Goal: Task Accomplishment & Management: Complete application form

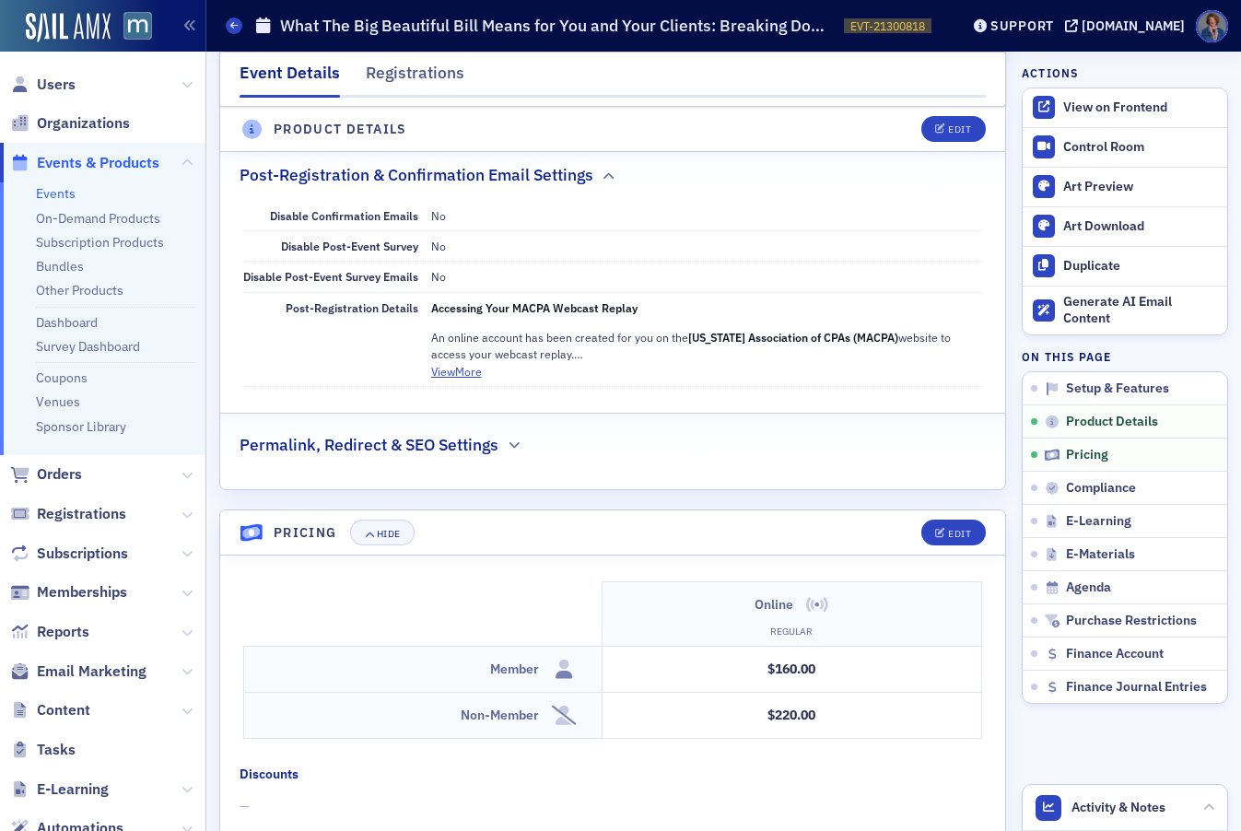
scroll to position [1413, 0]
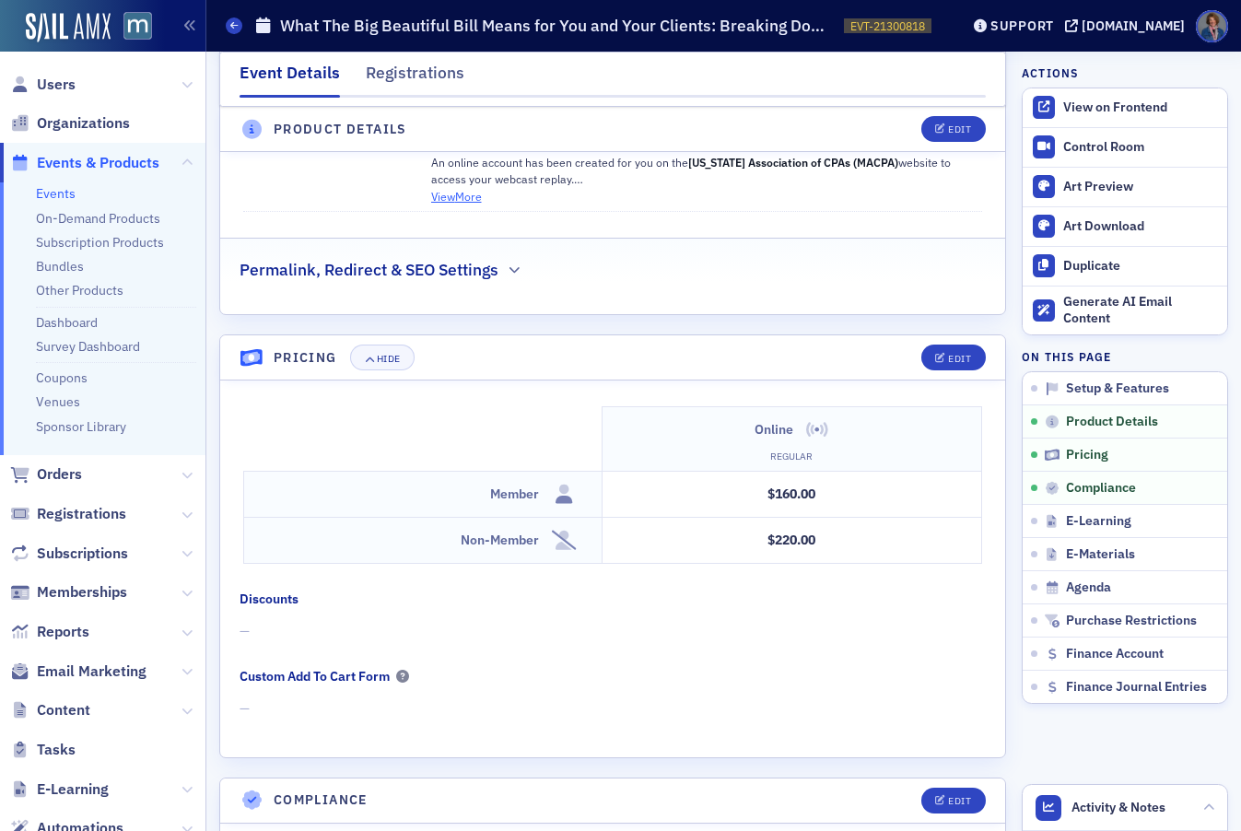
click at [455, 202] on button "View More" at bounding box center [456, 196] width 51 height 17
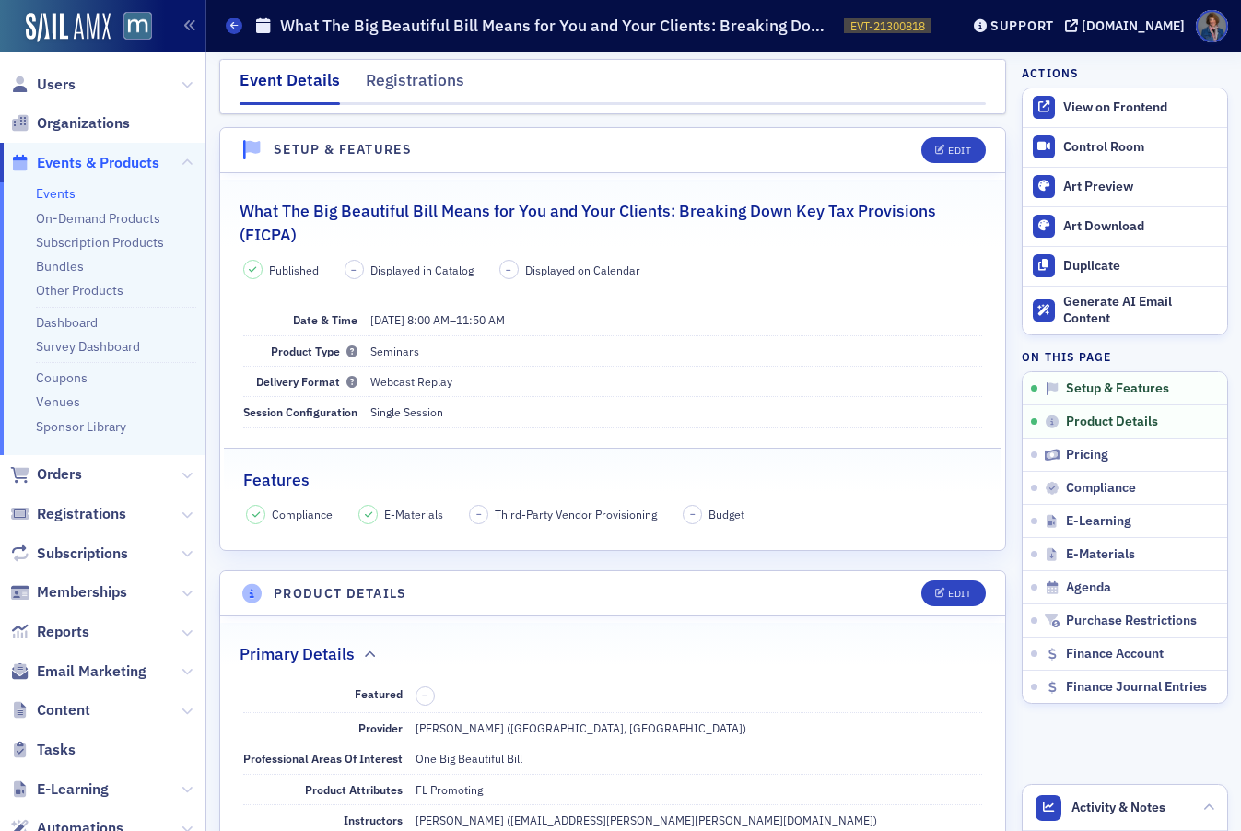
scroll to position [0, 0]
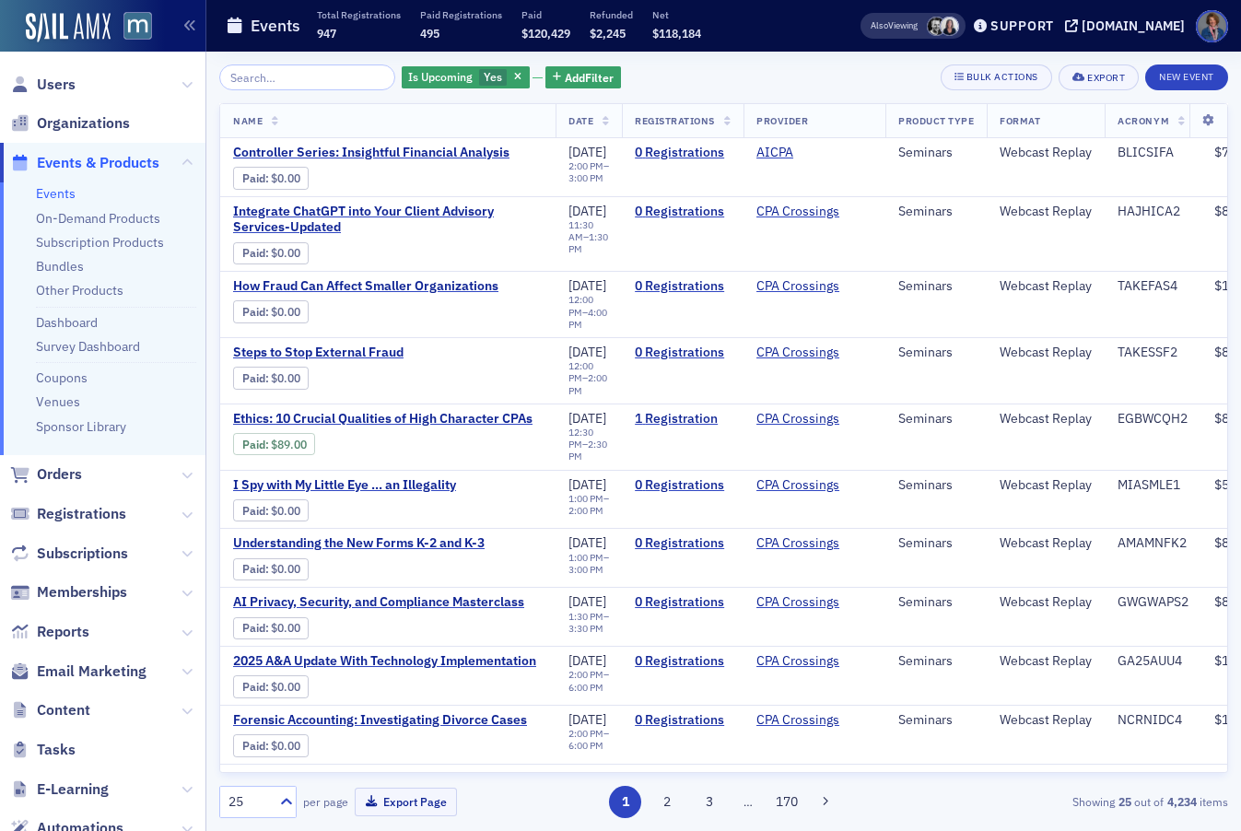
click at [299, 73] on input "search" at bounding box center [307, 78] width 176 height 26
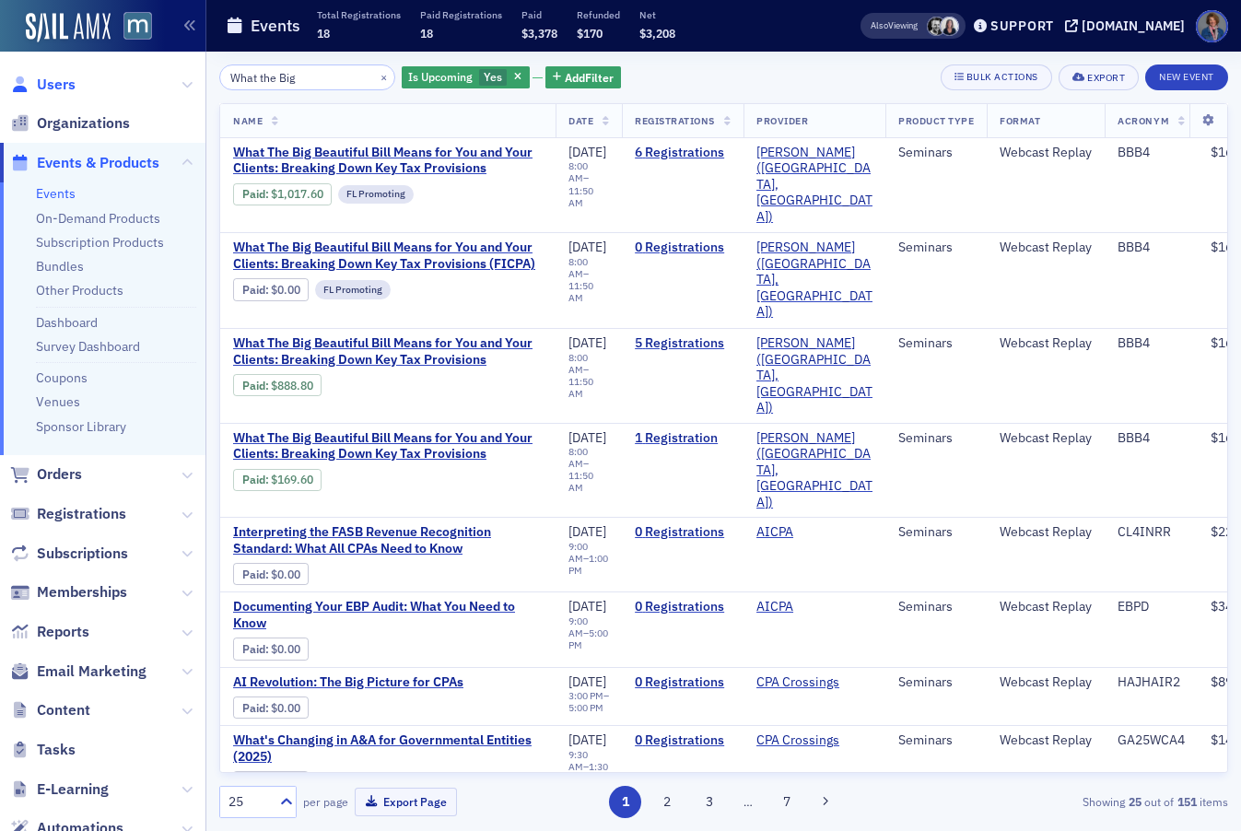
type input "What the Big"
click at [50, 85] on span "Users" at bounding box center [56, 85] width 39 height 20
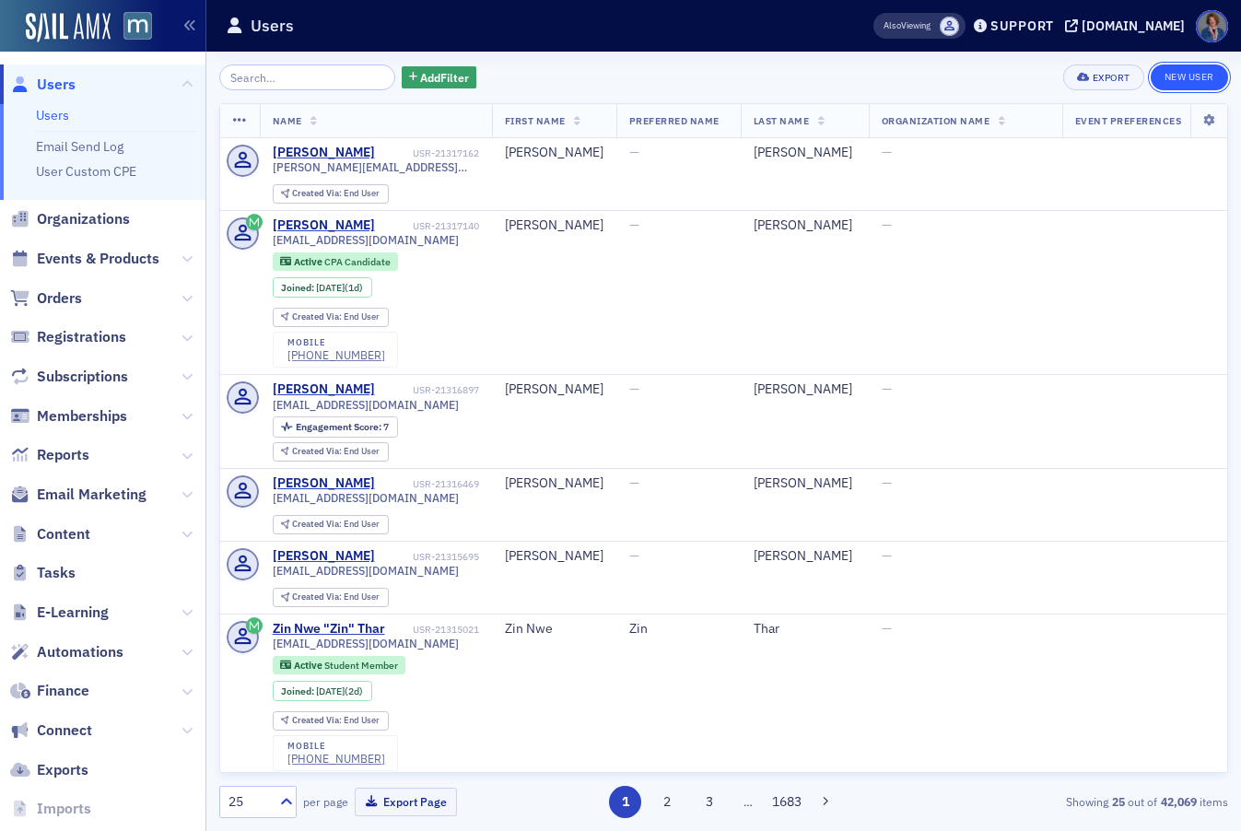
click at [1185, 88] on link "New User" at bounding box center [1189, 78] width 77 height 26
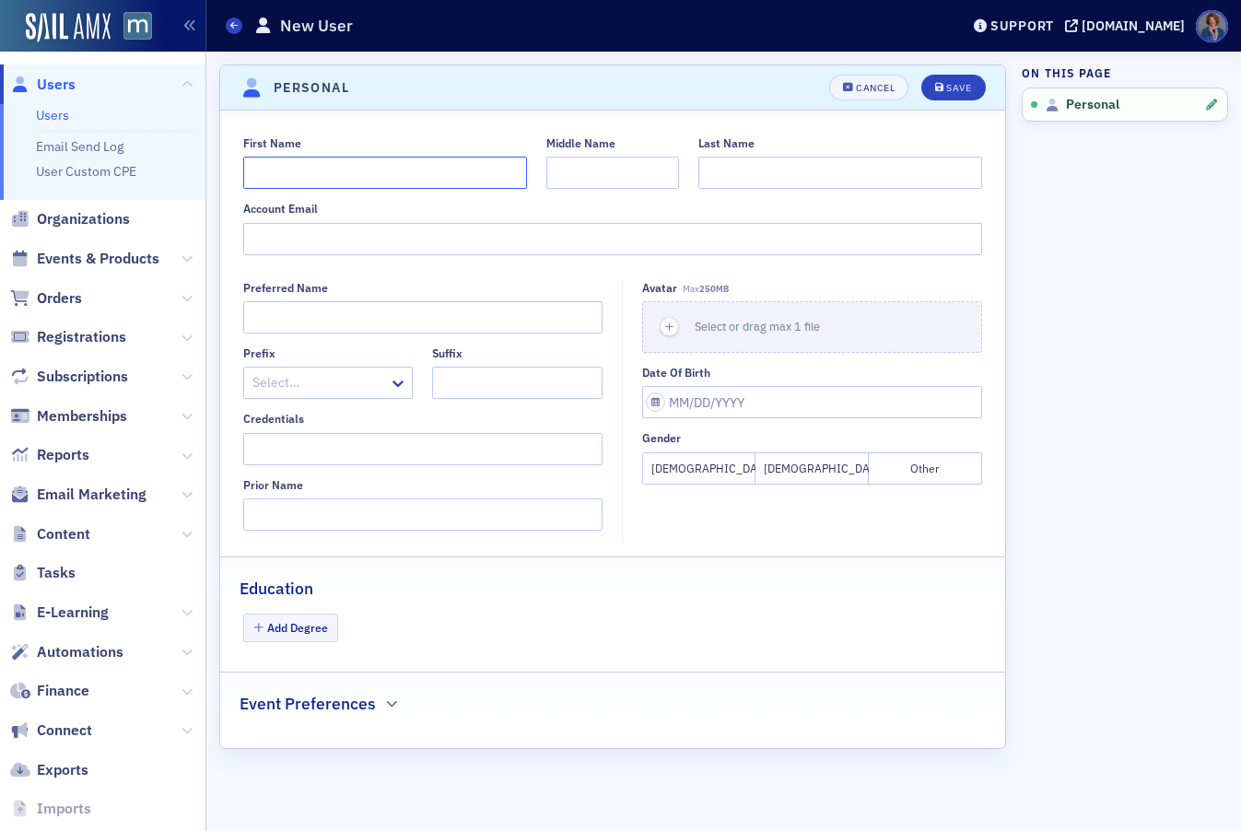
click at [347, 166] on input "First Name" at bounding box center [385, 173] width 284 height 32
type input "Jill"
click at [551, 239] on input "Account Email" at bounding box center [613, 239] width 740 height 32
paste input "taxlady2730@live.com"
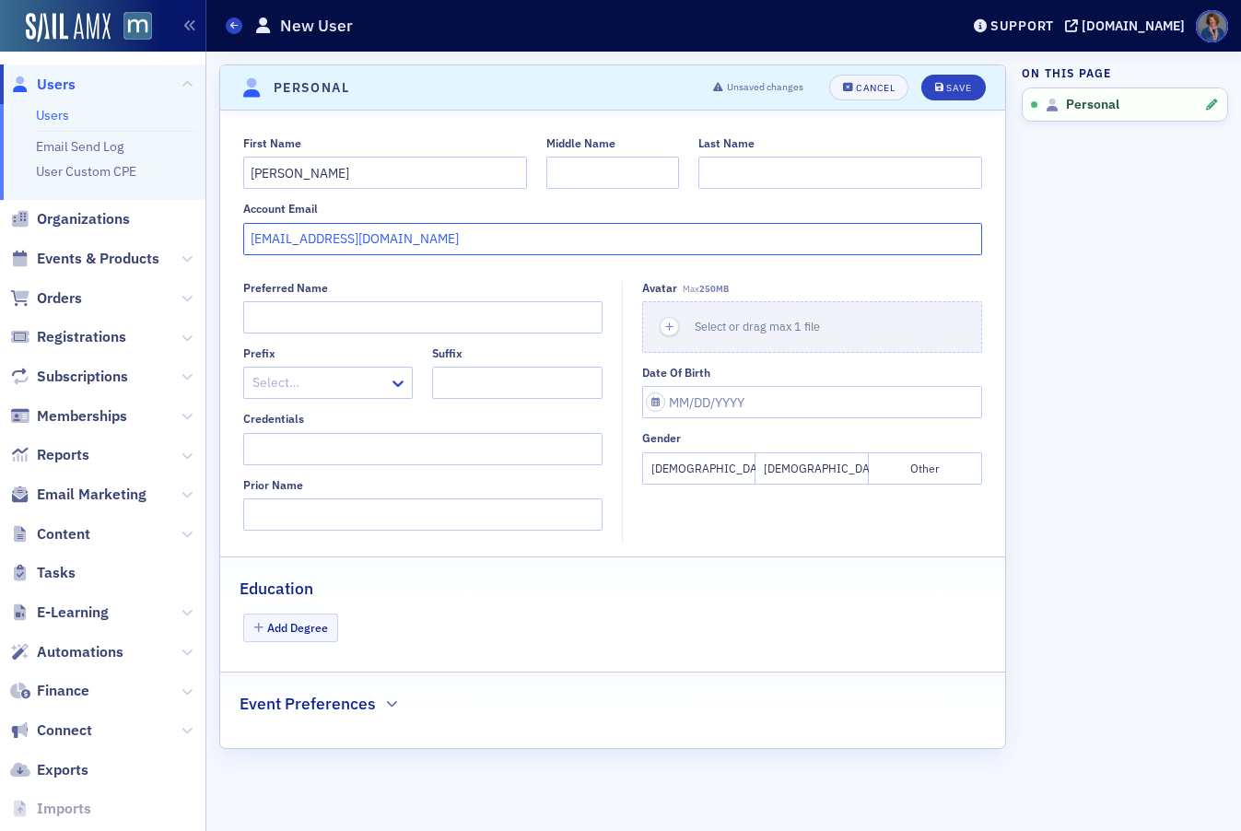
type input "taxlady2730@live.com"
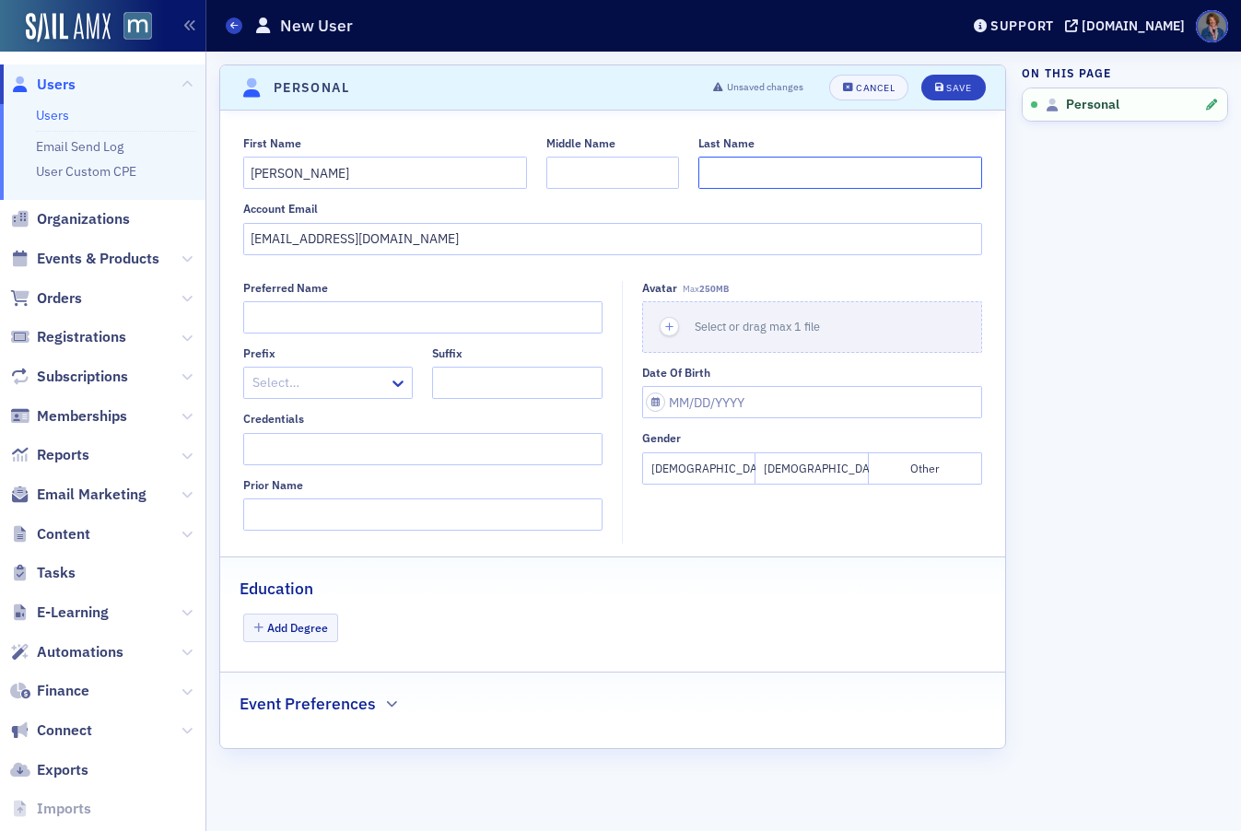
click at [749, 169] on input "Last Name" at bounding box center [841, 173] width 284 height 32
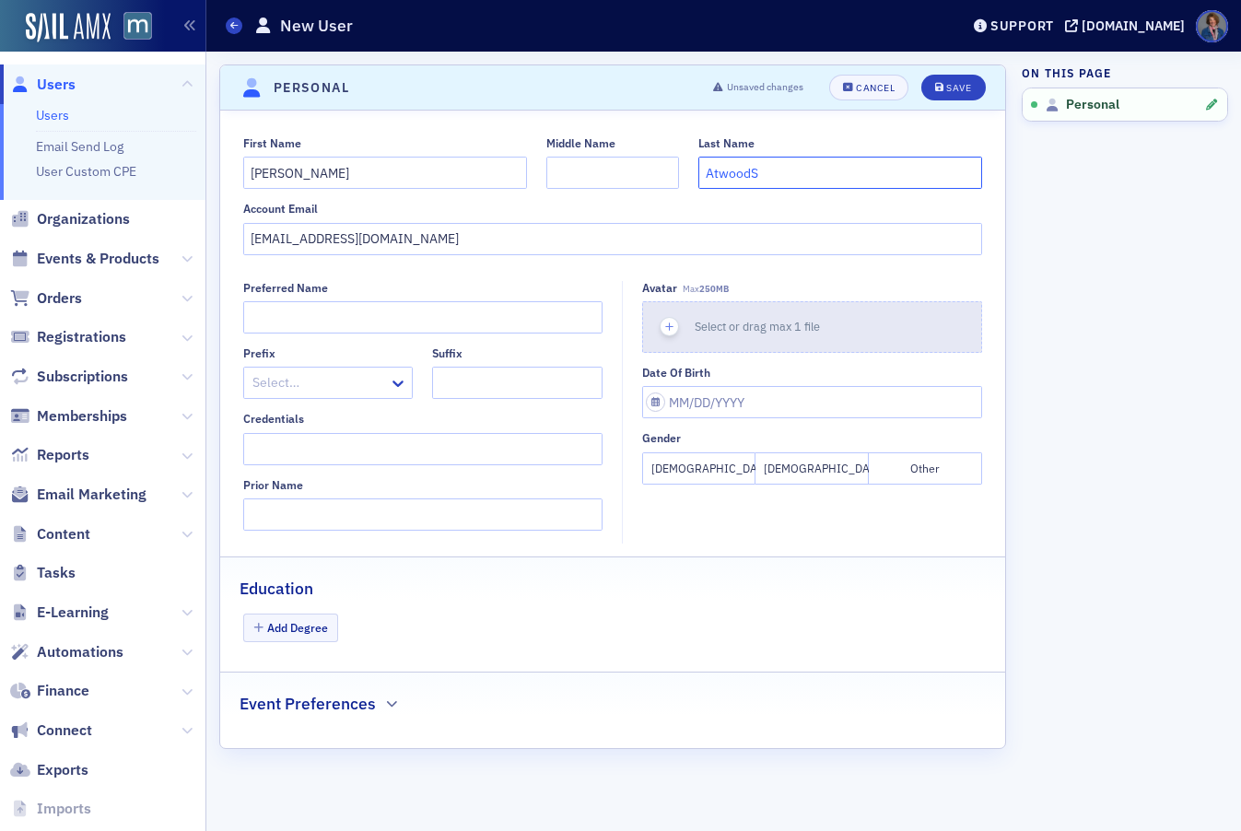
type input "Atwood"
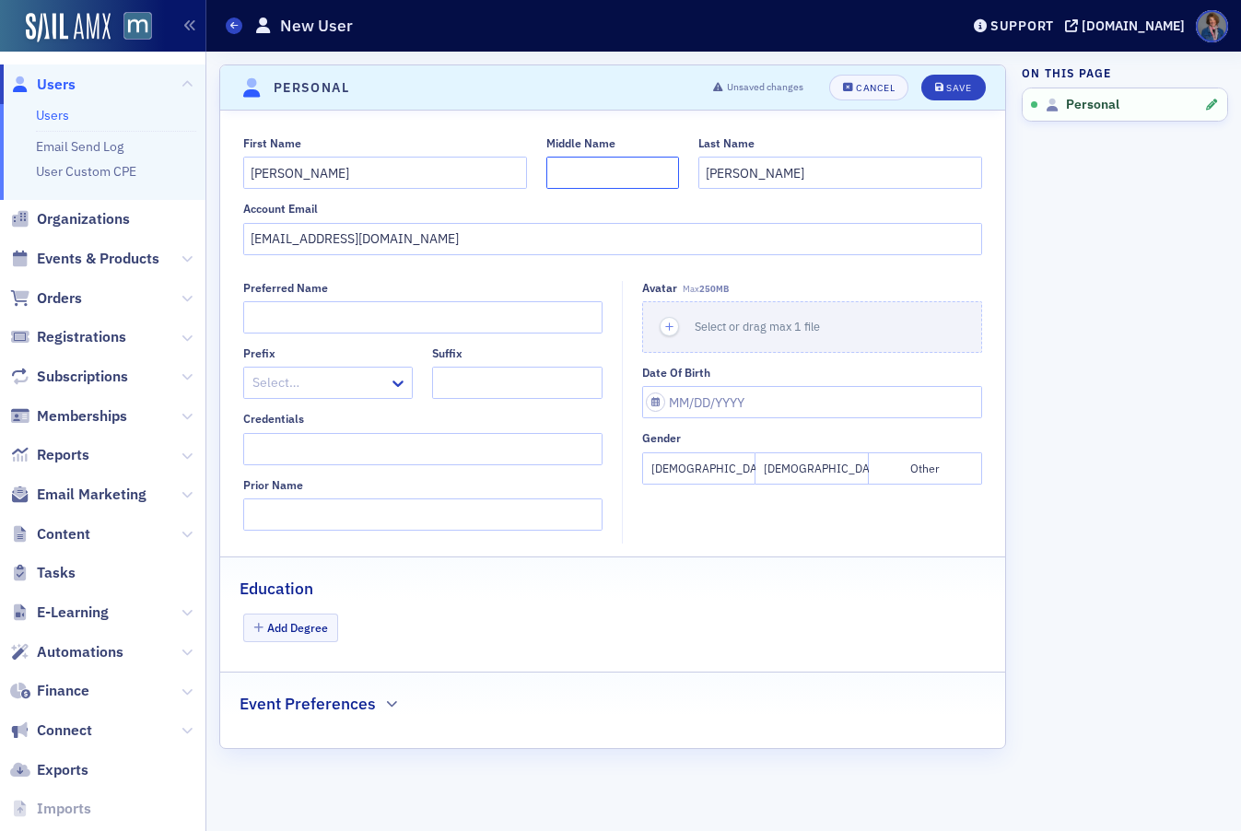
click at [574, 171] on input "Middle Name" at bounding box center [613, 173] width 133 height 32
type input "S."
click at [961, 88] on div "Save" at bounding box center [959, 88] width 25 height 10
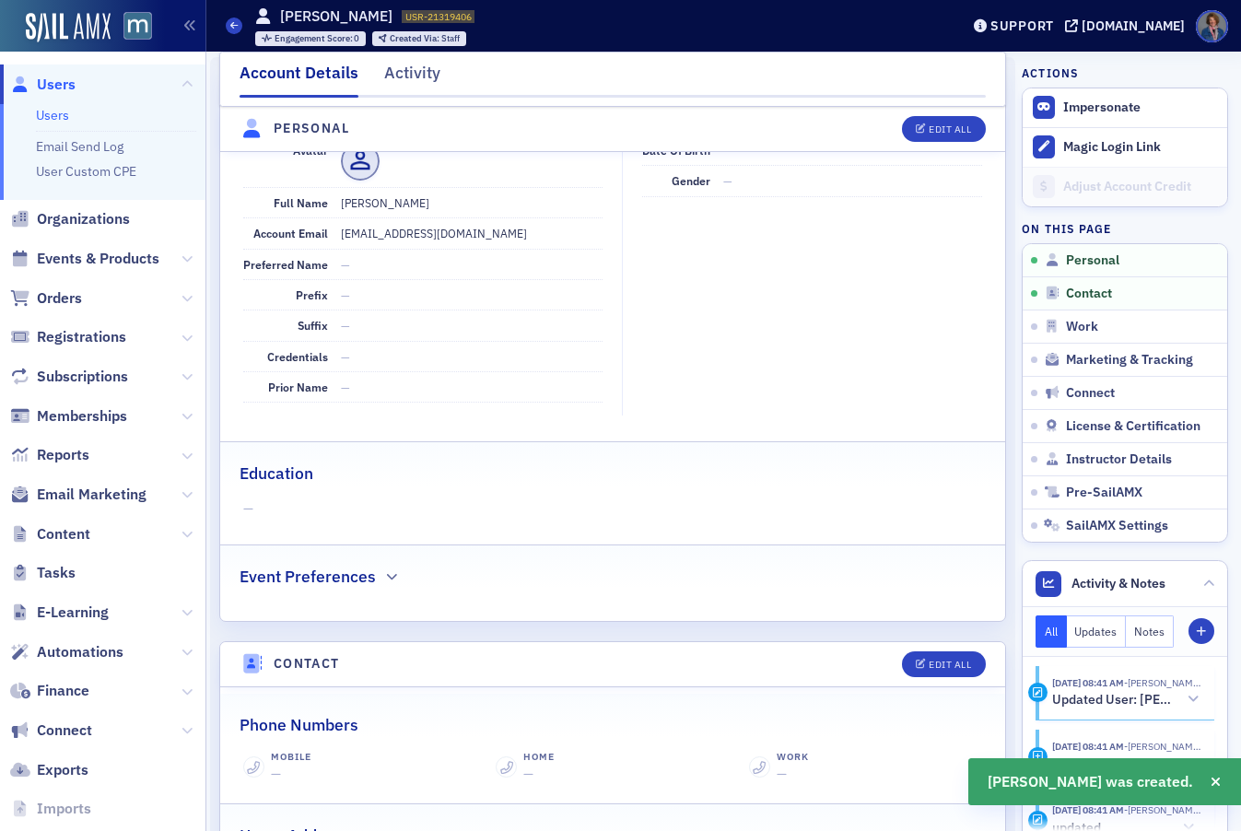
scroll to position [222, 0]
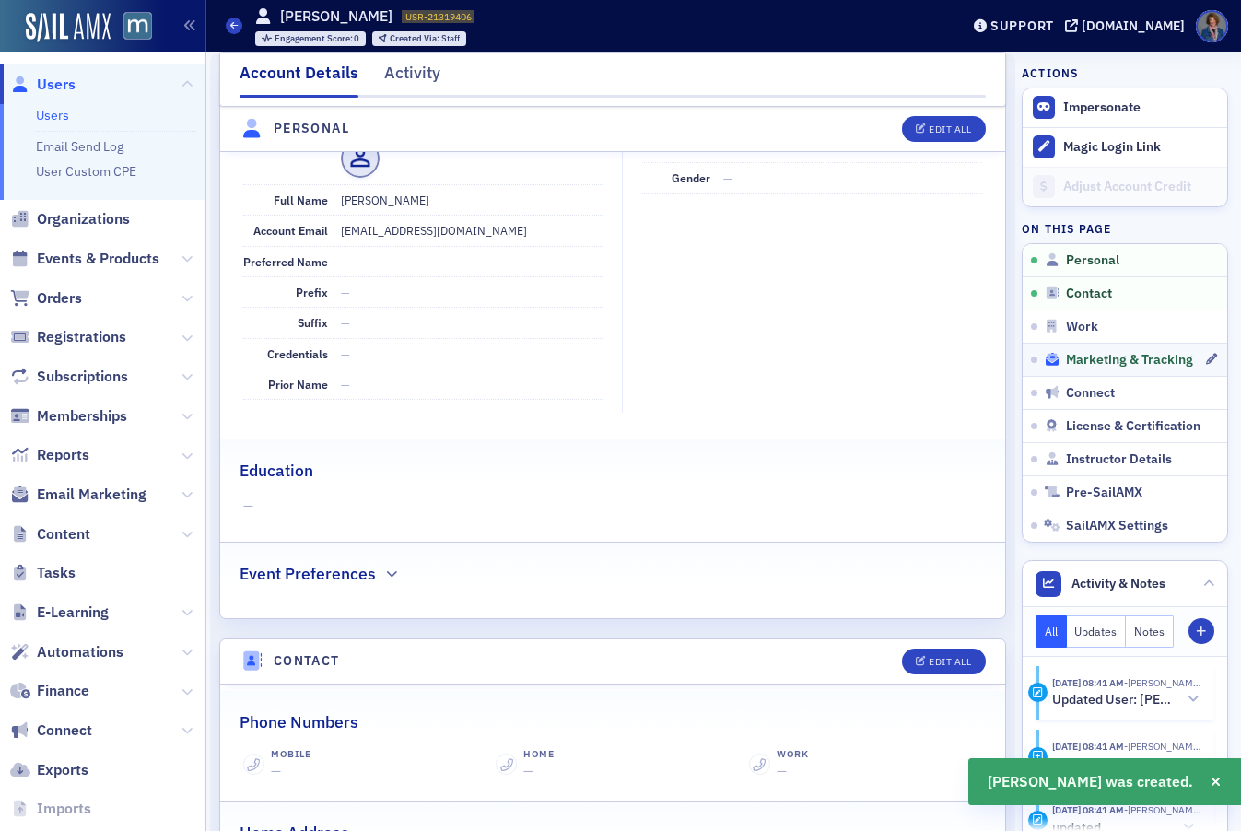
click at [1084, 361] on span "Marketing & Tracking" at bounding box center [1129, 360] width 127 height 17
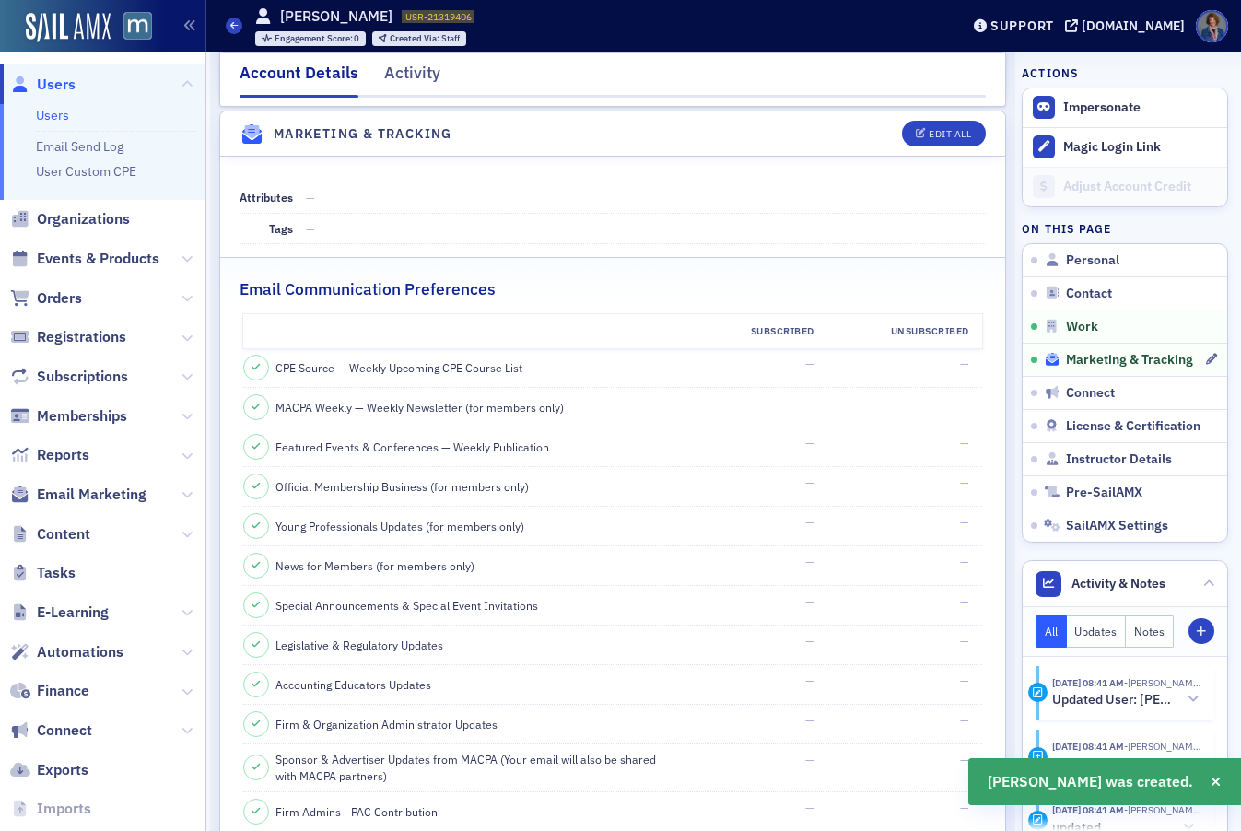
scroll to position [1776, 0]
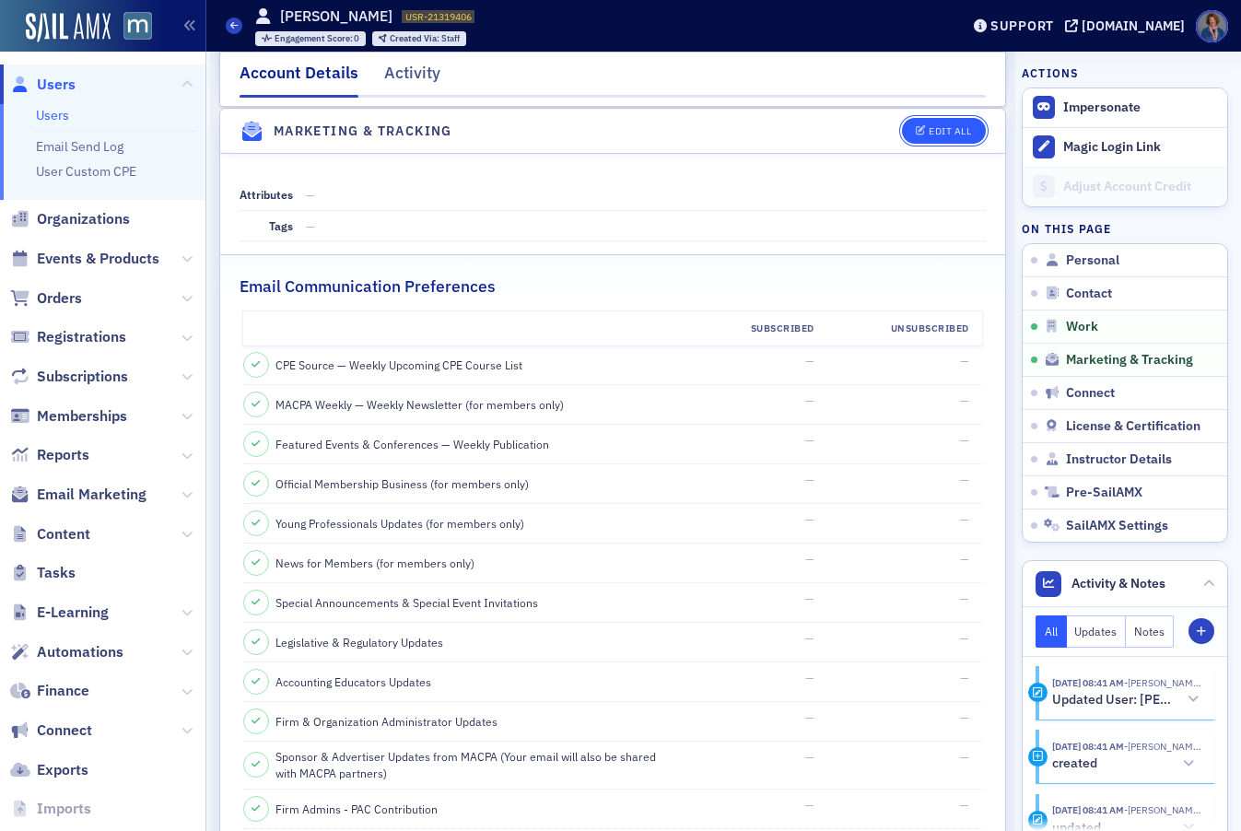
click at [938, 134] on div "Edit All" at bounding box center [950, 131] width 42 height 10
select select "US"
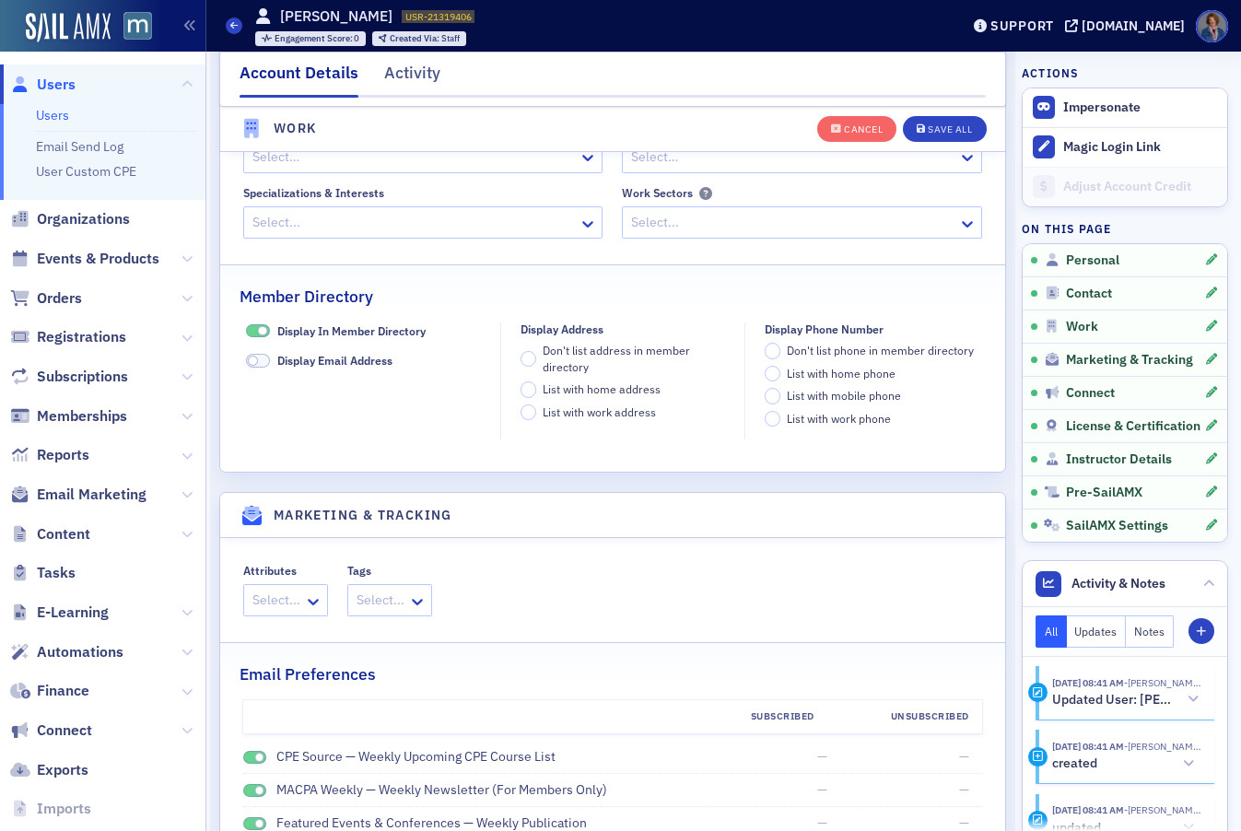
scroll to position [2161, 0]
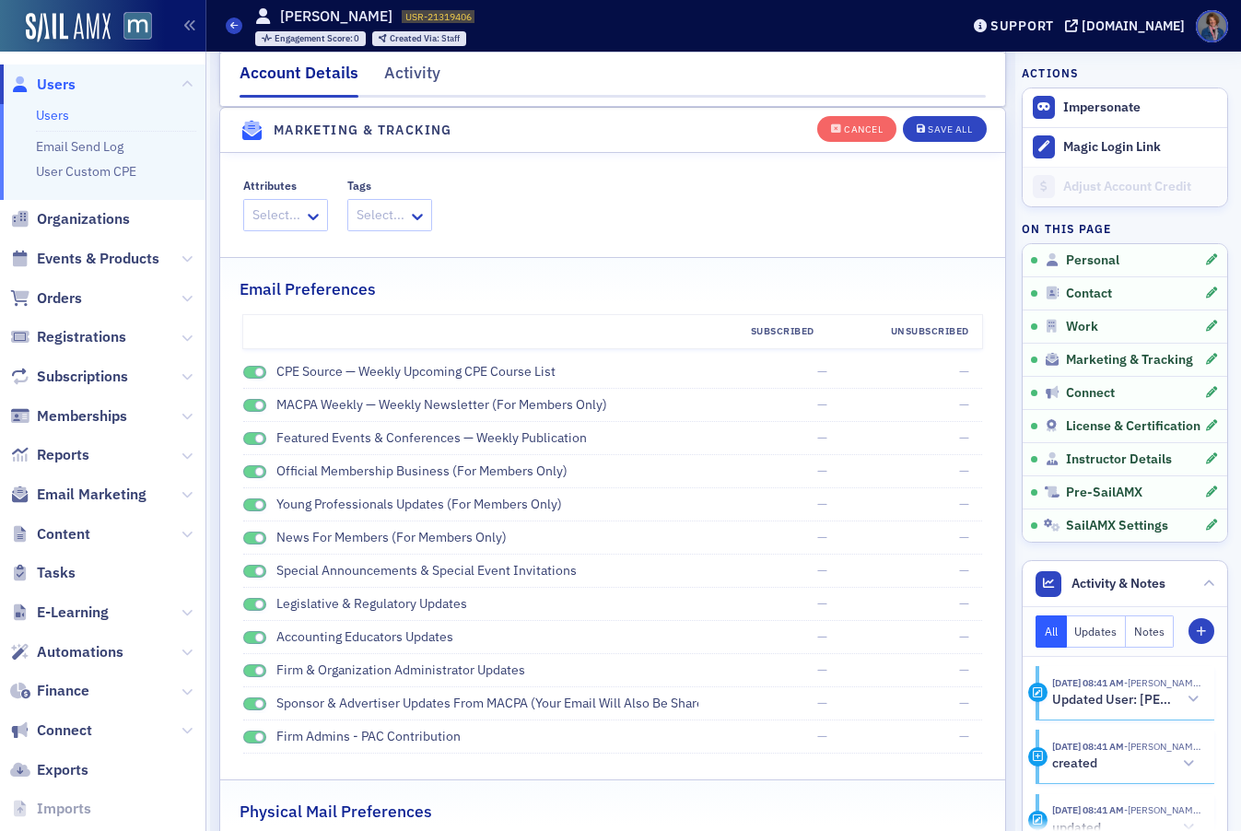
click at [253, 372] on span at bounding box center [255, 373] width 24 height 14
click at [247, 405] on span at bounding box center [255, 406] width 24 height 14
click at [241, 439] on div "Subscribed Unsubscribed CPE Source — Weekly Upcoming CPE Course List — — MACPA …" at bounding box center [612, 535] width 785 height 440
click at [241, 475] on div "Subscribed Unsubscribed CPE Source — Weekly Upcoming CPE Course List — — MACPA …" at bounding box center [612, 535] width 785 height 440
click at [250, 441] on span at bounding box center [255, 439] width 24 height 14
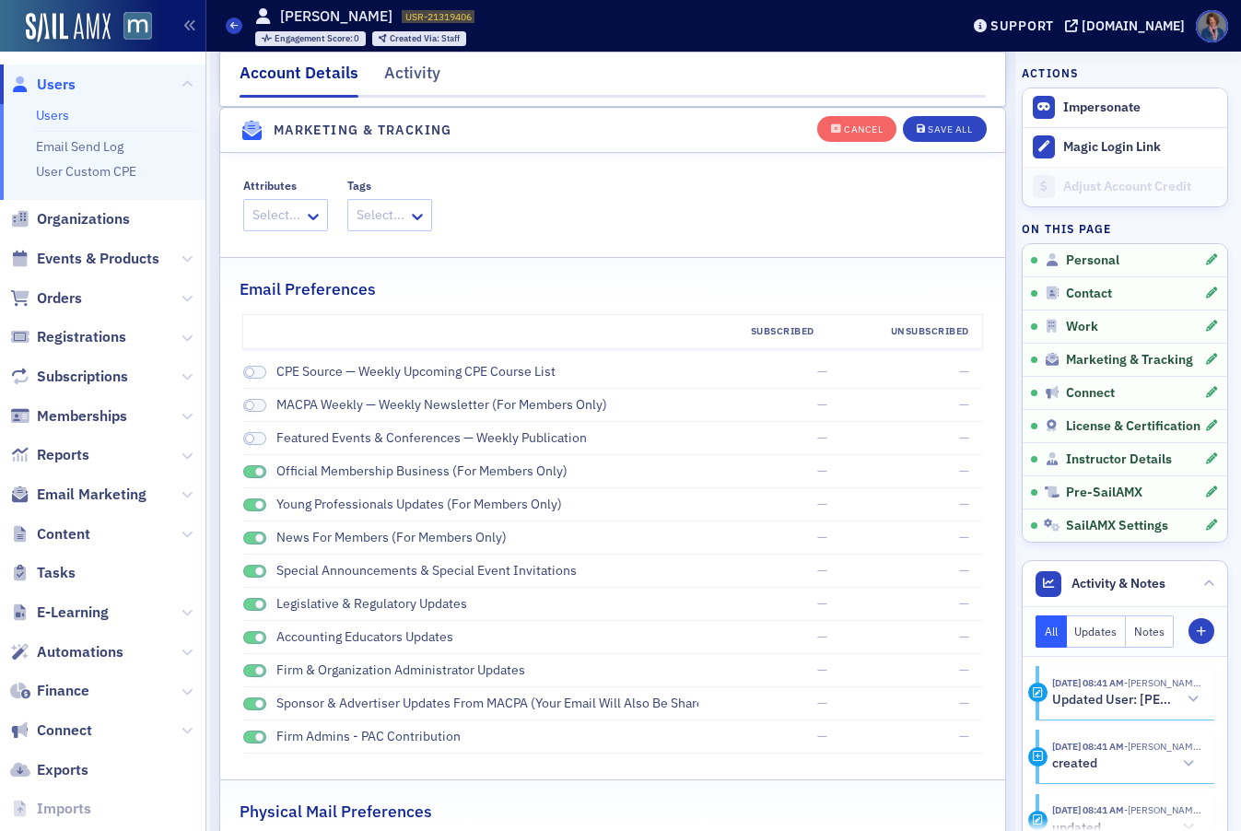
click at [246, 469] on span at bounding box center [255, 472] width 24 height 14
click at [246, 501] on span at bounding box center [255, 506] width 24 height 14
click at [248, 540] on span at bounding box center [255, 539] width 24 height 14
click at [245, 569] on span at bounding box center [255, 572] width 24 height 14
drag, startPoint x: 251, startPoint y: 603, endPoint x: 255, endPoint y: 635, distance: 32.6
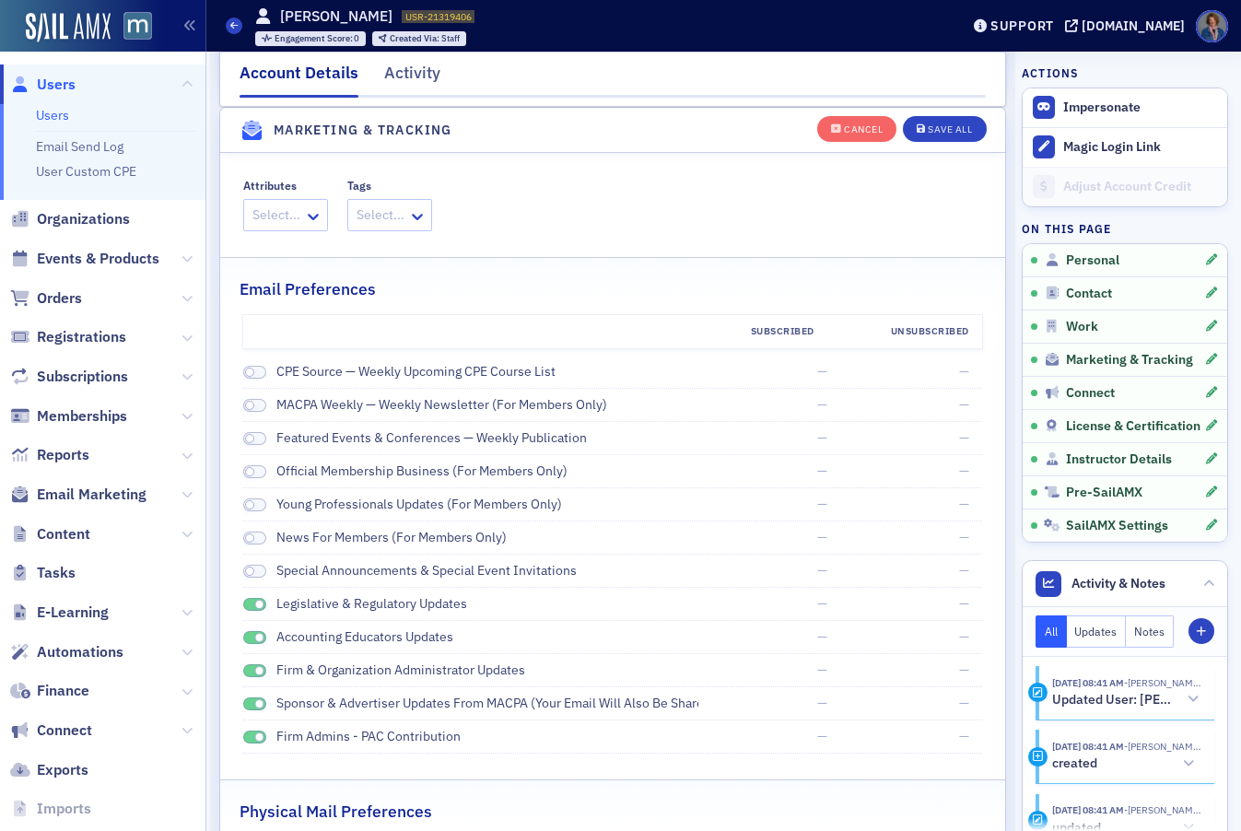
click at [251, 604] on span at bounding box center [255, 605] width 24 height 14
click at [246, 637] on span at bounding box center [255, 638] width 24 height 14
click at [246, 670] on span at bounding box center [255, 672] width 24 height 14
click at [250, 702] on span at bounding box center [255, 705] width 24 height 14
click at [250, 735] on span at bounding box center [255, 738] width 24 height 14
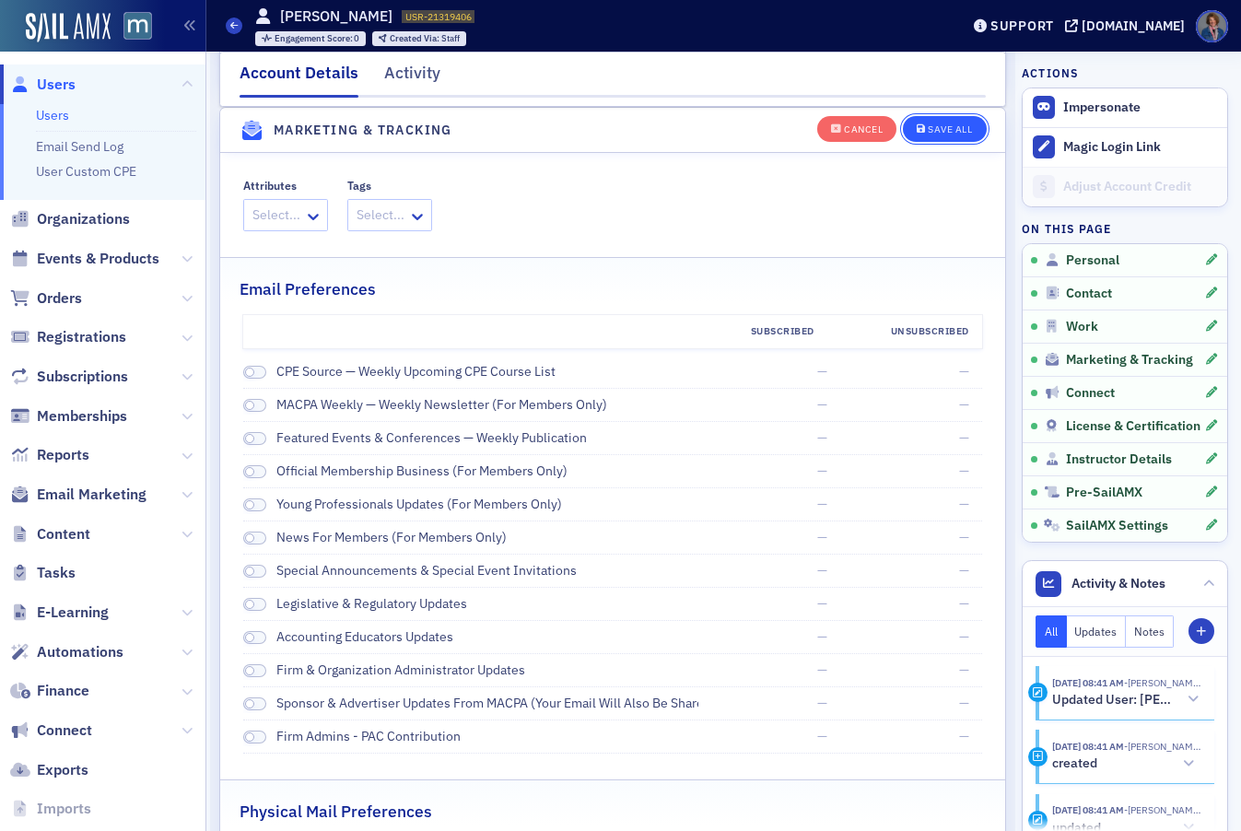
click at [938, 131] on div "Save All" at bounding box center [950, 129] width 44 height 10
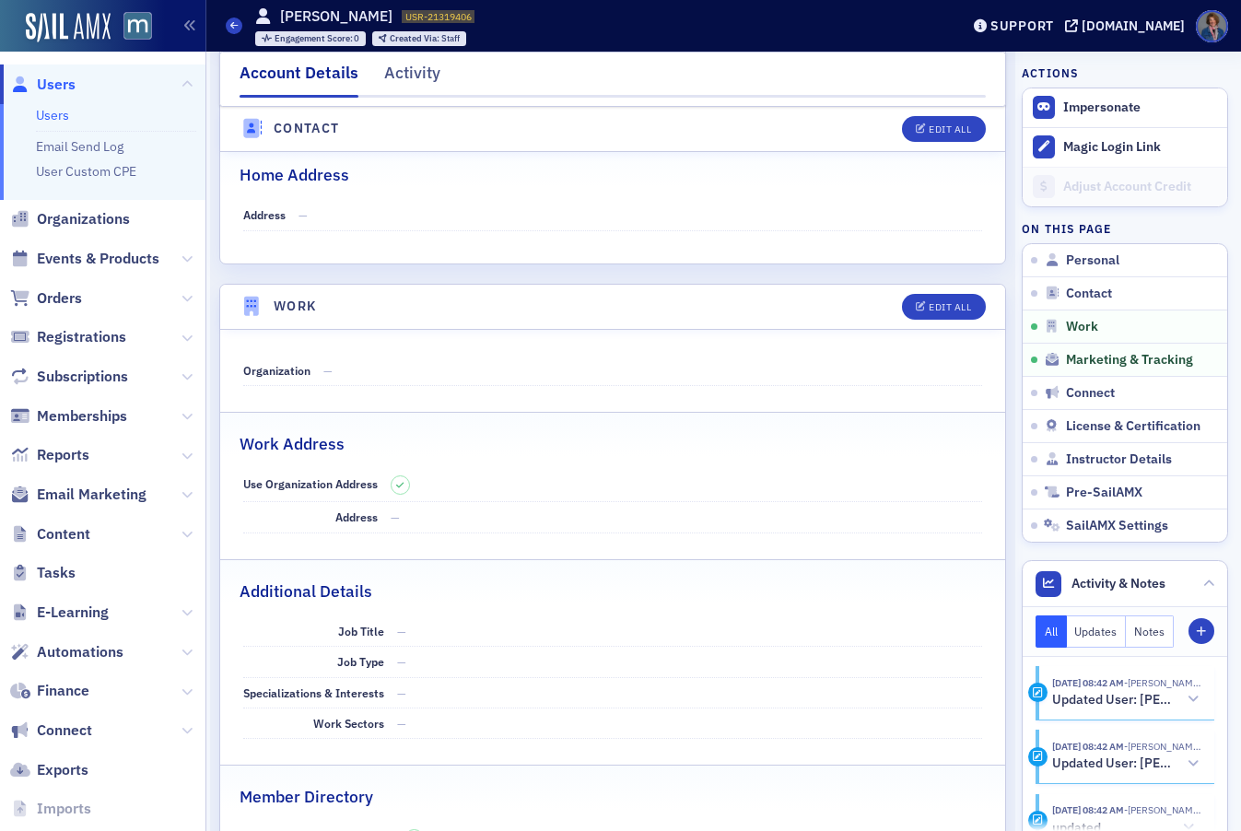
scroll to position [0, 0]
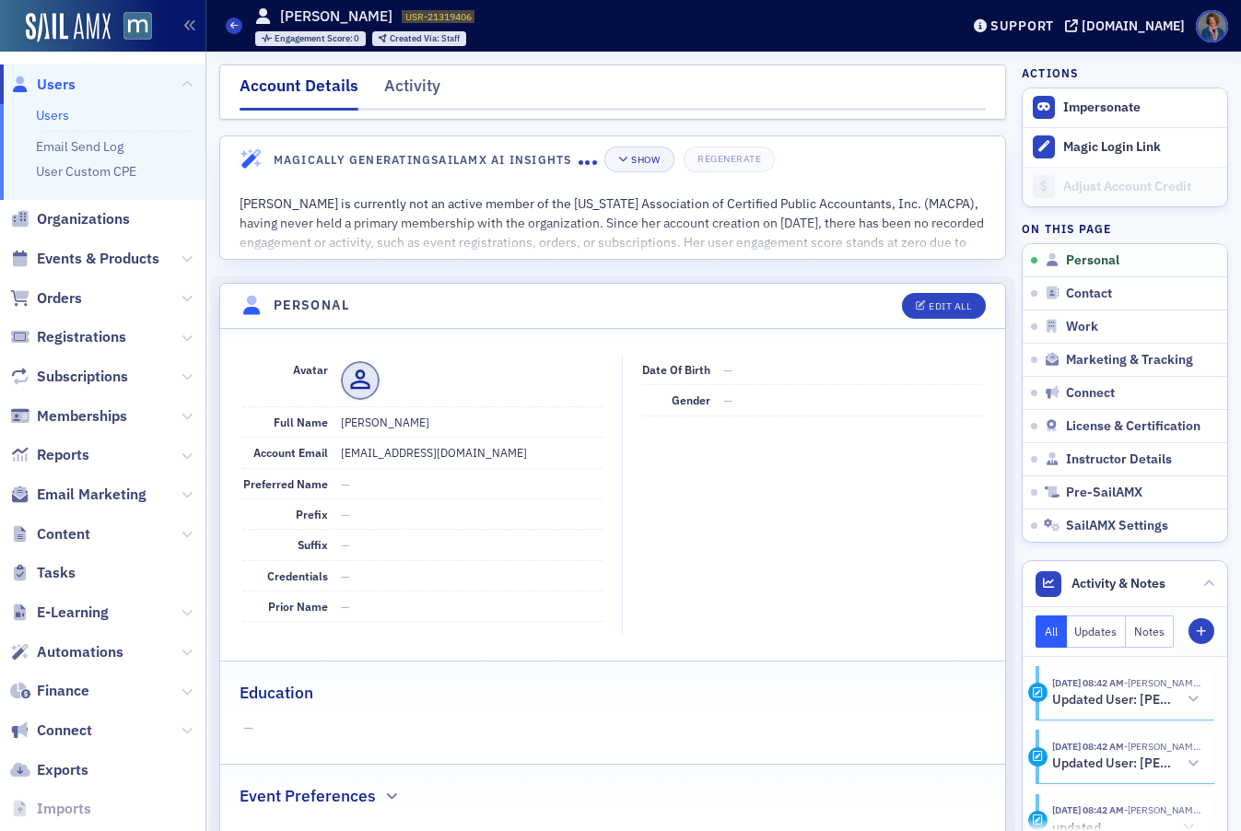
click at [53, 113] on link "Users" at bounding box center [52, 115] width 33 height 17
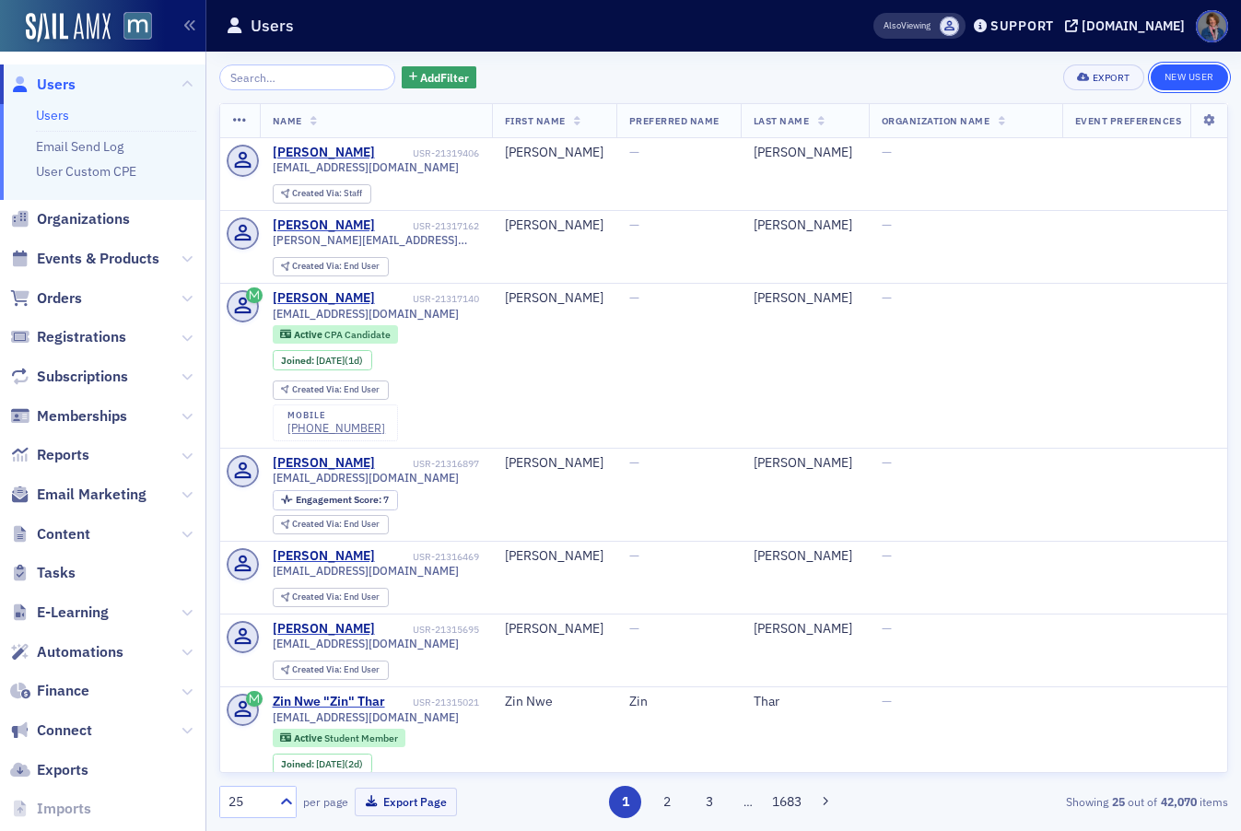
click at [1185, 86] on link "New User" at bounding box center [1189, 78] width 77 height 26
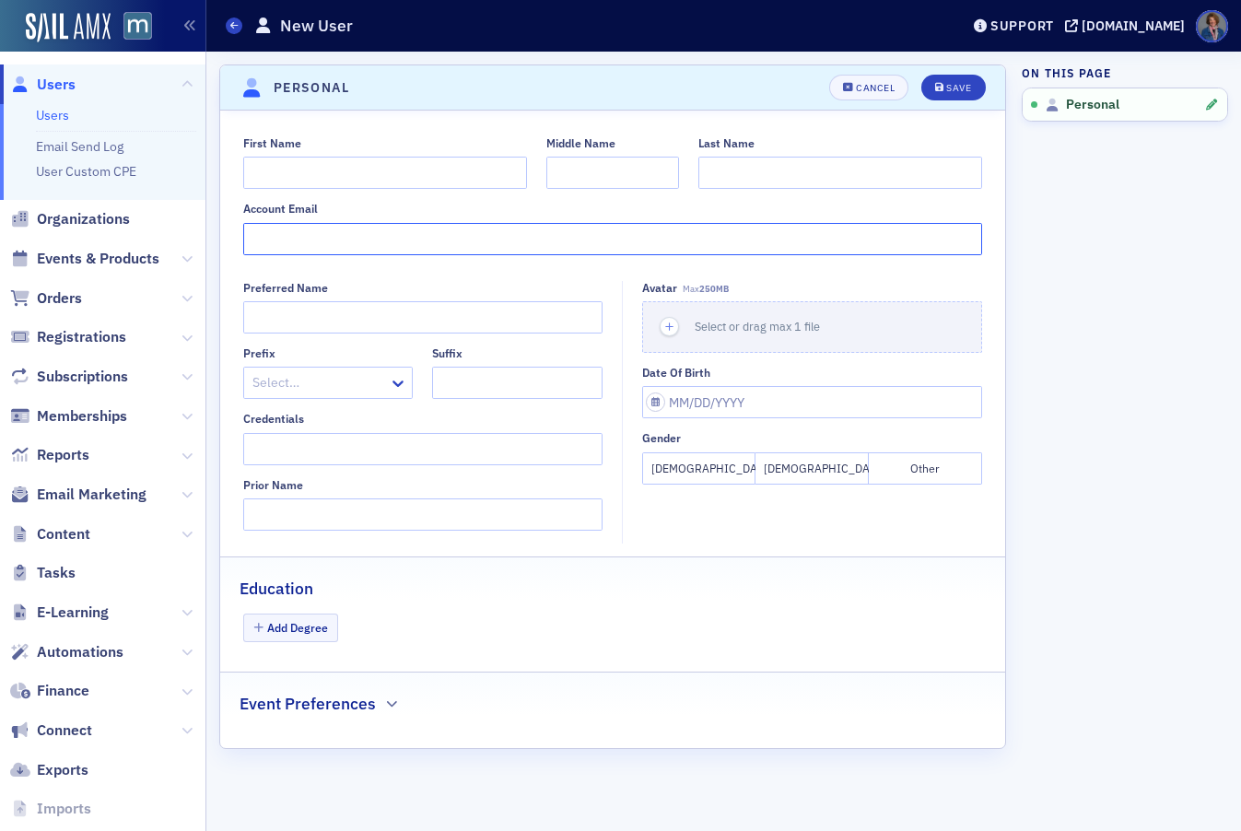
click at [360, 243] on input "Account Email" at bounding box center [613, 239] width 740 height 32
paste input "bobdebra@comcast.net"
type input "bobdebra@comcast.net"
click at [321, 172] on input "First Name" at bounding box center [385, 173] width 284 height 32
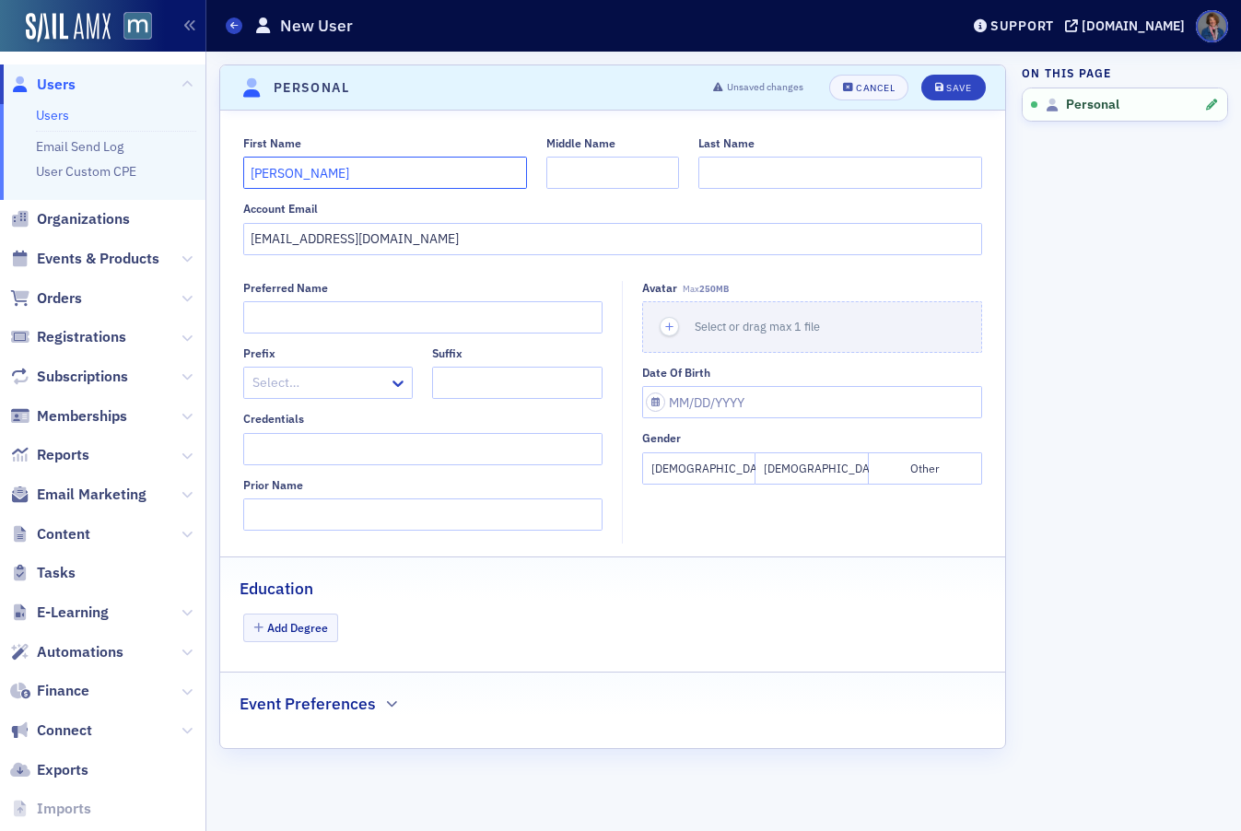
type input "Debra"
click at [589, 171] on input "Middle Name" at bounding box center [613, 173] width 133 height 32
type input "A."
click at [724, 176] on input "Last Name" at bounding box center [841, 173] width 284 height 32
type input "Beattie"
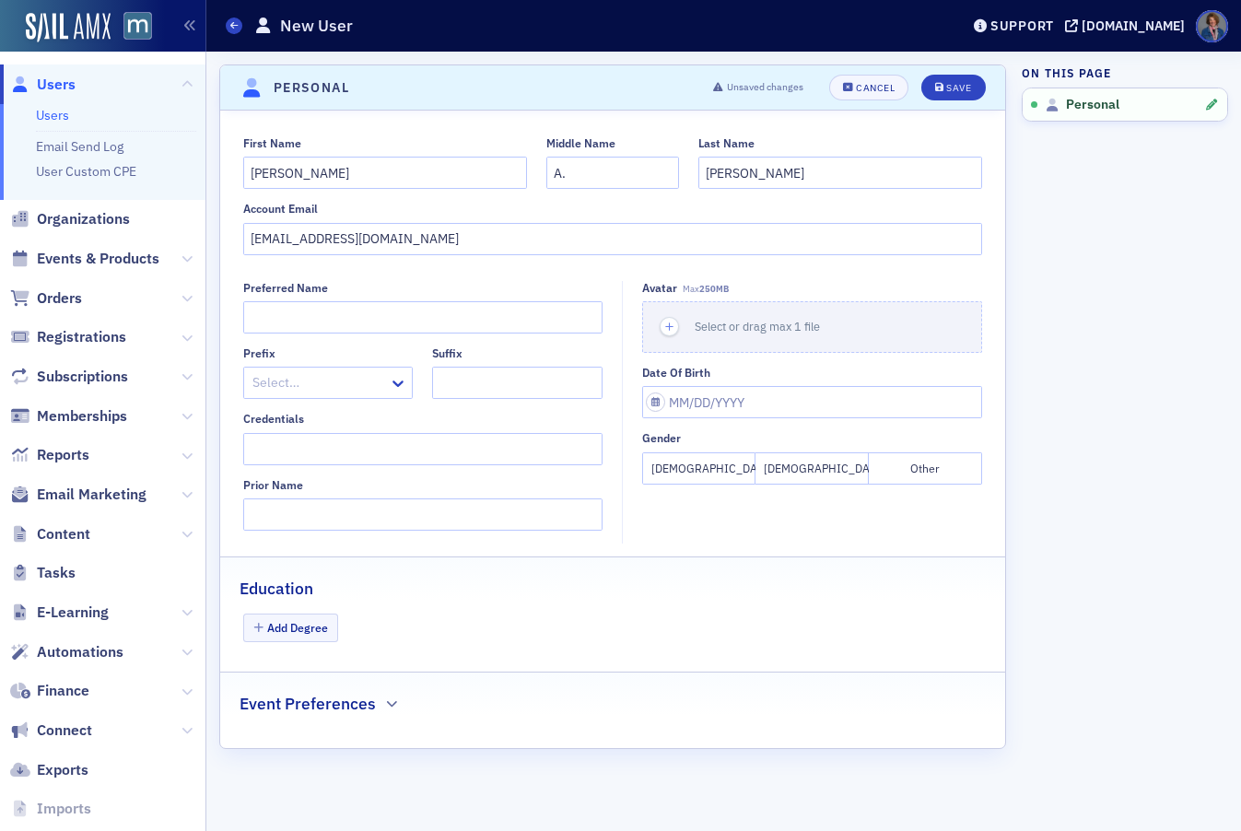
click at [469, 277] on div "First Name Debra Middle Name A. Last Name Beattie Account Email bobdebra@comcas…" at bounding box center [612, 430] width 785 height 638
click at [953, 87] on div "Save" at bounding box center [959, 88] width 25 height 10
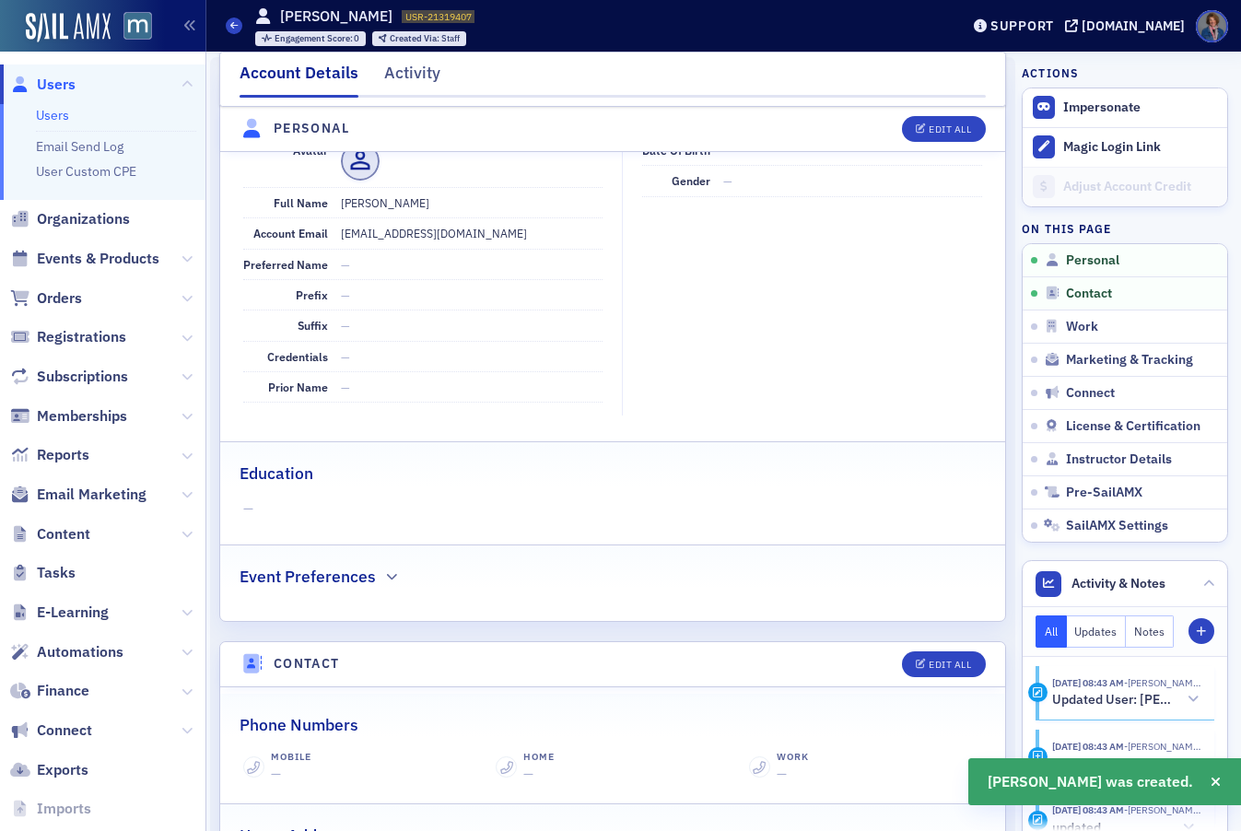
scroll to position [222, 0]
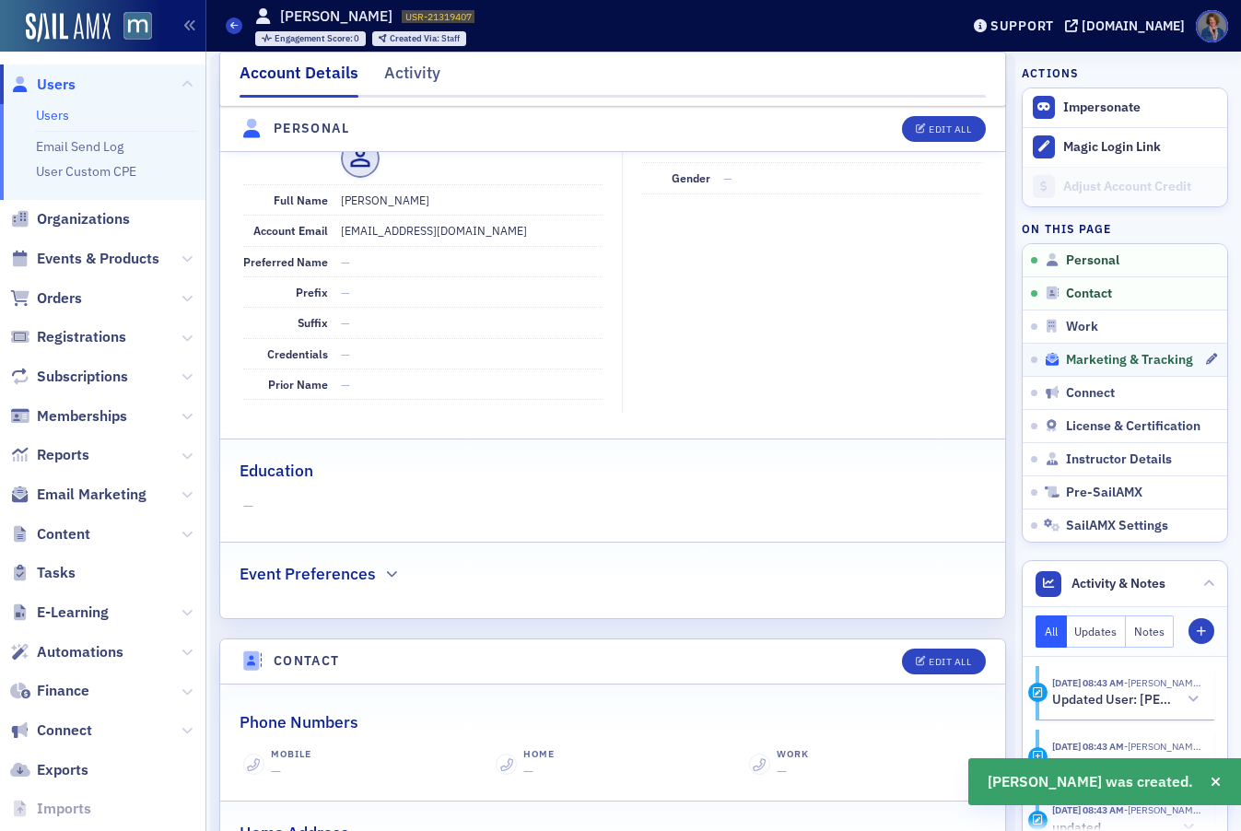
click at [1117, 363] on span "Marketing & Tracking" at bounding box center [1129, 360] width 127 height 17
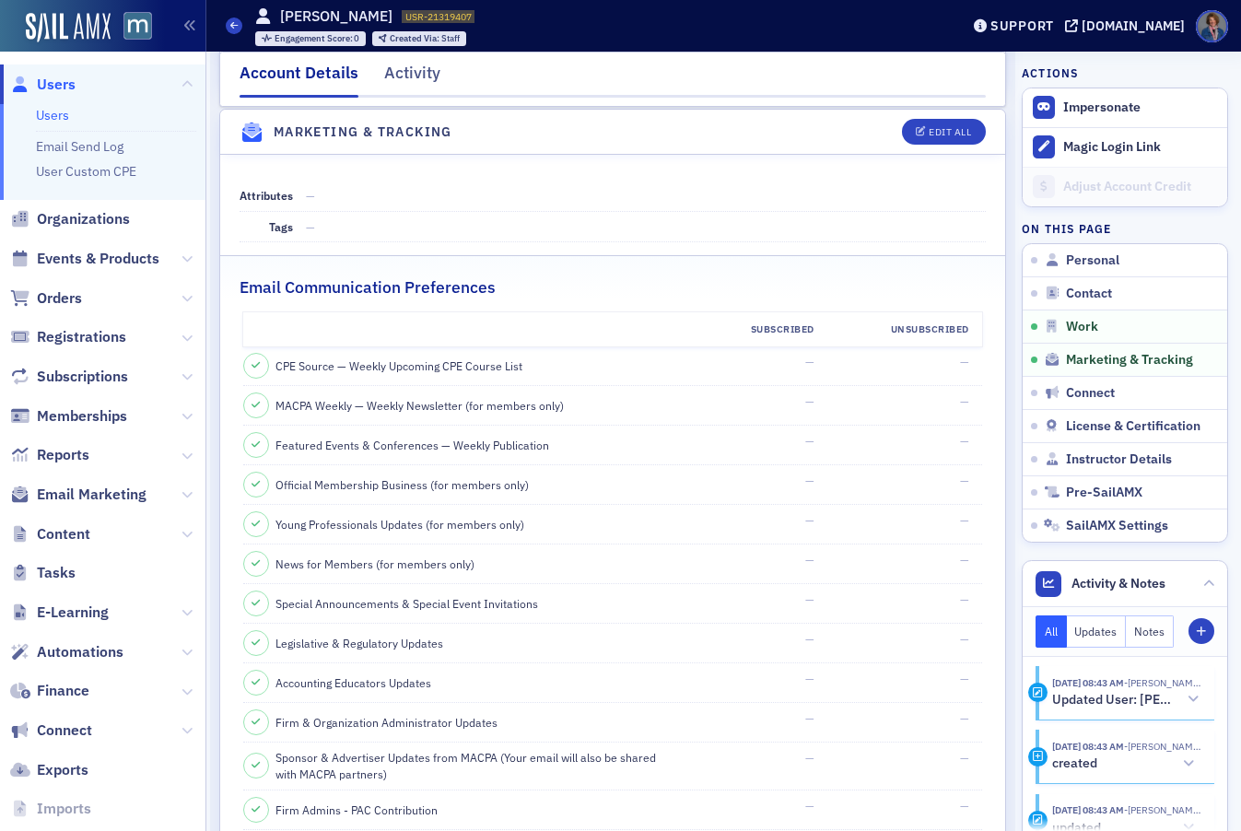
scroll to position [1776, 0]
click at [942, 135] on button "Edit All" at bounding box center [943, 131] width 83 height 26
select select "US"
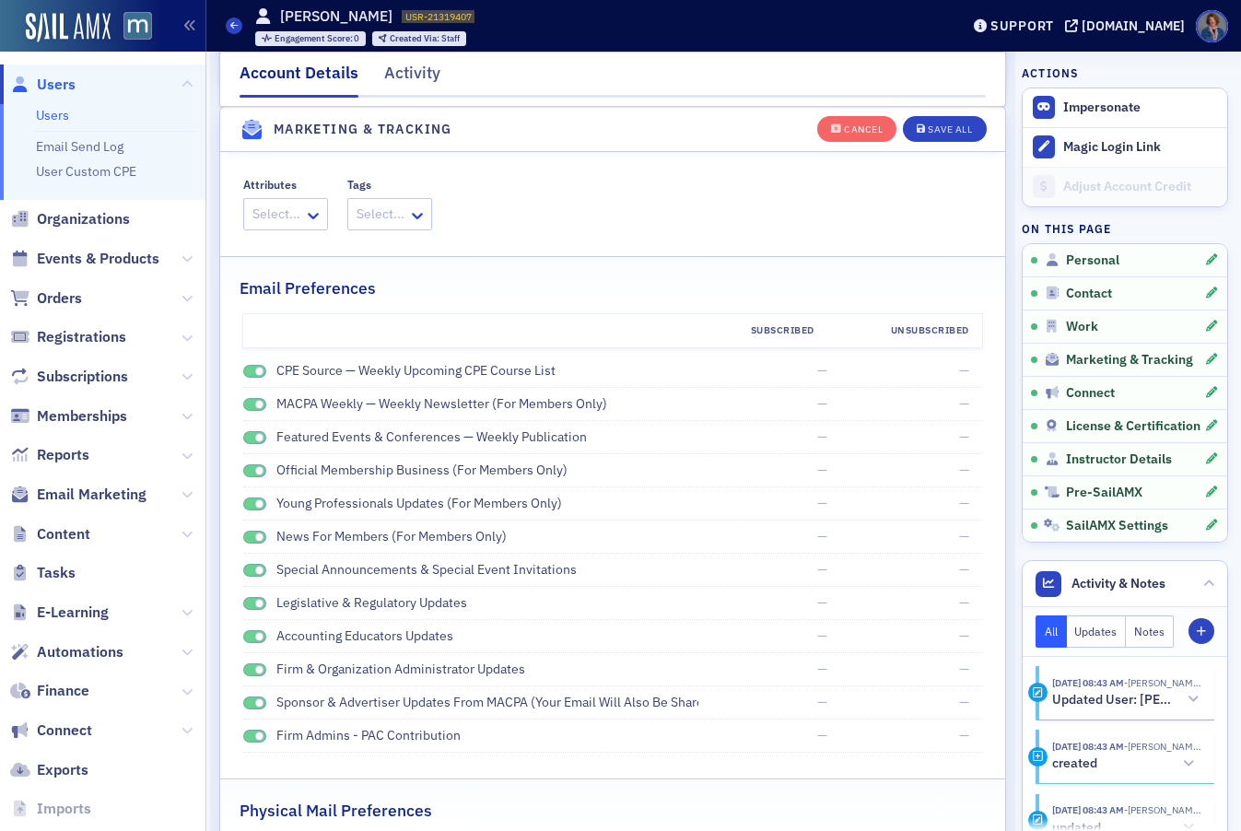
scroll to position [2161, 0]
click at [250, 373] on span at bounding box center [255, 373] width 24 height 14
click at [247, 406] on span at bounding box center [255, 406] width 24 height 14
click at [249, 437] on span at bounding box center [255, 439] width 24 height 14
click at [247, 472] on span at bounding box center [255, 472] width 24 height 14
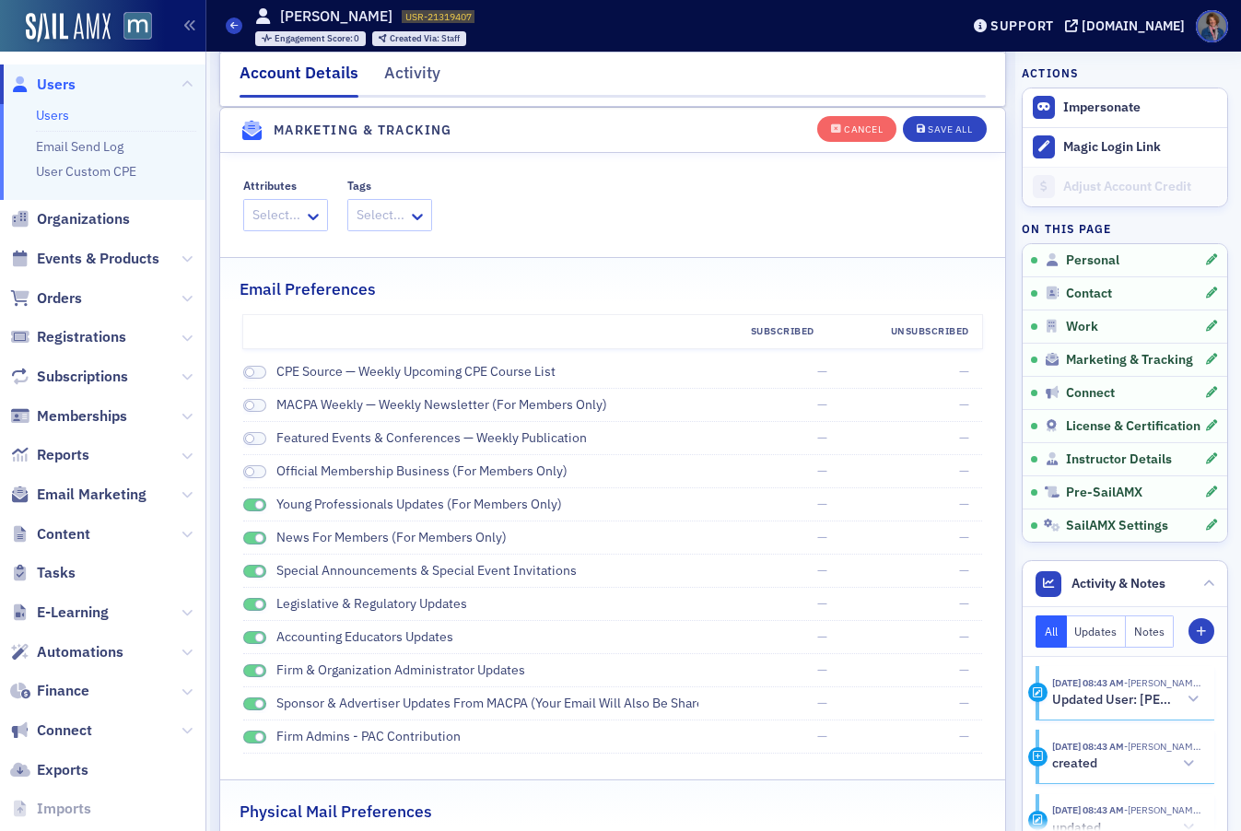
click at [246, 497] on div "Young Professionals Updates (for members only)" at bounding box center [471, 504] width 456 height 19
click at [248, 508] on span at bounding box center [255, 506] width 24 height 14
drag, startPoint x: 246, startPoint y: 534, endPoint x: 246, endPoint y: 555, distance: 21.2
click at [246, 535] on span at bounding box center [255, 539] width 24 height 14
click at [246, 569] on span at bounding box center [255, 572] width 24 height 14
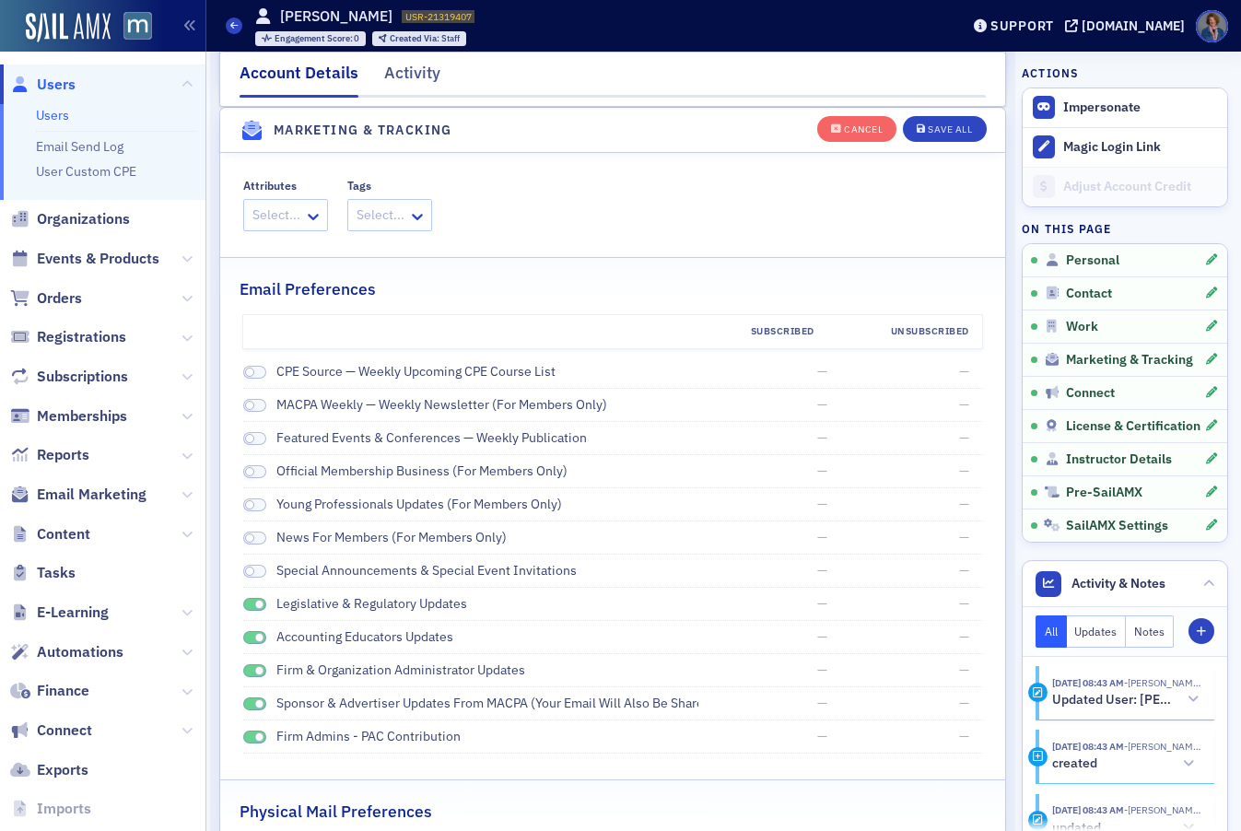
click at [245, 606] on span at bounding box center [255, 605] width 24 height 14
click at [243, 637] on span at bounding box center [255, 638] width 24 height 14
click at [249, 670] on span at bounding box center [255, 672] width 24 height 14
click at [245, 704] on span at bounding box center [255, 705] width 24 height 14
click at [249, 737] on span at bounding box center [255, 738] width 24 height 14
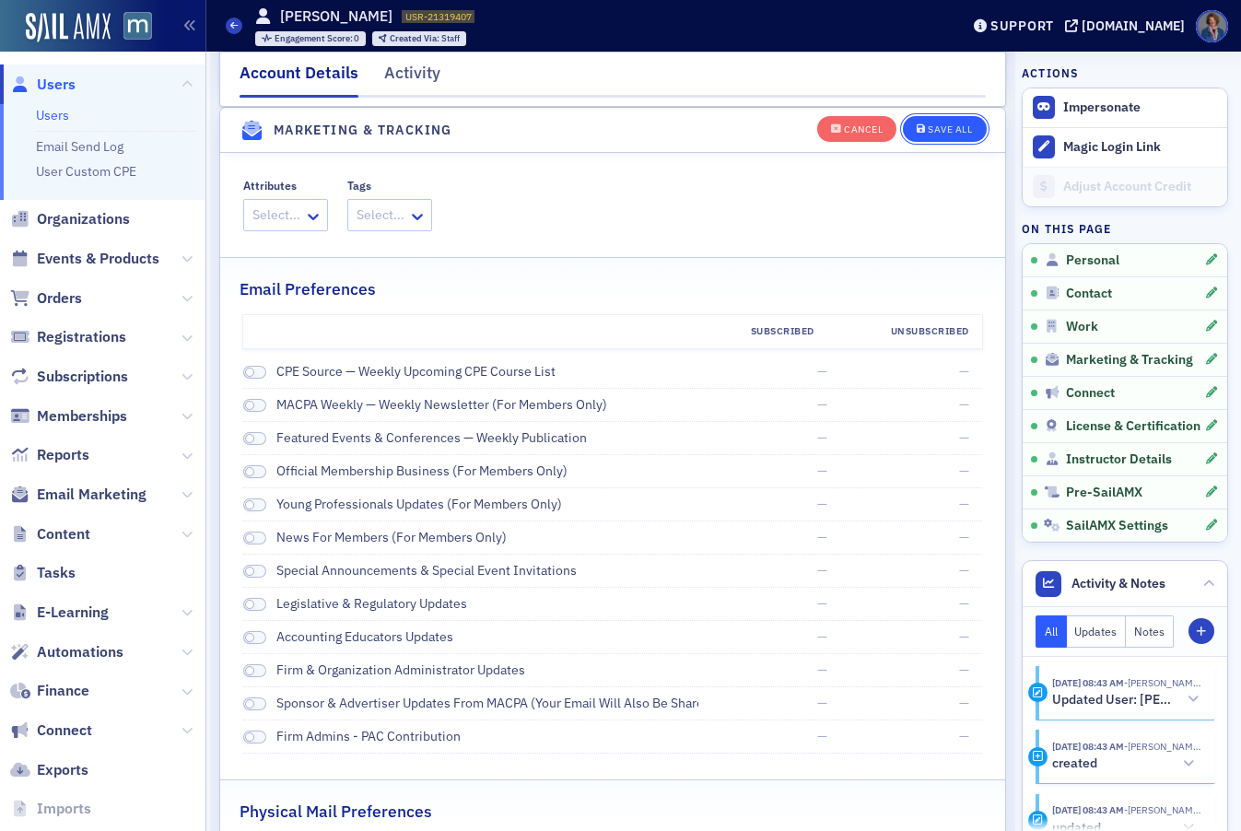
click at [938, 129] on div "Save All" at bounding box center [950, 129] width 44 height 10
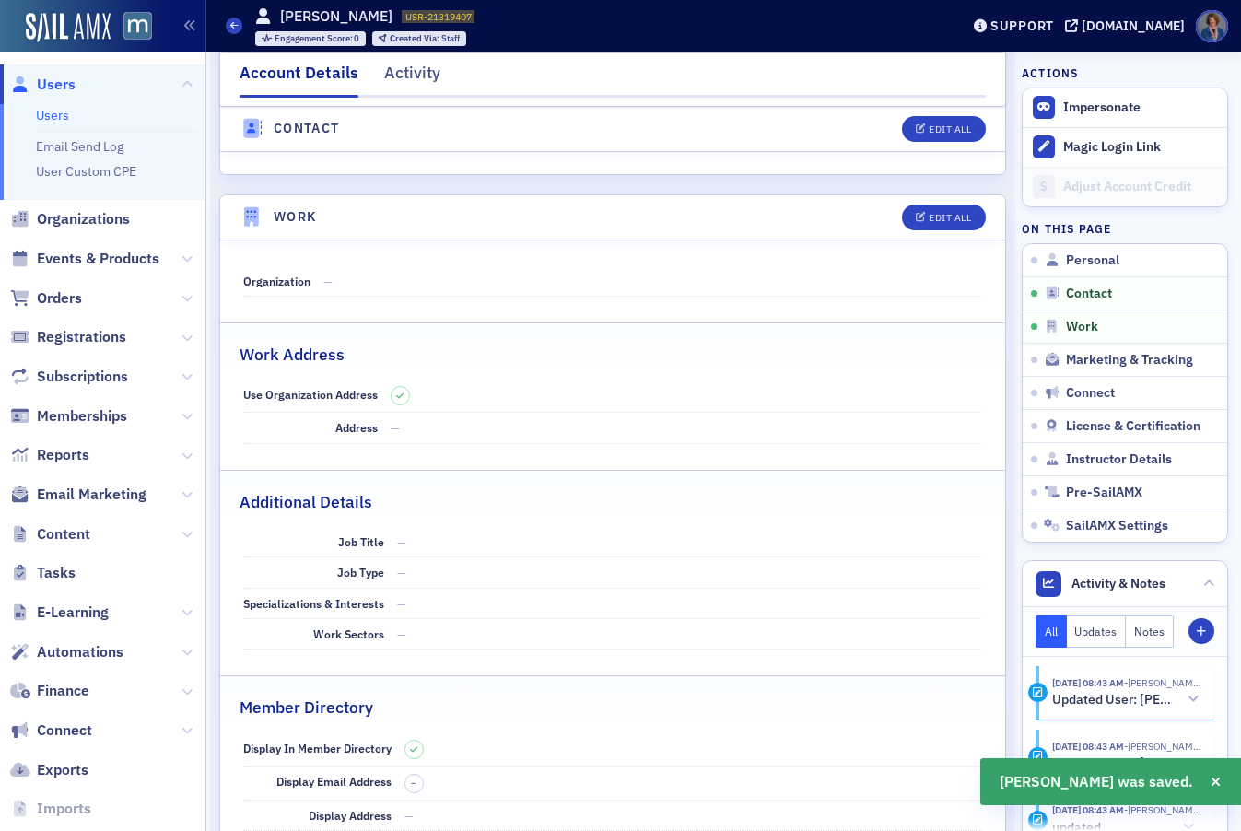
scroll to position [0, 0]
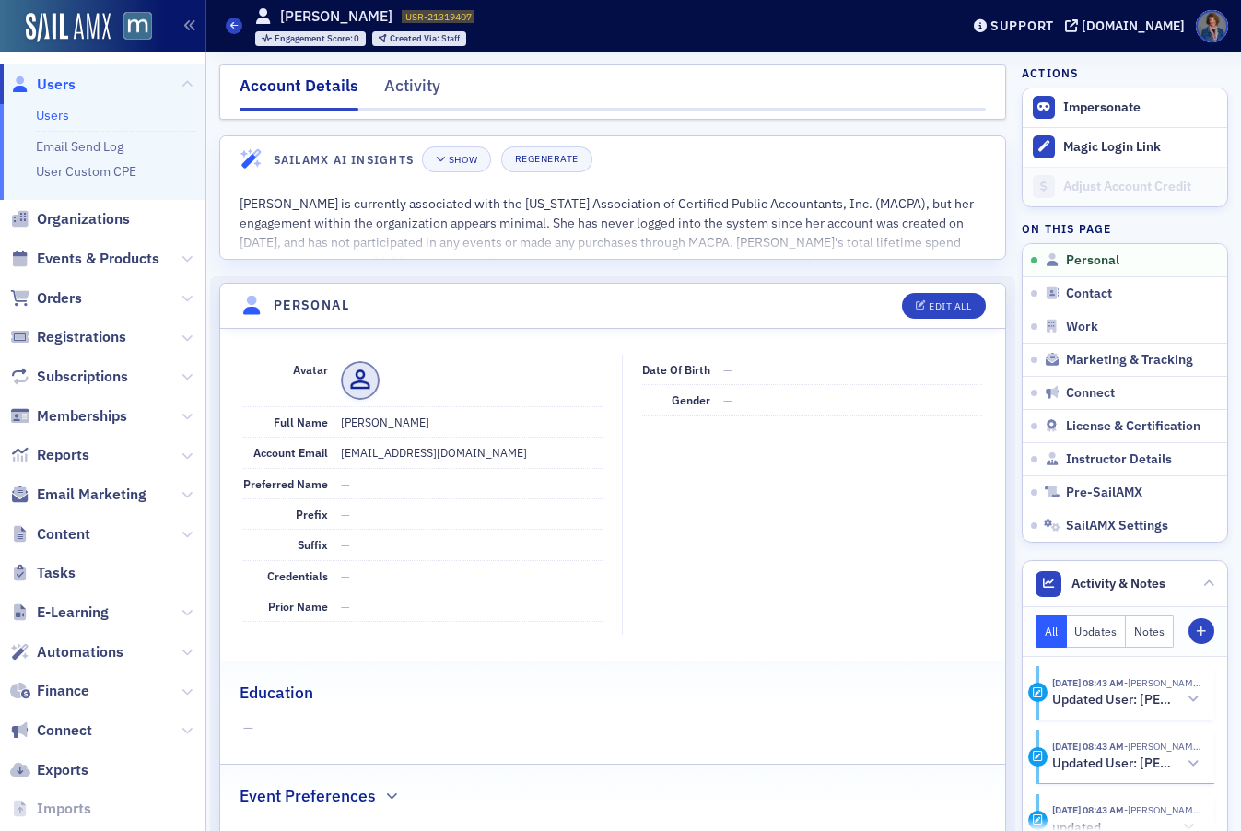
click at [56, 115] on link "Users" at bounding box center [52, 115] width 33 height 17
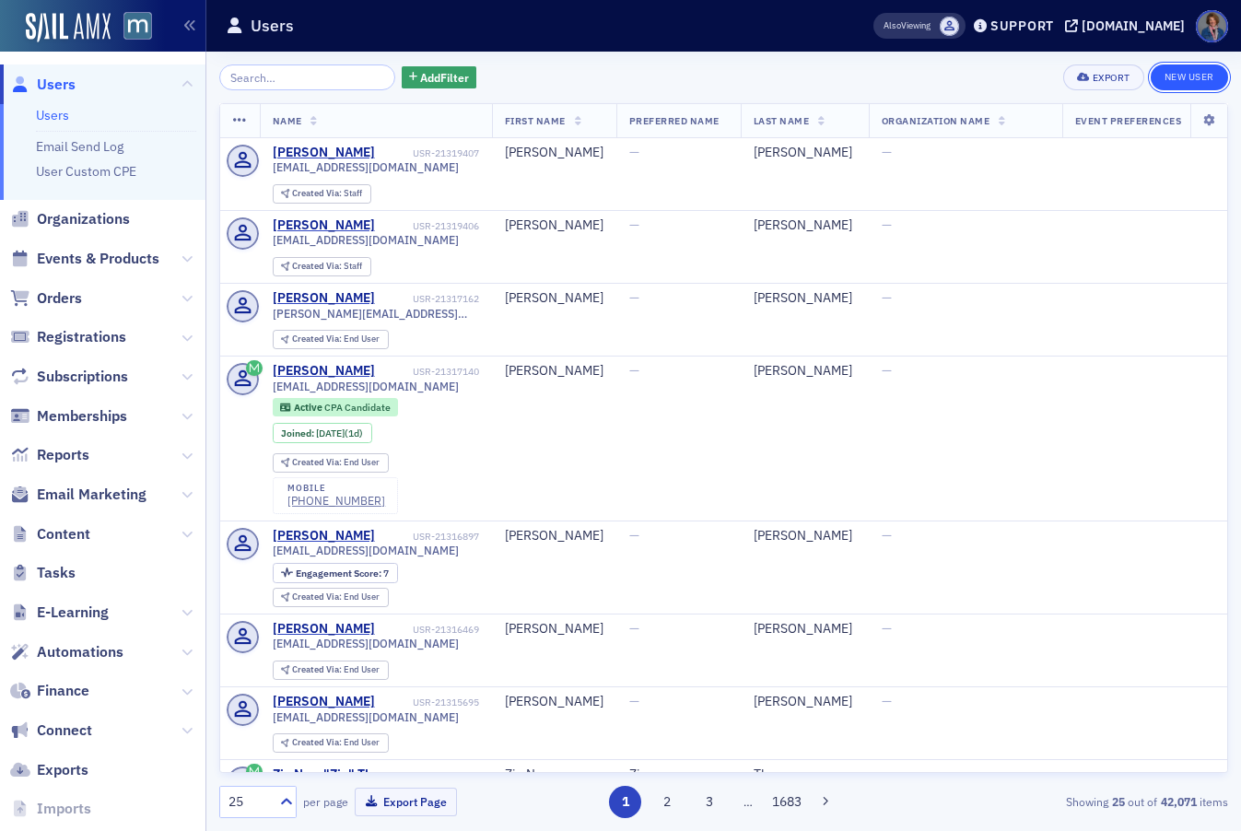
click at [1185, 76] on link "New User" at bounding box center [1189, 78] width 77 height 26
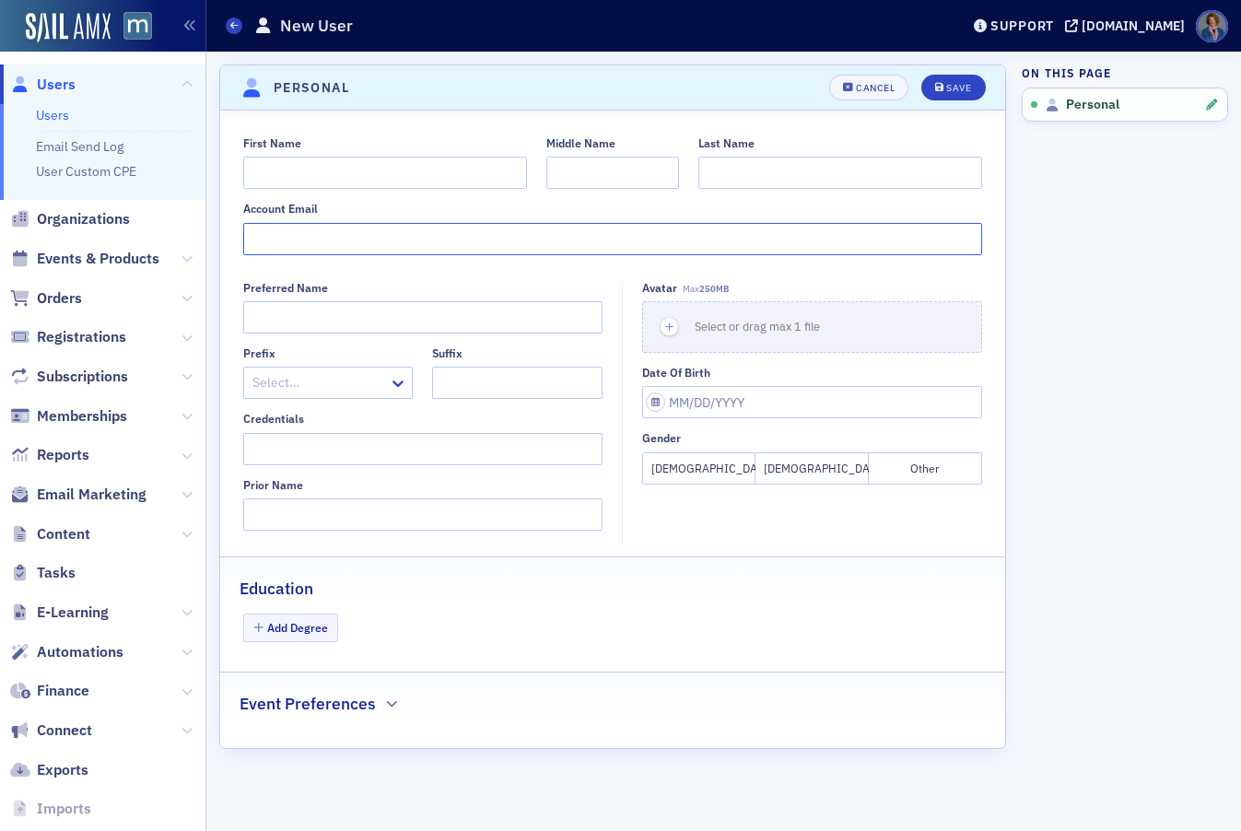
click at [340, 228] on input "Account Email" at bounding box center [613, 239] width 740 height 32
paste input "djorwsb@gmail.com"
type input "djorwsb@gmail.com"
click at [441, 170] on input "First Name" at bounding box center [385, 173] width 284 height 32
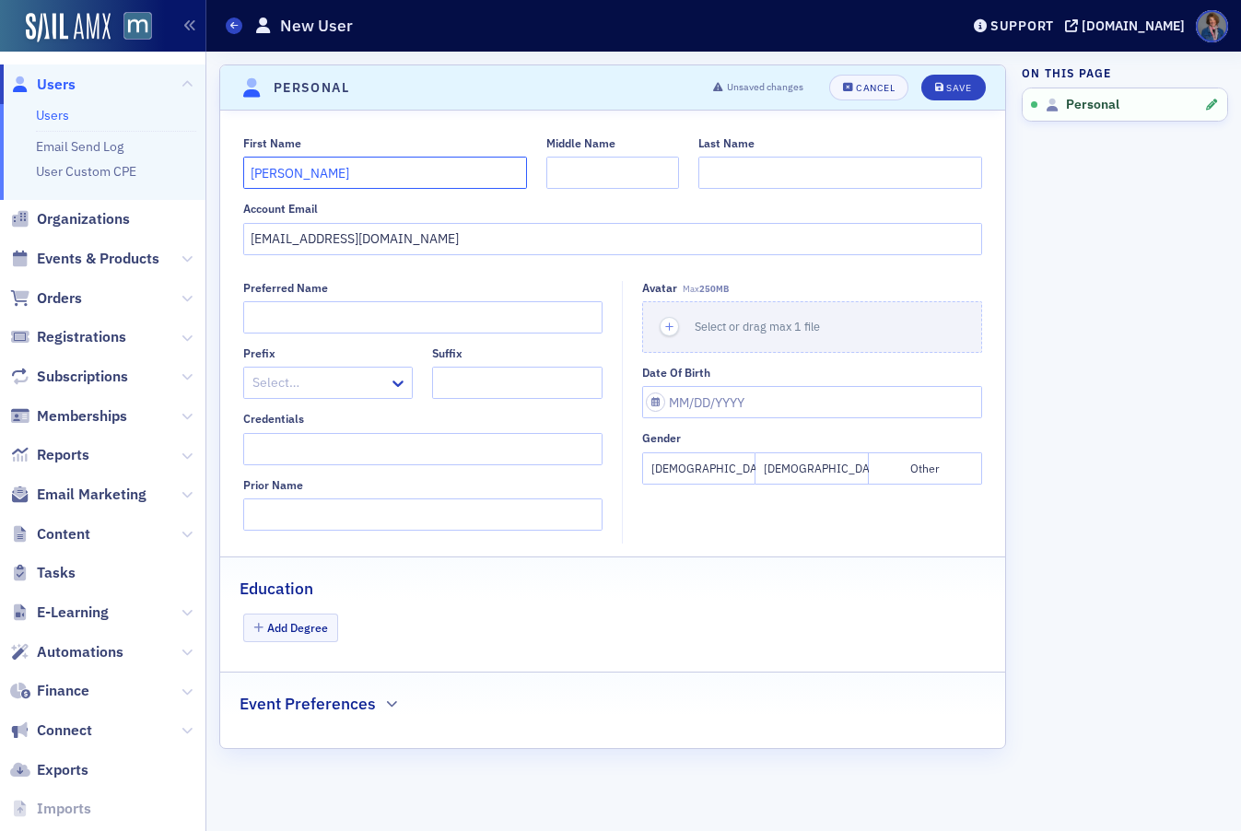
type input "Deanna"
click at [601, 173] on input "Middle Name" at bounding box center [613, 173] width 133 height 32
type input "R."
click at [833, 162] on input "Last Name" at bounding box center [841, 173] width 284 height 32
type input "Benenate"
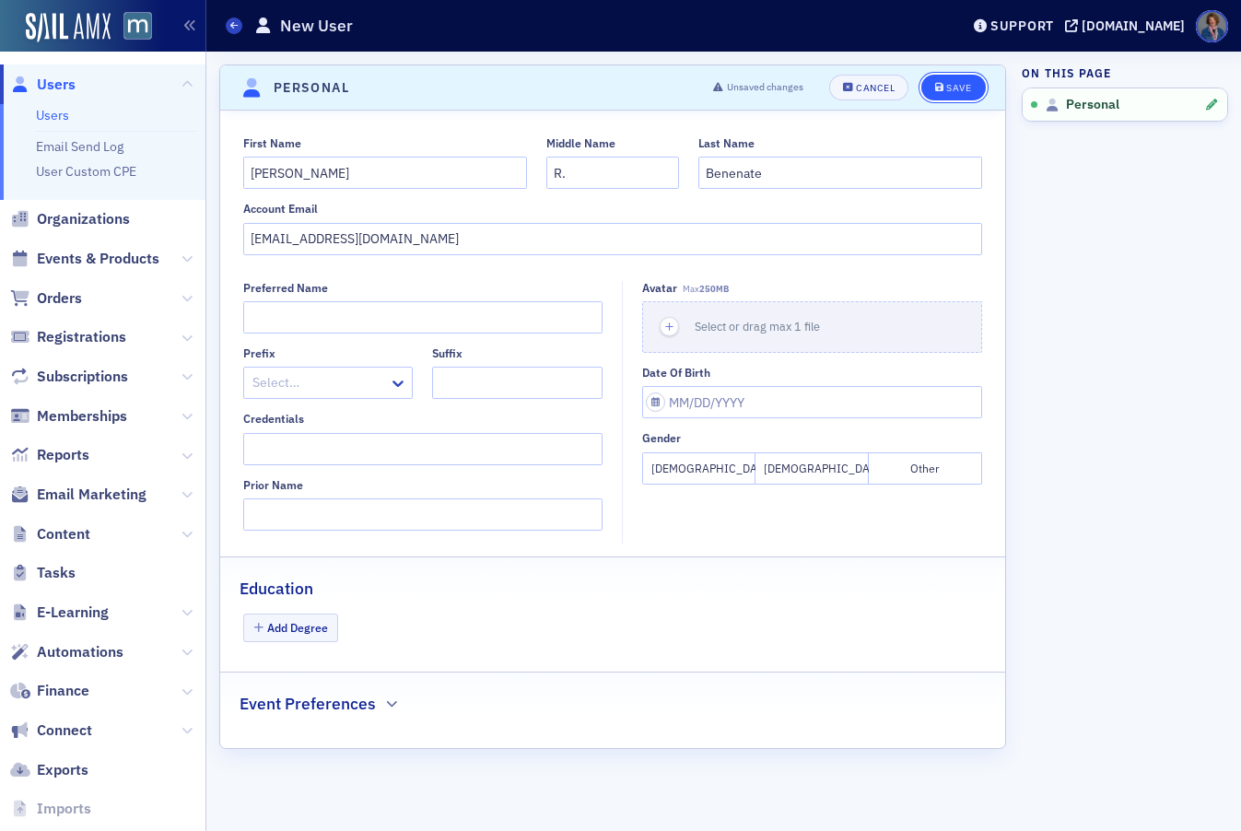
click at [955, 87] on div "Save" at bounding box center [959, 88] width 25 height 10
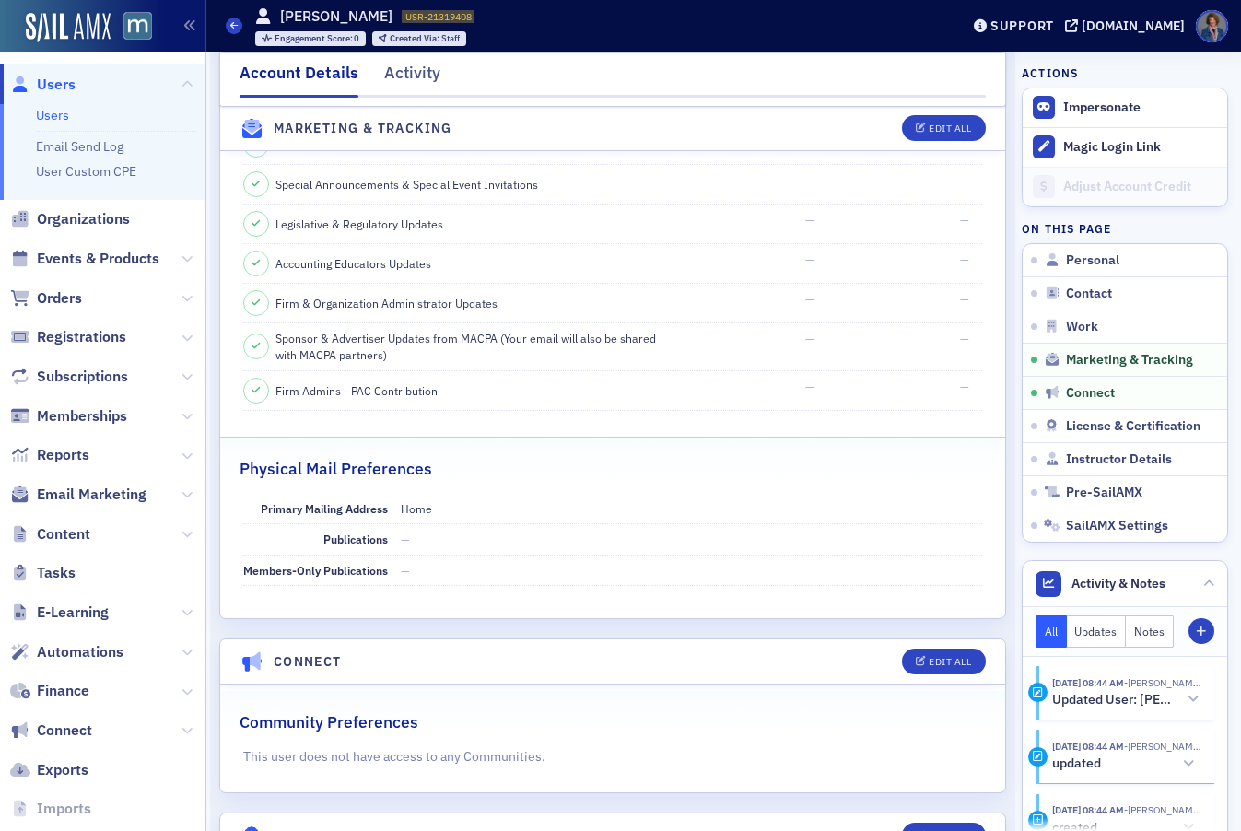
scroll to position [2031, 0]
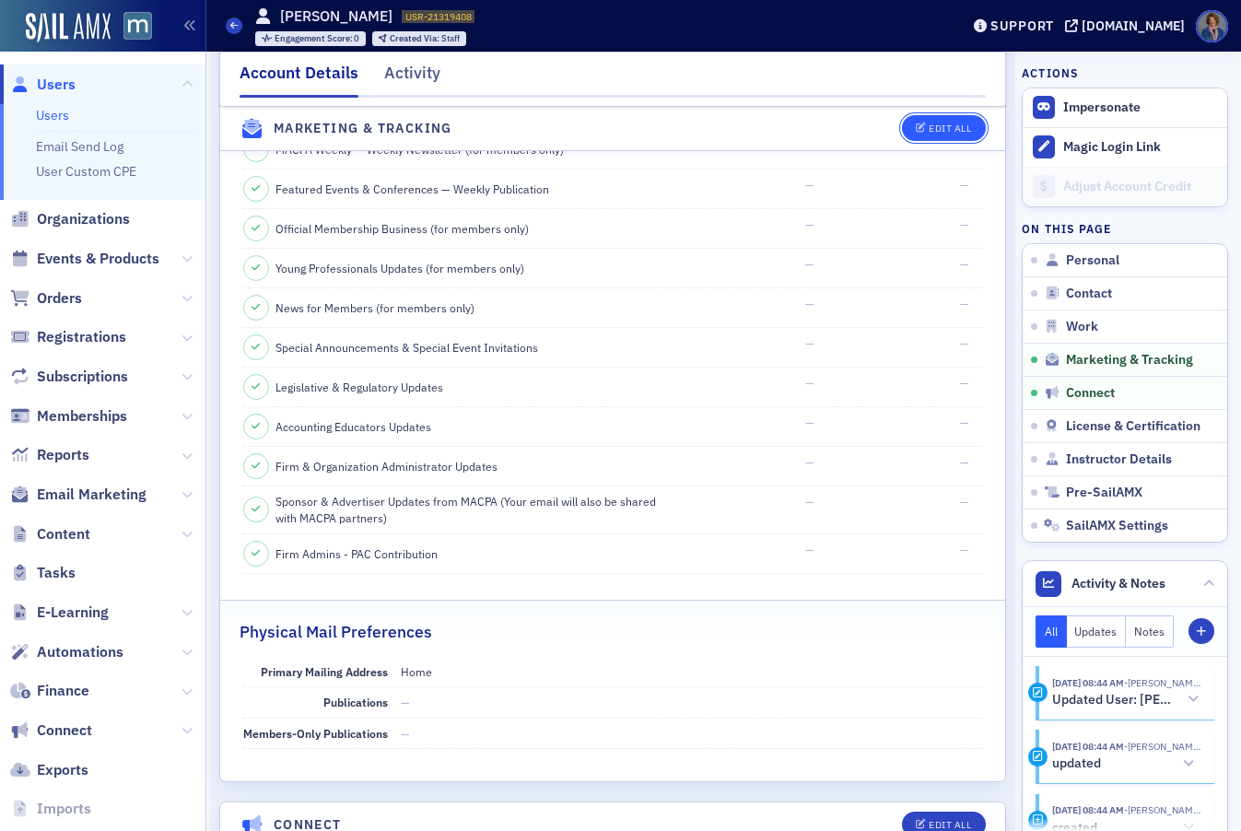
click at [929, 130] on div "Edit All" at bounding box center [950, 129] width 42 height 10
select select "US"
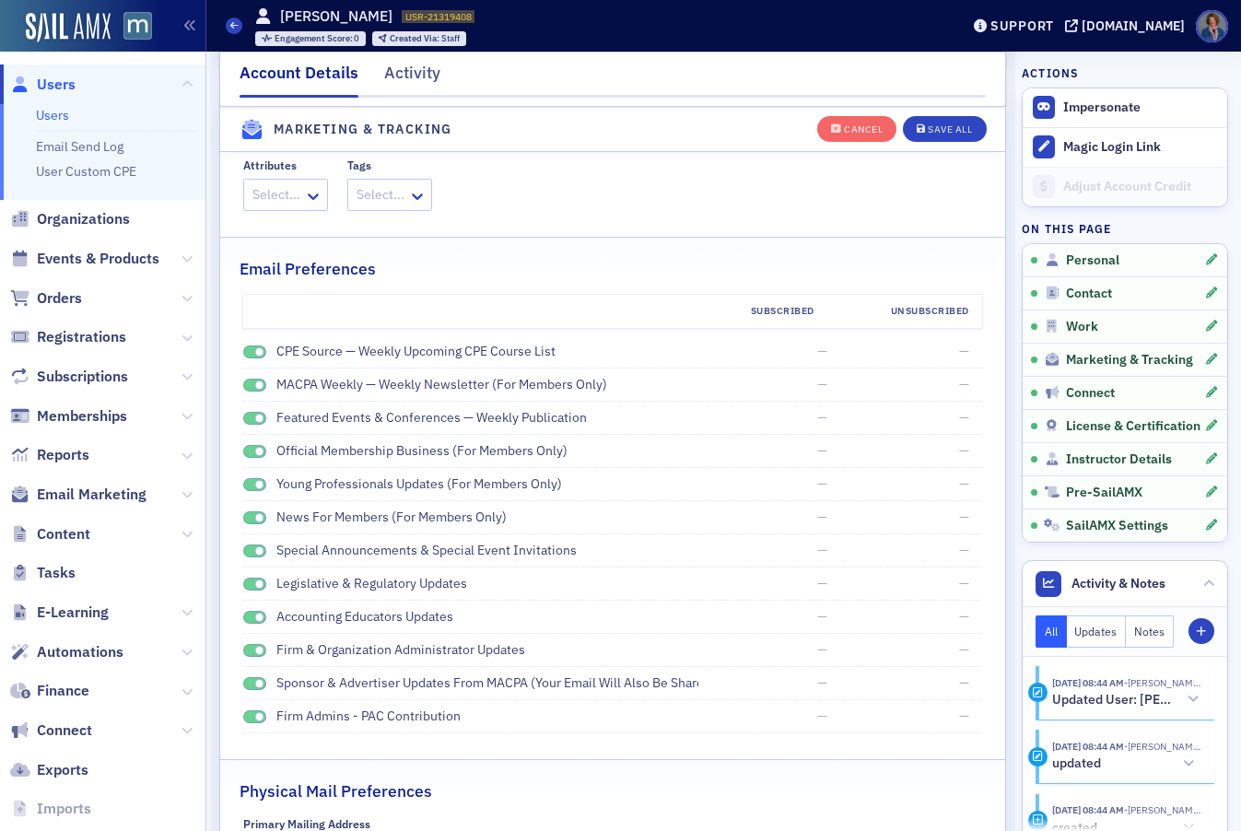
scroll to position [2161, 0]
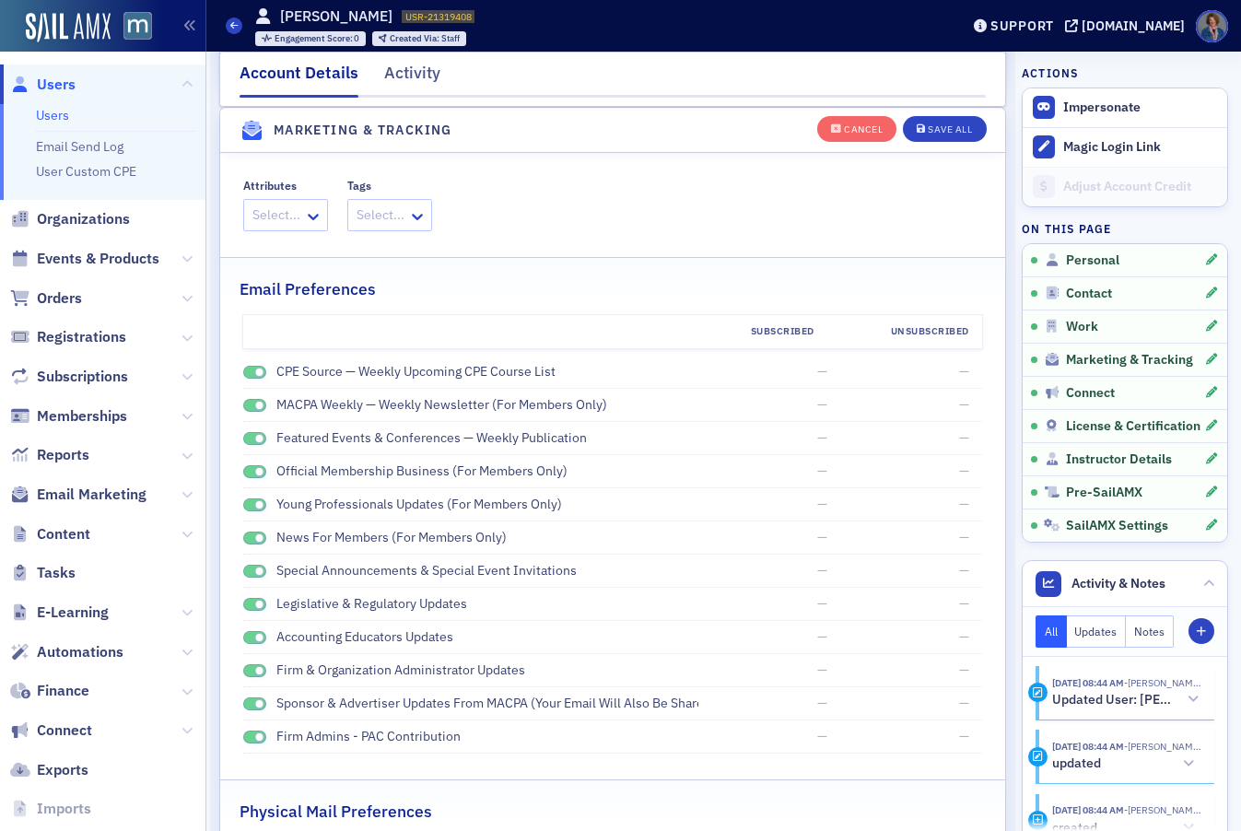
click at [247, 375] on span at bounding box center [255, 373] width 24 height 14
click at [248, 406] on span at bounding box center [255, 406] width 24 height 14
click at [249, 437] on span at bounding box center [255, 439] width 24 height 14
click at [247, 475] on span at bounding box center [255, 472] width 24 height 14
click at [247, 503] on span at bounding box center [255, 506] width 24 height 14
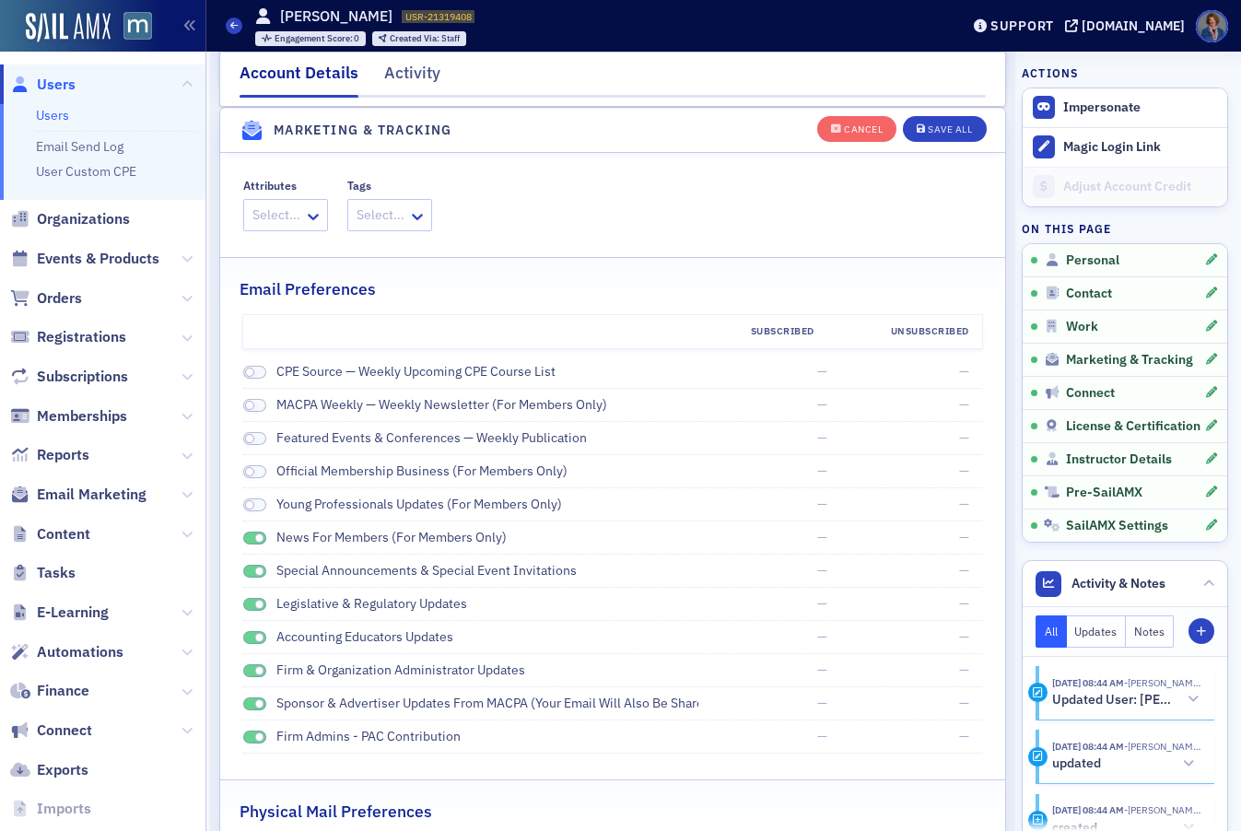
click at [251, 535] on span at bounding box center [255, 539] width 24 height 14
click at [246, 572] on span at bounding box center [255, 572] width 24 height 14
click at [253, 606] on span at bounding box center [255, 605] width 24 height 14
click at [250, 632] on span at bounding box center [255, 638] width 24 height 14
click at [249, 668] on span at bounding box center [255, 672] width 24 height 14
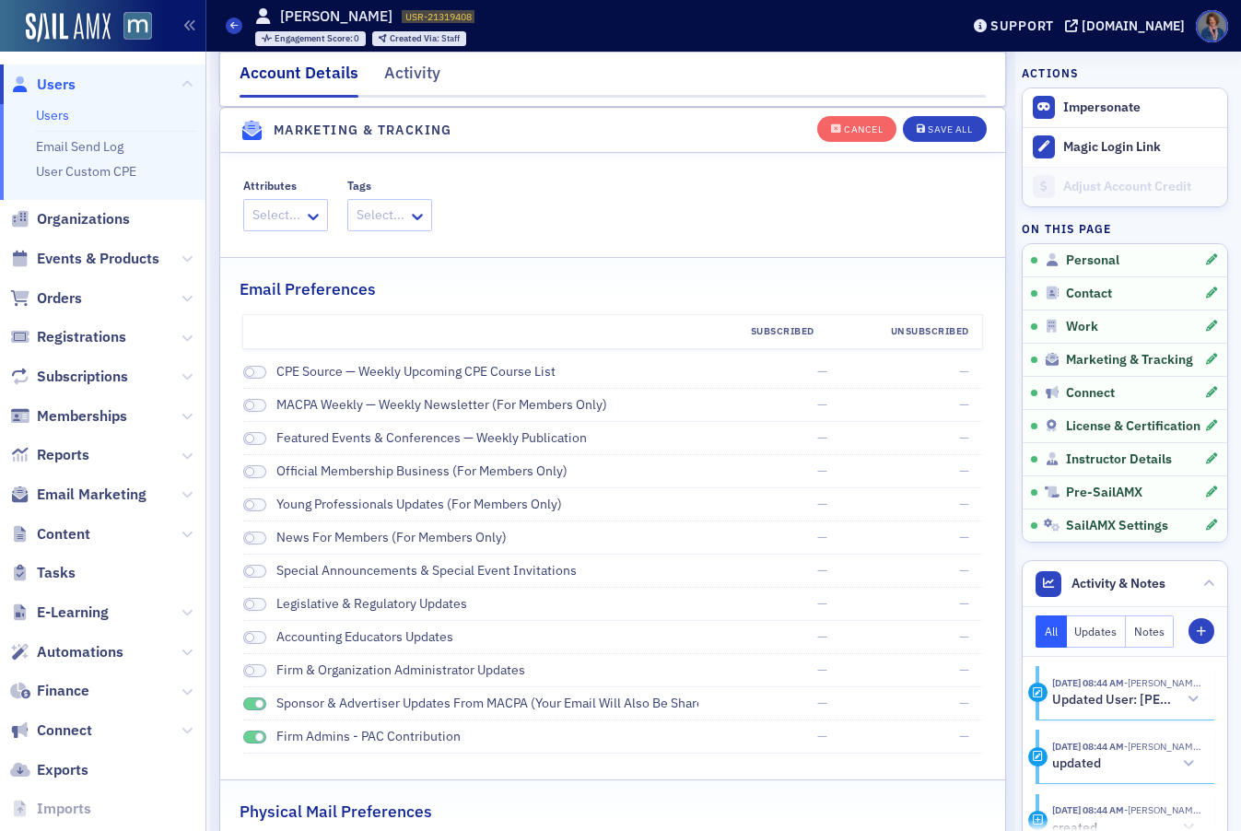
click at [249, 701] on span at bounding box center [255, 705] width 24 height 14
click at [251, 735] on span at bounding box center [255, 738] width 24 height 14
click at [931, 133] on div "Save All" at bounding box center [950, 129] width 44 height 10
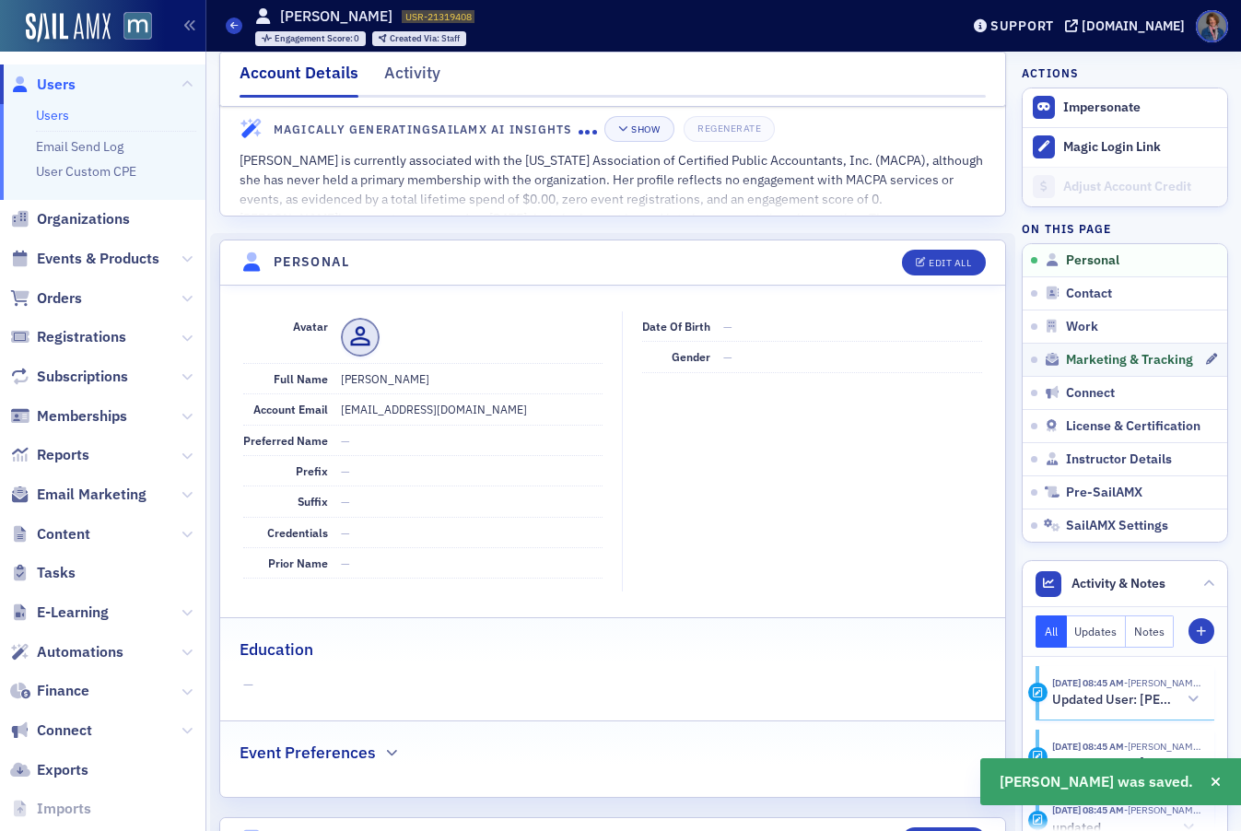
scroll to position [0, 0]
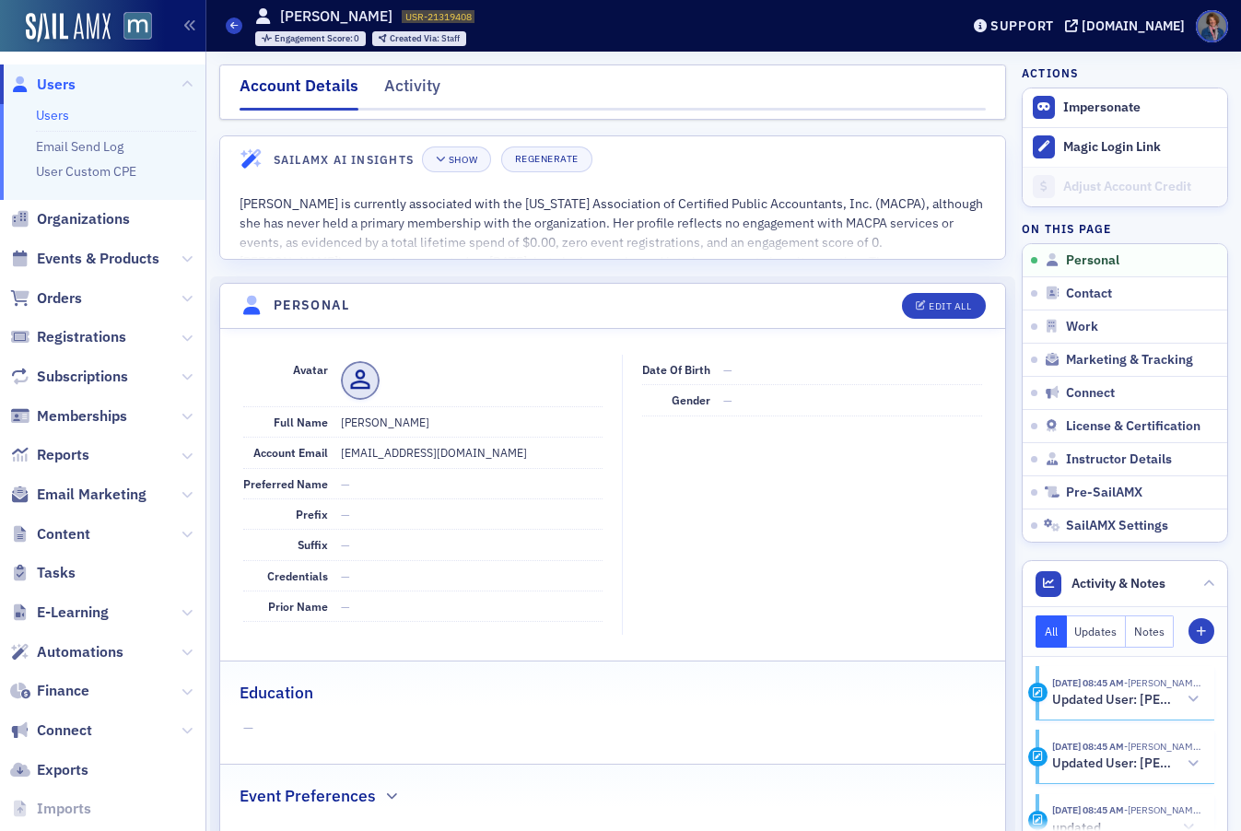
click at [53, 118] on link "Users" at bounding box center [52, 115] width 33 height 17
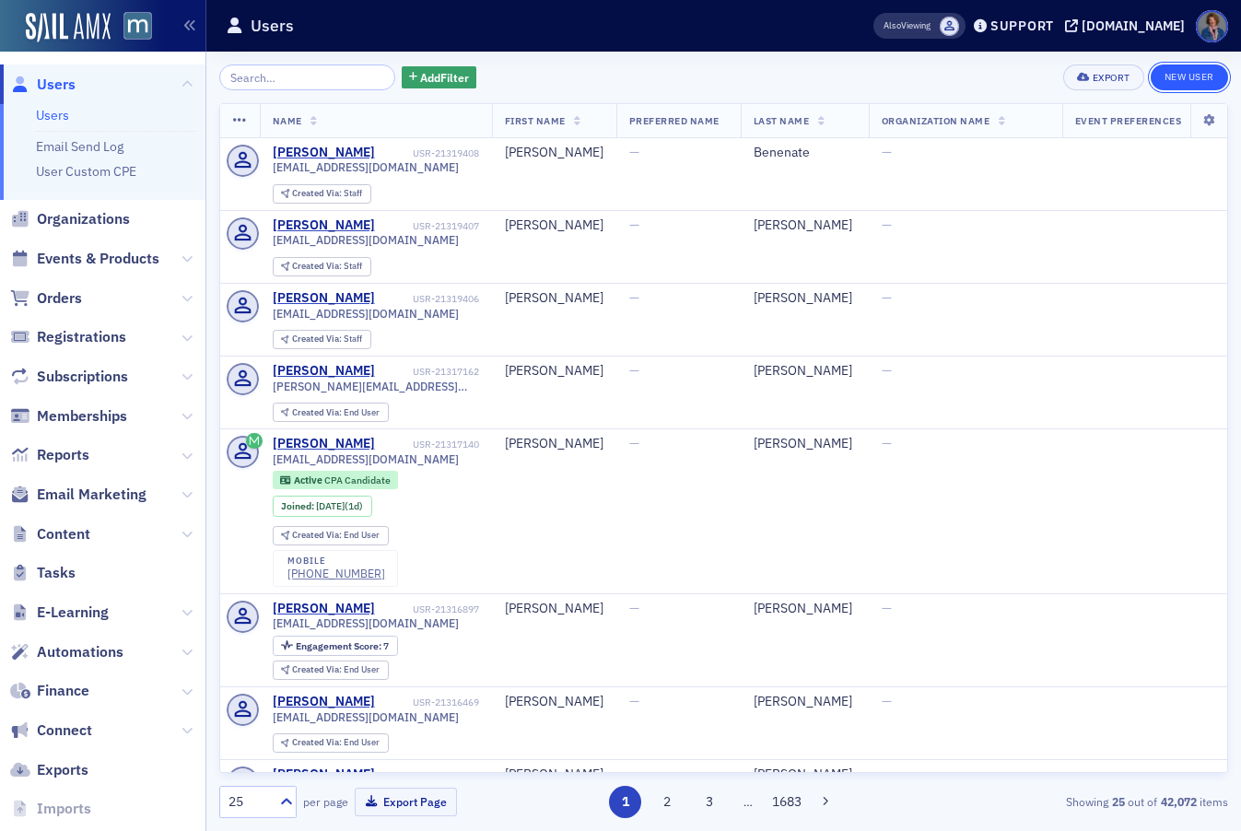
click at [1194, 76] on link "New User" at bounding box center [1189, 78] width 77 height 26
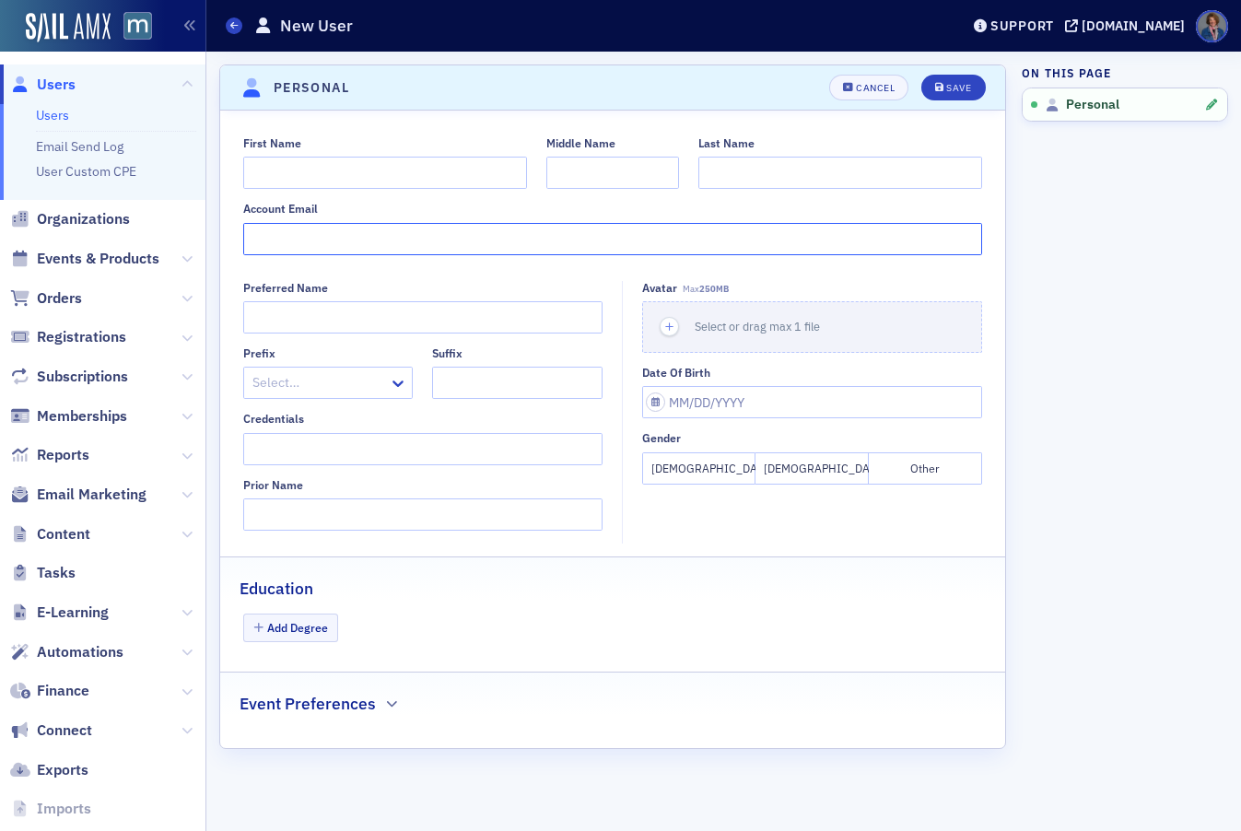
click at [469, 239] on input "Account Email" at bounding box center [613, 239] width 740 height 32
paste input "michael@yourplspecialist.com"
type input "michael@yourplspecialist.com"
click at [300, 166] on input "First Name" at bounding box center [385, 173] width 284 height 32
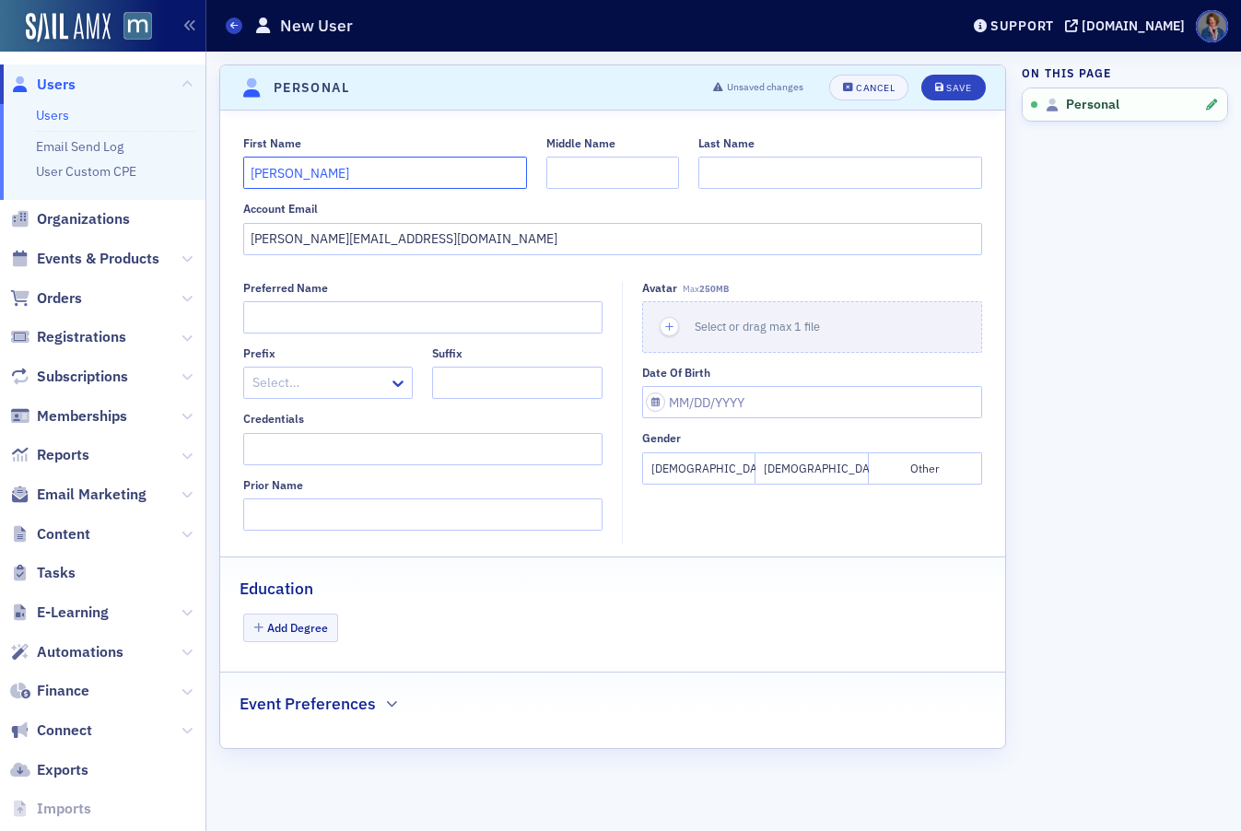
type input "Michael"
click at [758, 159] on input "Last Name" at bounding box center [841, 173] width 284 height 32
type input "Halfast"
click at [594, 169] on input "Middle Name" at bounding box center [613, 173] width 133 height 32
type input "C."
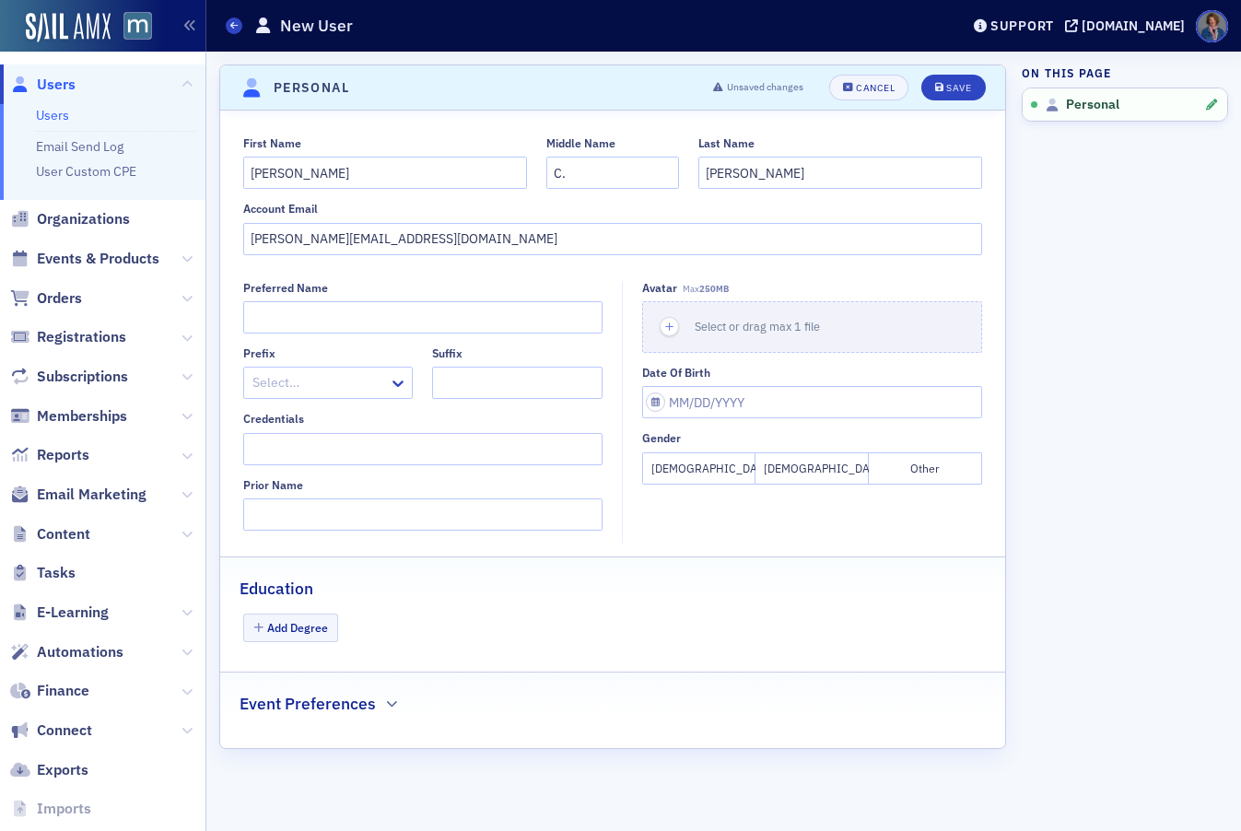
click at [976, 199] on div "First Name Michael Middle Name C. Last Name Halfast Account Email michael@yourp…" at bounding box center [612, 195] width 785 height 119
click at [959, 85] on div "Save" at bounding box center [959, 88] width 25 height 10
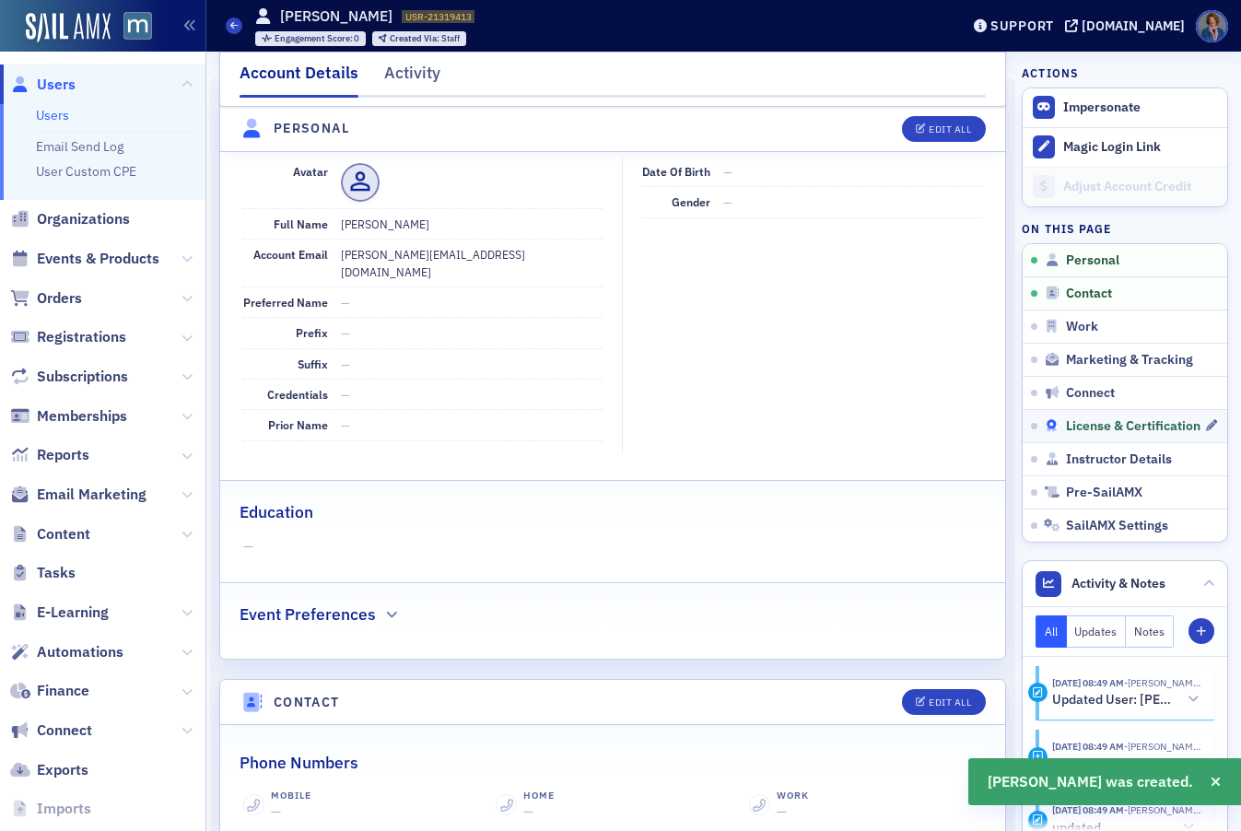
scroll to position [222, 0]
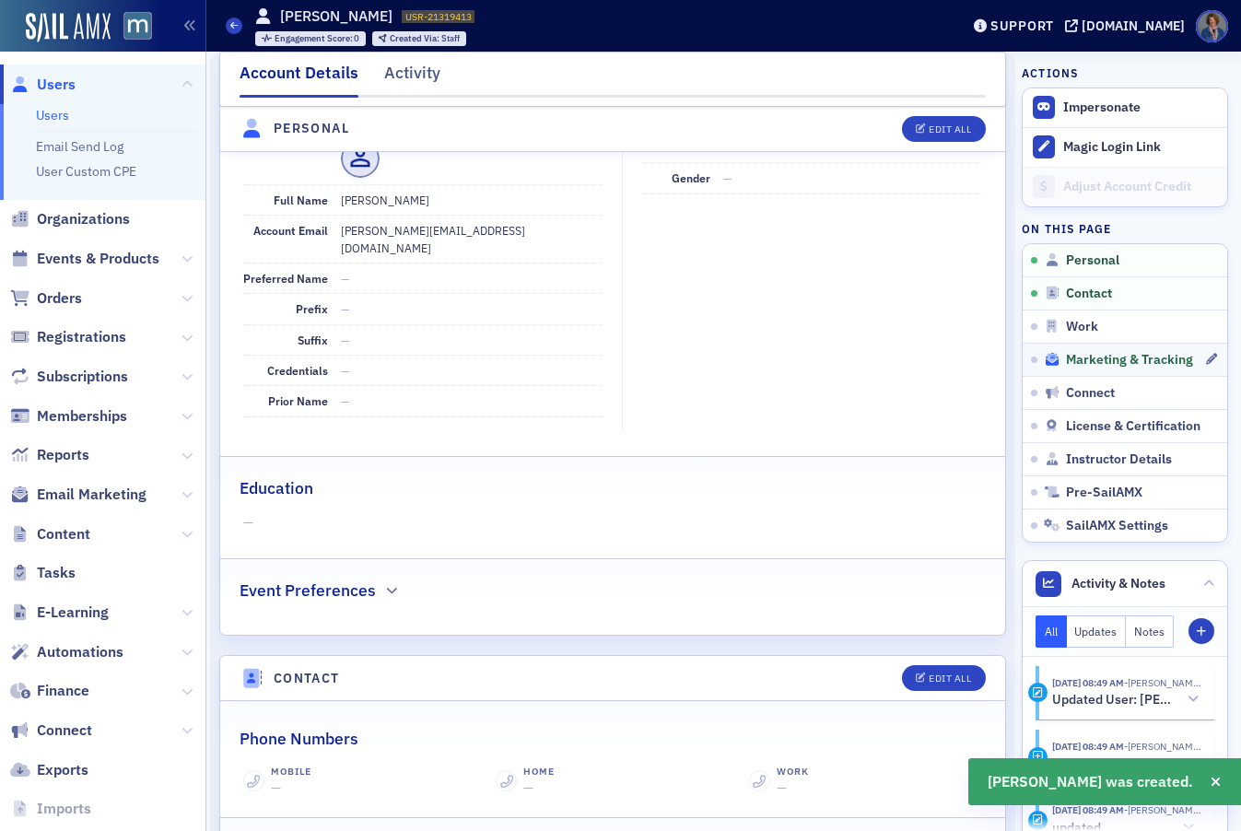
click at [1111, 365] on span "Marketing & Tracking" at bounding box center [1129, 360] width 127 height 17
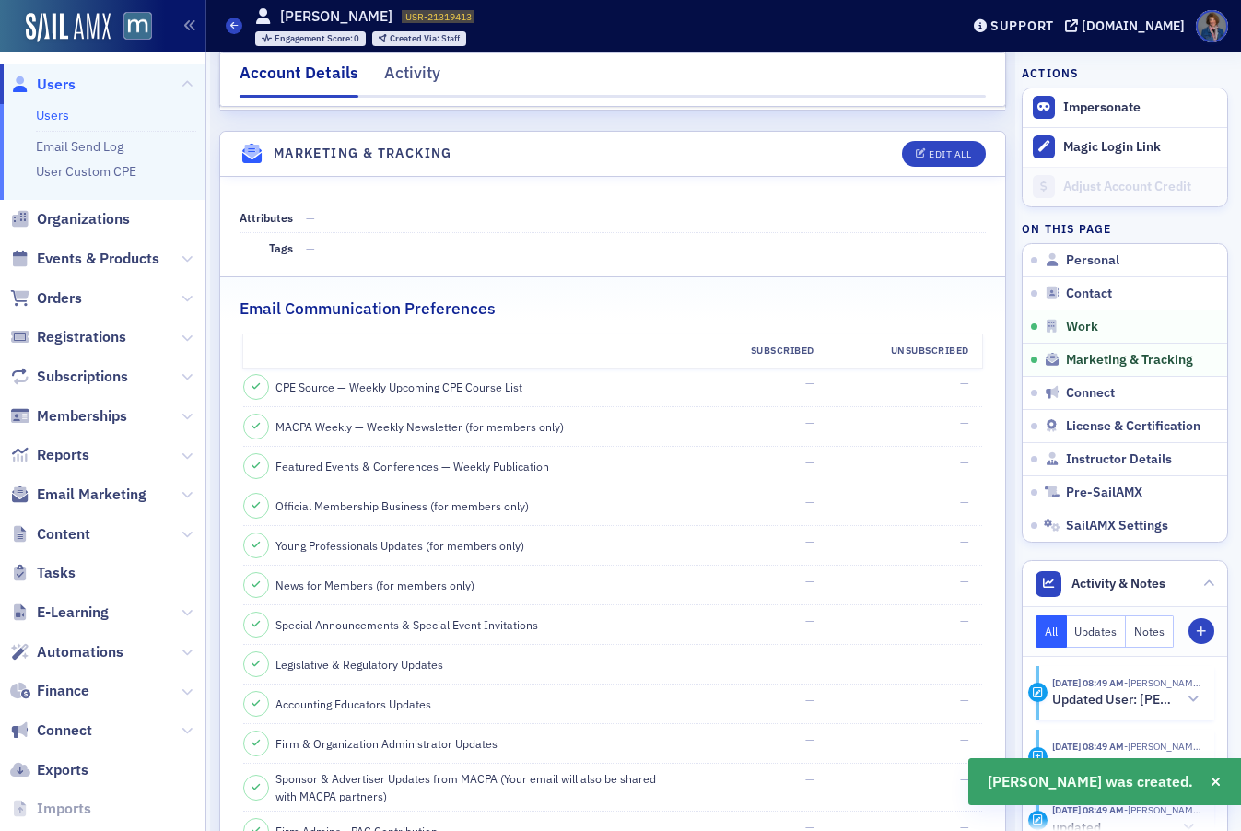
scroll to position [1776, 0]
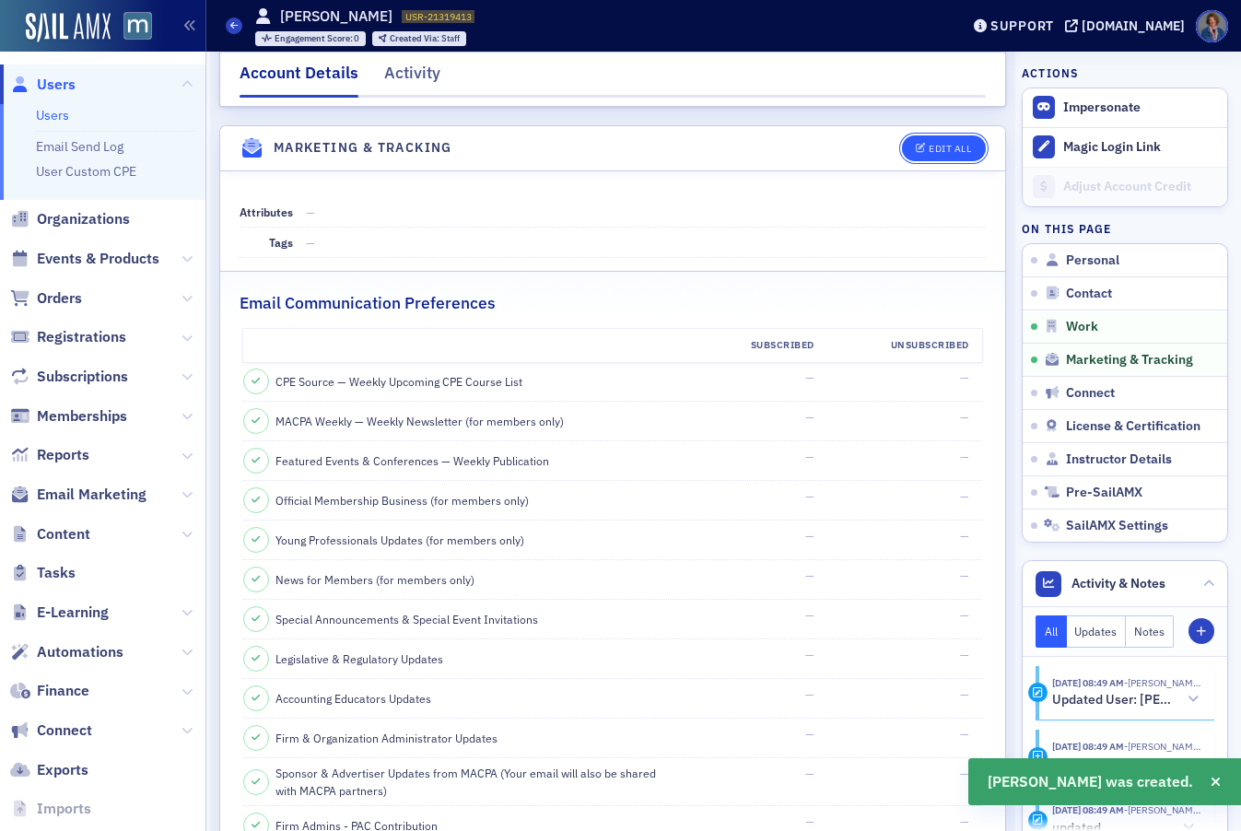
click at [944, 137] on button "Edit All" at bounding box center [943, 148] width 83 height 26
select select "US"
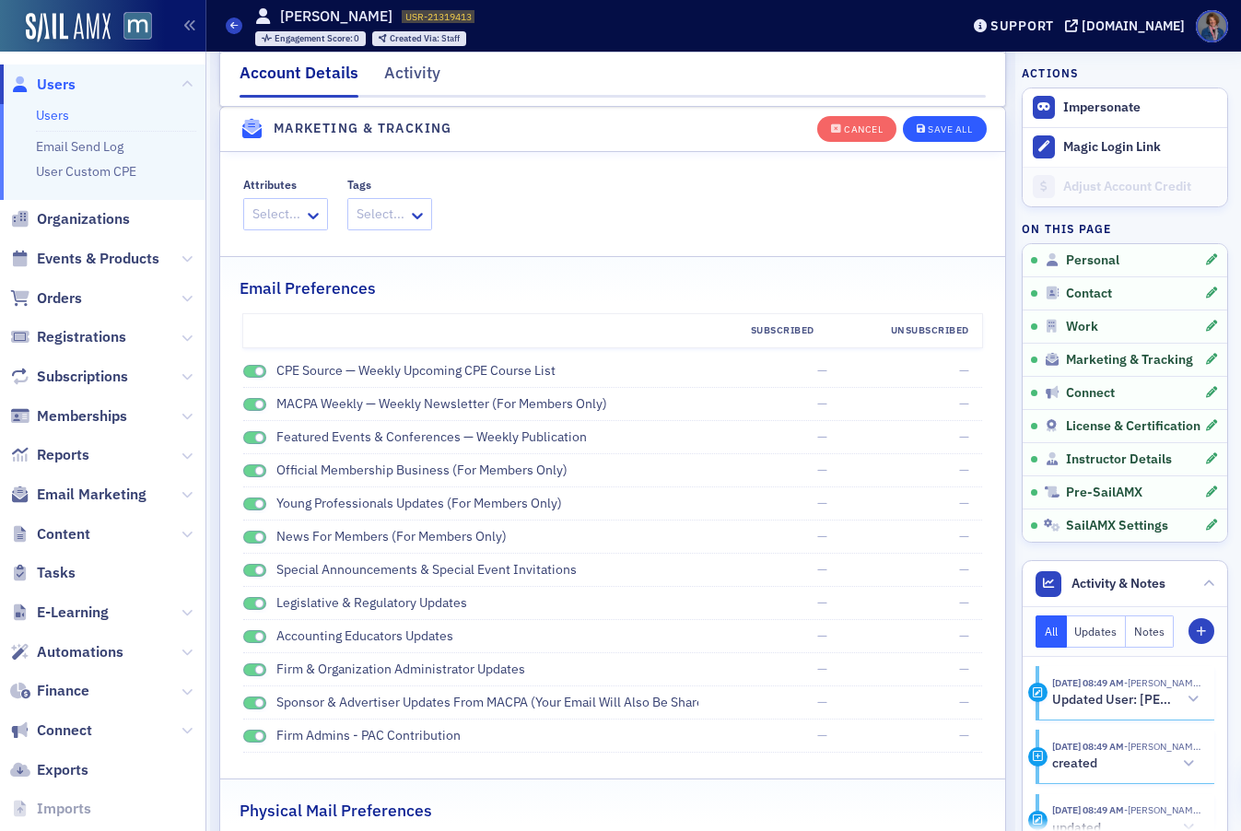
scroll to position [2161, 0]
click at [244, 371] on span at bounding box center [255, 373] width 24 height 14
click at [244, 404] on span at bounding box center [255, 406] width 24 height 14
click at [249, 438] on span at bounding box center [255, 439] width 24 height 14
click at [250, 462] on div "Official Membership Business (for members only)" at bounding box center [471, 471] width 456 height 19
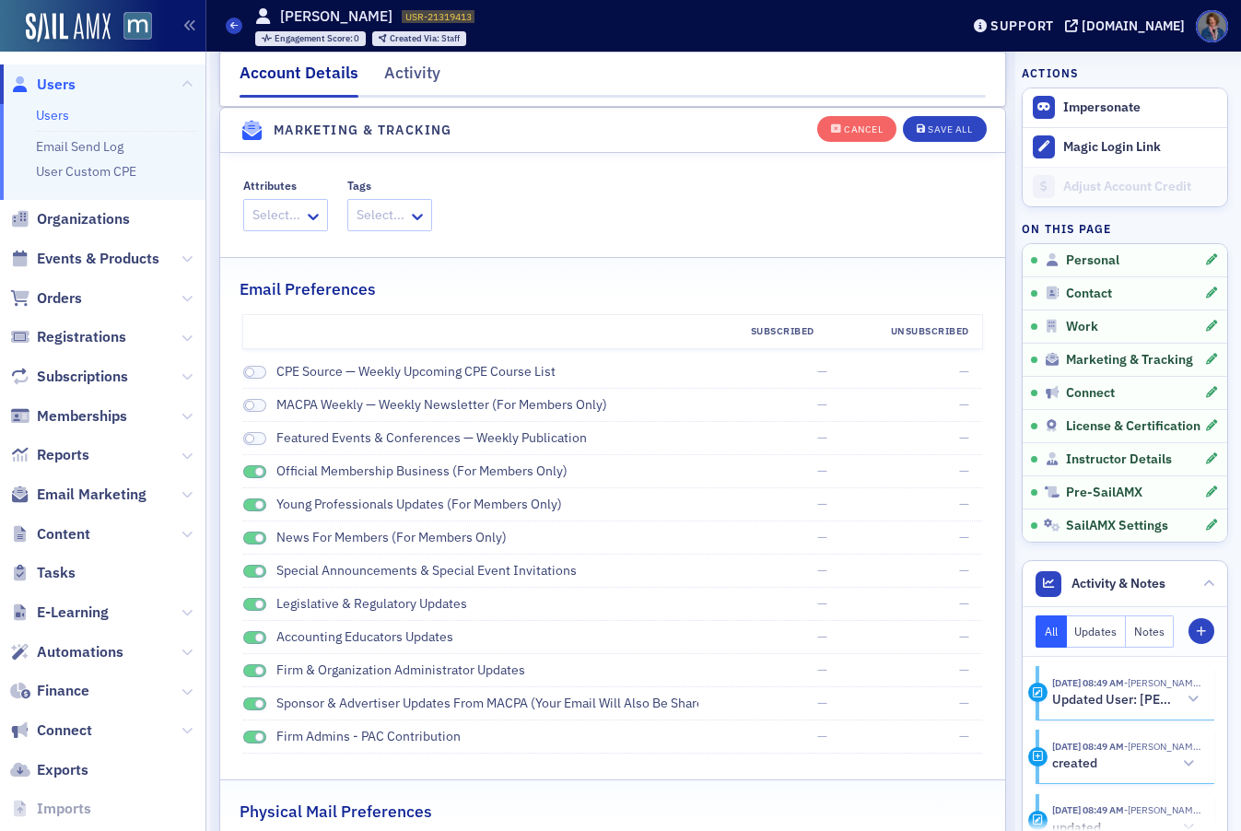
click at [250, 470] on span at bounding box center [255, 472] width 24 height 14
click at [245, 507] on span at bounding box center [255, 506] width 24 height 14
click at [245, 538] on span at bounding box center [255, 539] width 24 height 14
click at [248, 570] on span at bounding box center [255, 572] width 24 height 14
click at [248, 604] on span at bounding box center [255, 605] width 24 height 14
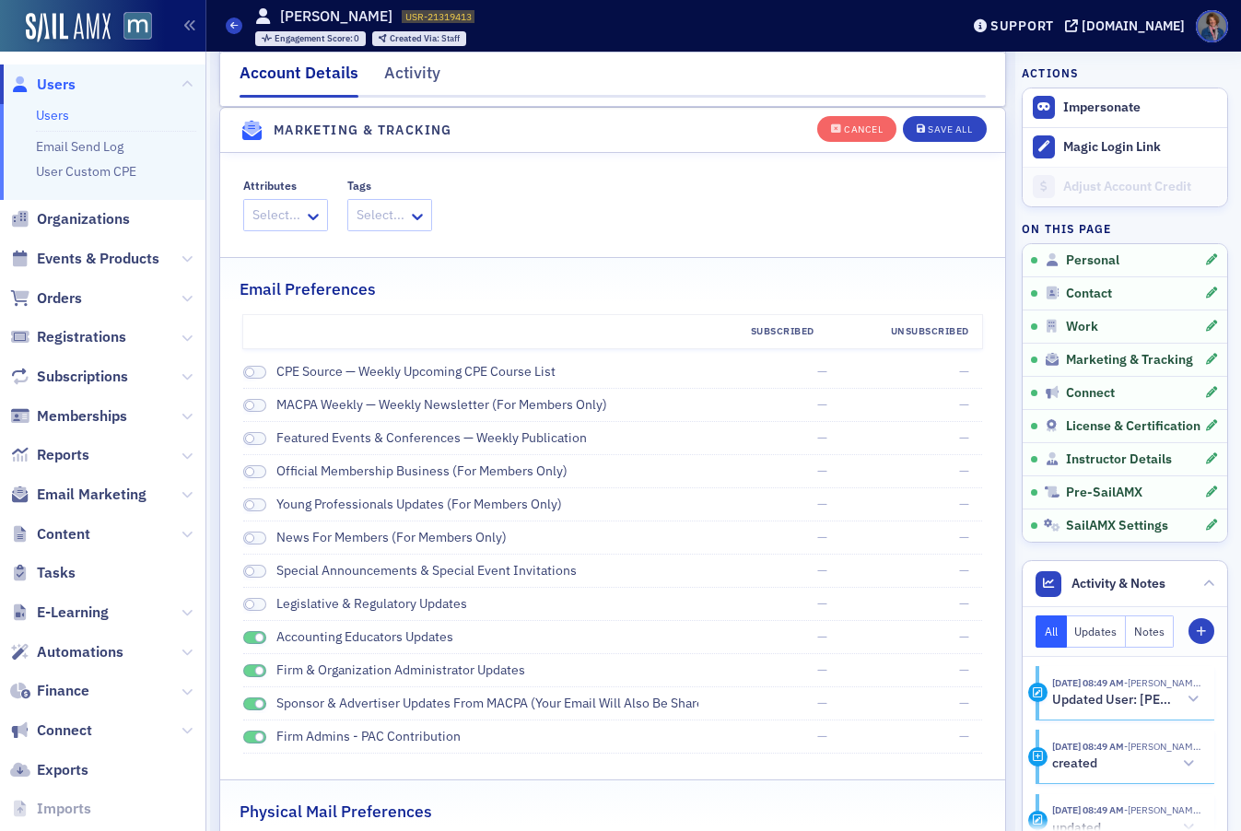
click at [249, 640] on span at bounding box center [255, 638] width 24 height 14
drag, startPoint x: 248, startPoint y: 669, endPoint x: 248, endPoint y: 709, distance: 39.6
click at [248, 669] on span at bounding box center [255, 672] width 24 height 14
drag, startPoint x: 249, startPoint y: 703, endPoint x: 250, endPoint y: 716, distance: 12.9
click at [250, 703] on span at bounding box center [255, 705] width 24 height 14
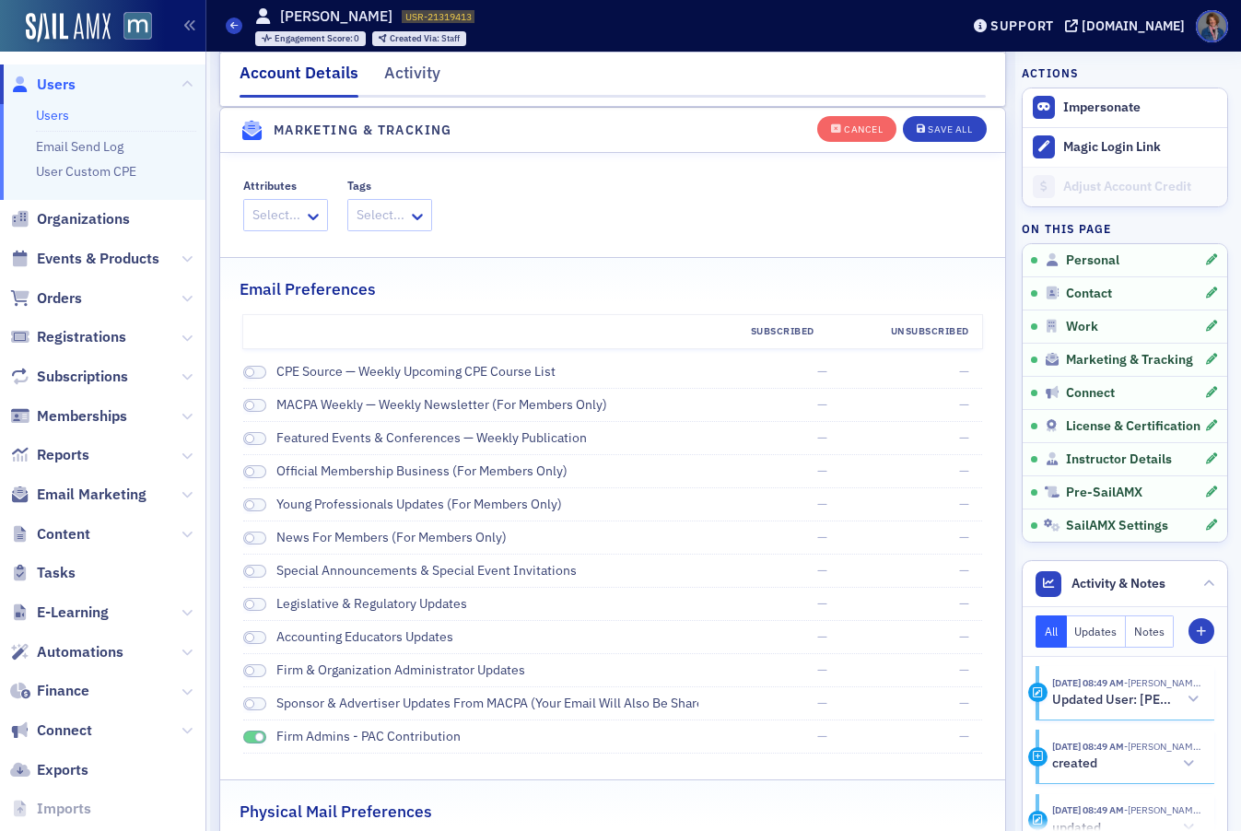
click at [249, 736] on span at bounding box center [255, 738] width 24 height 14
click at [946, 140] on button "Save All" at bounding box center [944, 128] width 83 height 26
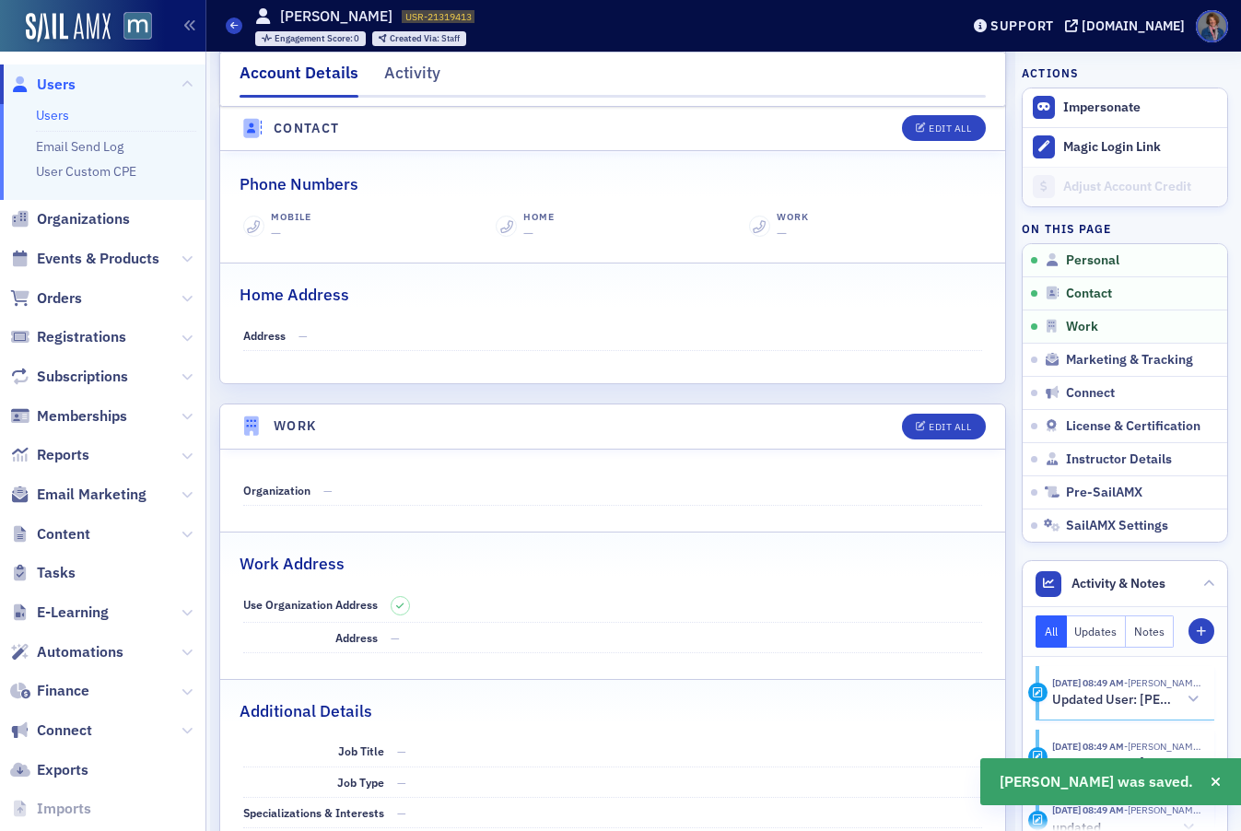
scroll to position [0, 0]
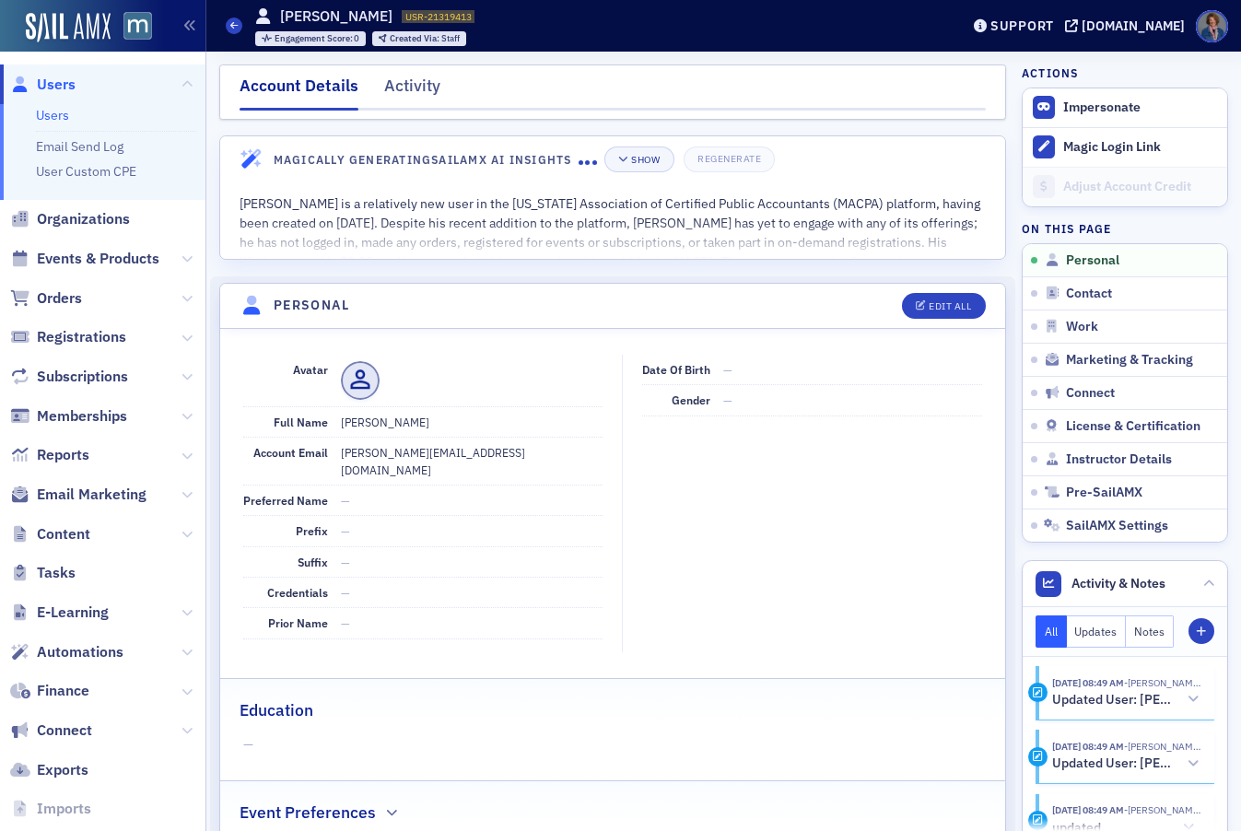
click at [41, 117] on link "Users" at bounding box center [52, 115] width 33 height 17
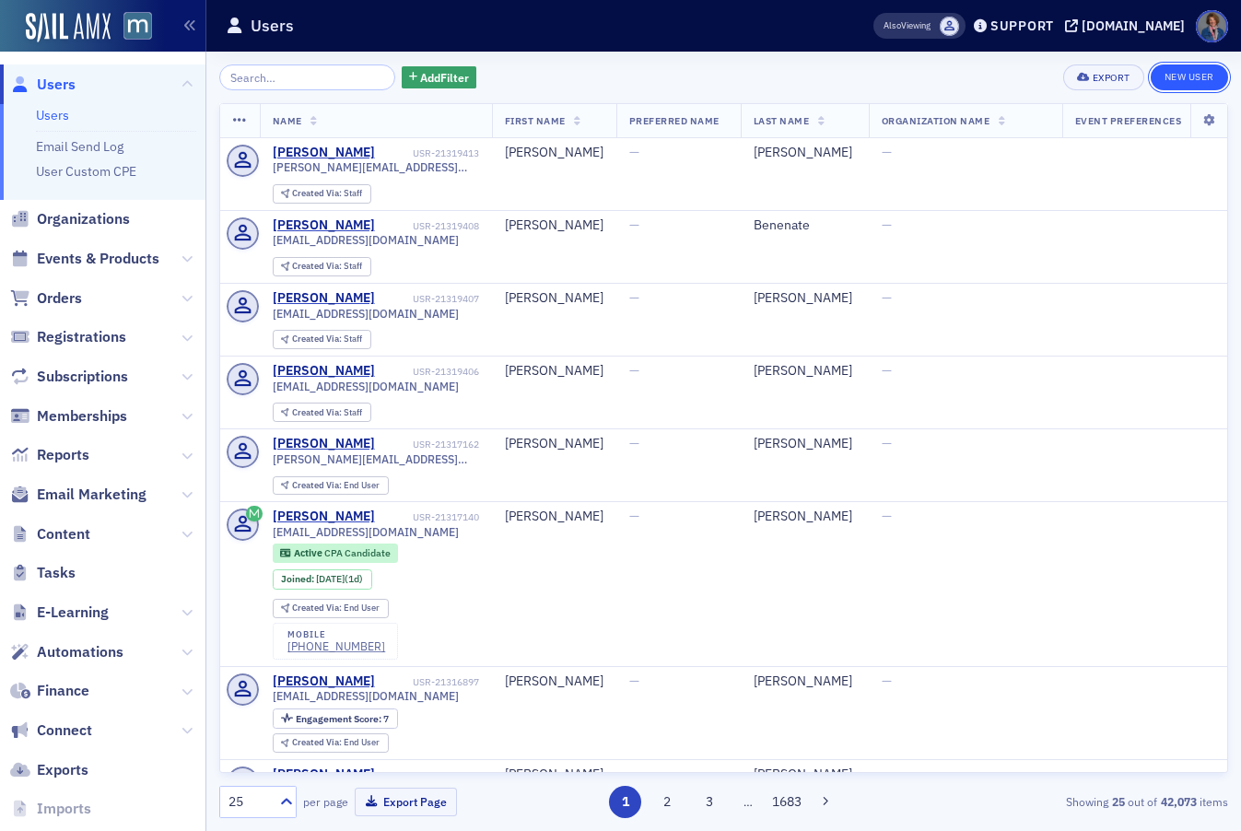
click at [1189, 81] on link "New User" at bounding box center [1189, 78] width 77 height 26
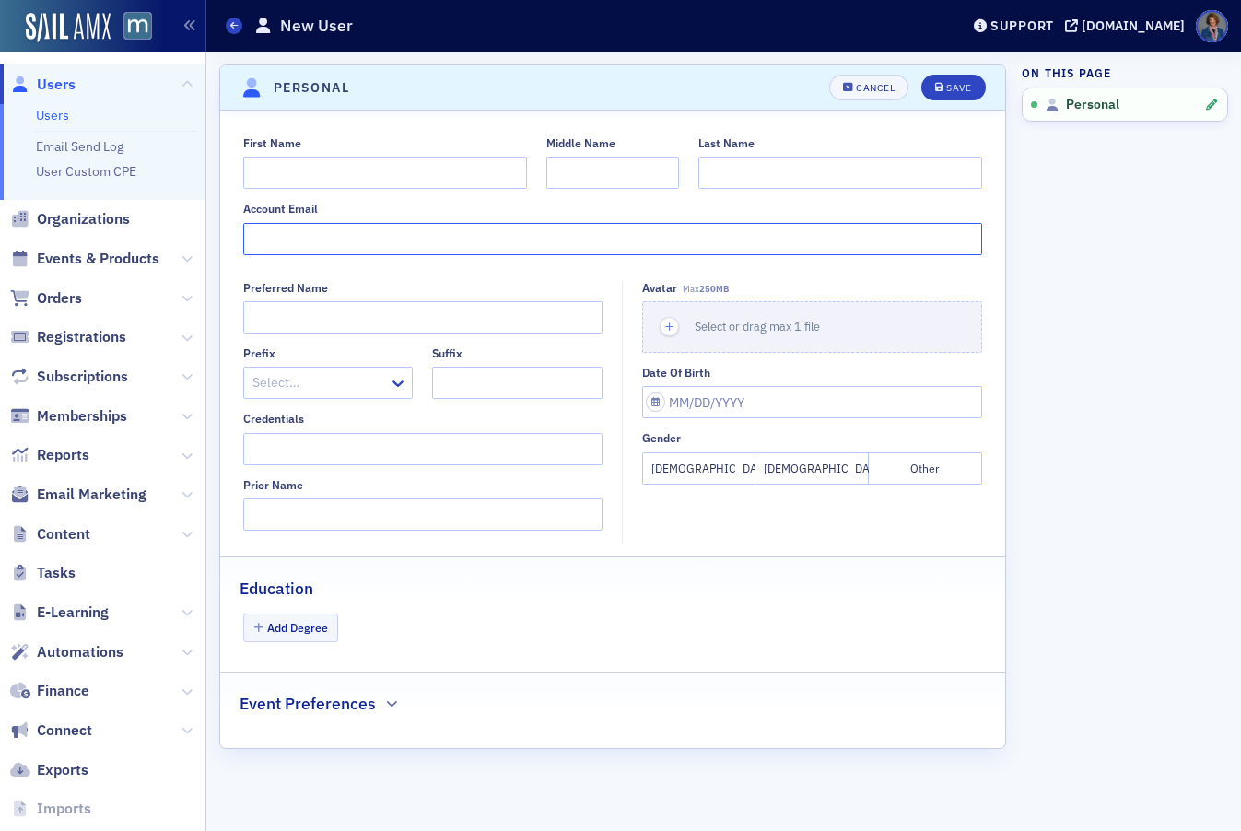
click at [365, 235] on input "Account Email" at bounding box center [613, 239] width 740 height 32
paste input "darren.hirsowitz@thebreakers.com"
type input "darren.hirsowitz@thebreakers.com"
click at [294, 175] on input "First Name" at bounding box center [385, 173] width 284 height 32
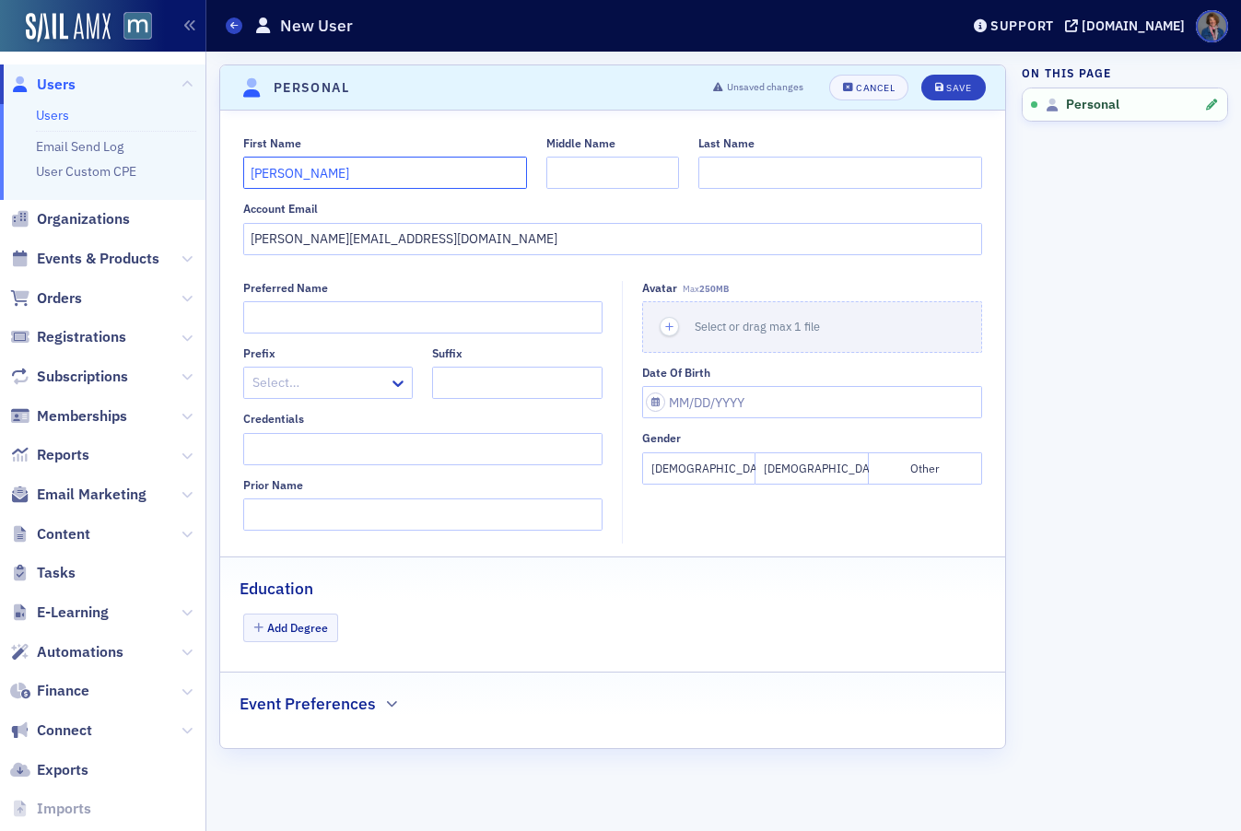
type input "Darren"
click at [769, 173] on input "Last Name" at bounding box center [841, 173] width 284 height 32
type input "Hirsowitz"
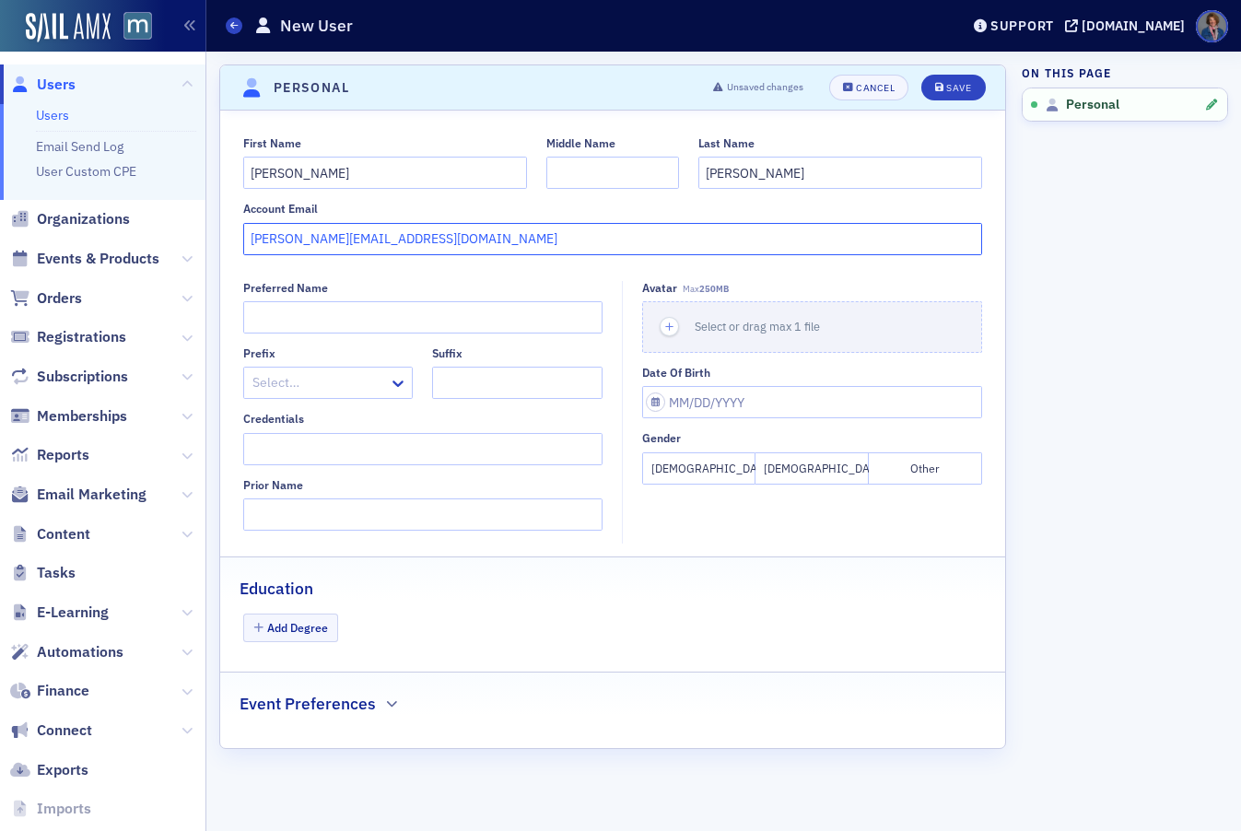
click at [512, 244] on input "darren.hirsowitz@thebreakers.com" at bounding box center [613, 239] width 740 height 32
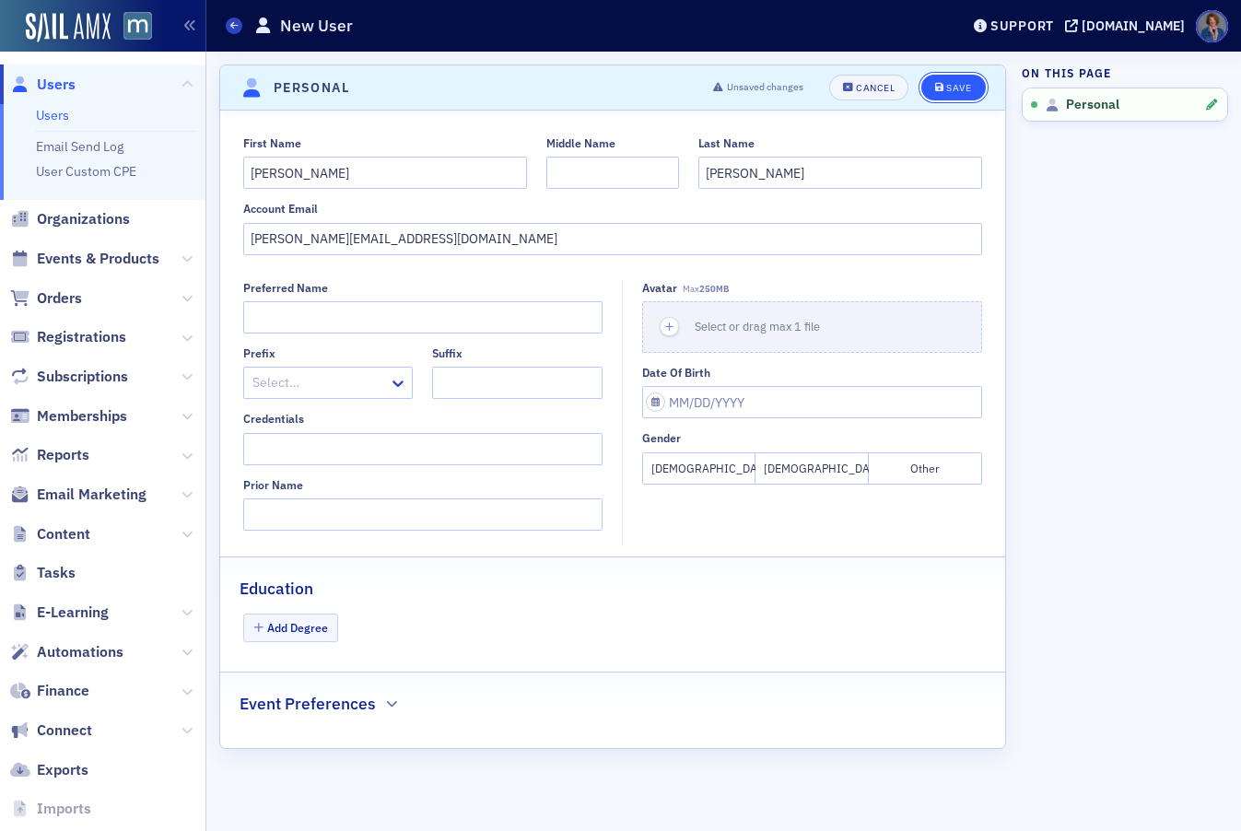
click at [961, 94] on button "Save" at bounding box center [954, 88] width 64 height 26
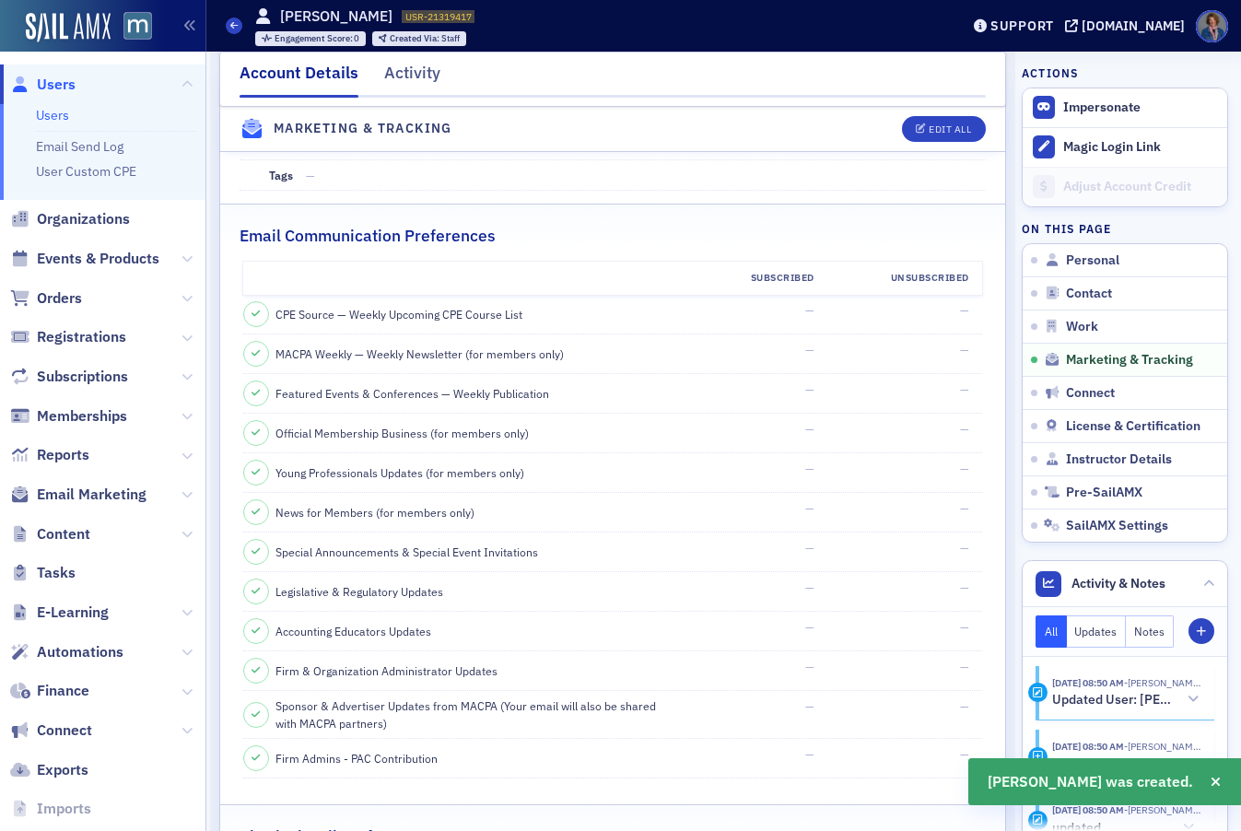
scroll to position [1847, 0]
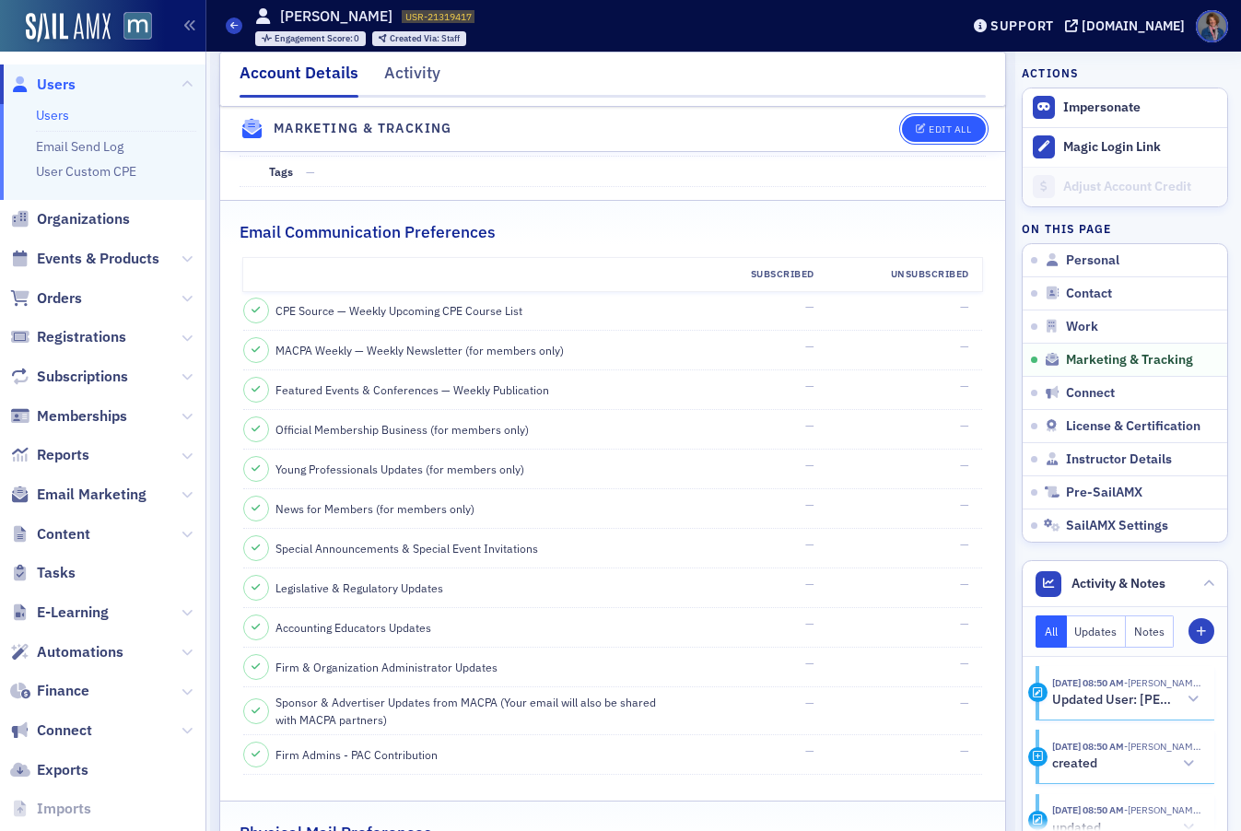
click at [939, 138] on button "Edit All" at bounding box center [943, 129] width 83 height 26
select select "US"
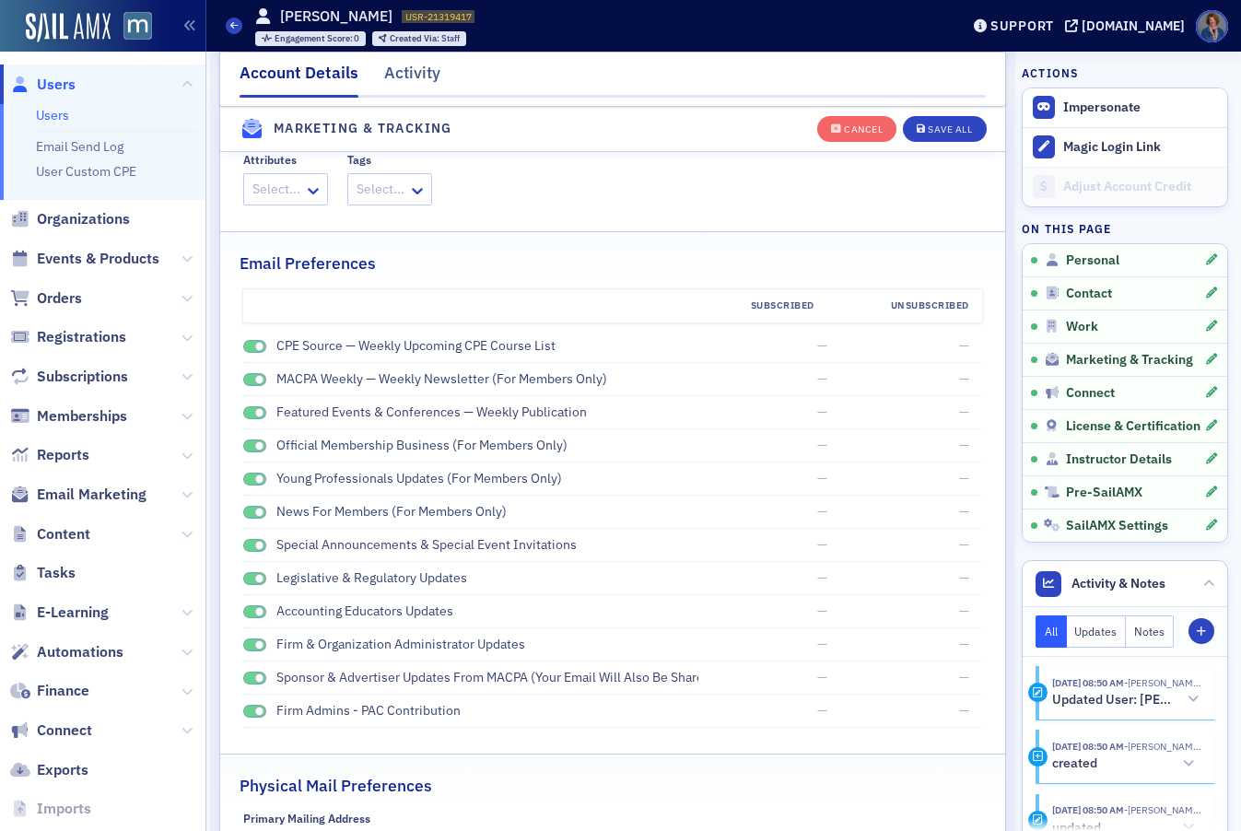
scroll to position [2161, 0]
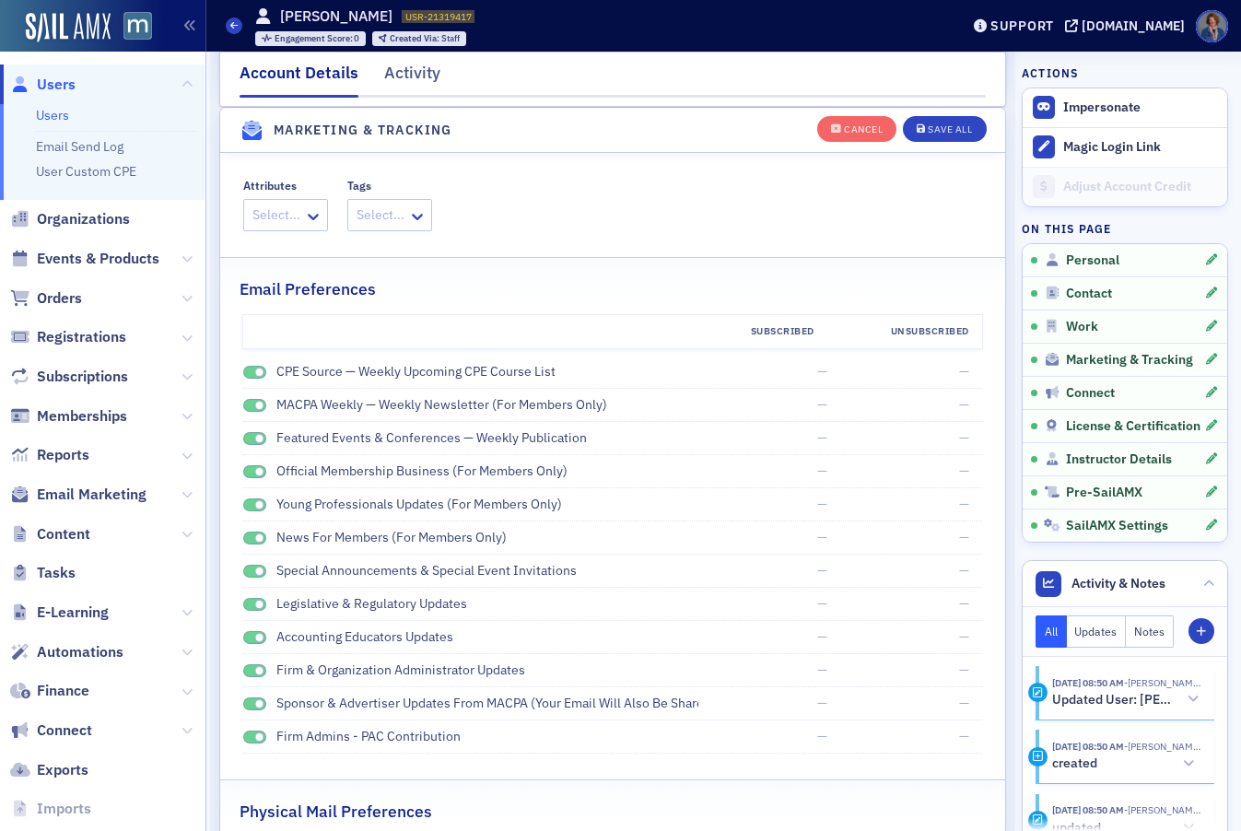
click at [250, 372] on span at bounding box center [255, 373] width 24 height 14
click at [250, 402] on span at bounding box center [255, 406] width 24 height 14
drag, startPoint x: 249, startPoint y: 437, endPoint x: 247, endPoint y: 473, distance: 36.0
click at [249, 437] on span at bounding box center [255, 439] width 24 height 14
click at [247, 472] on span at bounding box center [255, 472] width 24 height 14
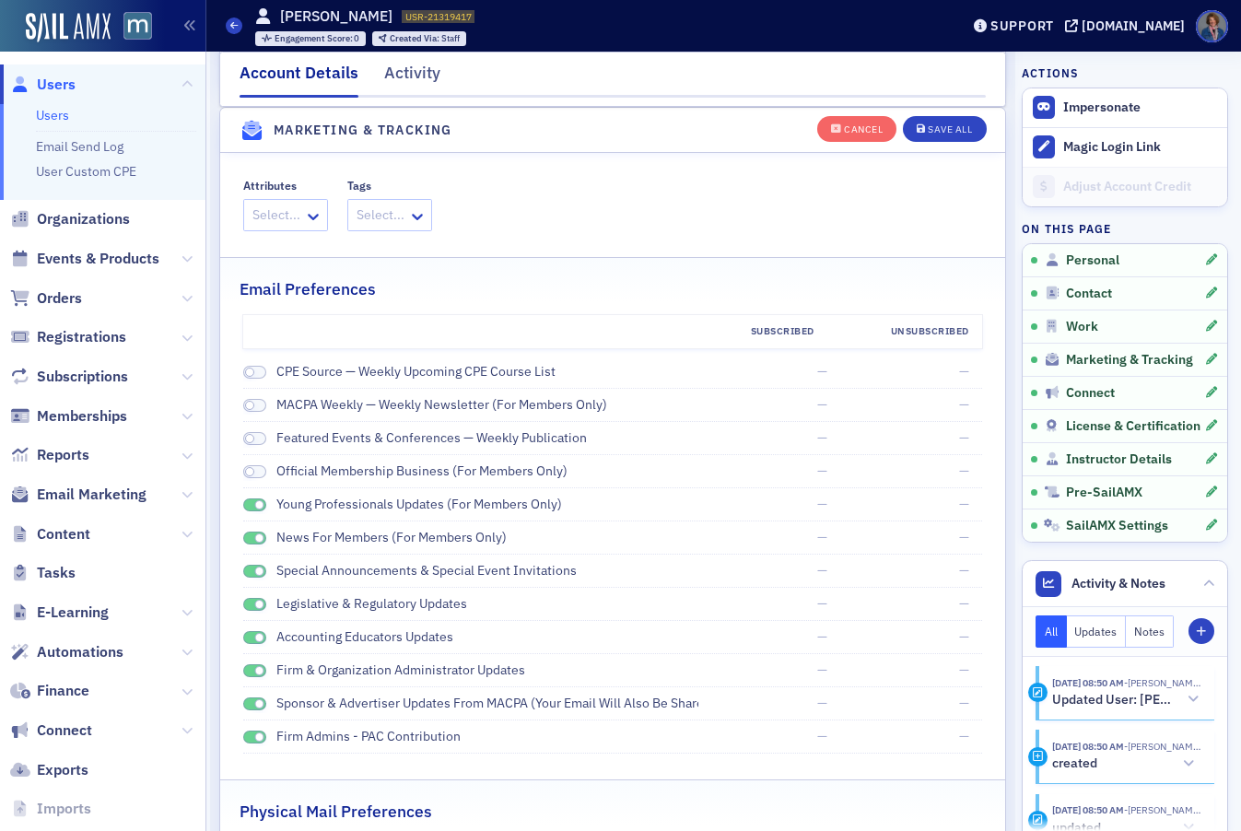
click at [248, 500] on span at bounding box center [255, 506] width 24 height 14
drag, startPoint x: 245, startPoint y: 533, endPoint x: 253, endPoint y: 577, distance: 44.8
click at [245, 535] on span at bounding box center [255, 539] width 24 height 14
click at [248, 571] on span at bounding box center [255, 572] width 24 height 14
click at [244, 603] on span at bounding box center [255, 605] width 24 height 14
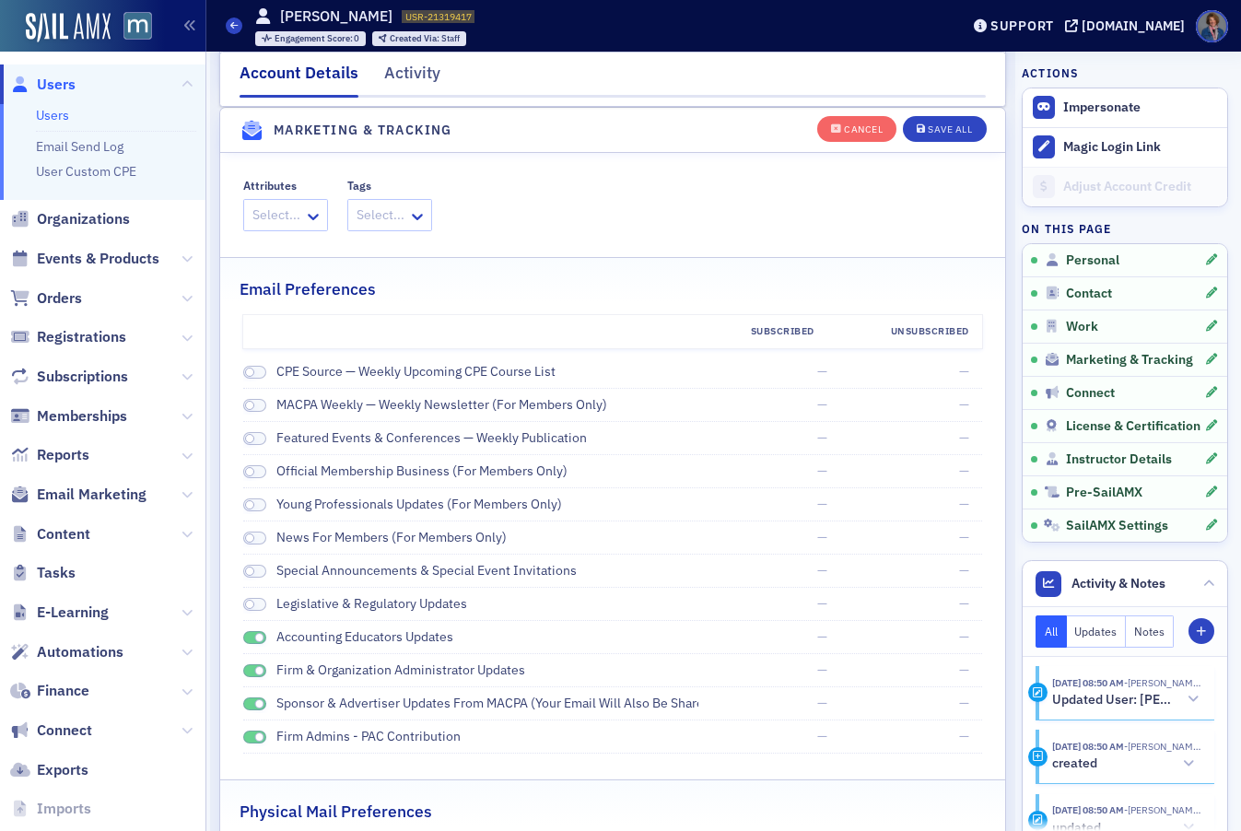
click at [247, 639] on span at bounding box center [255, 638] width 24 height 14
click at [252, 669] on span at bounding box center [255, 672] width 24 height 14
click at [246, 700] on span at bounding box center [255, 705] width 24 height 14
click at [250, 735] on span at bounding box center [255, 738] width 24 height 14
click at [934, 131] on div "Save All" at bounding box center [950, 129] width 44 height 10
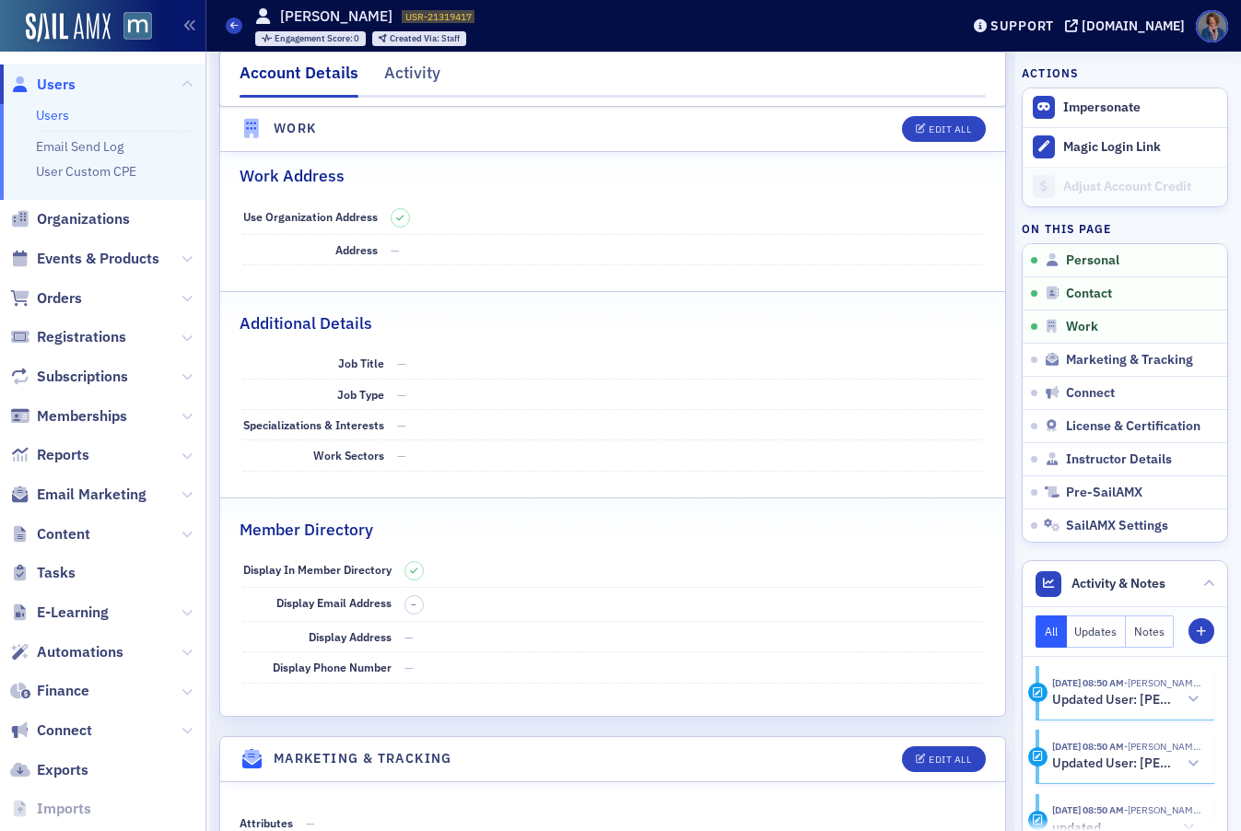
scroll to position [0, 0]
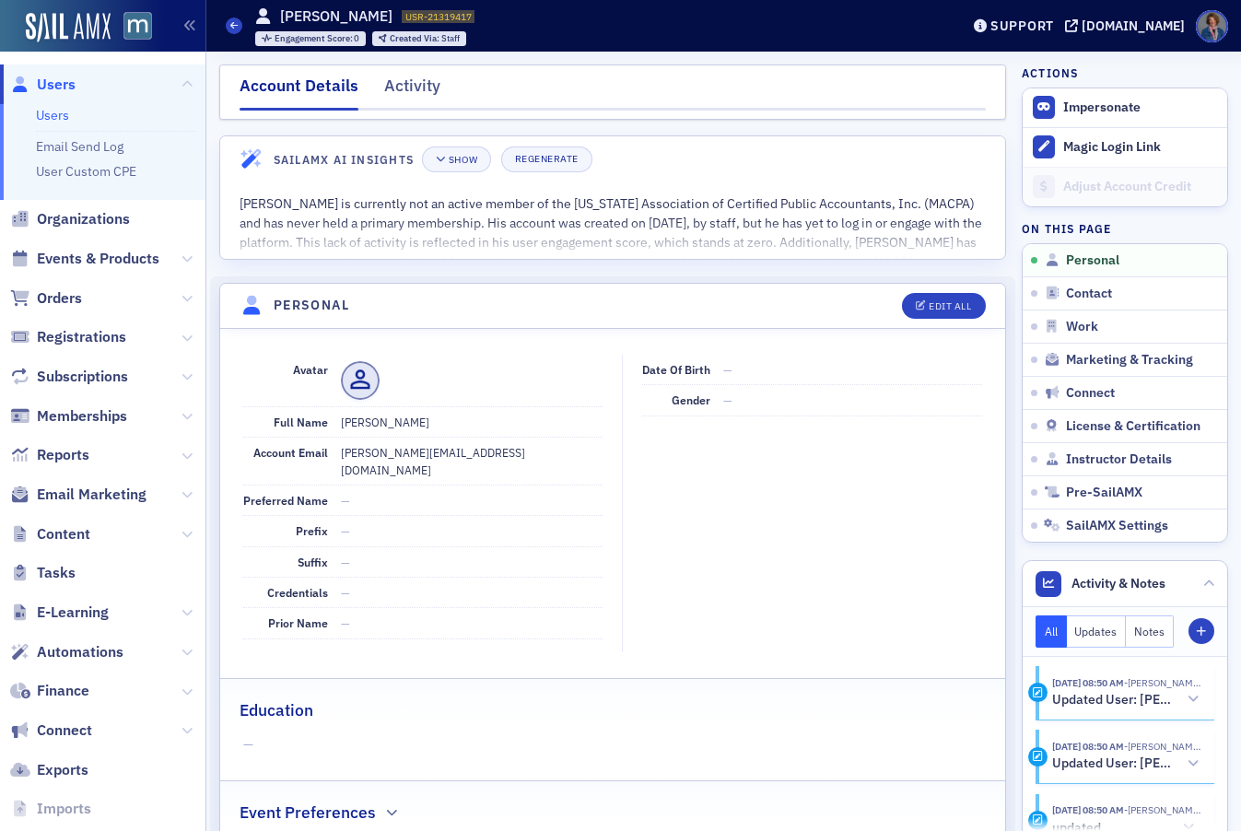
click at [56, 120] on link "Users" at bounding box center [52, 115] width 33 height 17
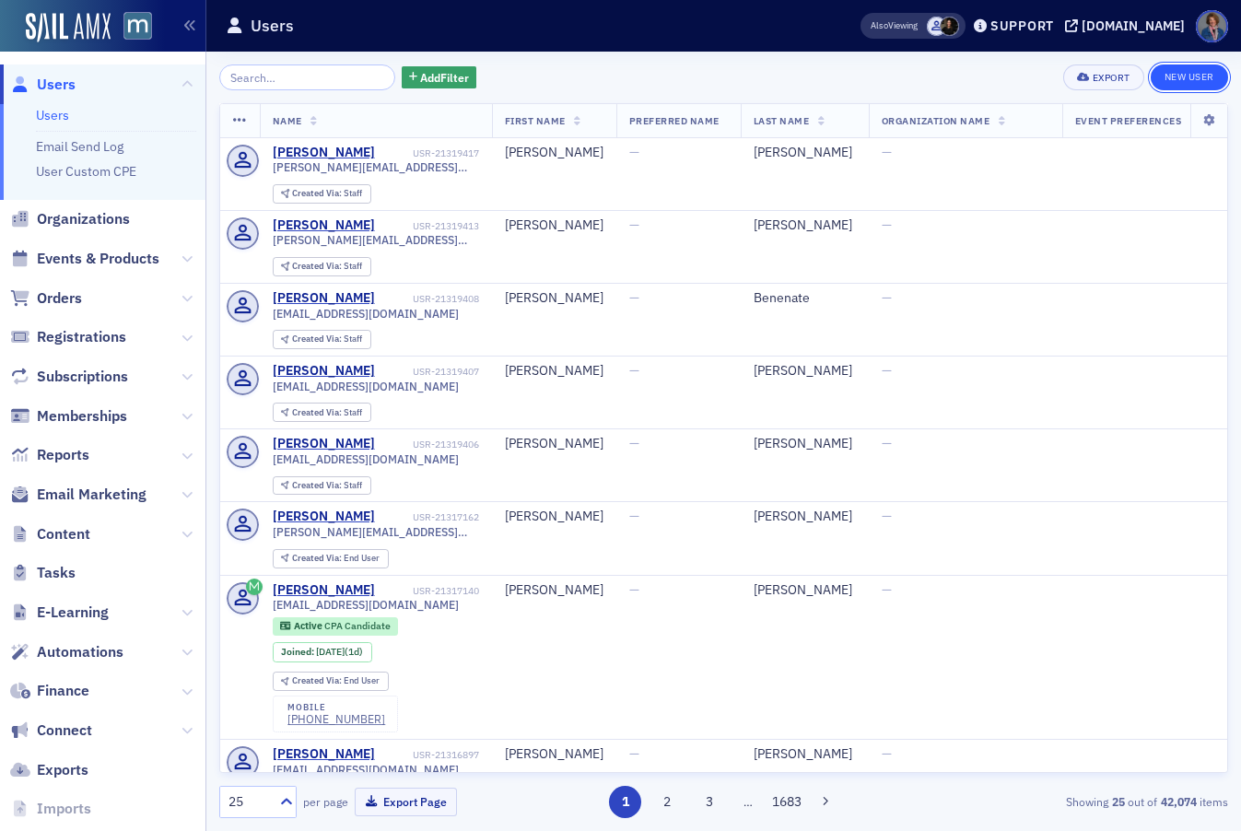
click at [1194, 80] on link "New User" at bounding box center [1189, 78] width 77 height 26
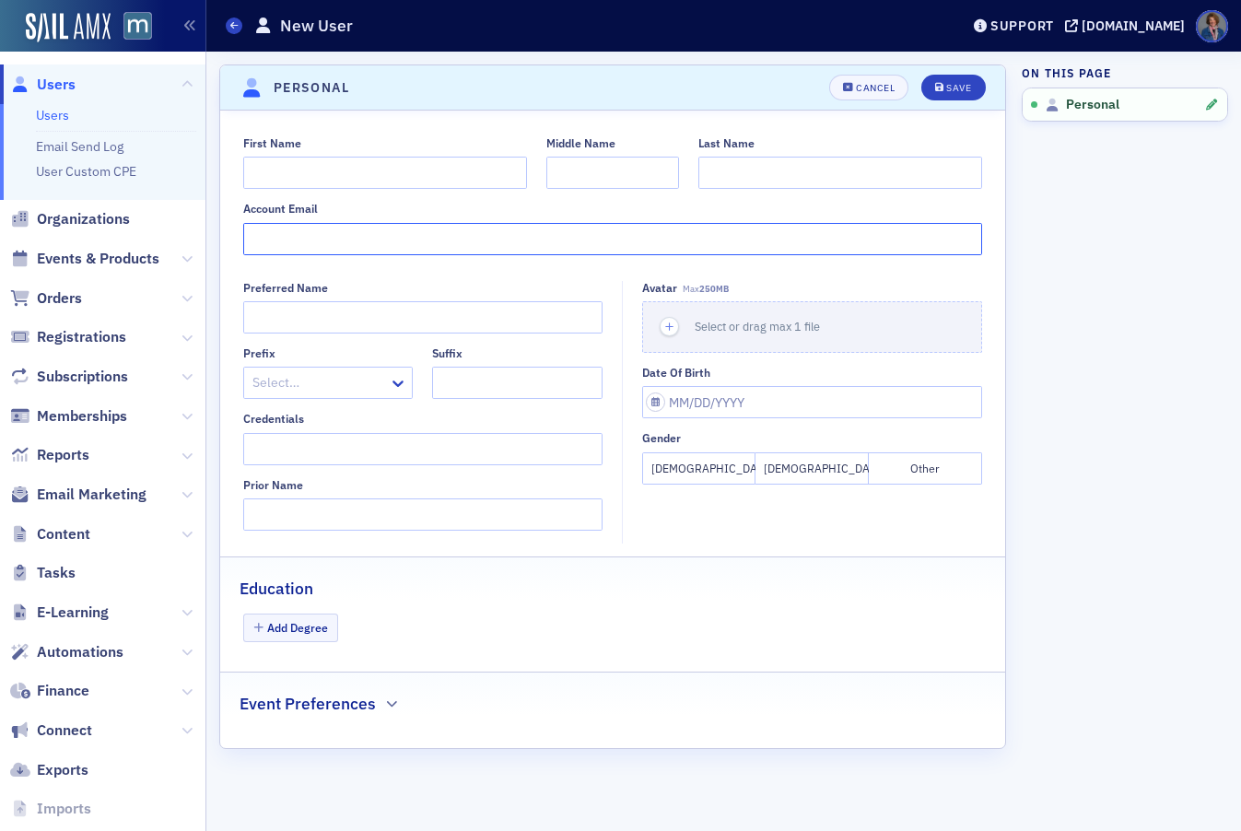
click at [320, 230] on input "Account Email" at bounding box center [613, 239] width 740 height 32
paste input "monica.leonard@piusi.com"
type input "monica.leonard@piusi.com"
click at [347, 168] on input "First Name" at bounding box center [385, 173] width 284 height 32
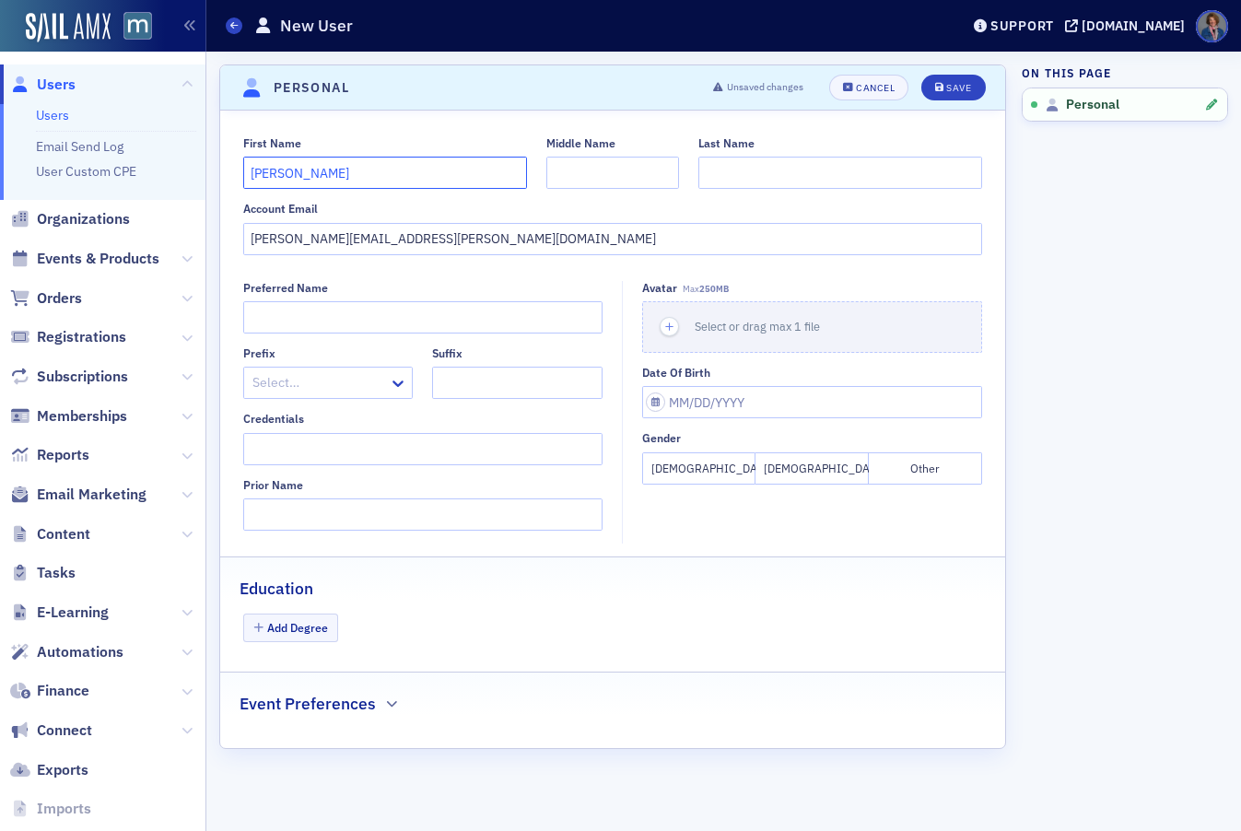
type input "Monica"
click at [618, 176] on input "Middle Name" at bounding box center [613, 173] width 133 height 32
type input "R."
click at [752, 170] on input "Last Name" at bounding box center [841, 173] width 284 height 32
type input "Leonard"
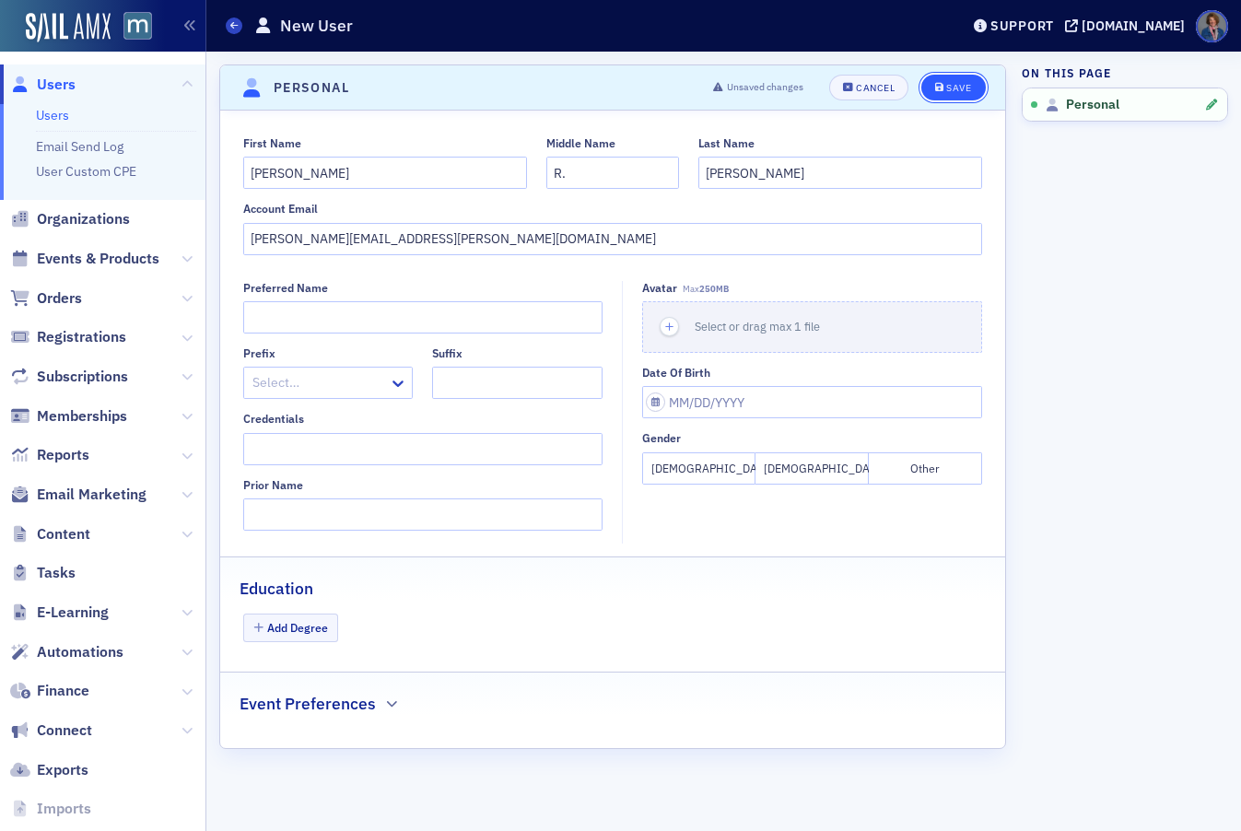
click at [960, 91] on div "Save" at bounding box center [959, 88] width 25 height 10
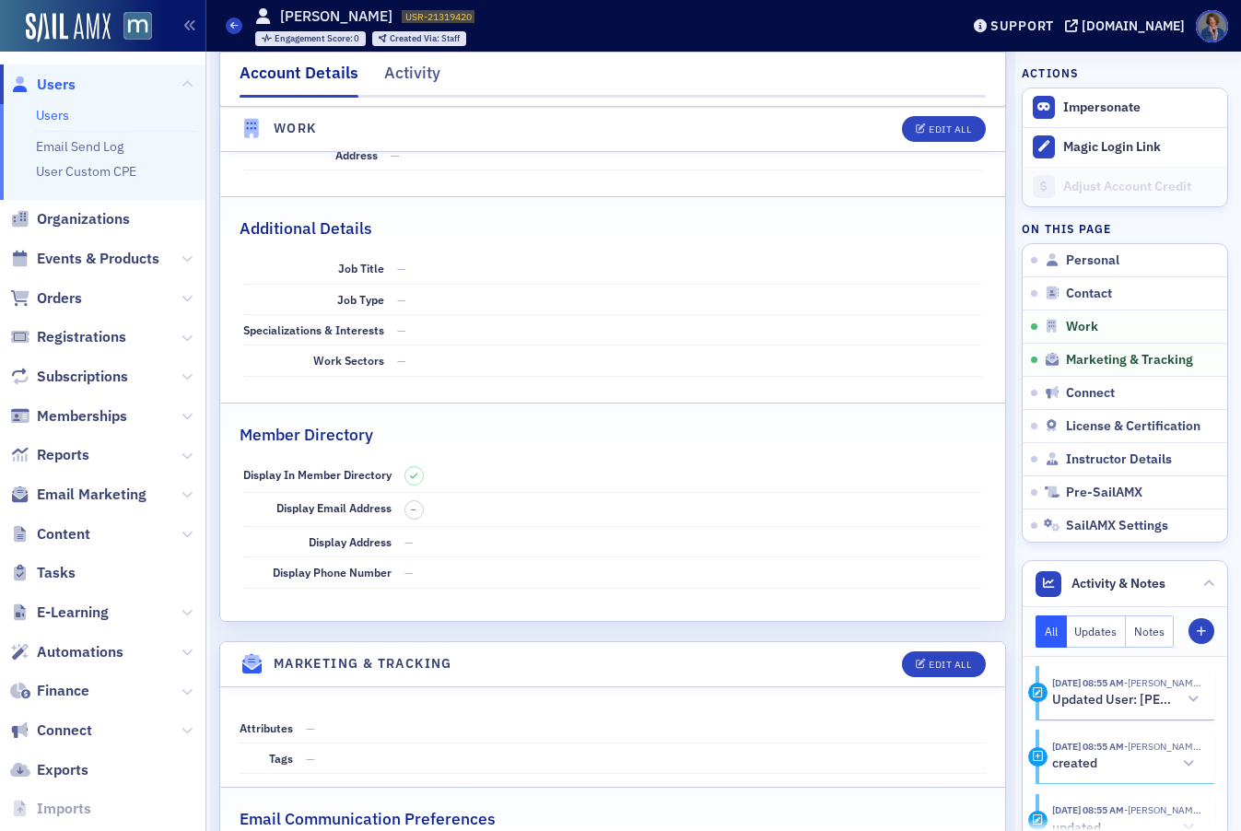
scroll to position [1718, 0]
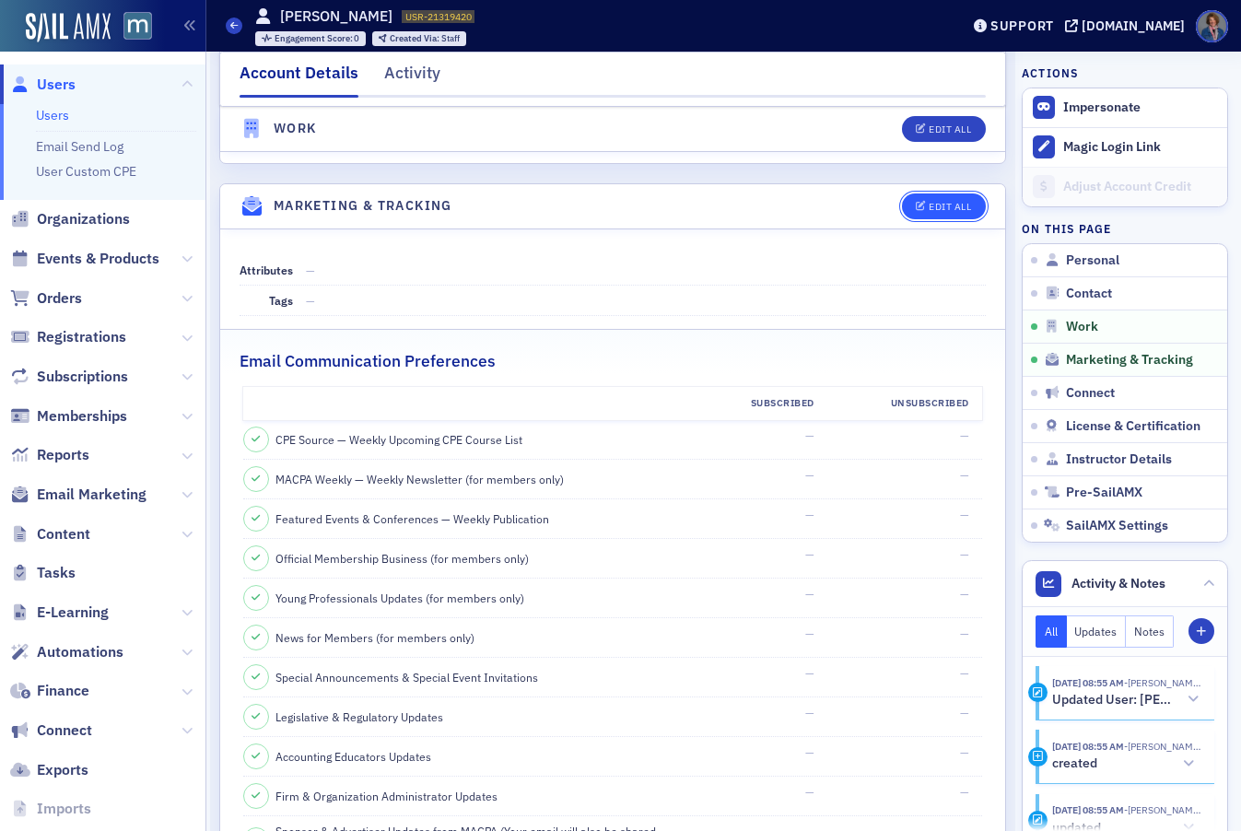
click at [931, 194] on button "Edit All" at bounding box center [943, 207] width 83 height 26
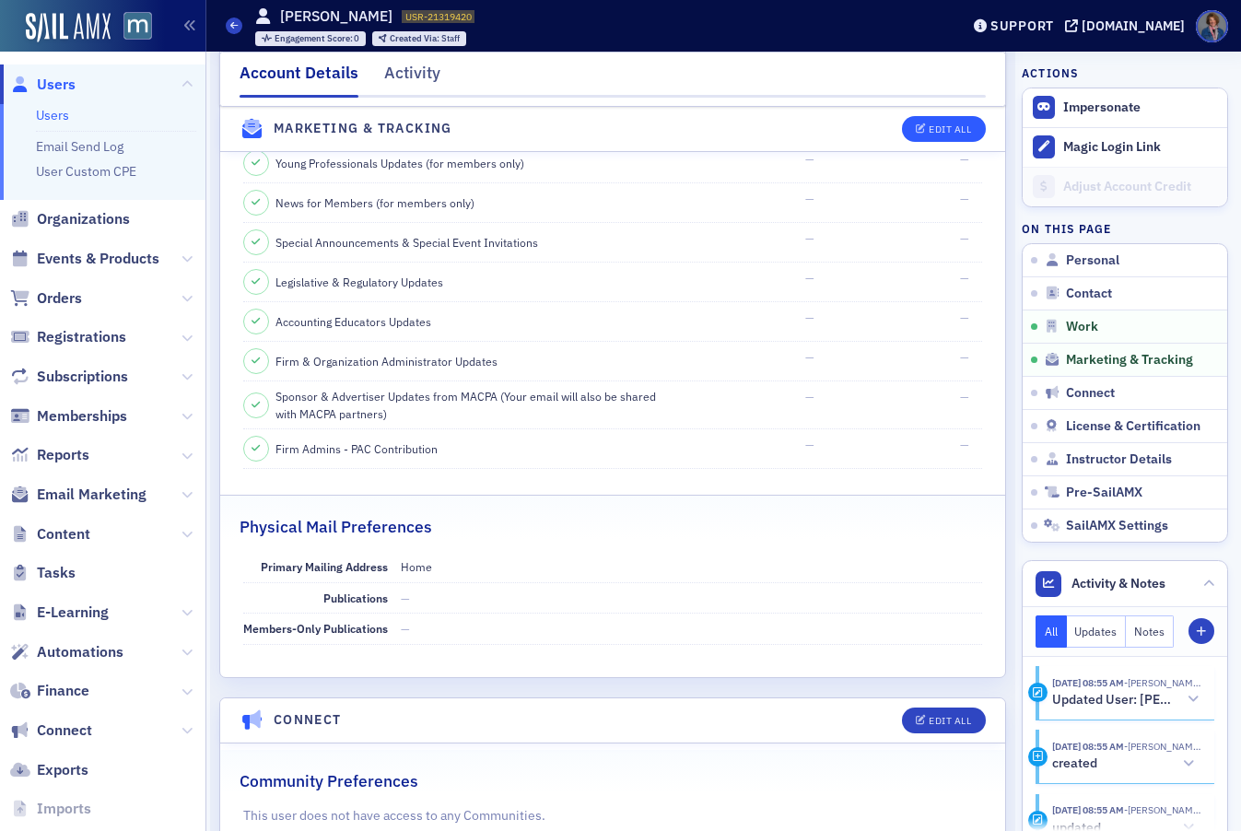
select select "US"
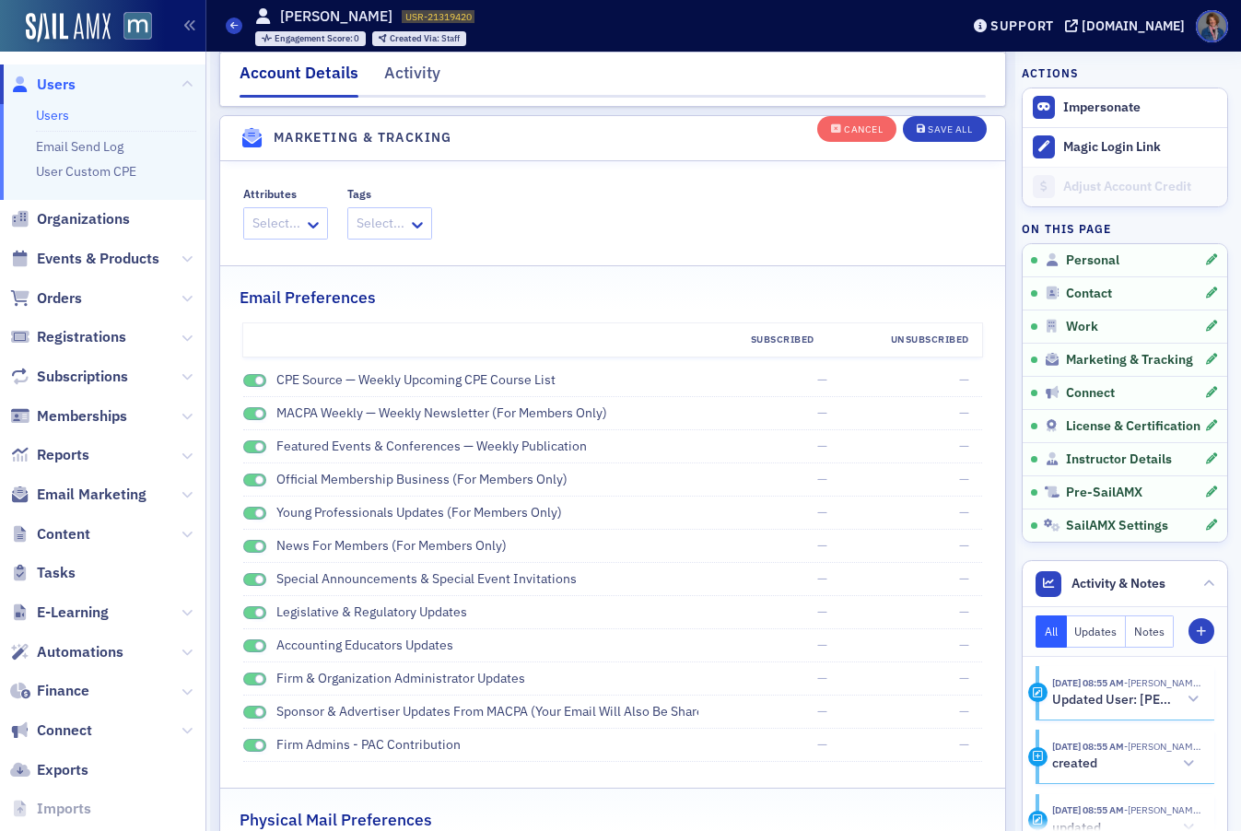
scroll to position [2161, 0]
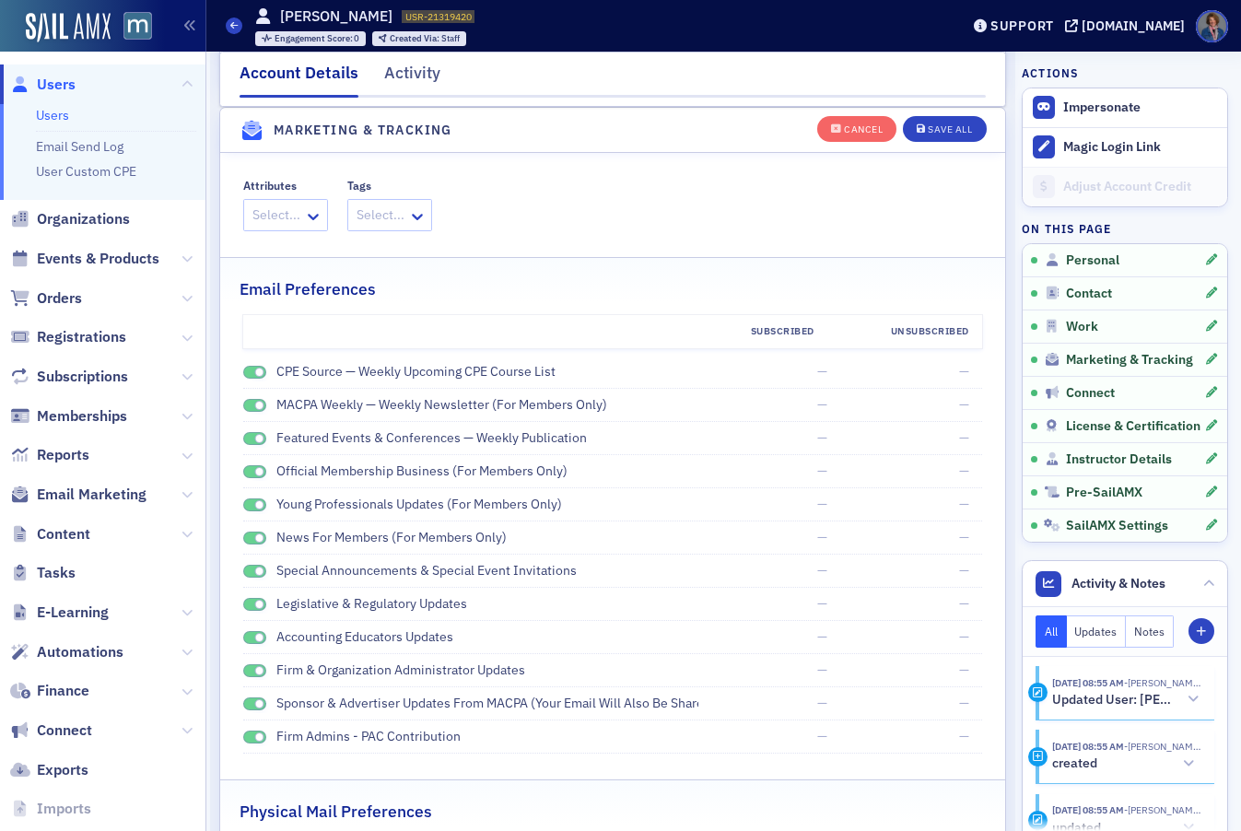
click at [251, 370] on span at bounding box center [255, 373] width 24 height 14
click at [251, 402] on span at bounding box center [255, 406] width 24 height 14
click at [252, 440] on span at bounding box center [255, 439] width 24 height 14
click at [250, 472] on span at bounding box center [255, 472] width 24 height 14
click at [248, 504] on span at bounding box center [255, 506] width 24 height 14
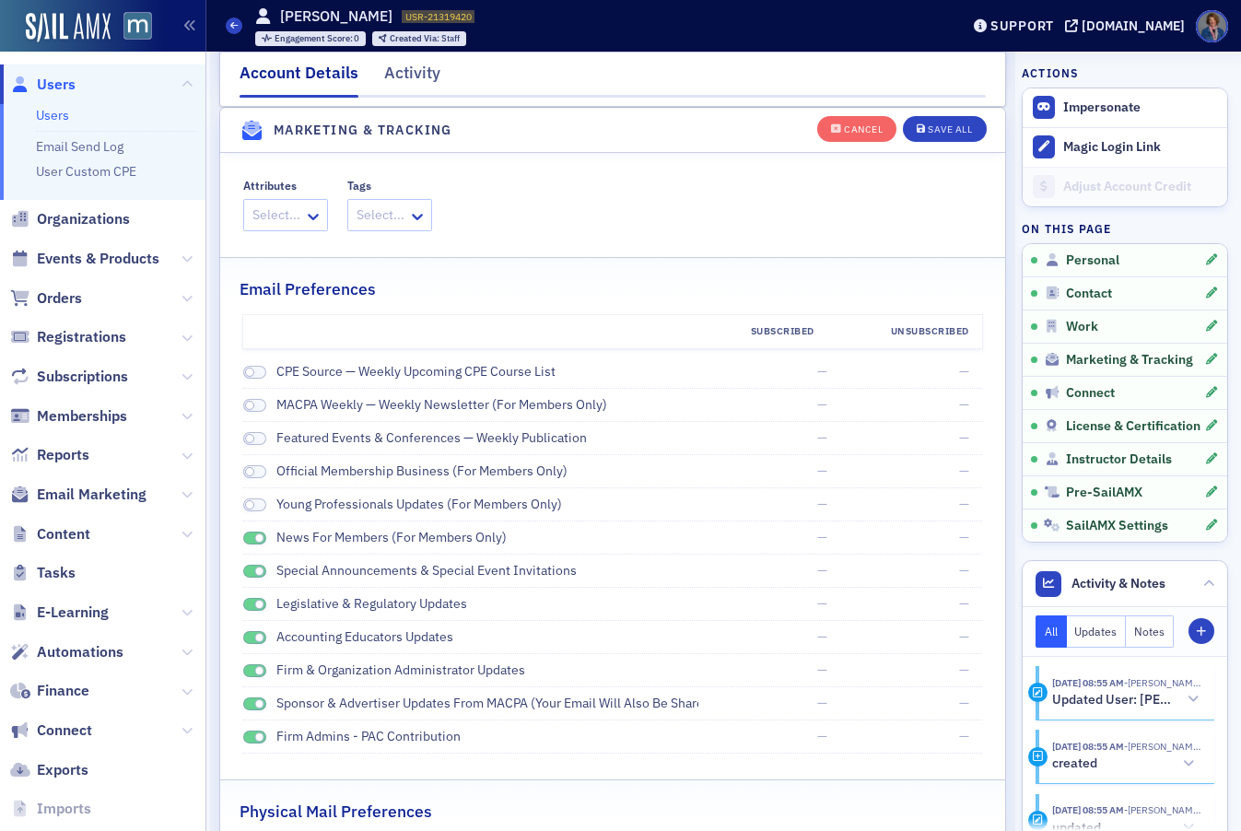
click at [248, 540] on span at bounding box center [255, 539] width 24 height 14
click at [244, 578] on div "Special Announcements & Special Event Invitations" at bounding box center [471, 570] width 456 height 19
drag, startPoint x: 247, startPoint y: 570, endPoint x: 249, endPoint y: 591, distance: 20.4
click at [248, 570] on span at bounding box center [255, 572] width 24 height 14
click at [247, 606] on span at bounding box center [255, 605] width 24 height 14
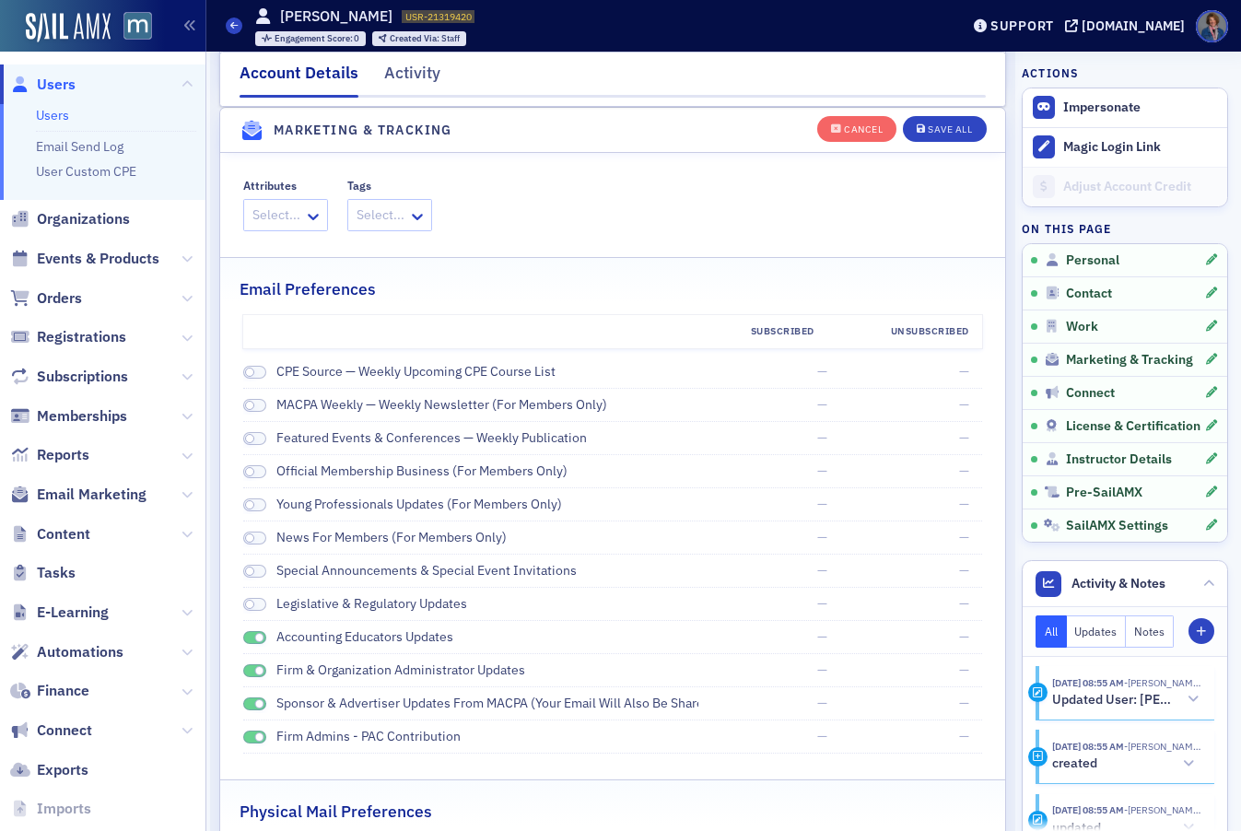
click at [247, 631] on span at bounding box center [255, 638] width 24 height 14
drag, startPoint x: 246, startPoint y: 671, endPoint x: 247, endPoint y: 698, distance: 26.7
click at [246, 671] on span at bounding box center [255, 672] width 24 height 14
click at [247, 704] on span at bounding box center [255, 705] width 24 height 14
click at [253, 738] on span at bounding box center [255, 738] width 24 height 14
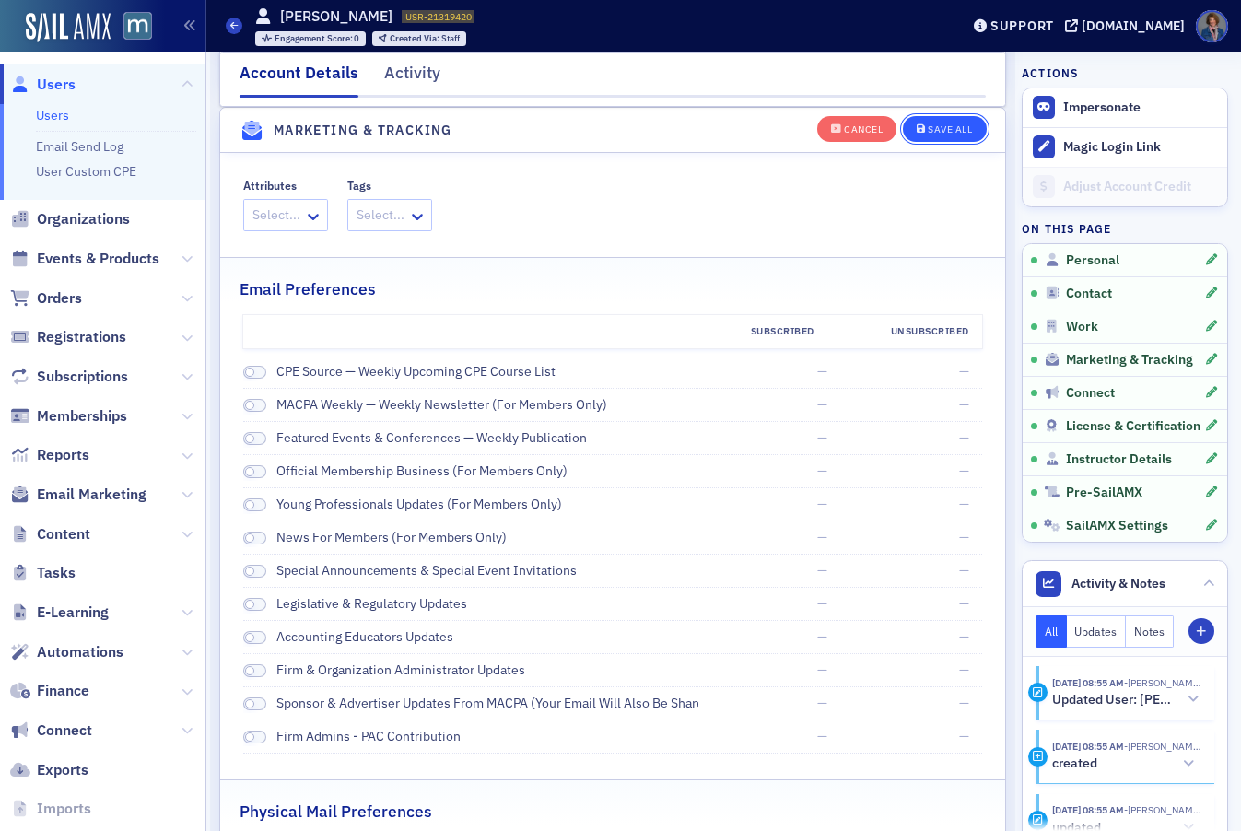
click at [930, 130] on div "Save All" at bounding box center [950, 129] width 44 height 10
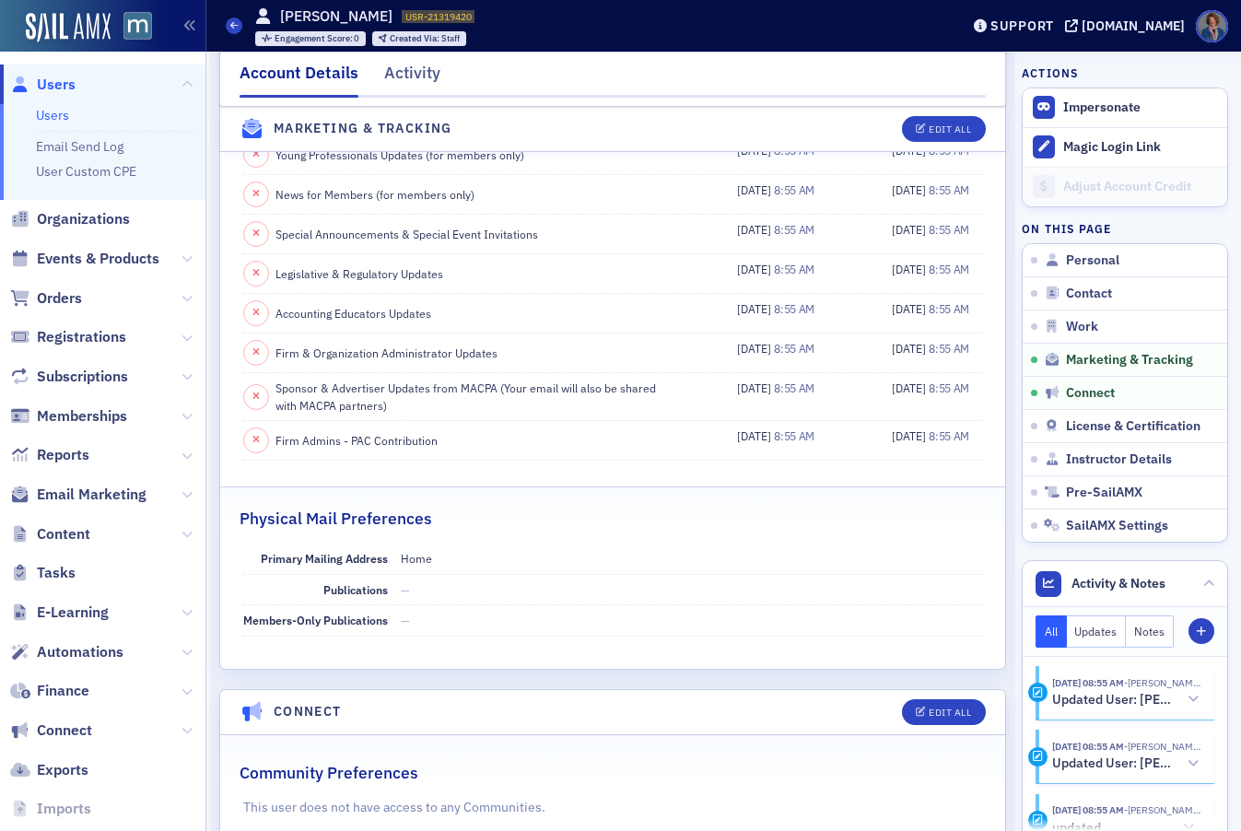
click at [770, 86] on nav "Account Details Activity" at bounding box center [613, 79] width 747 height 37
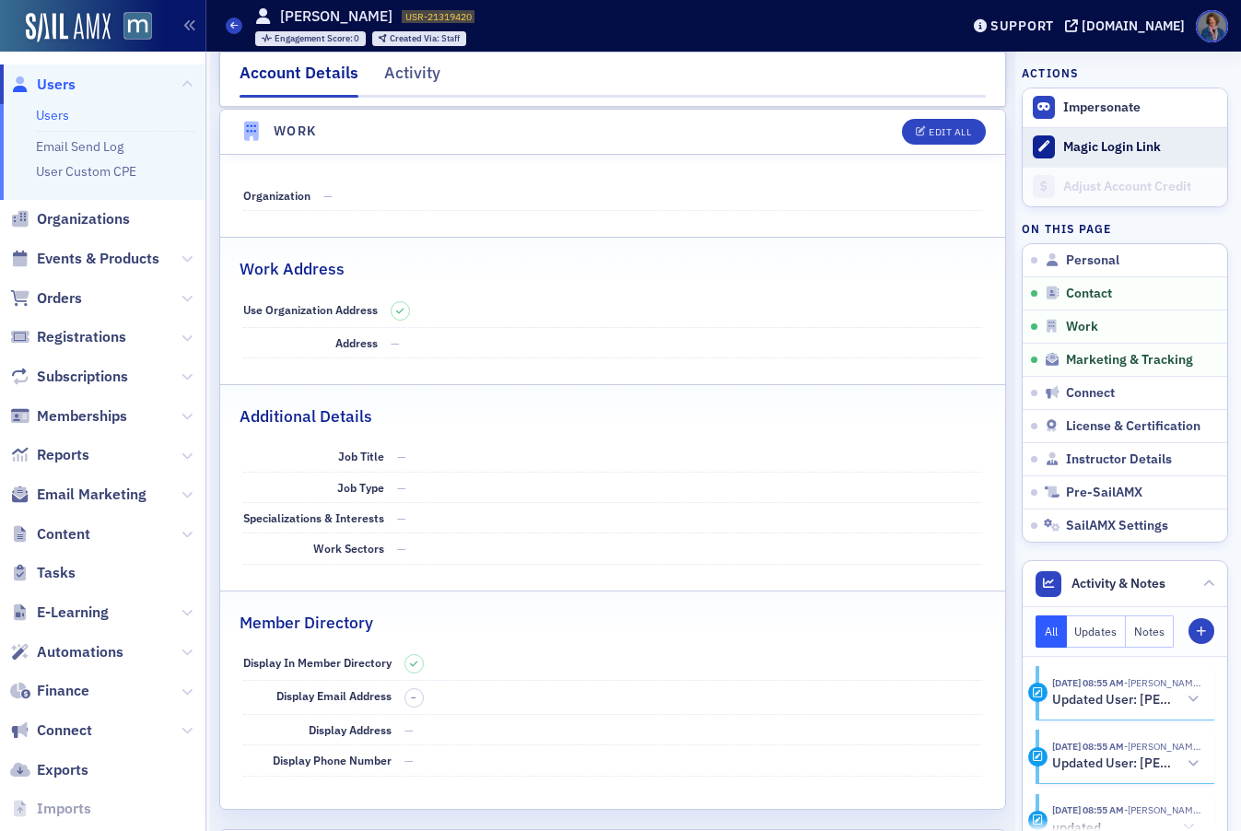
scroll to position [291, 0]
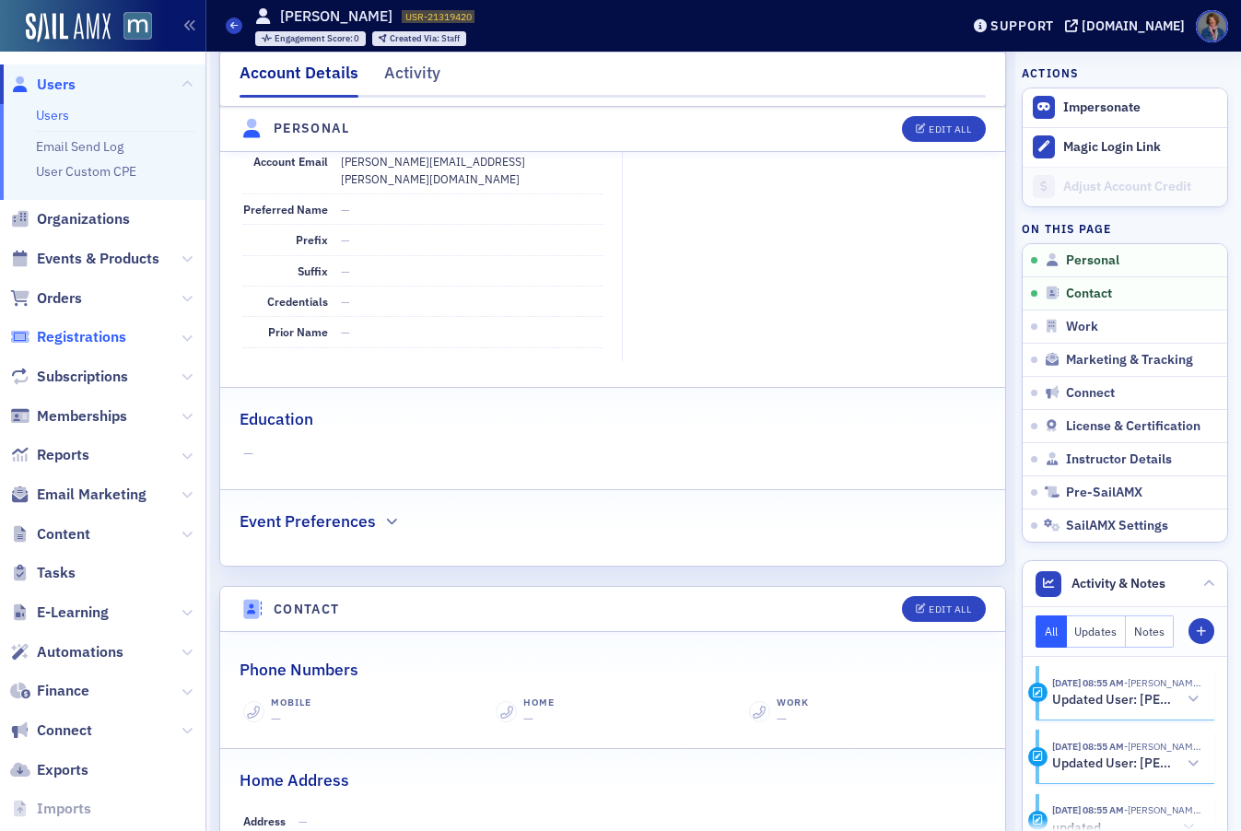
click at [88, 342] on span "Registrations" at bounding box center [81, 337] width 89 height 20
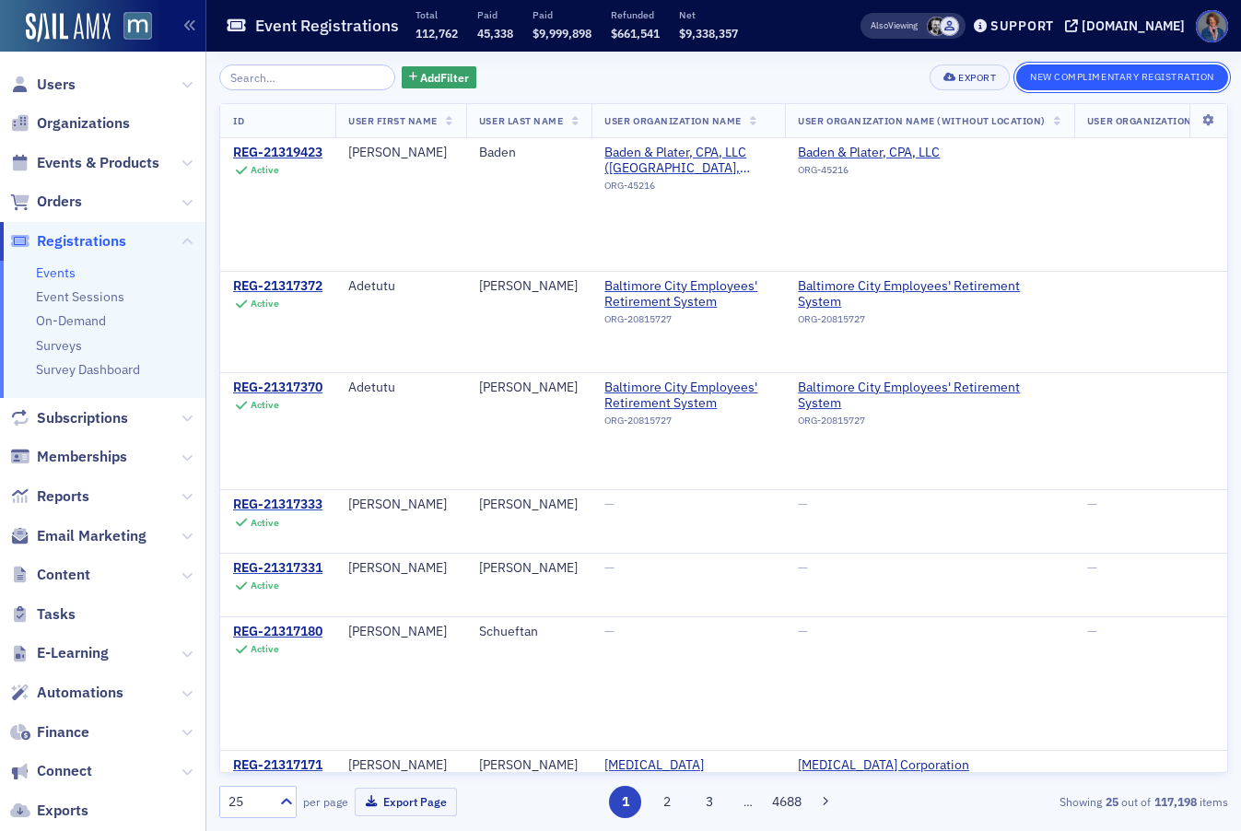
click at [1100, 77] on button "New Complimentary Registration" at bounding box center [1123, 78] width 212 height 26
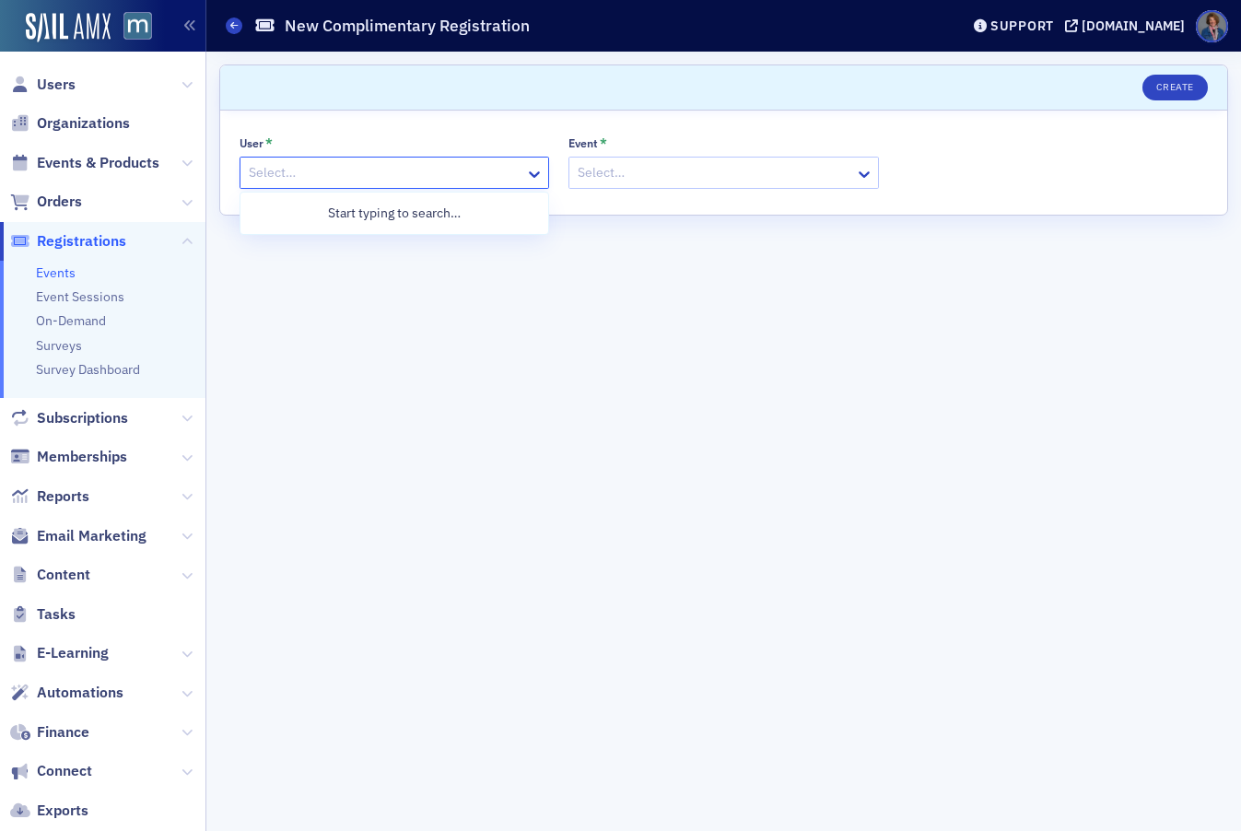
click at [358, 176] on div at bounding box center [385, 172] width 276 height 23
paste input "taxlady2730@live.com"
type input "taxlady2730@live.com"
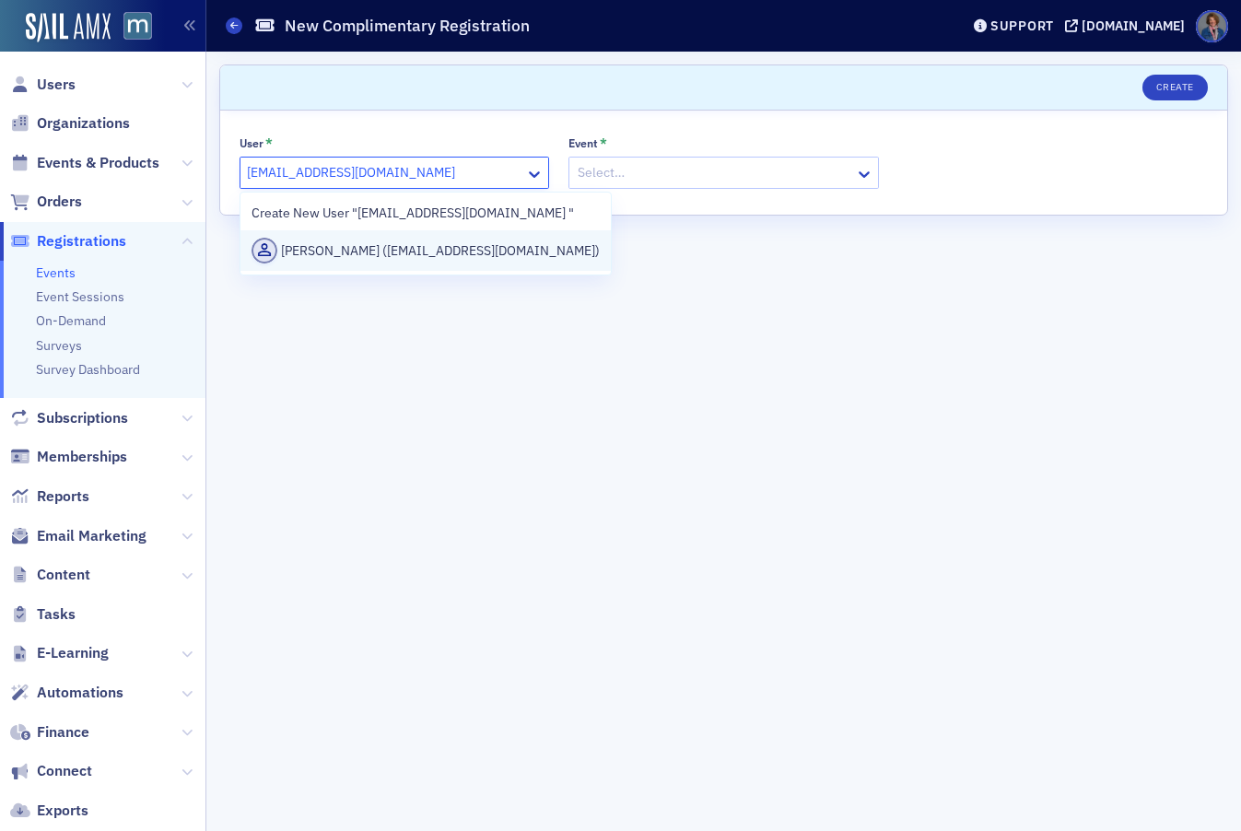
click at [334, 251] on div "Jill Atwood (taxlady2730@live.com)" at bounding box center [426, 251] width 348 height 26
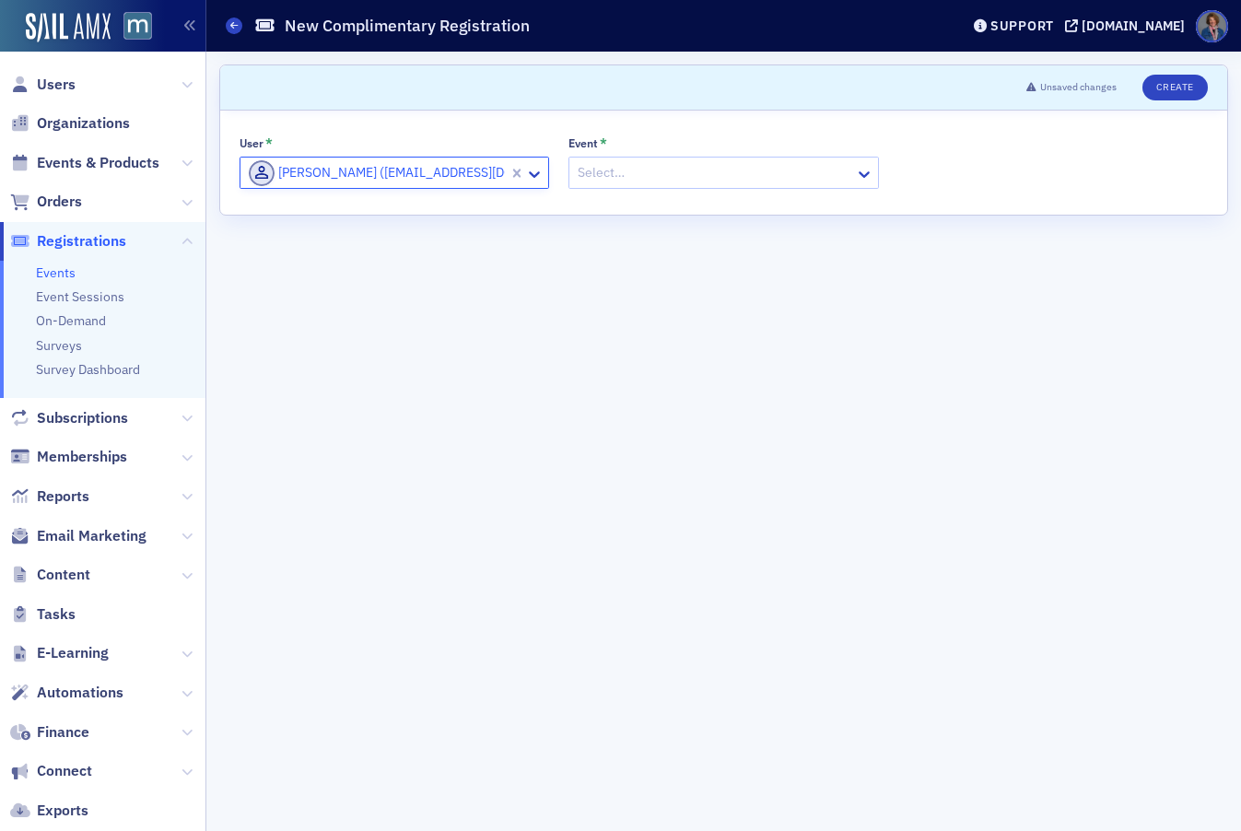
click at [646, 172] on div at bounding box center [714, 172] width 276 height 23
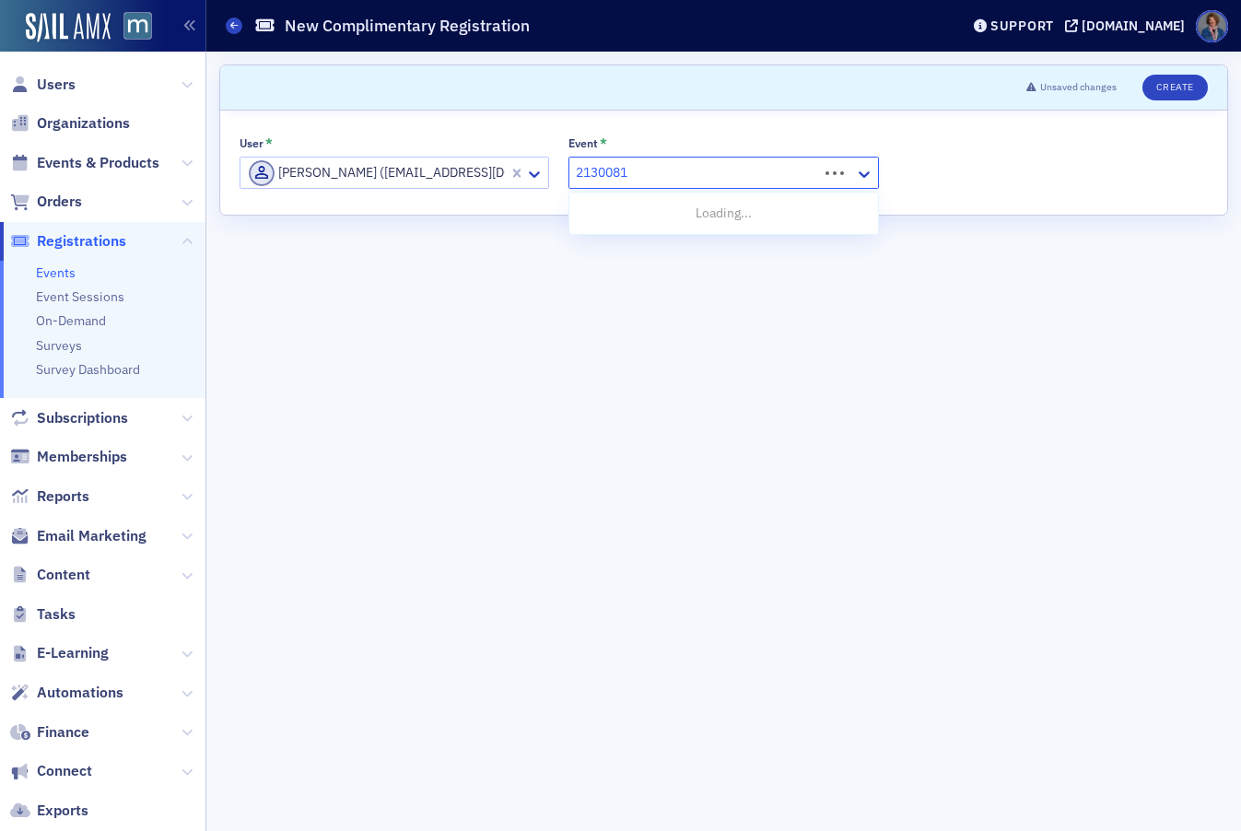
type input "21300818"
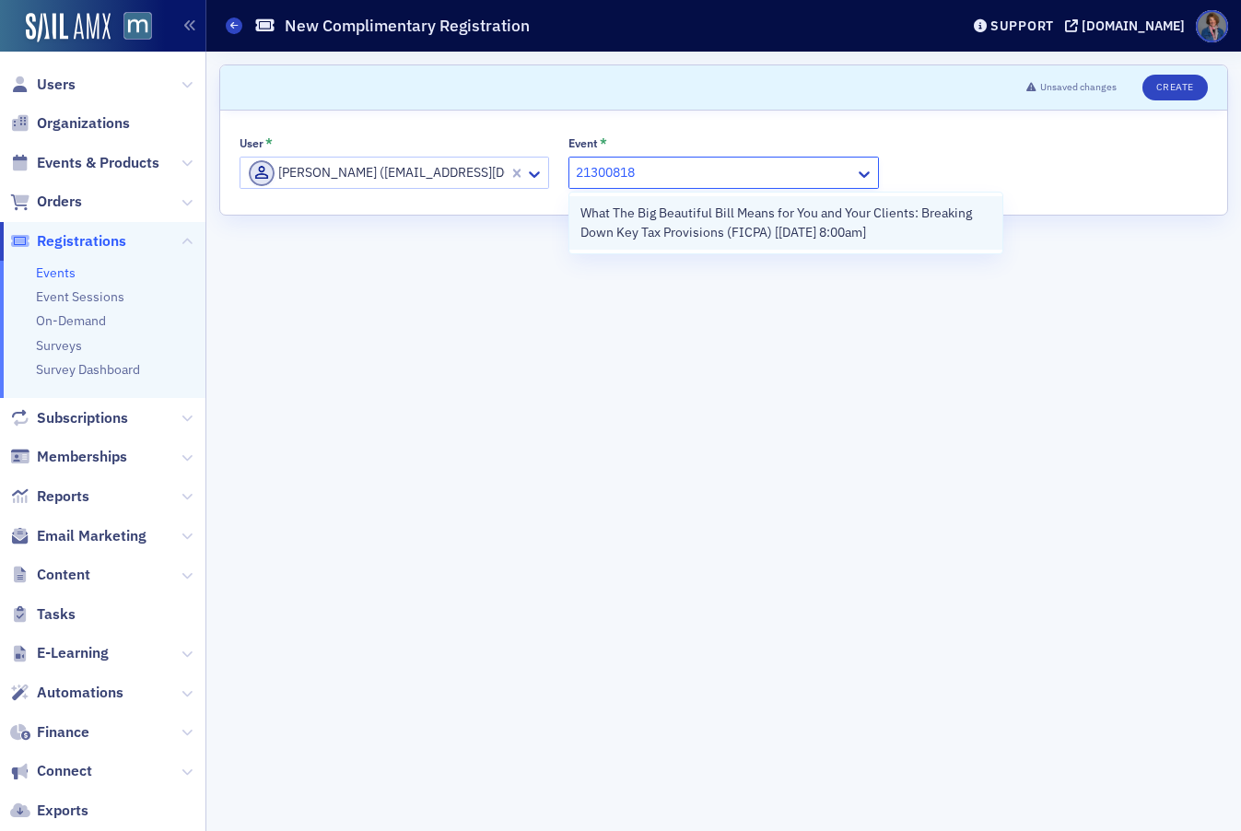
click at [698, 223] on span "What The Big Beautiful Bill Means for You and Your Clients: Breaking Down Key T…" at bounding box center [786, 223] width 410 height 39
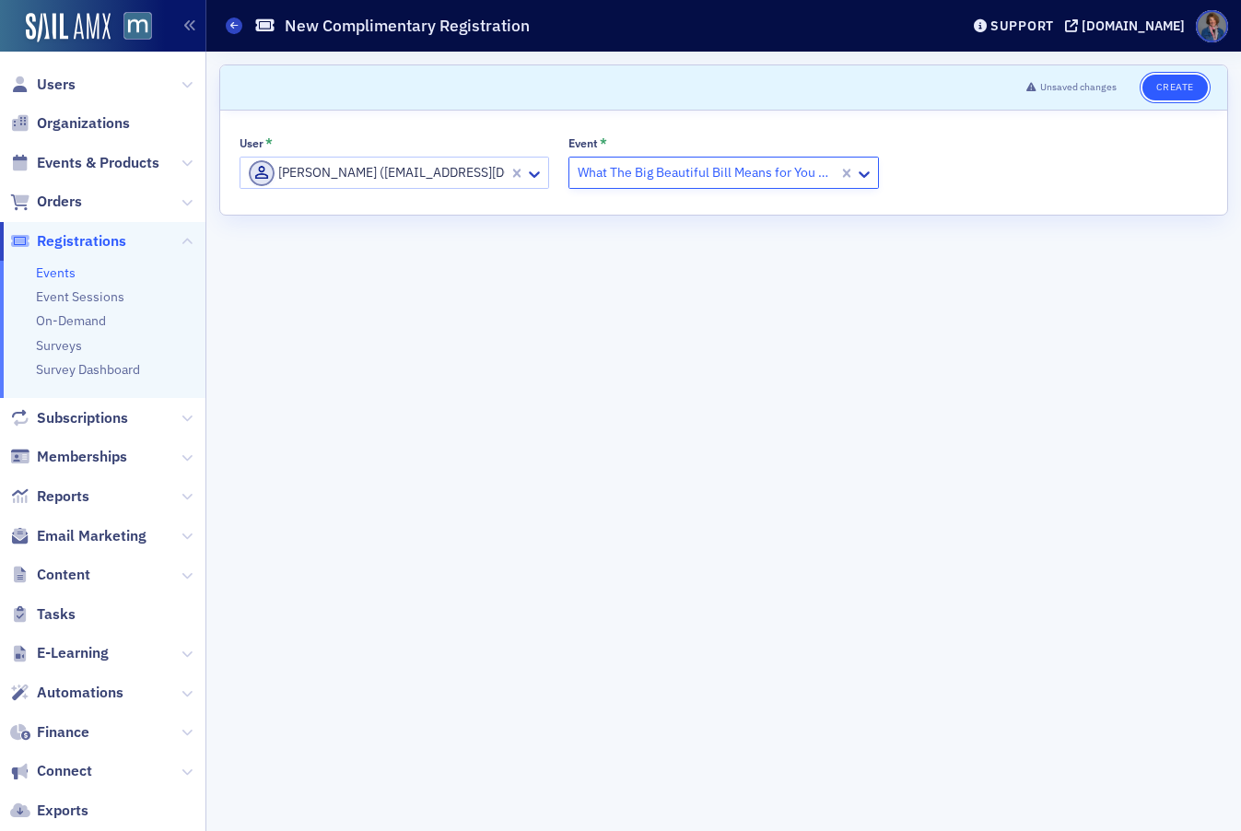
click at [1179, 88] on button "Create" at bounding box center [1175, 88] width 65 height 26
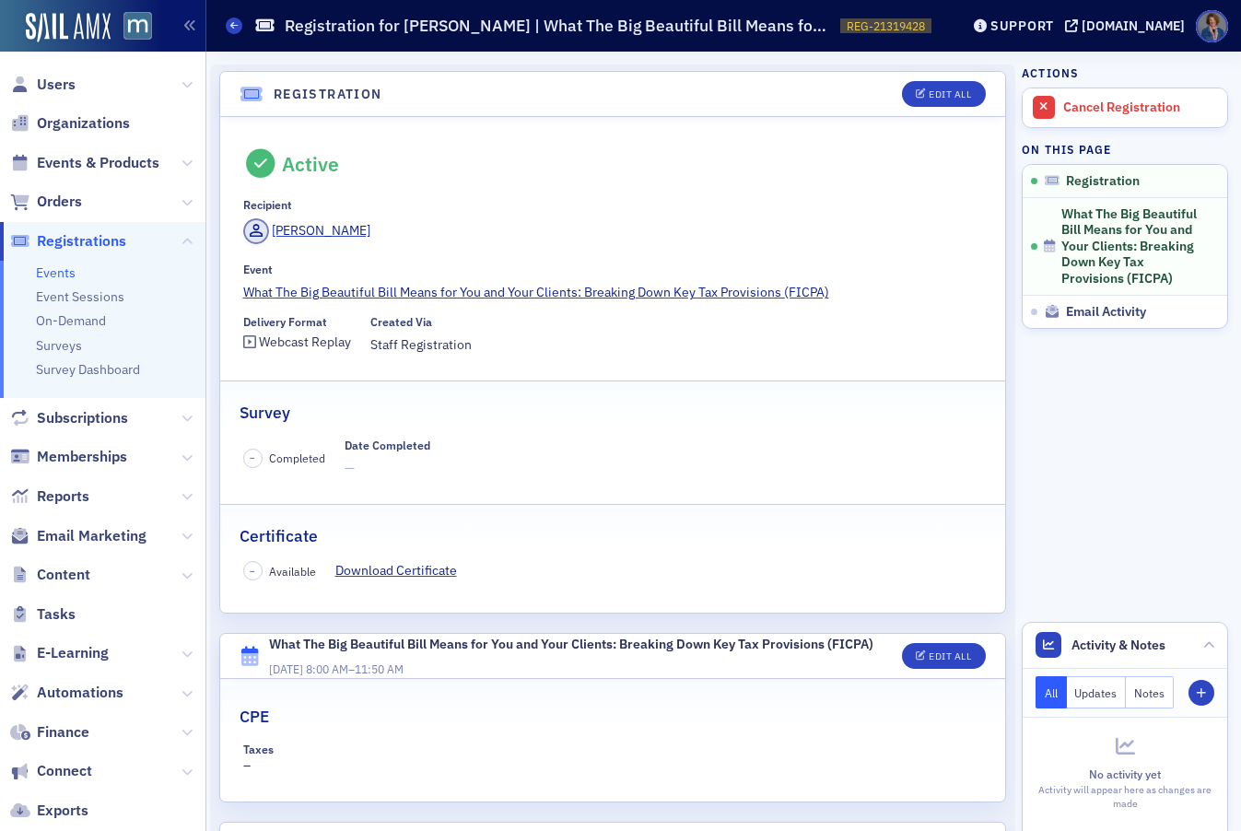
click at [63, 275] on link "Events" at bounding box center [56, 273] width 40 height 17
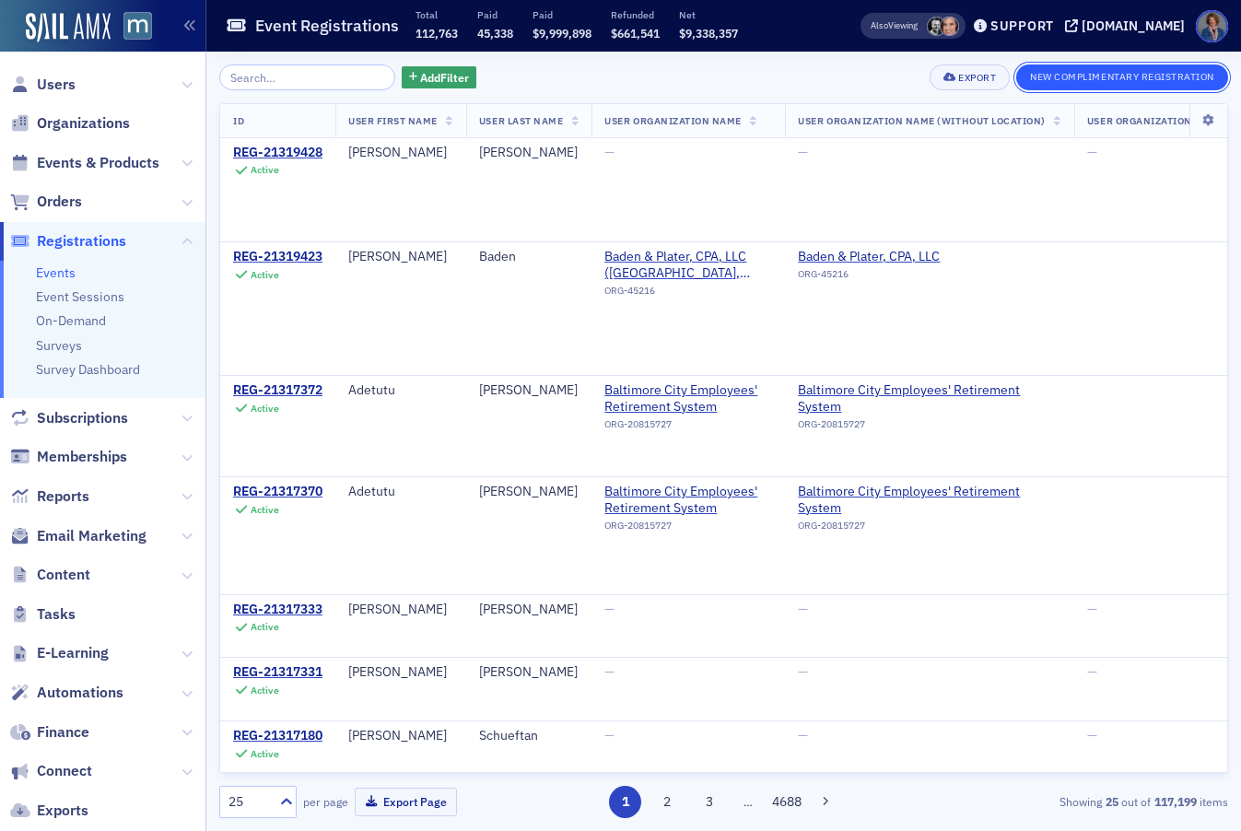
click at [1067, 80] on button "New Complimentary Registration" at bounding box center [1123, 78] width 212 height 26
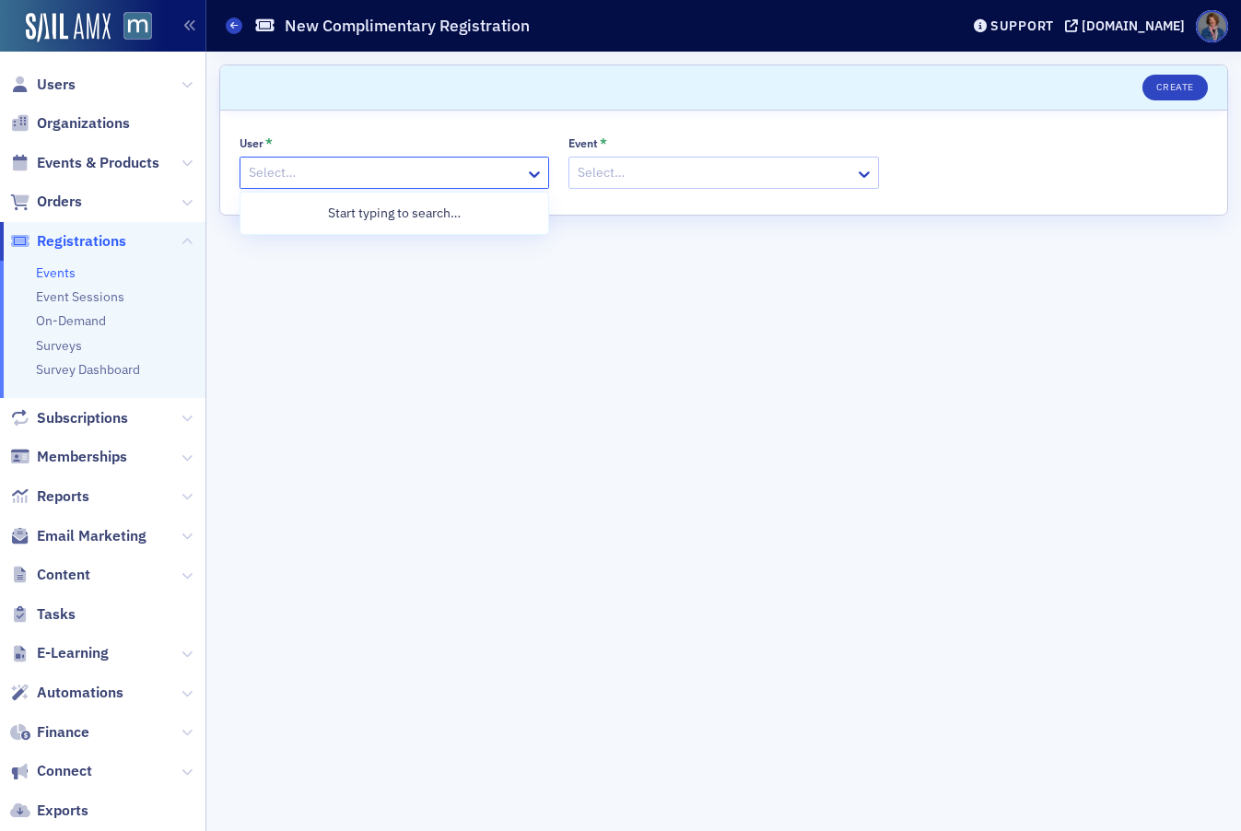
click at [342, 171] on div at bounding box center [385, 172] width 276 height 23
paste input "bobdebra@comcast.net"
type input "bobdebra@comcast.net"
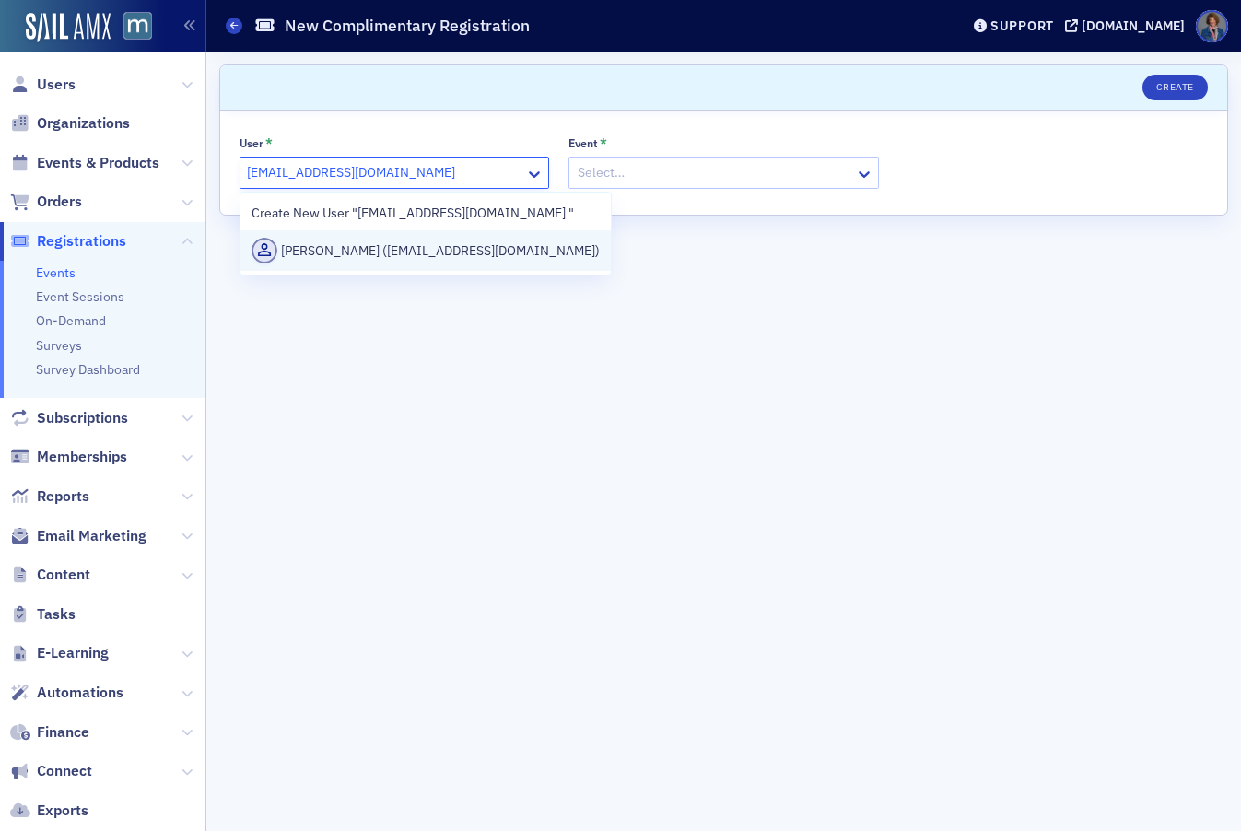
click at [383, 250] on div "Debra Beattie (bobdebra@comcast.net)" at bounding box center [426, 251] width 348 height 26
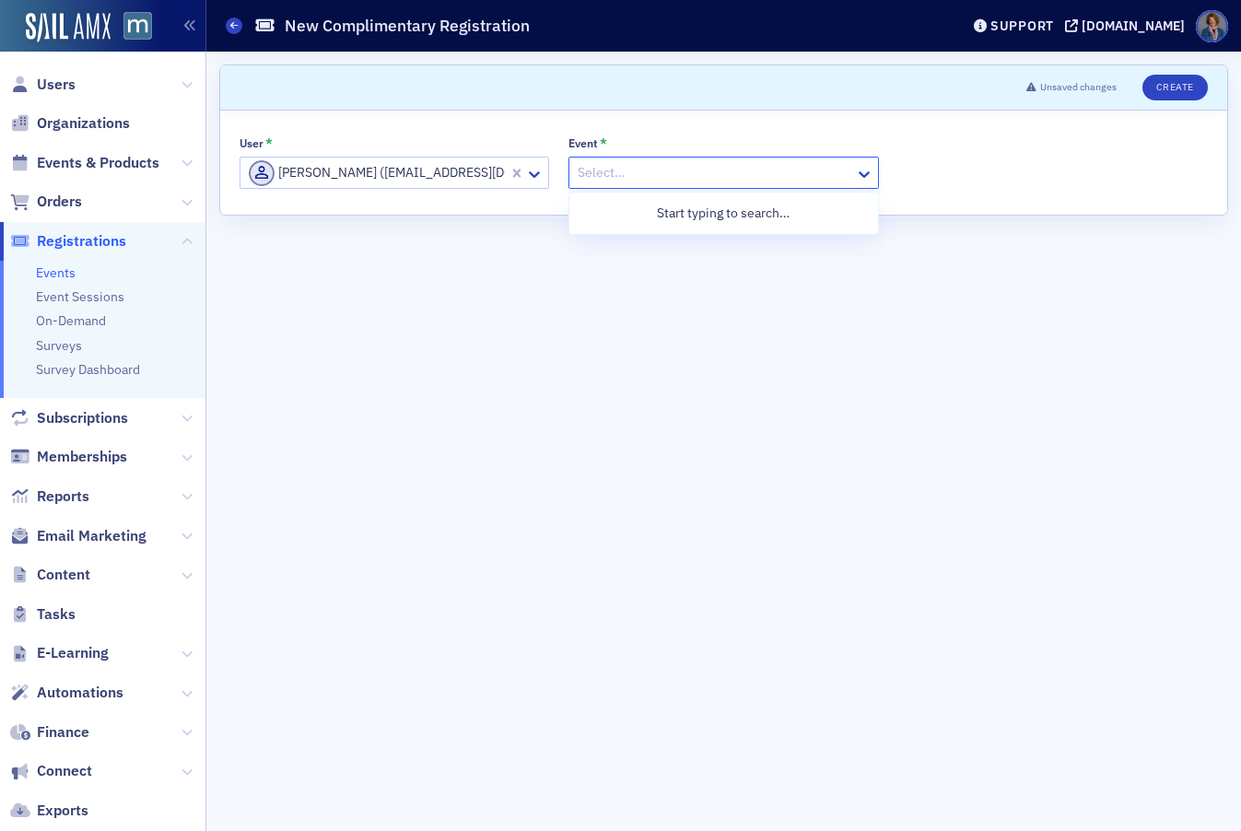
click at [665, 180] on div at bounding box center [714, 172] width 276 height 23
type input "21300818"
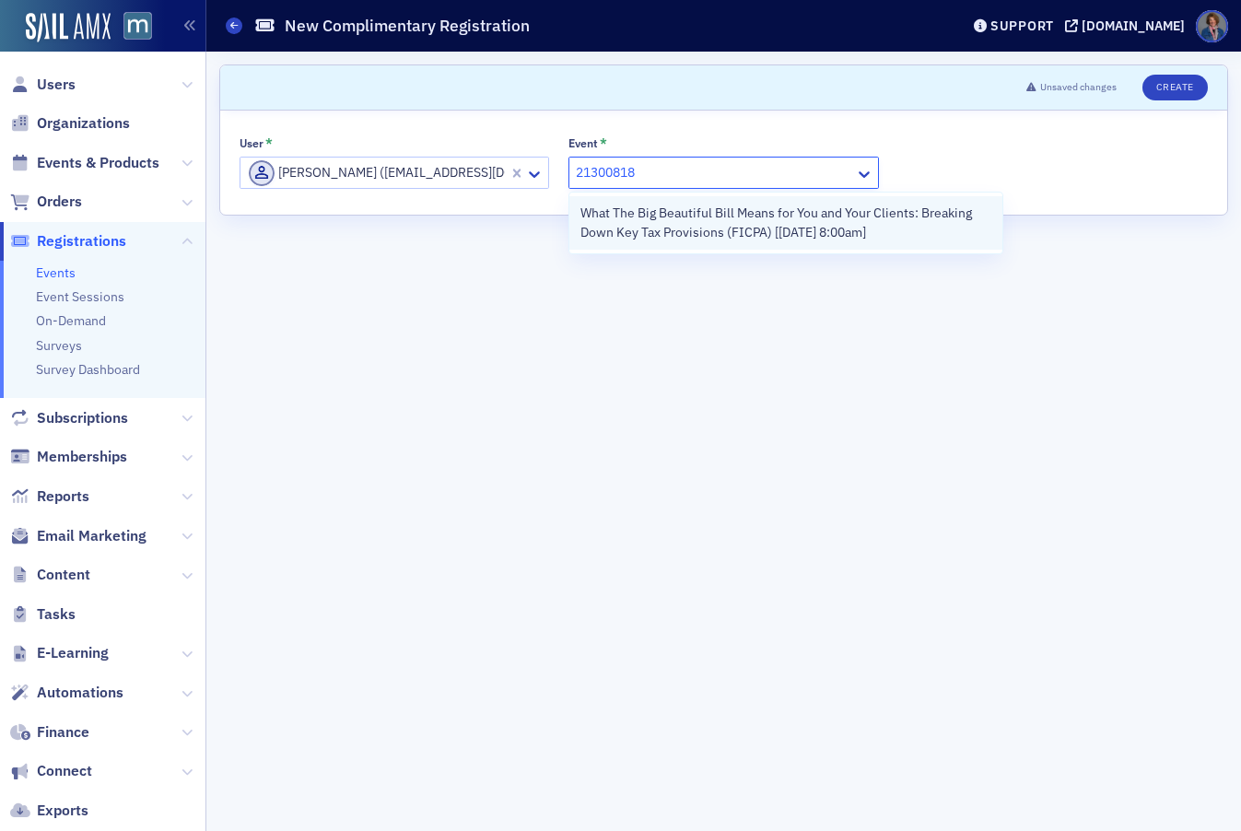
click at [723, 218] on span "What The Big Beautiful Bill Means for You and Your Clients: Breaking Down Key T…" at bounding box center [786, 223] width 410 height 39
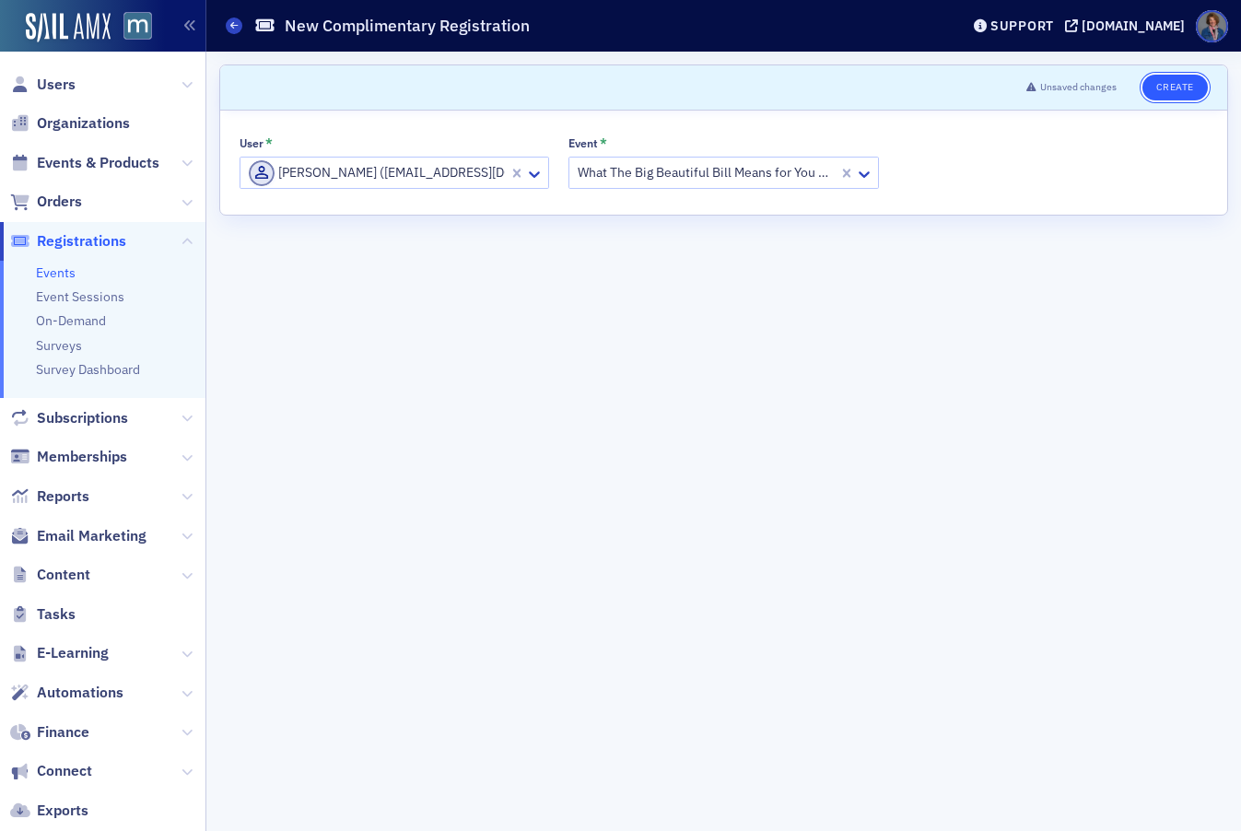
click at [1170, 92] on button "Create" at bounding box center [1175, 88] width 65 height 26
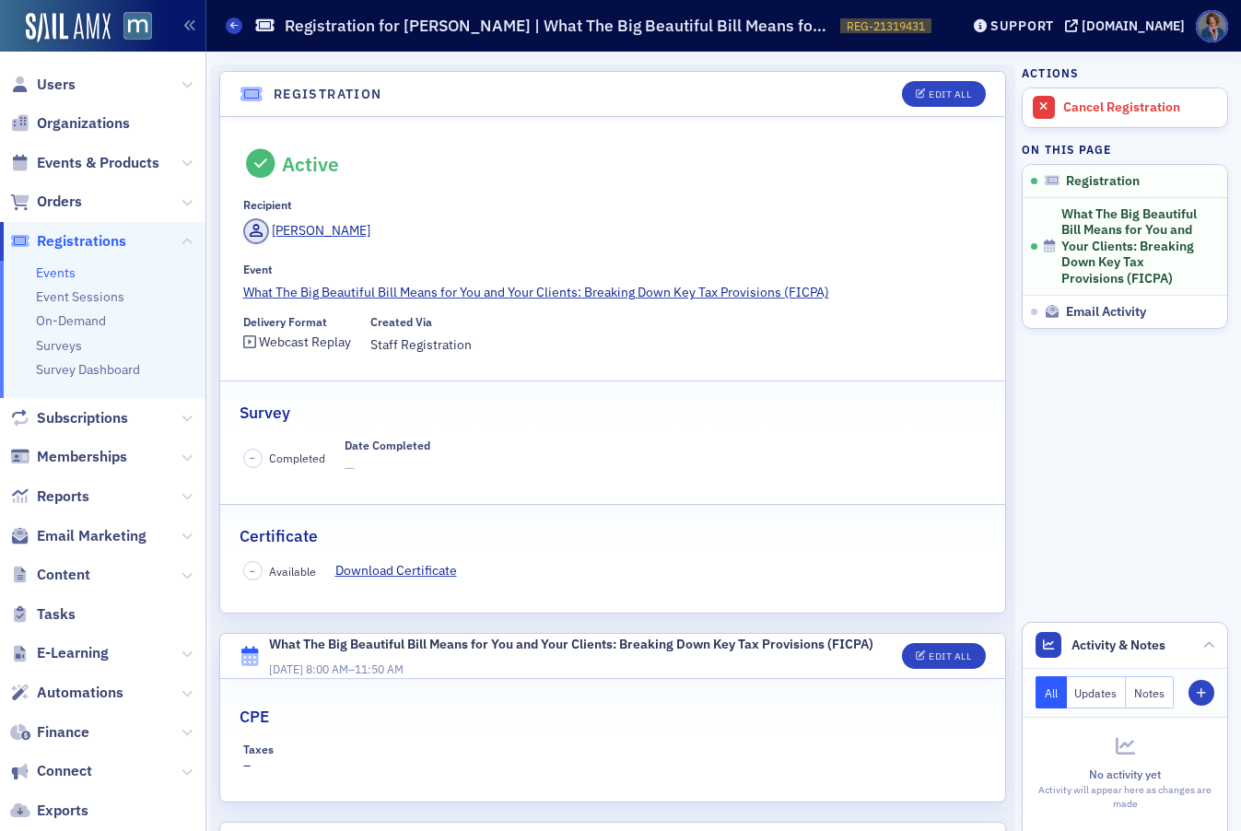
click at [54, 276] on link "Events" at bounding box center [56, 273] width 40 height 17
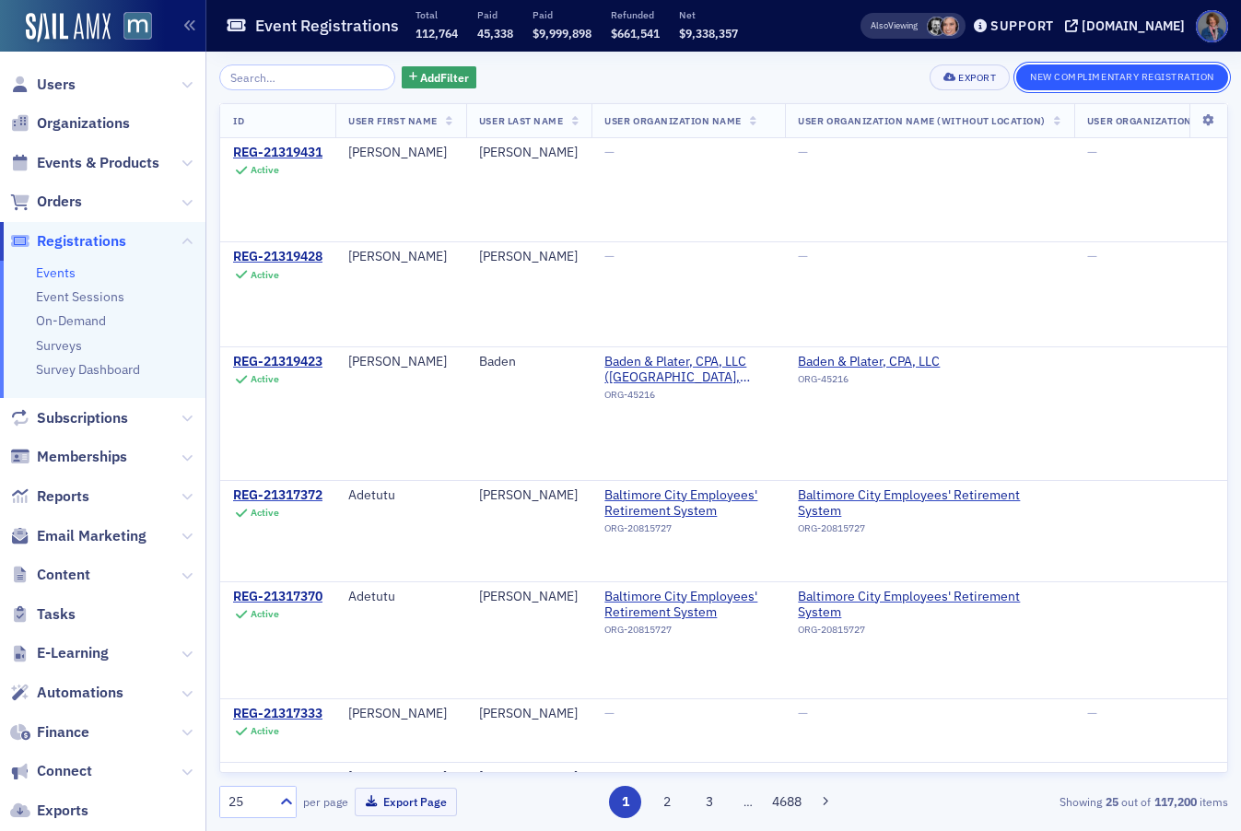
click at [1102, 76] on button "New Complimentary Registration" at bounding box center [1123, 78] width 212 height 26
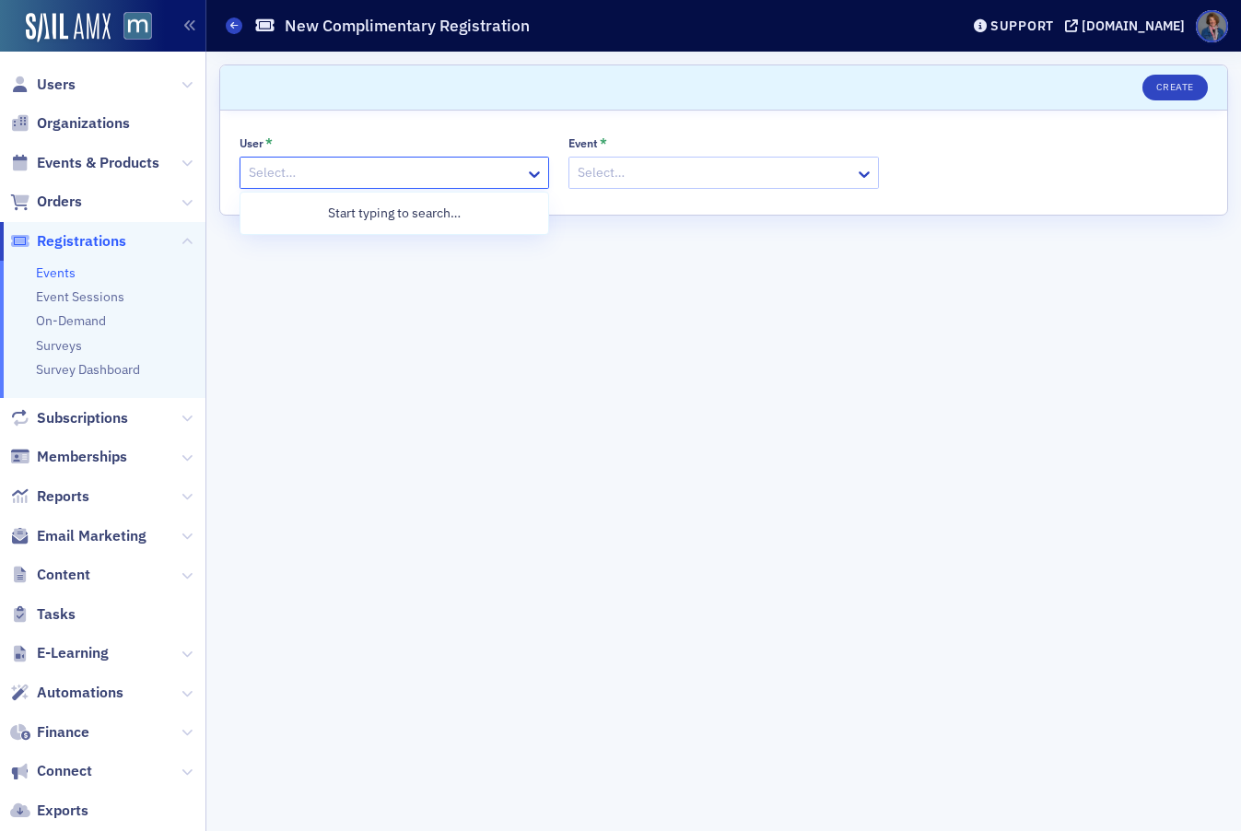
click at [333, 173] on div at bounding box center [385, 172] width 276 height 23
paste input "djorwsb@gmail.com"
type input "djorwsb@gmail.com"
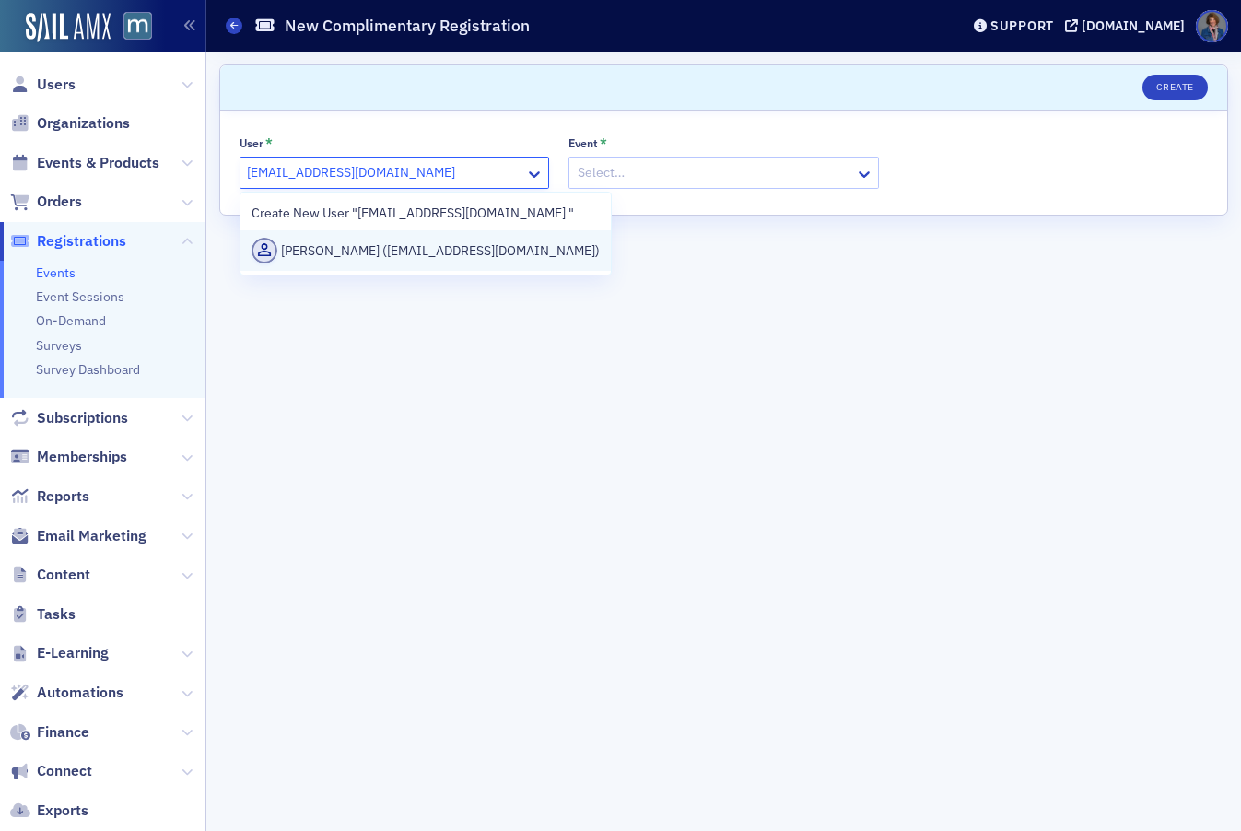
click at [360, 253] on div "Deanna Benenate (djorwsb@gmail.com)" at bounding box center [426, 251] width 348 height 26
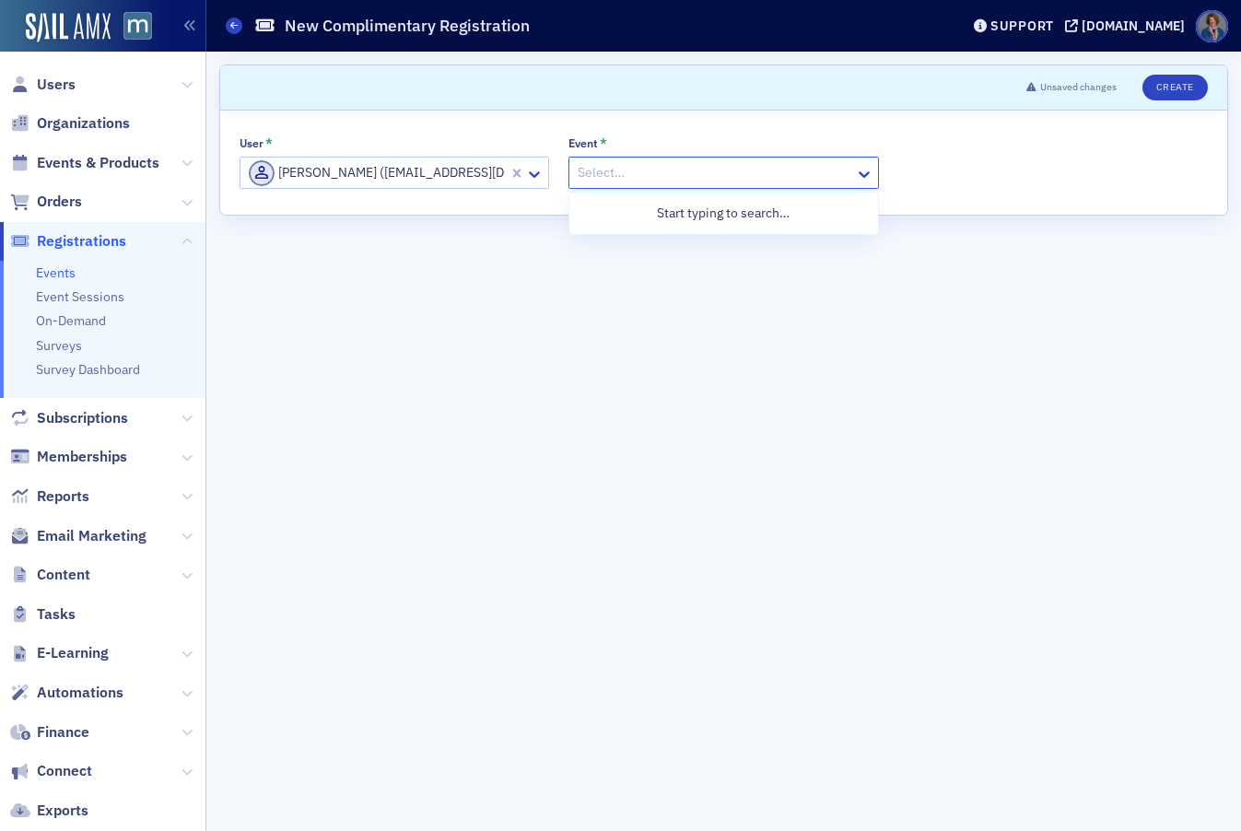
click at [737, 170] on div at bounding box center [714, 172] width 276 height 23
type input "21300818"
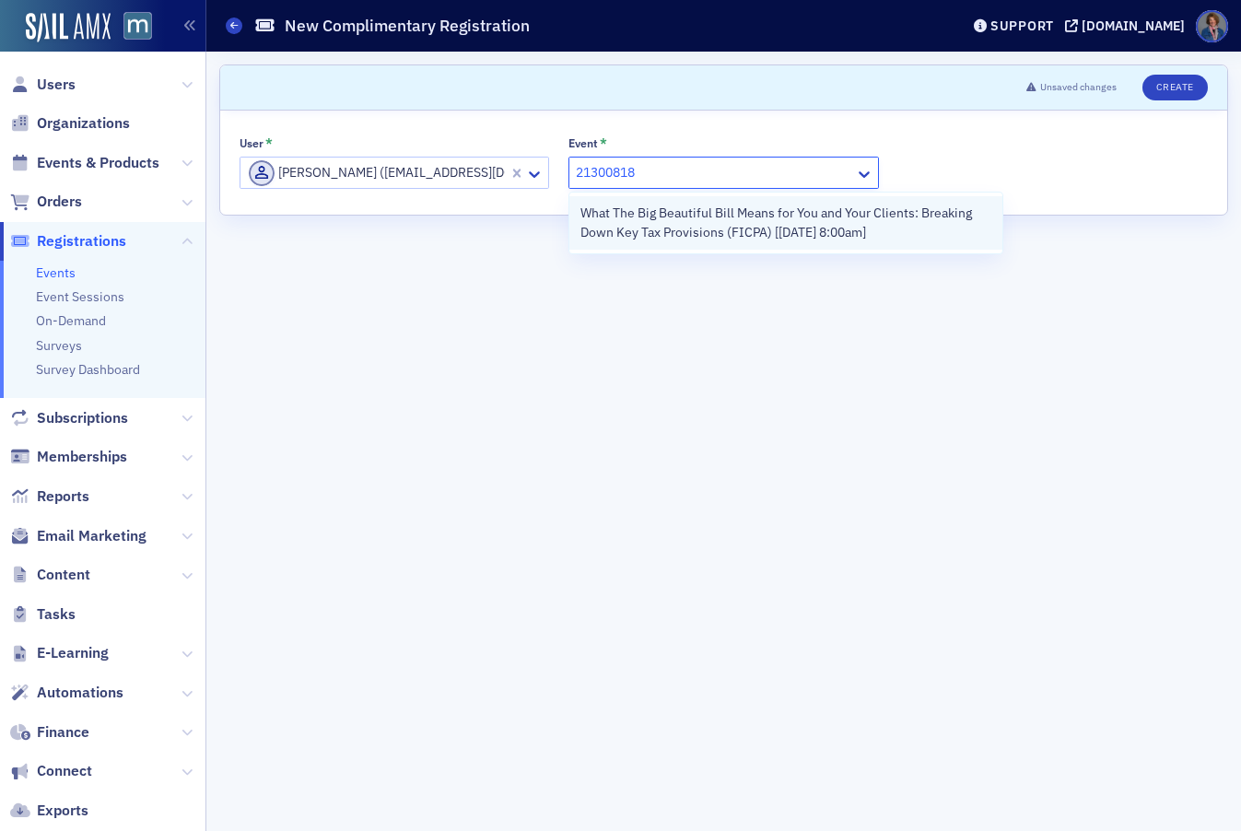
click at [731, 233] on span "What The Big Beautiful Bill Means for You and Your Clients: Breaking Down Key T…" at bounding box center [786, 223] width 410 height 39
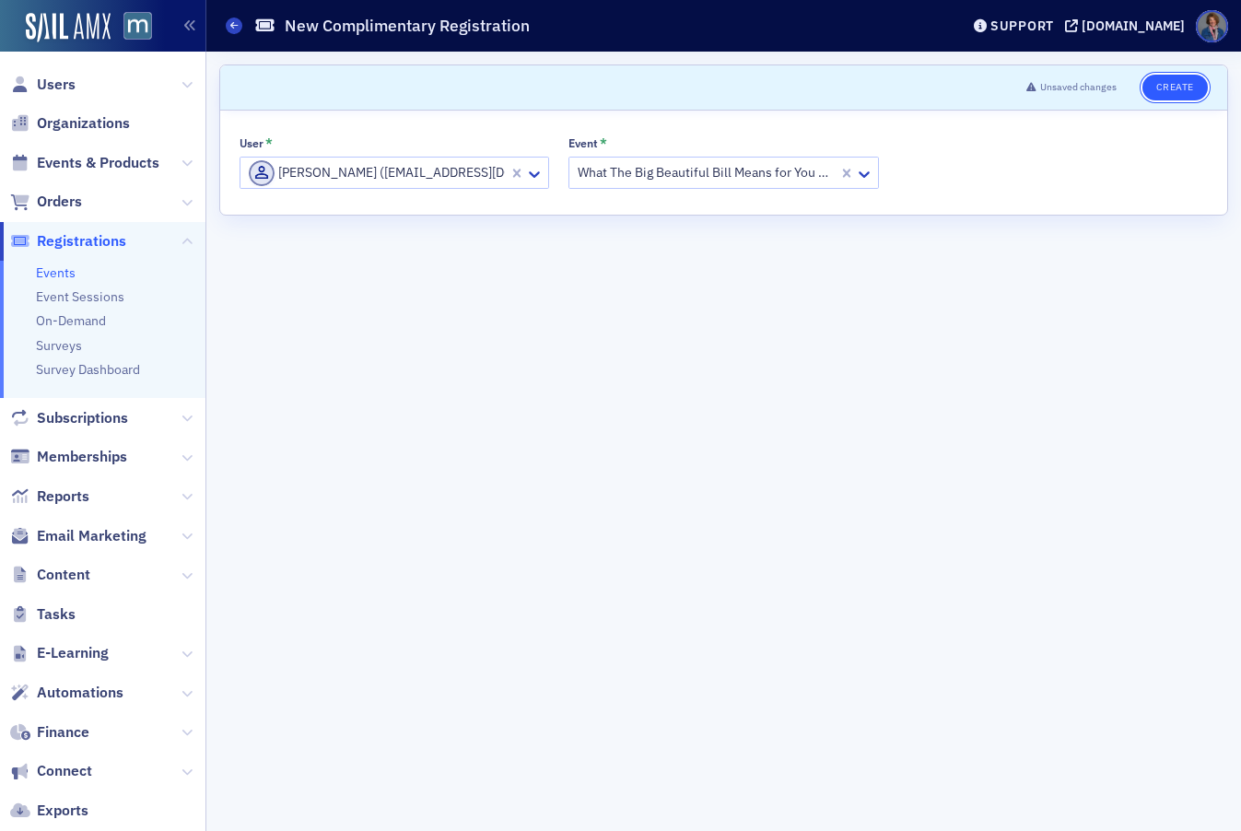
click at [1177, 94] on button "Create" at bounding box center [1175, 88] width 65 height 26
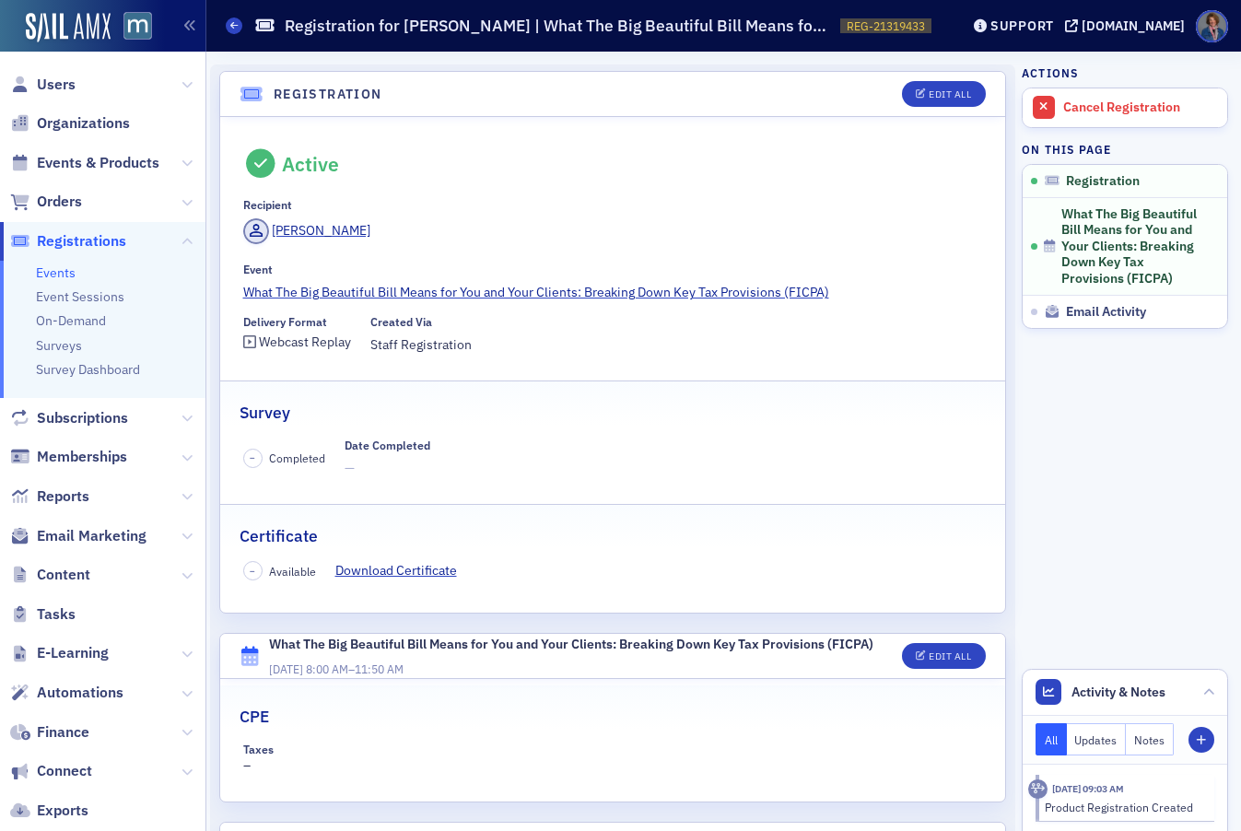
click at [59, 273] on link "Events" at bounding box center [56, 273] width 40 height 17
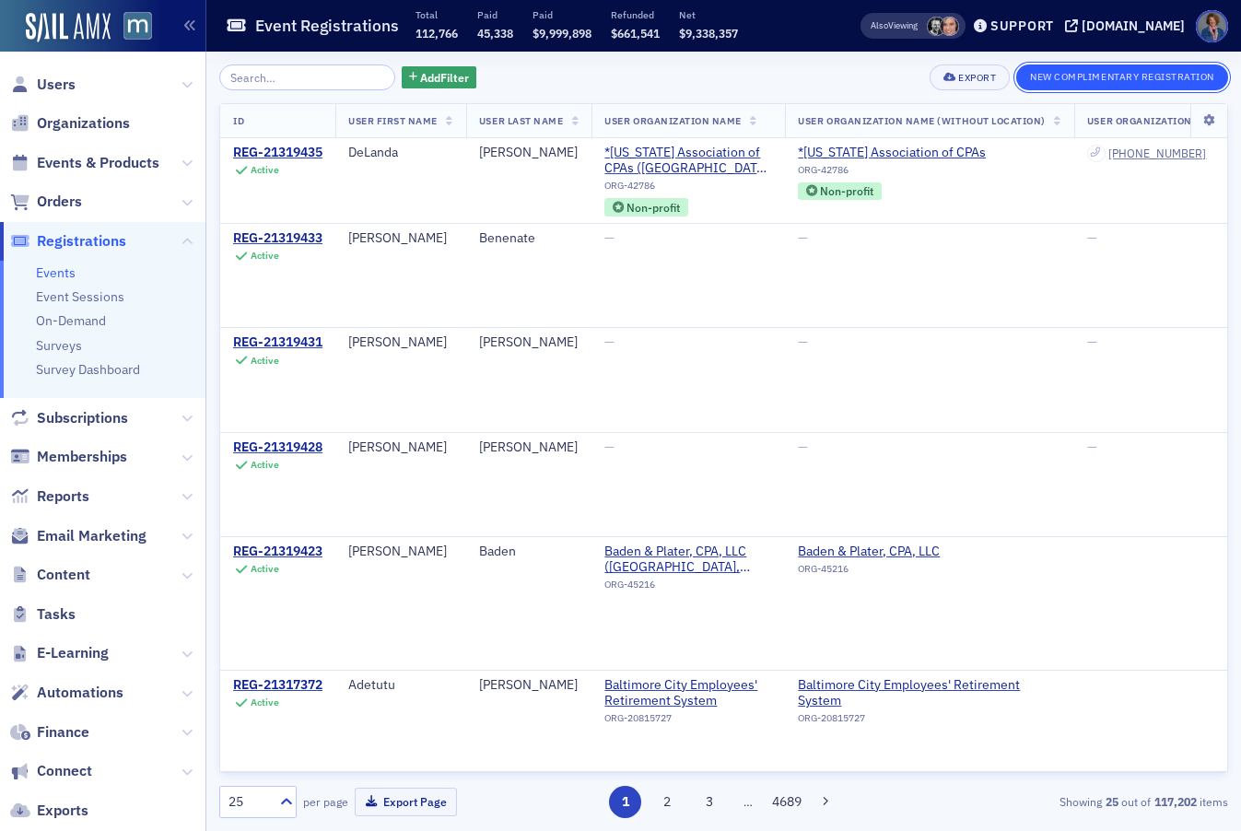
click at [1070, 84] on button "New Complimentary Registration" at bounding box center [1123, 78] width 212 height 26
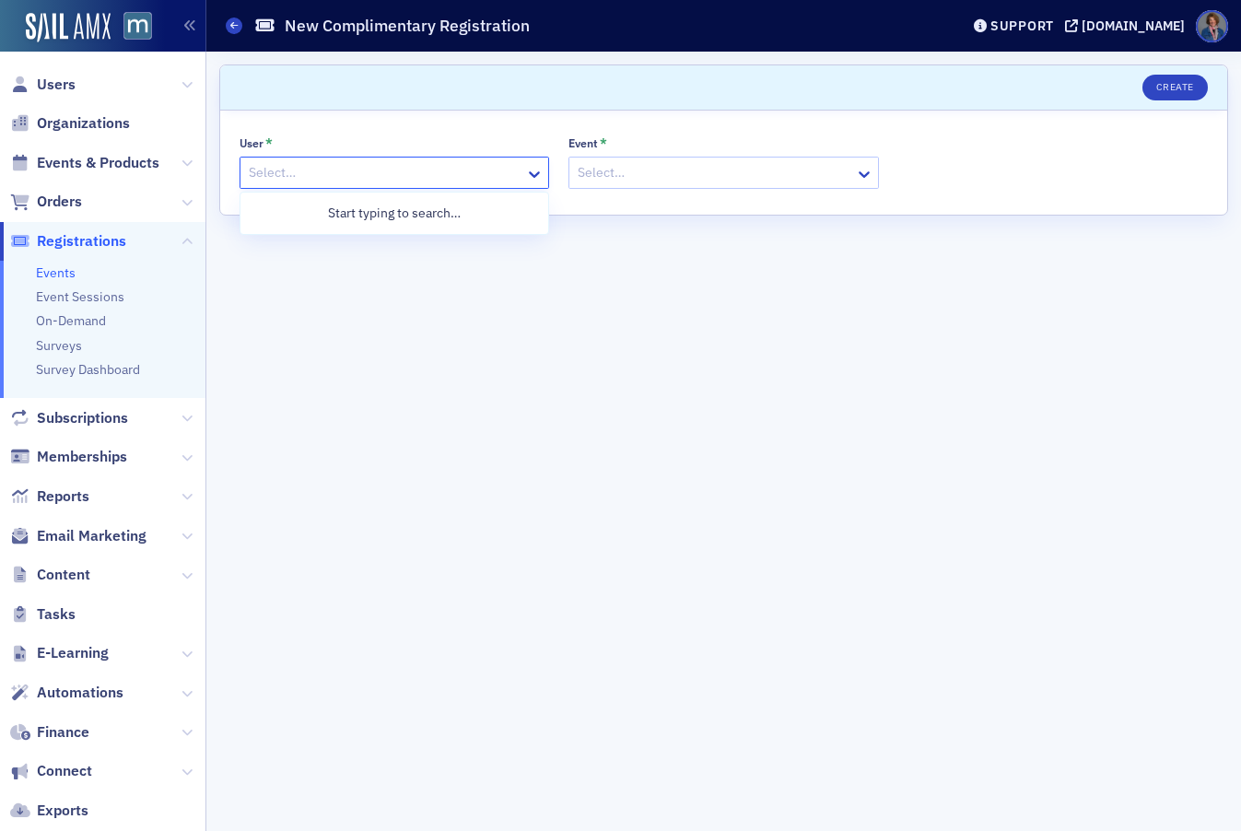
click at [491, 163] on div at bounding box center [385, 172] width 276 height 23
paste input "mailto:michael@yourplspecialist.com"
type input "mailto:michael@yourplspecialist.com"
click at [488, 173] on div at bounding box center [385, 172] width 276 height 23
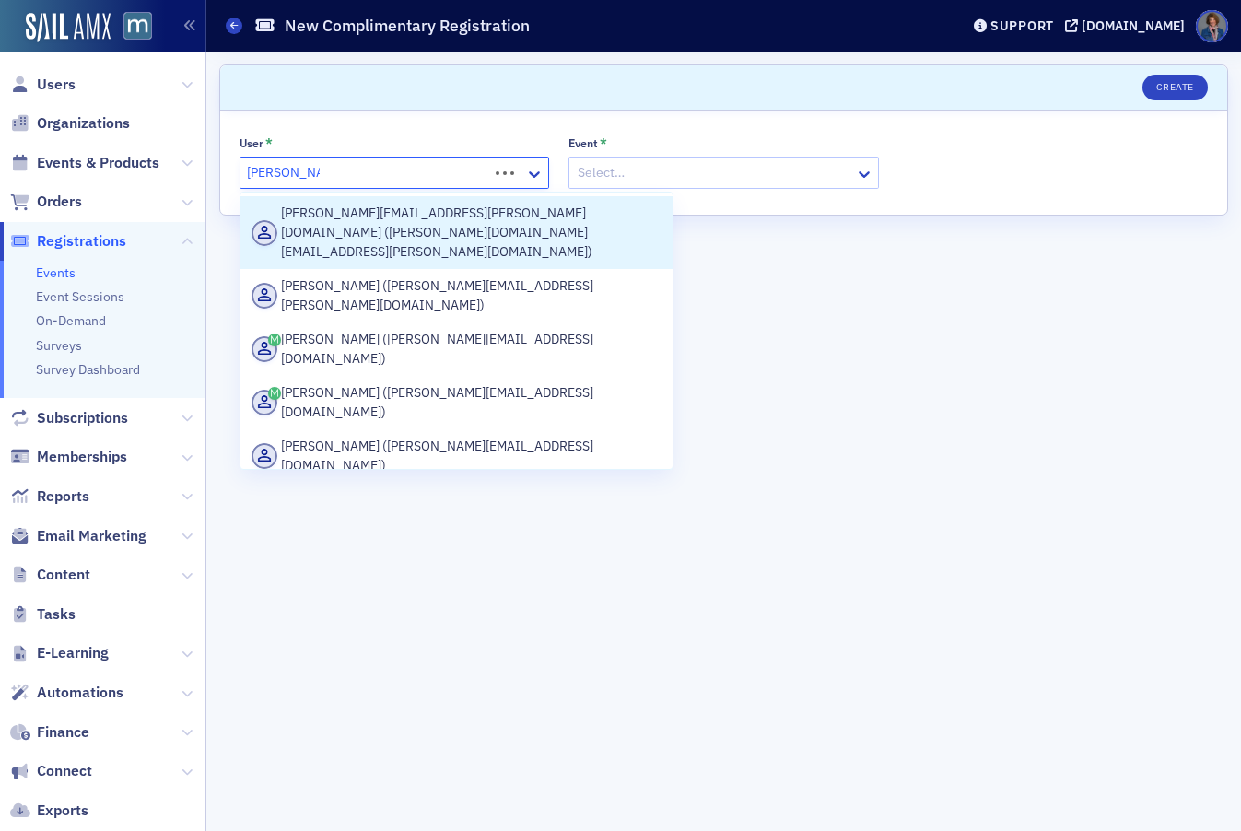
type input "Michael@you"
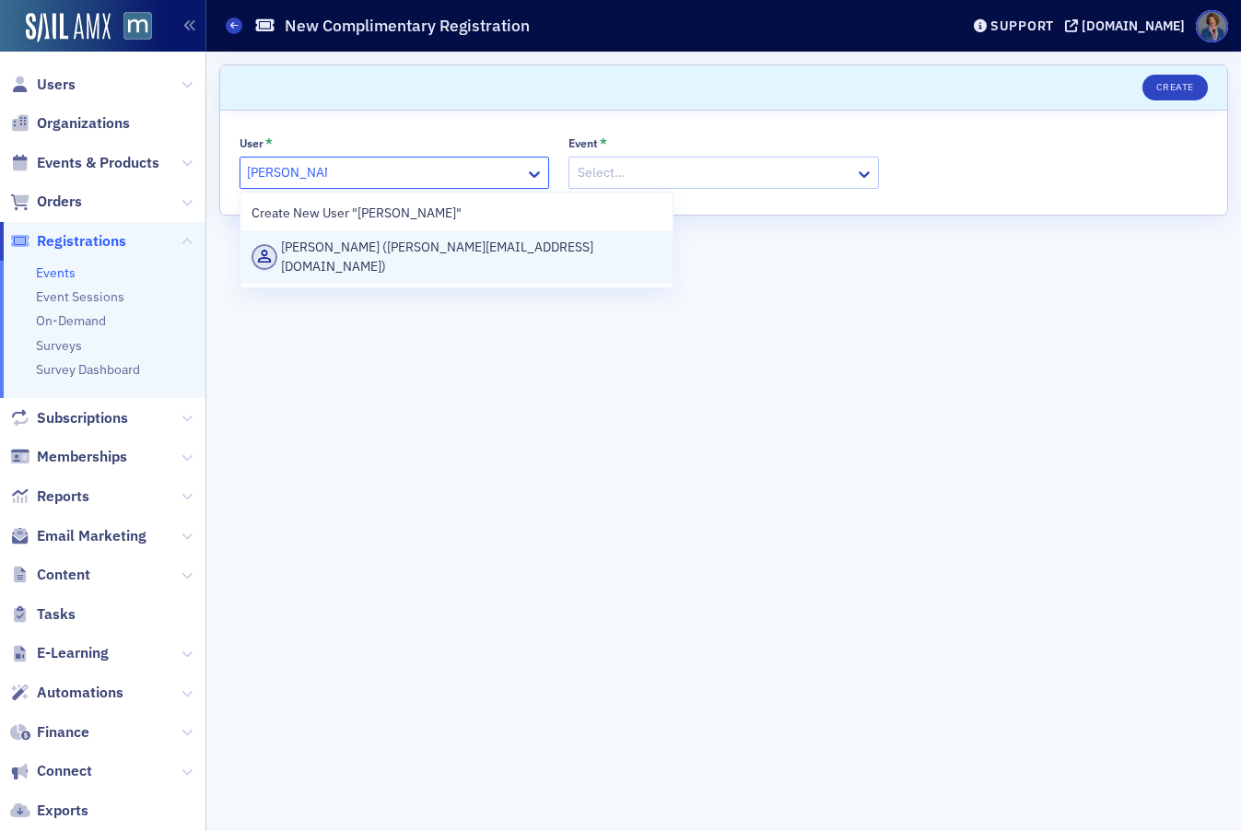
click at [456, 255] on div "Michael Halfast (michael@yourplspecialist.com)" at bounding box center [457, 257] width 410 height 39
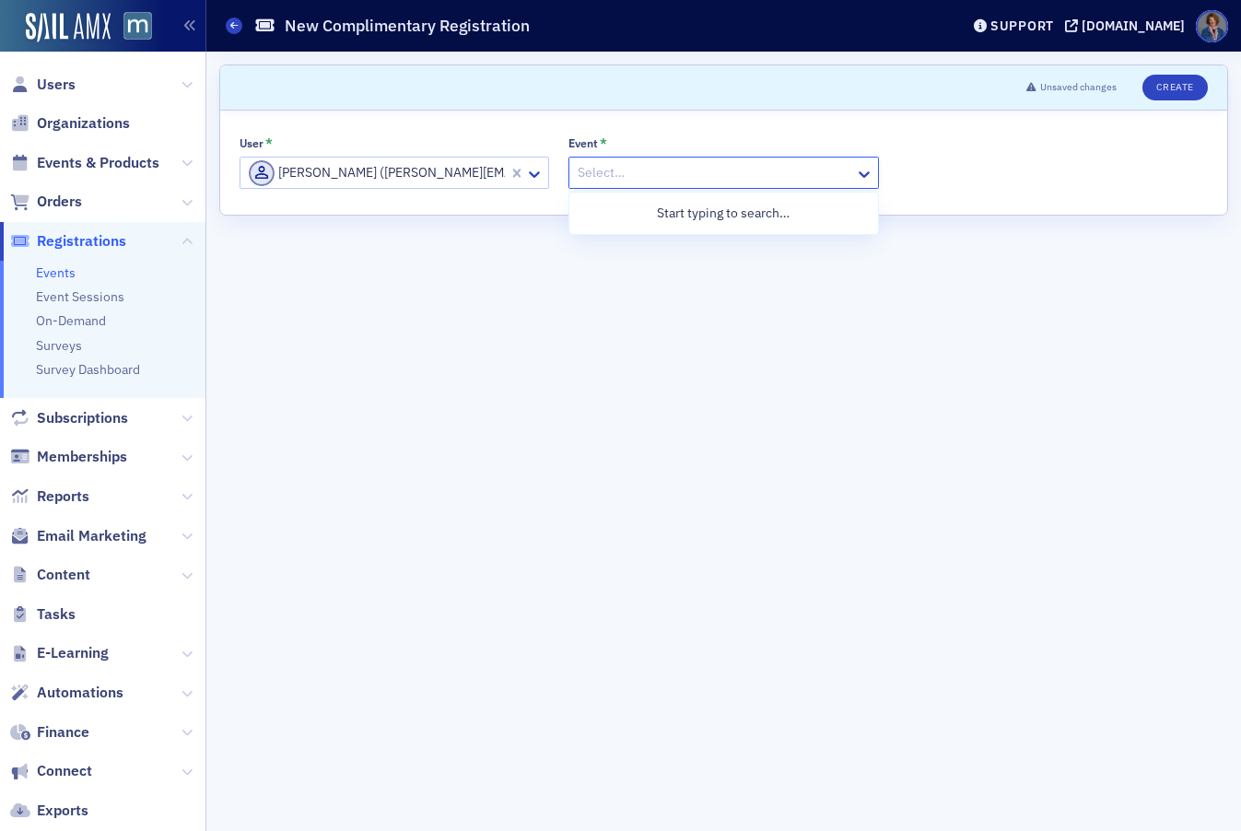
click at [629, 173] on div at bounding box center [714, 172] width 276 height 23
type input "21300818"
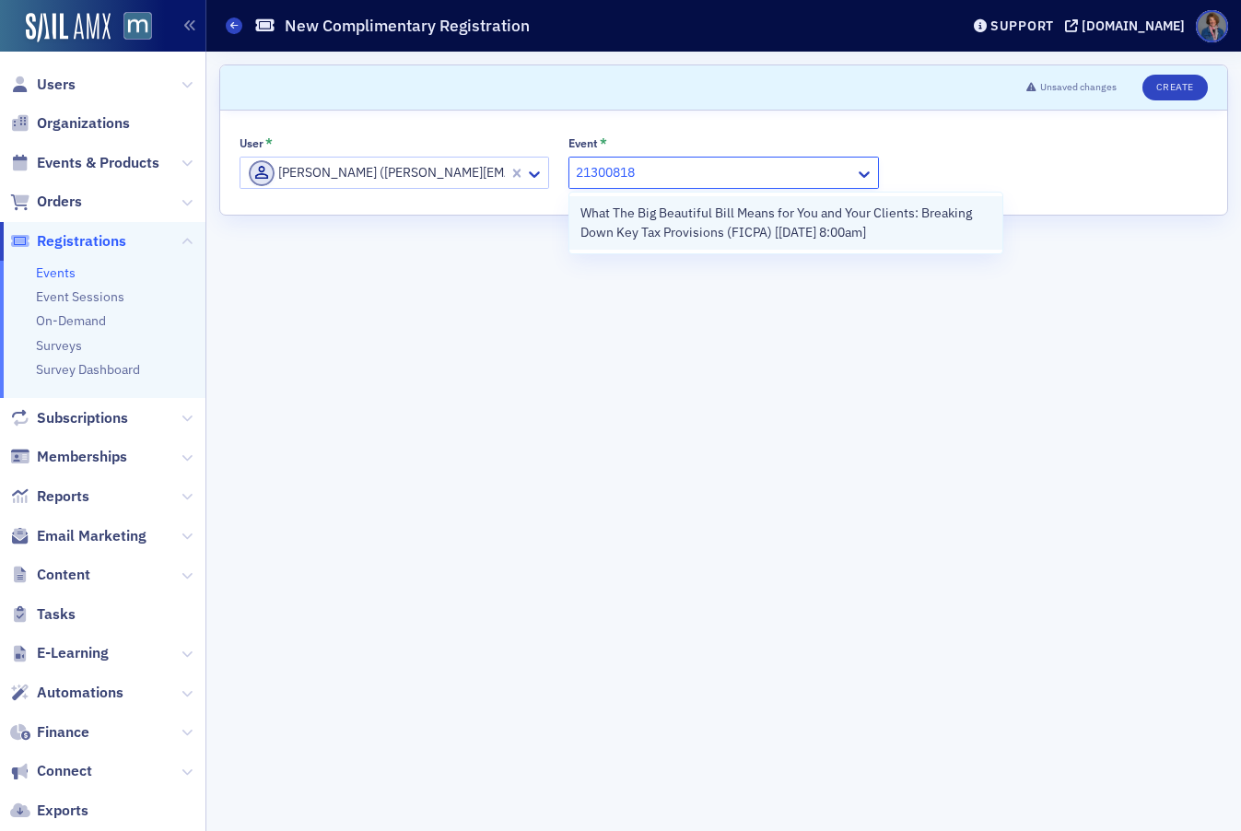
click at [733, 220] on span "What The Big Beautiful Bill Means for You and Your Clients: Breaking Down Key T…" at bounding box center [786, 223] width 410 height 39
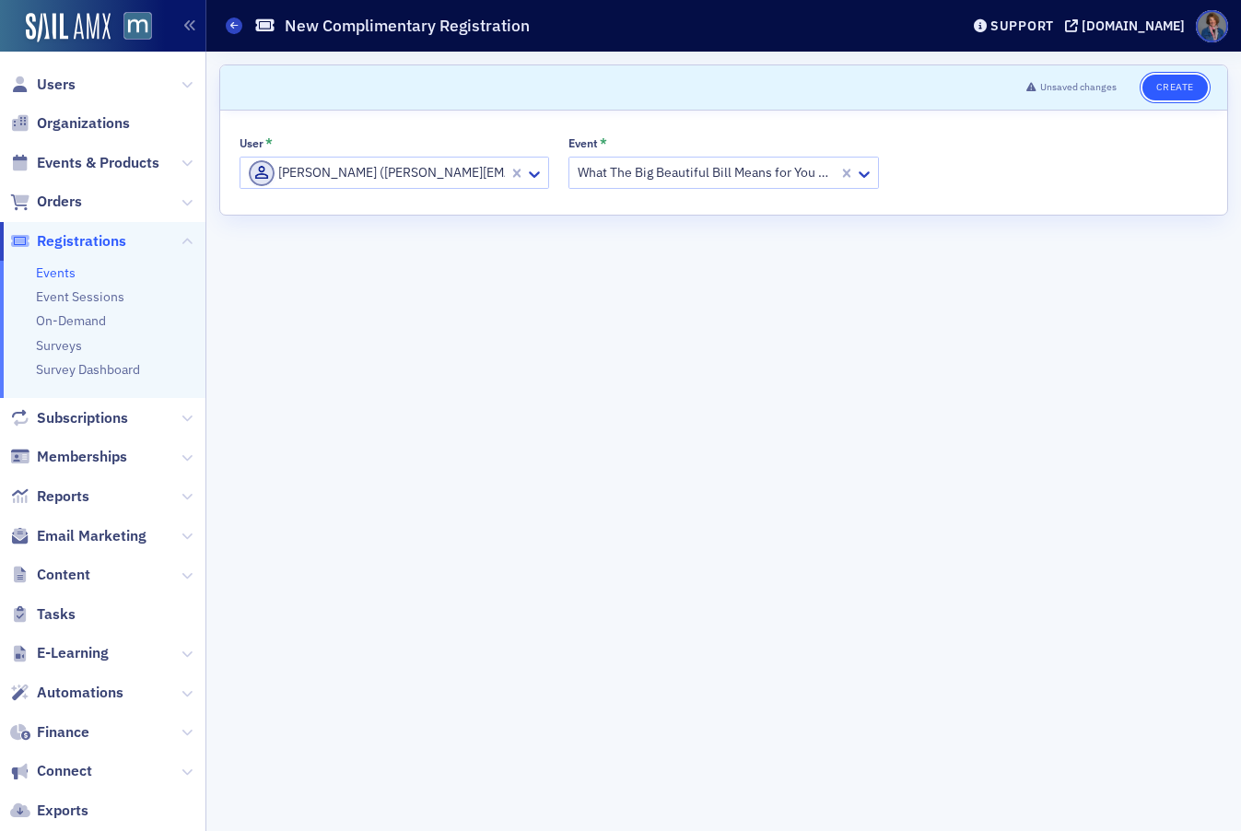
click at [1182, 89] on button "Create" at bounding box center [1175, 88] width 65 height 26
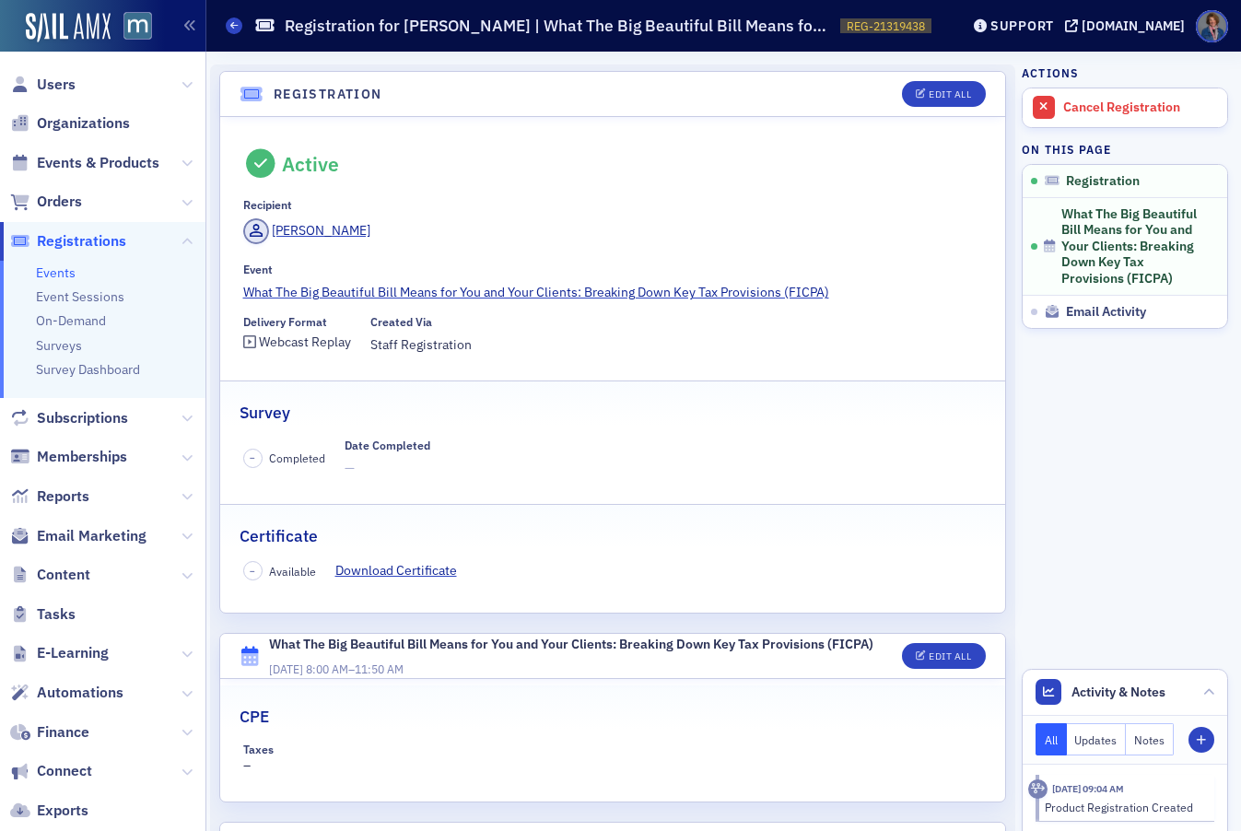
click at [55, 274] on link "Events" at bounding box center [56, 273] width 40 height 17
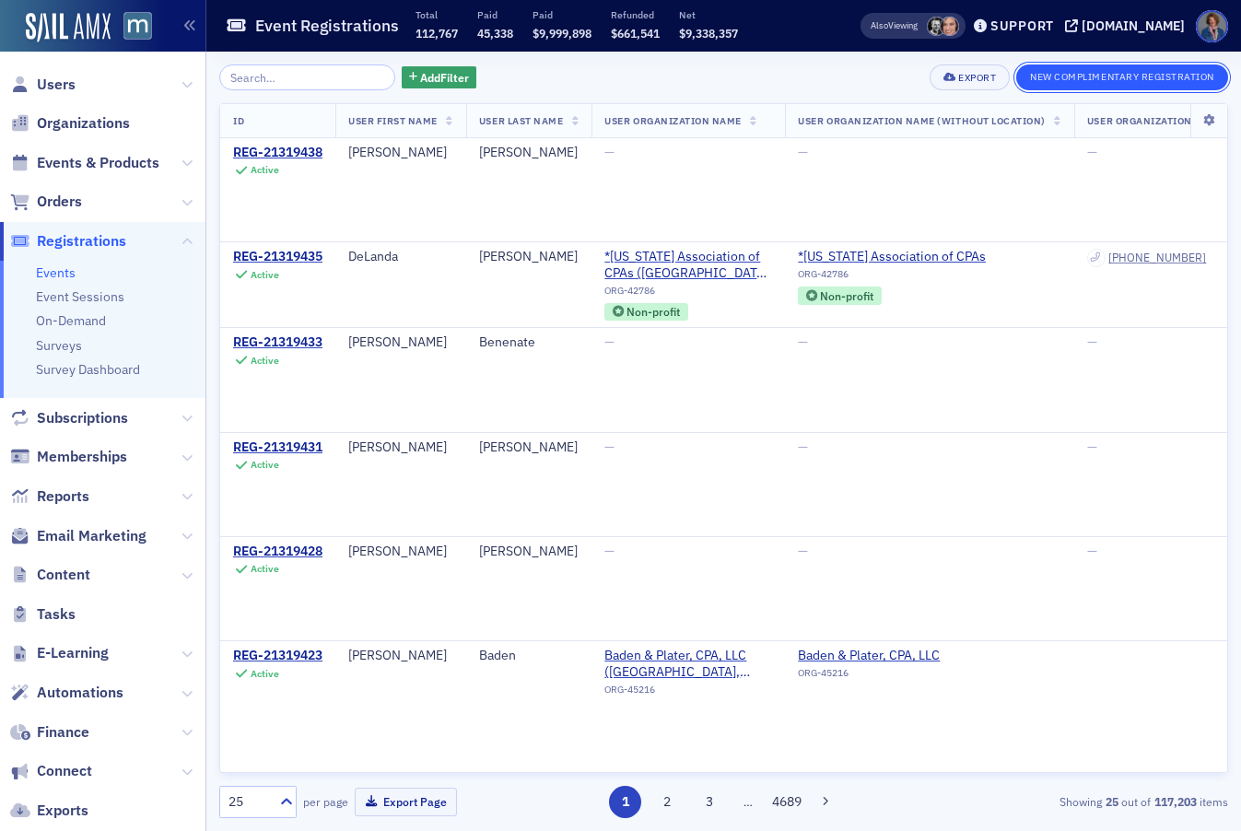
click at [1112, 84] on button "New Complimentary Registration" at bounding box center [1123, 78] width 212 height 26
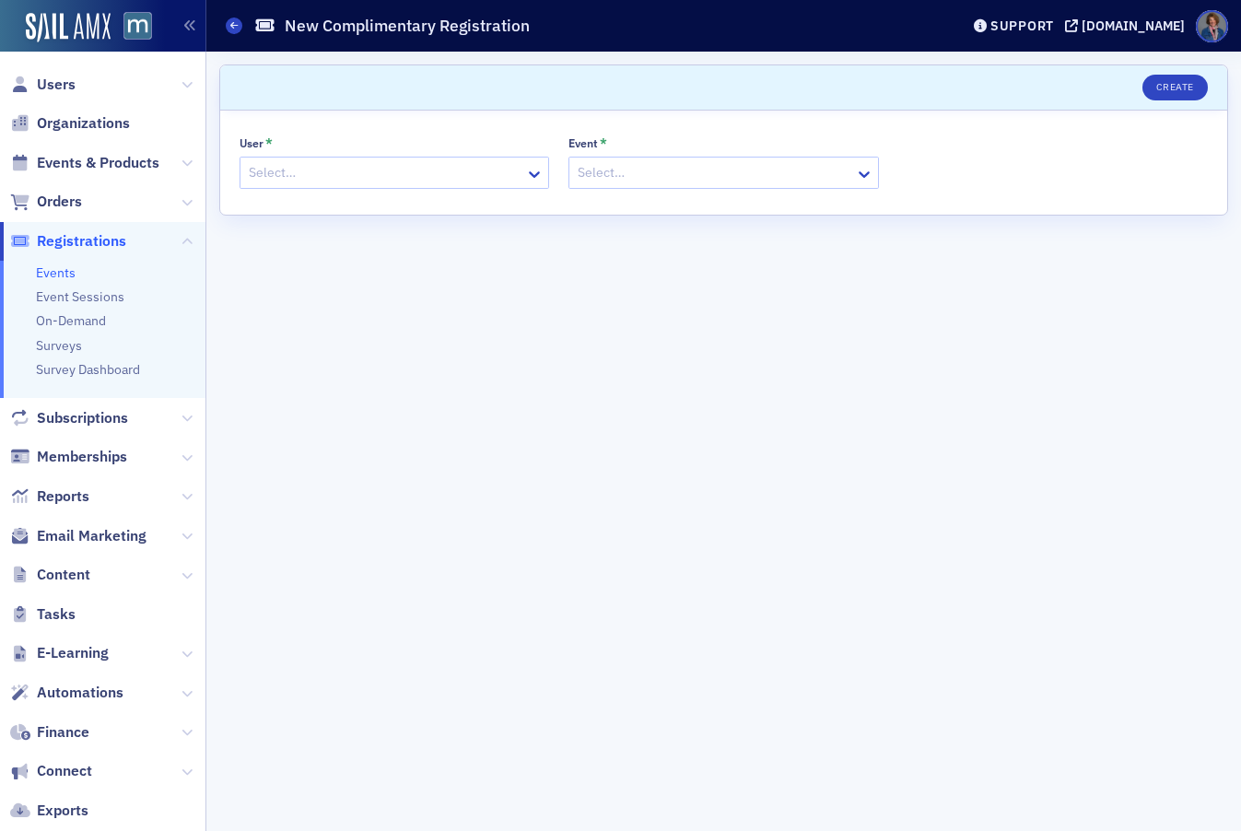
click at [368, 183] on div at bounding box center [385, 172] width 276 height 23
paste input "darren.hirsowitz@thebreakers.com"
type input "darren.hirsowitz@thebreakers.com"
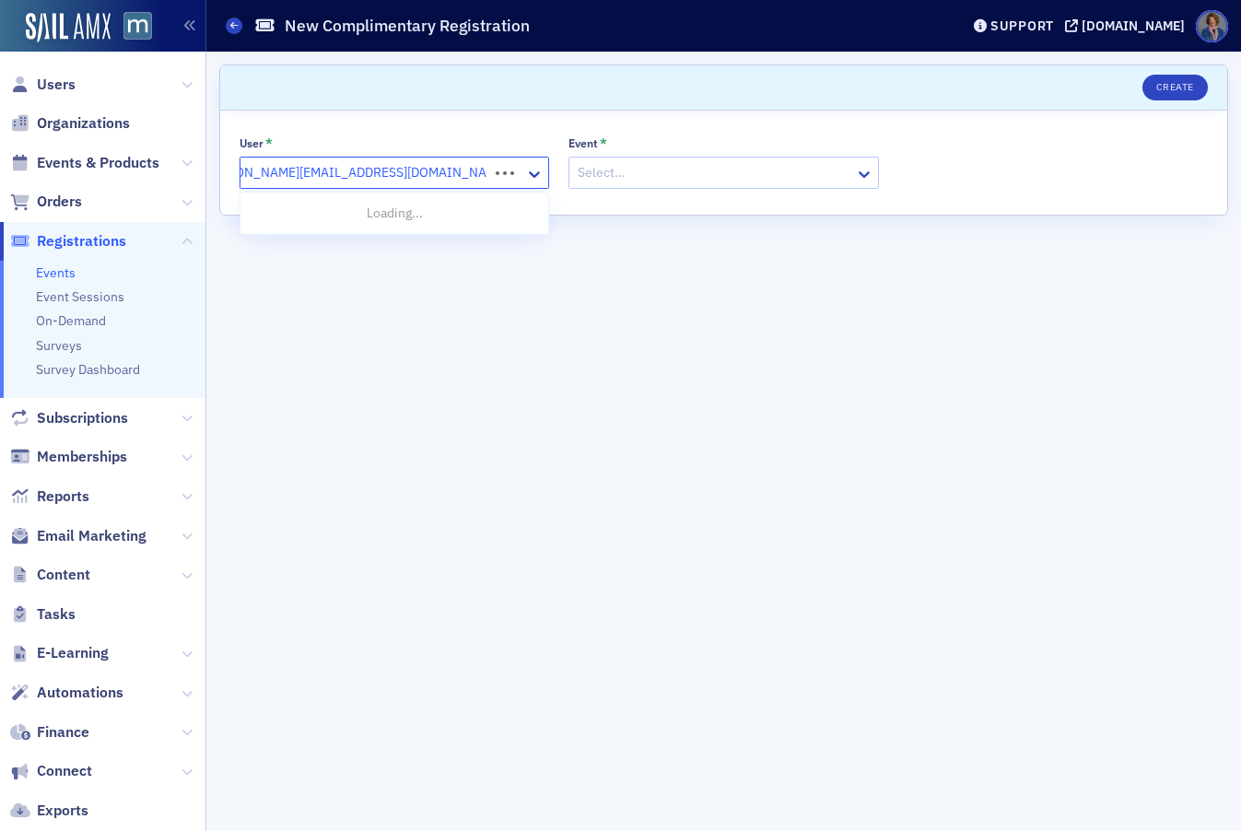
scroll to position [0, 15]
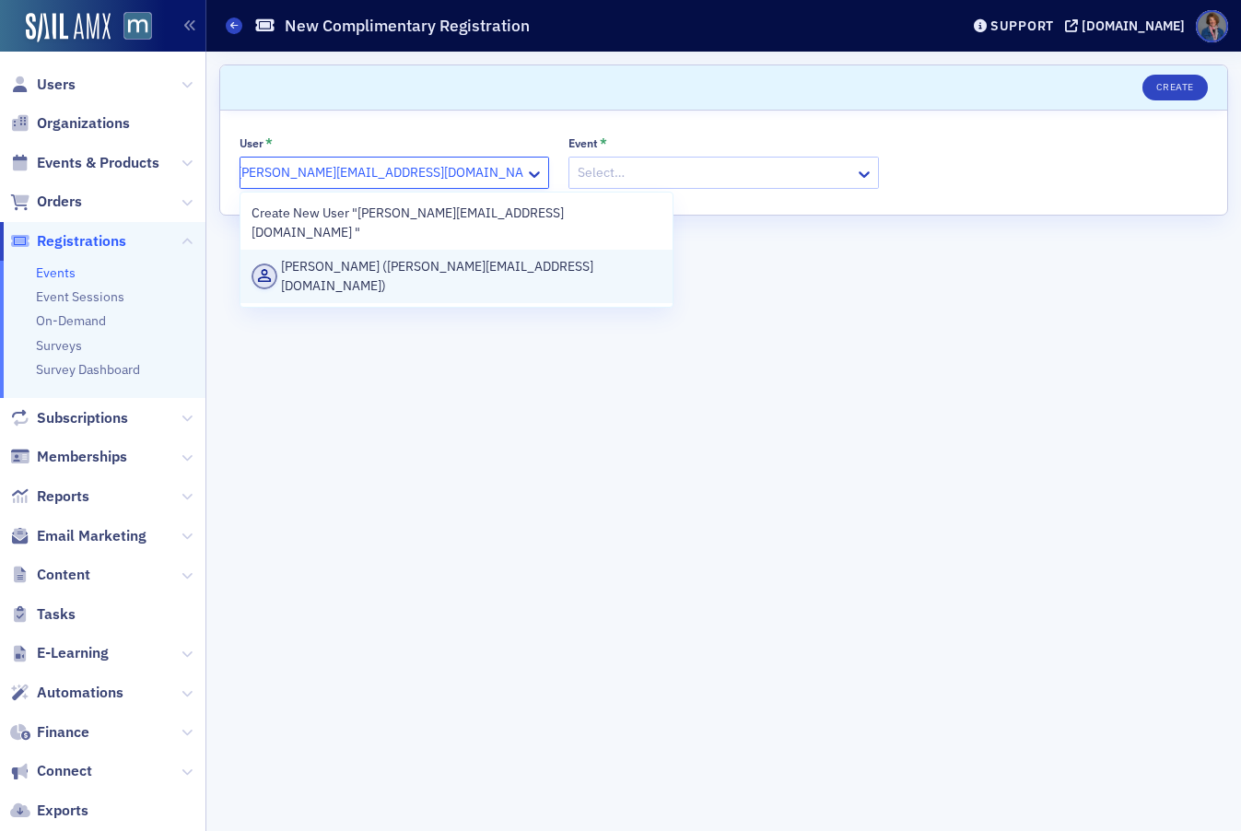
click at [494, 258] on div "Darren Hirsowitz (darren.hirsowitz@thebreakers.com)" at bounding box center [457, 276] width 410 height 39
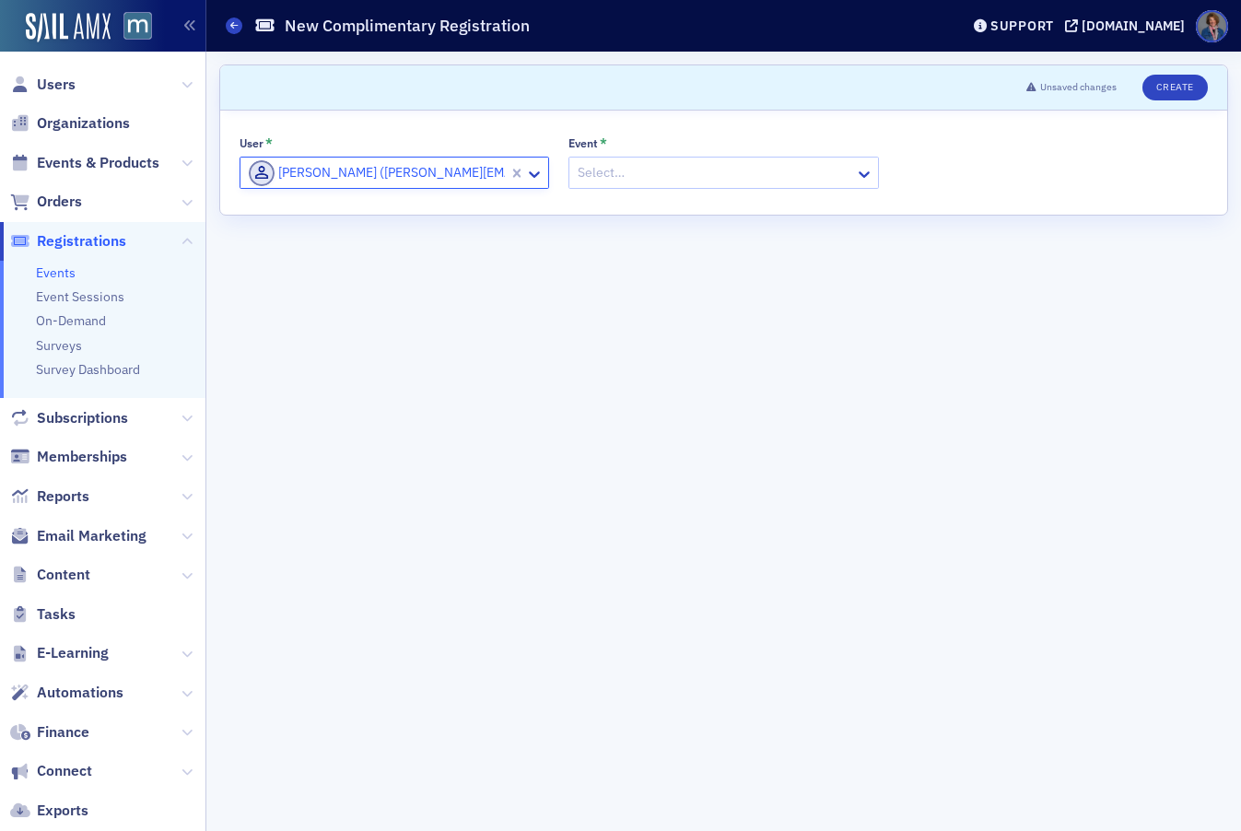
click at [642, 170] on div at bounding box center [714, 172] width 276 height 23
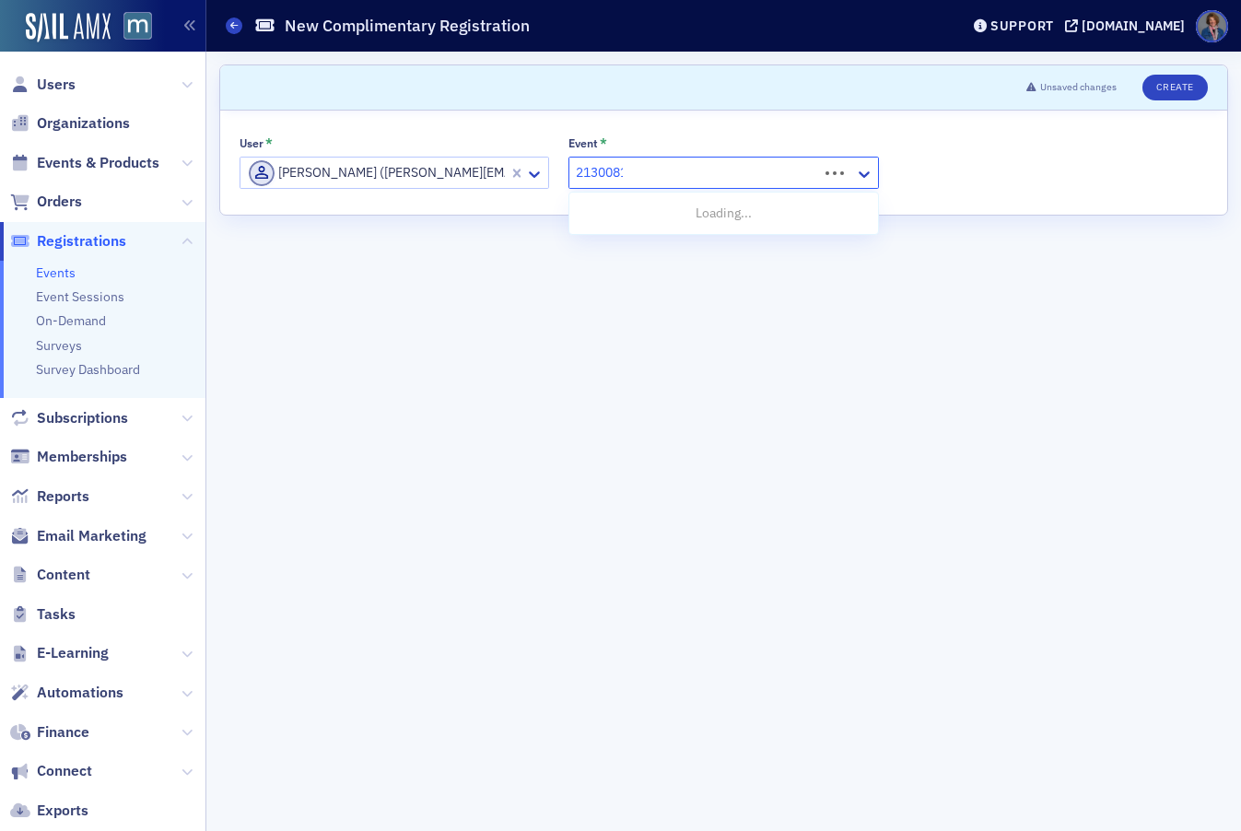
type input "21300818"
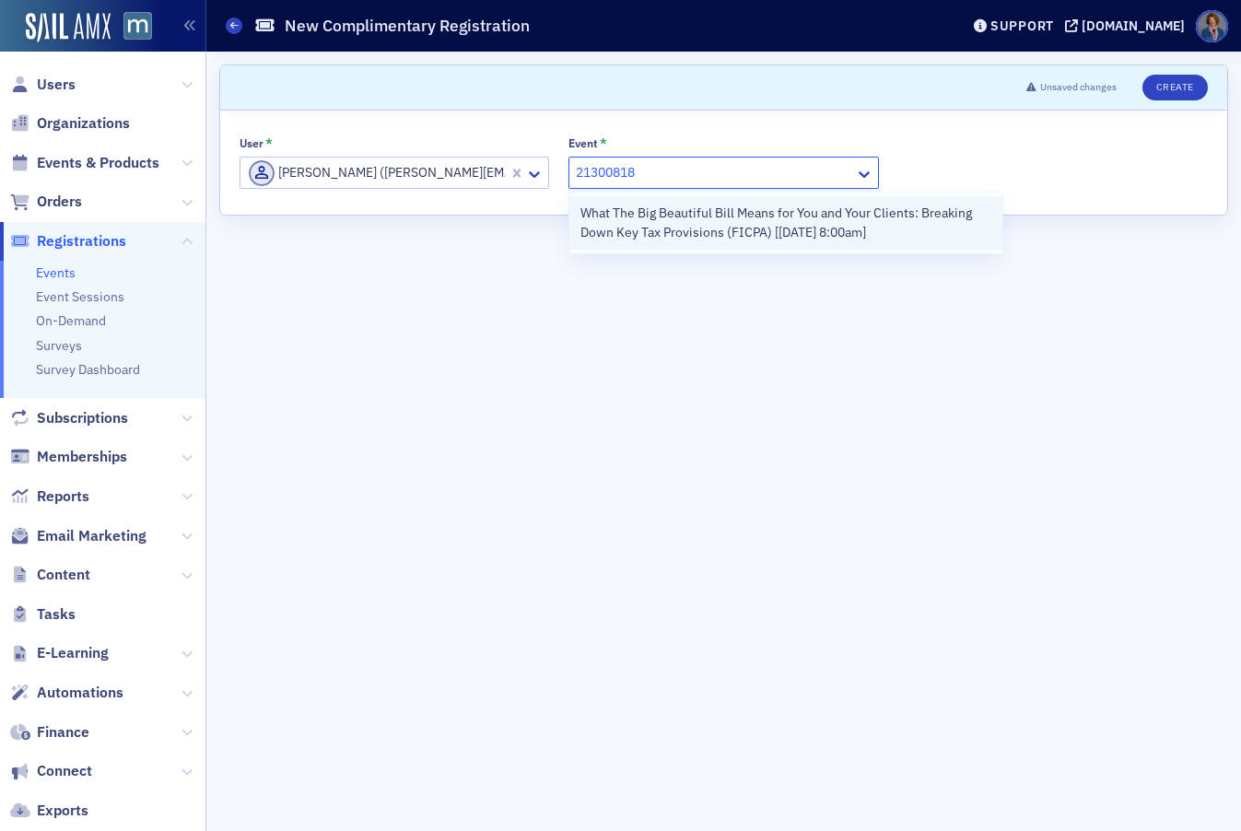
click at [687, 236] on span "What The Big Beautiful Bill Means for You and Your Clients: Breaking Down Key T…" at bounding box center [786, 223] width 410 height 39
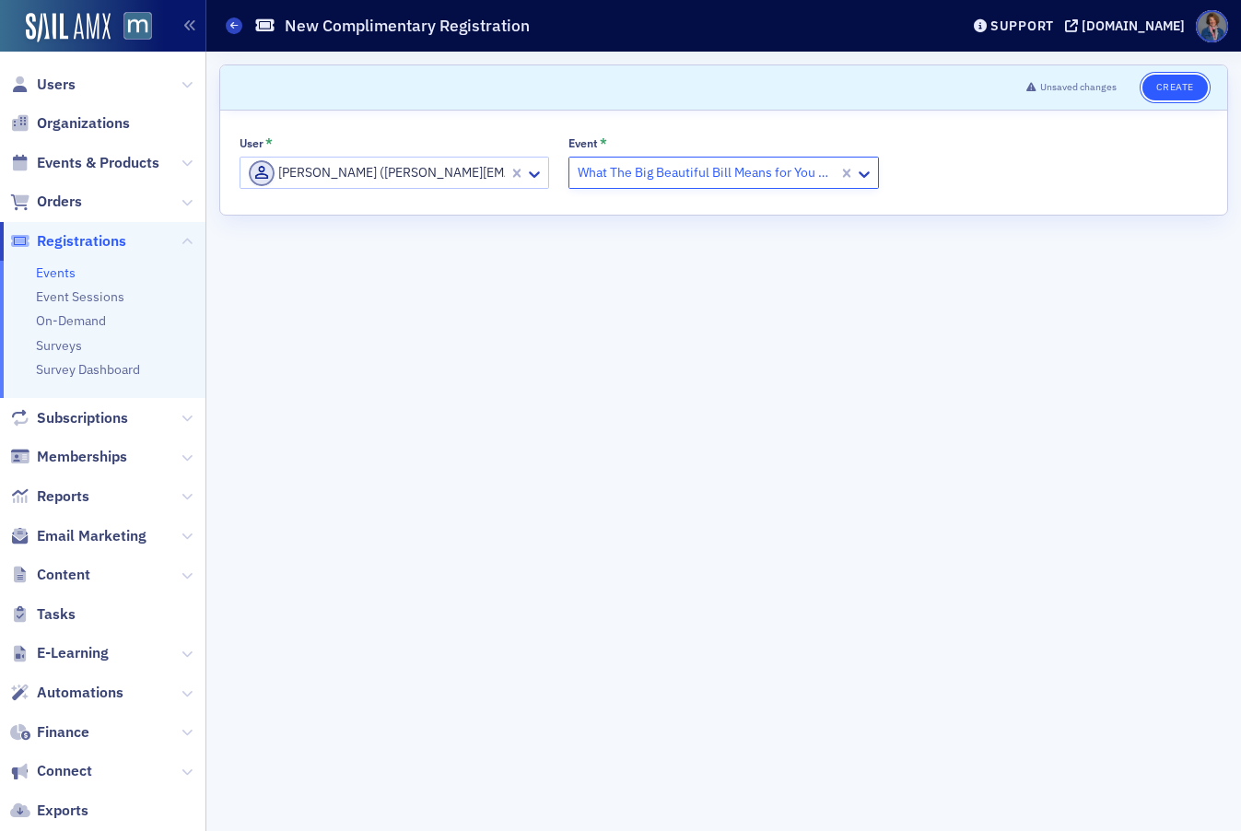
click at [1169, 91] on button "Create" at bounding box center [1175, 88] width 65 height 26
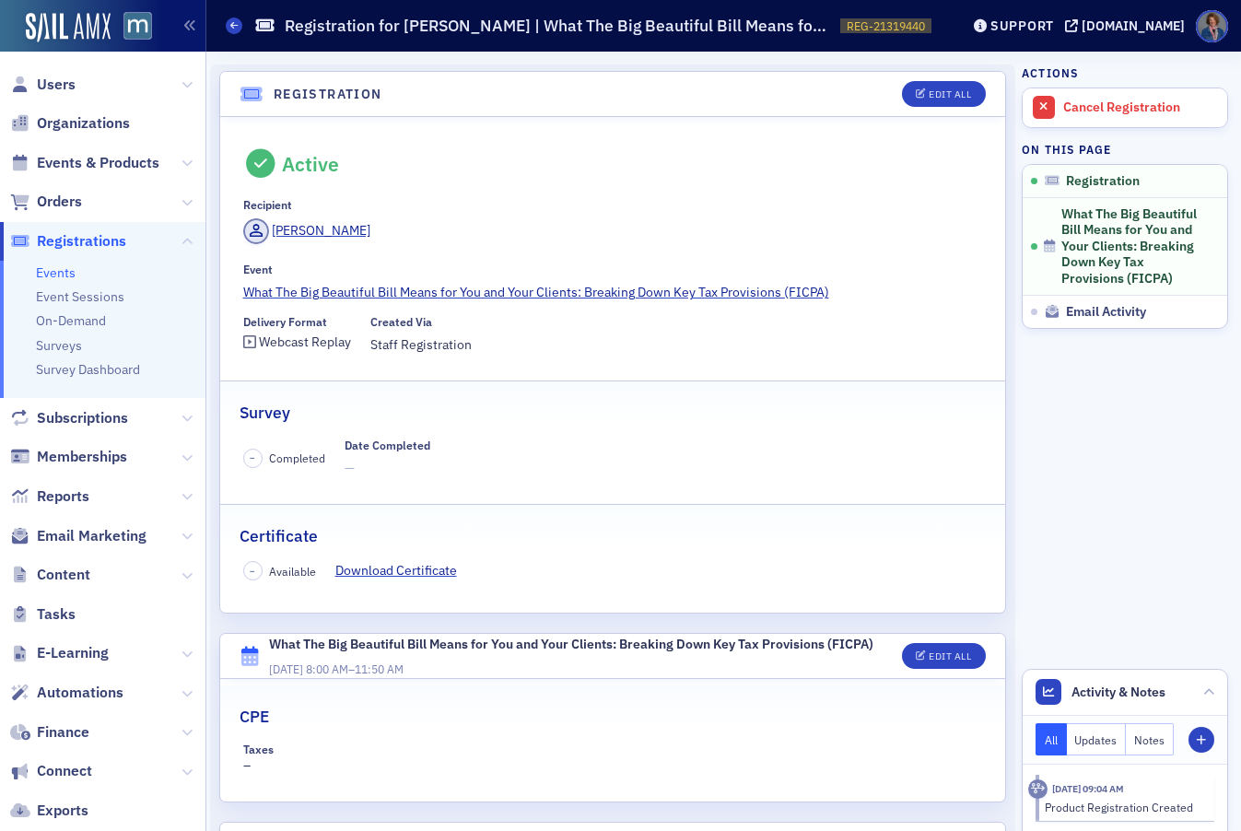
click at [43, 273] on link "Events" at bounding box center [56, 273] width 40 height 17
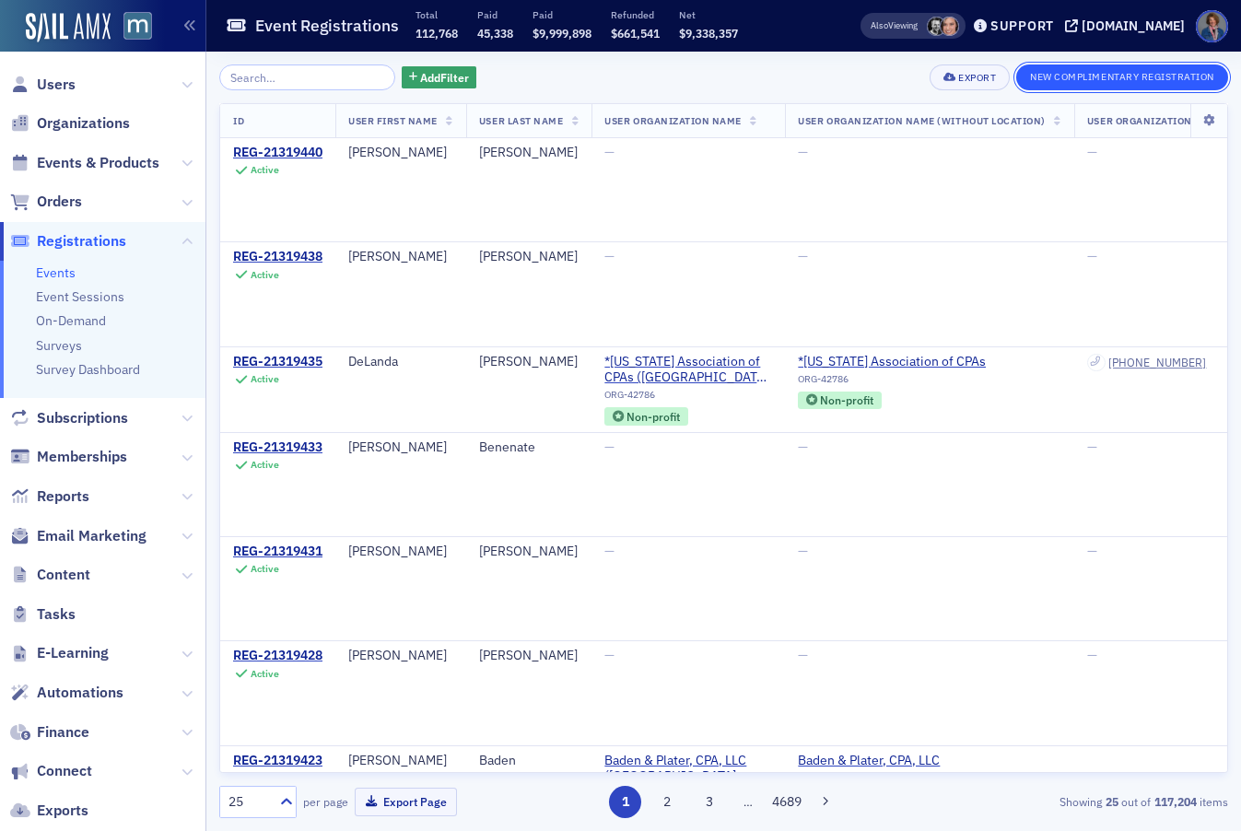
click at [1097, 76] on button "New Complimentary Registration" at bounding box center [1123, 78] width 212 height 26
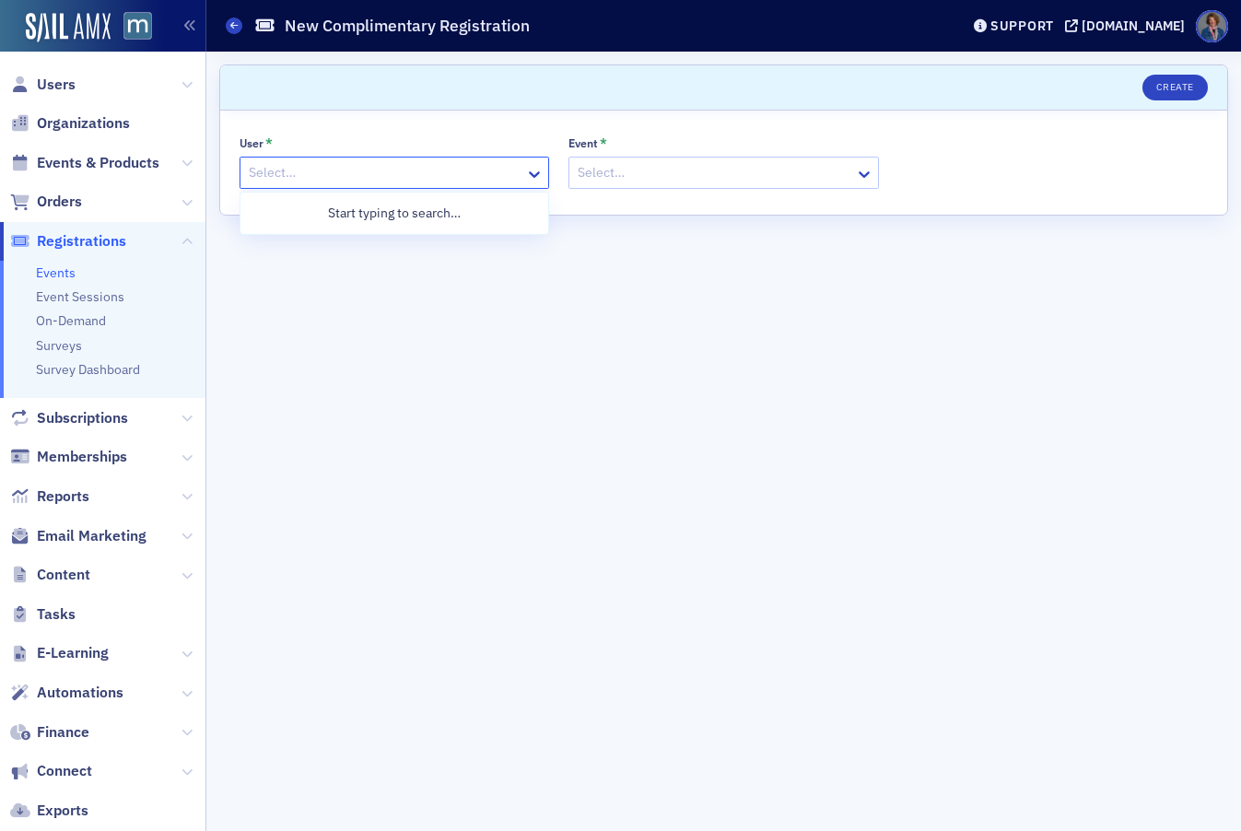
click at [291, 174] on div at bounding box center [385, 172] width 276 height 23
paste input "monica.leonard@piusi.com"
type input "monica.leonard@piusi.com"
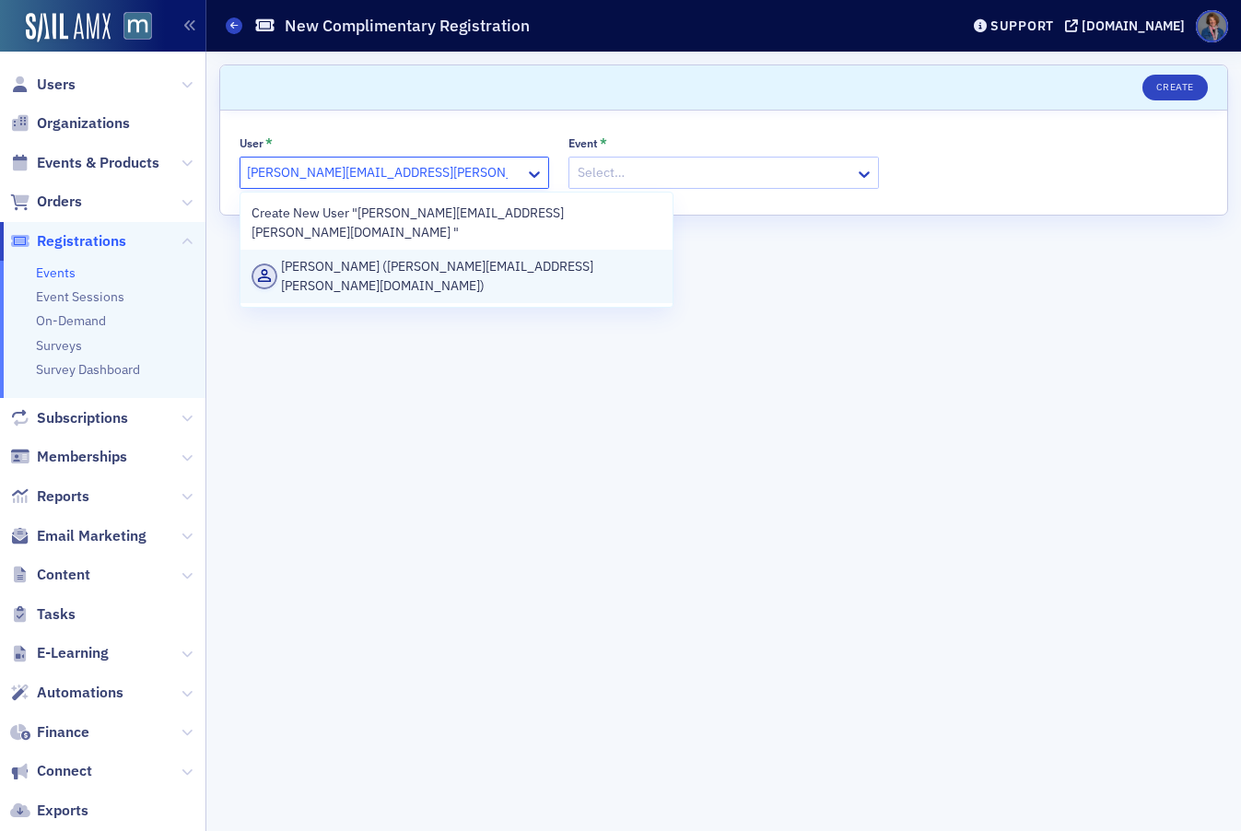
click at [385, 257] on div "Monica Leonard (monica.leonard@piusi.com)" at bounding box center [457, 276] width 410 height 39
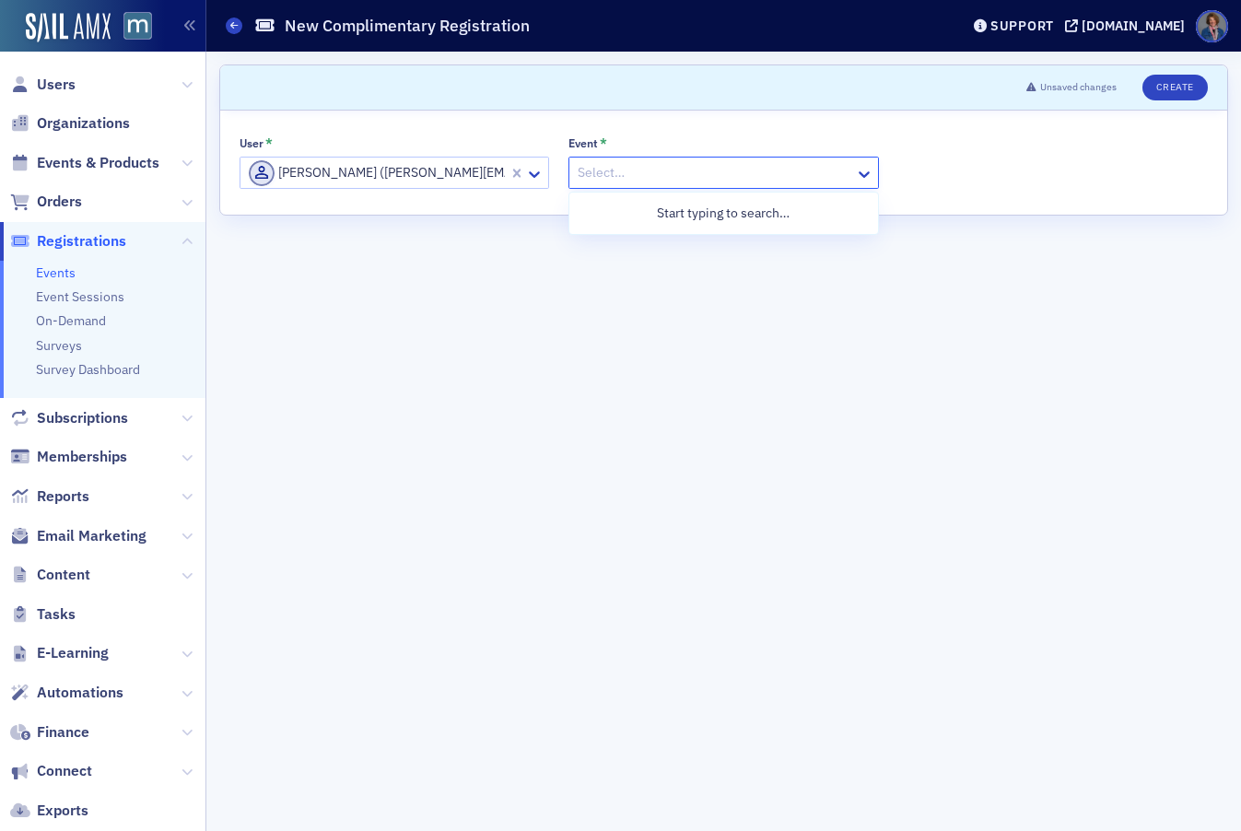
click at [641, 172] on div at bounding box center [714, 172] width 276 height 23
type input "21300818"
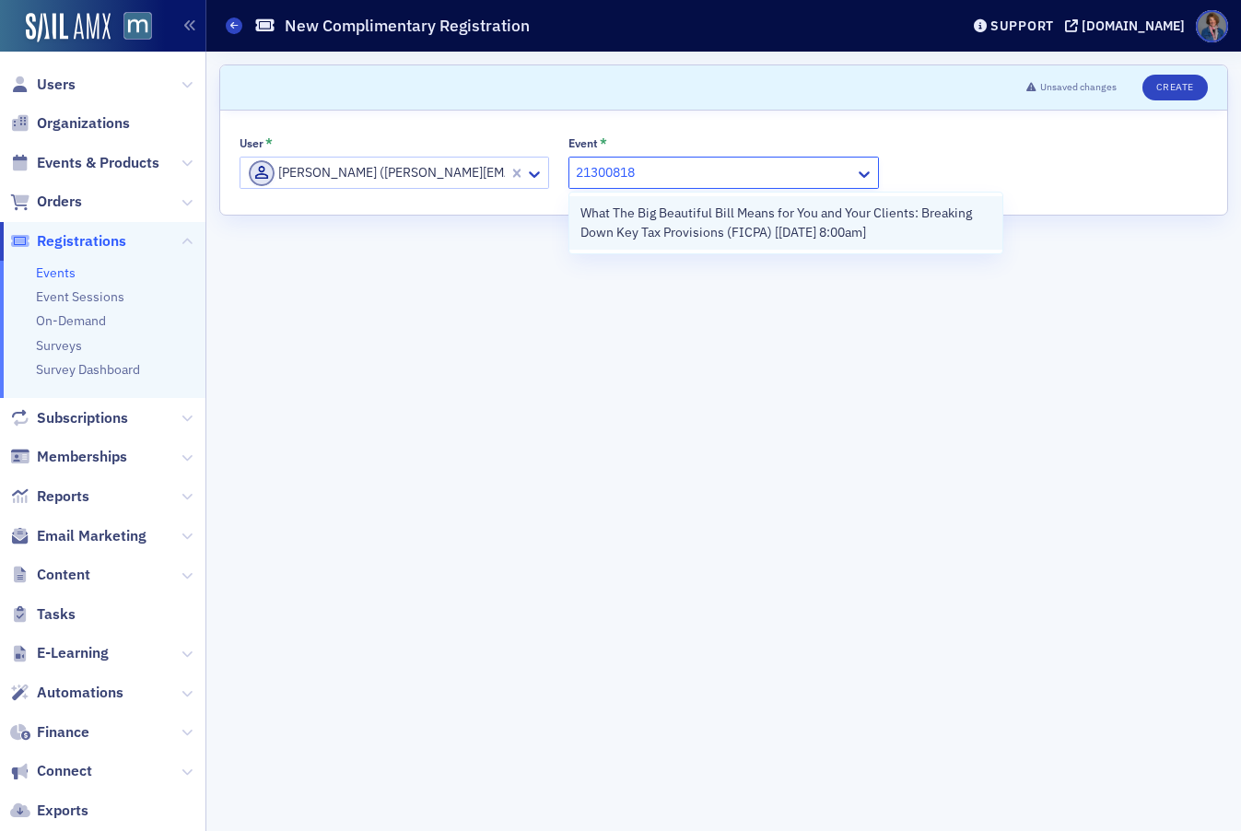
click at [702, 233] on span "What The Big Beautiful Bill Means for You and Your Clients: Breaking Down Key T…" at bounding box center [786, 223] width 410 height 39
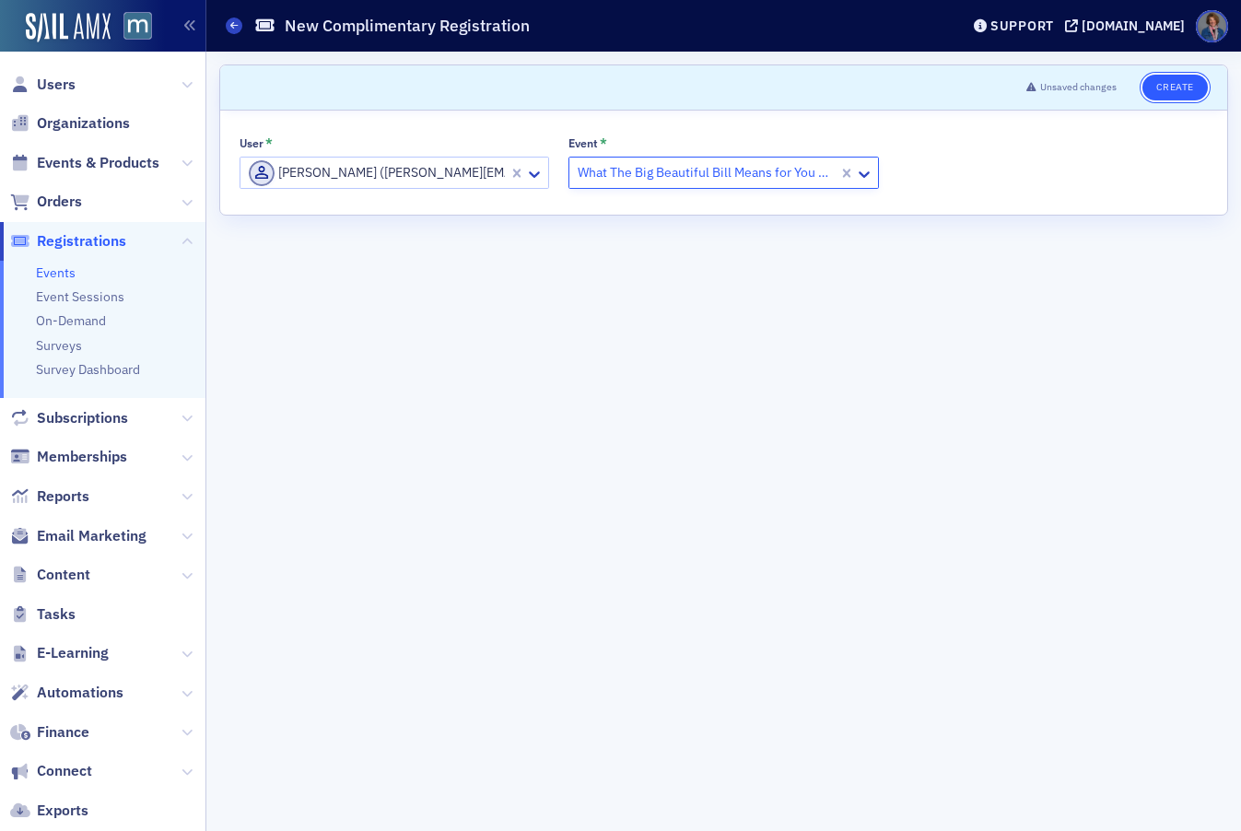
click at [1187, 92] on button "Create" at bounding box center [1175, 88] width 65 height 26
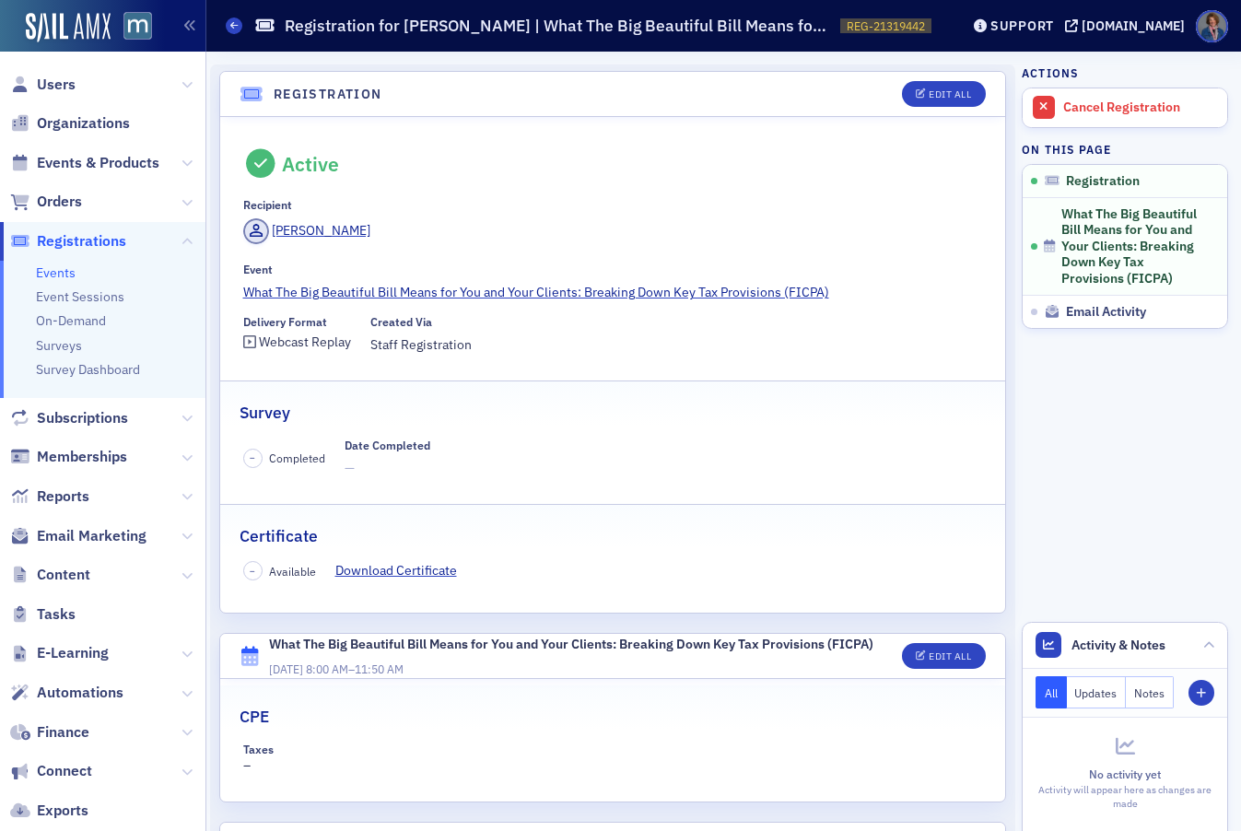
click at [76, 243] on span "Registrations" at bounding box center [81, 241] width 89 height 20
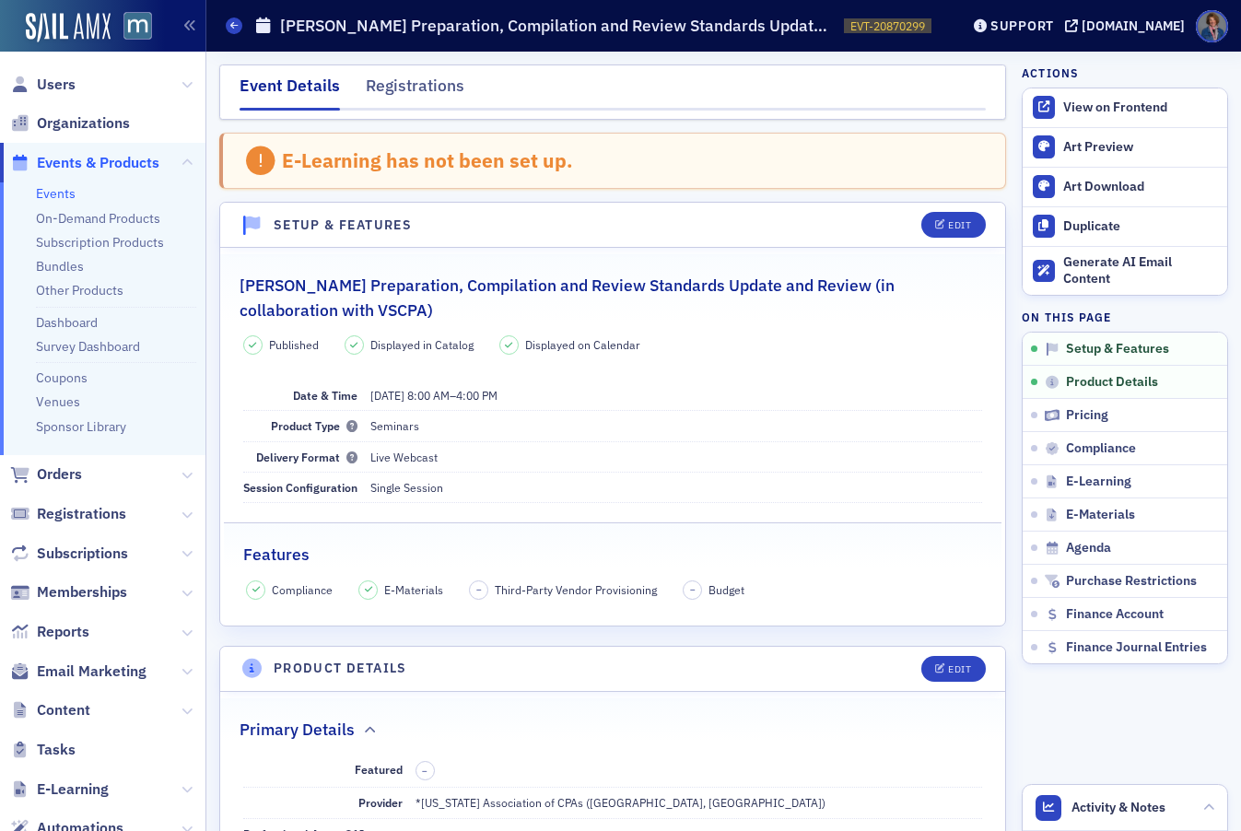
click at [47, 196] on link "Events" at bounding box center [56, 193] width 40 height 17
